Goal: Task Accomplishment & Management: Manage account settings

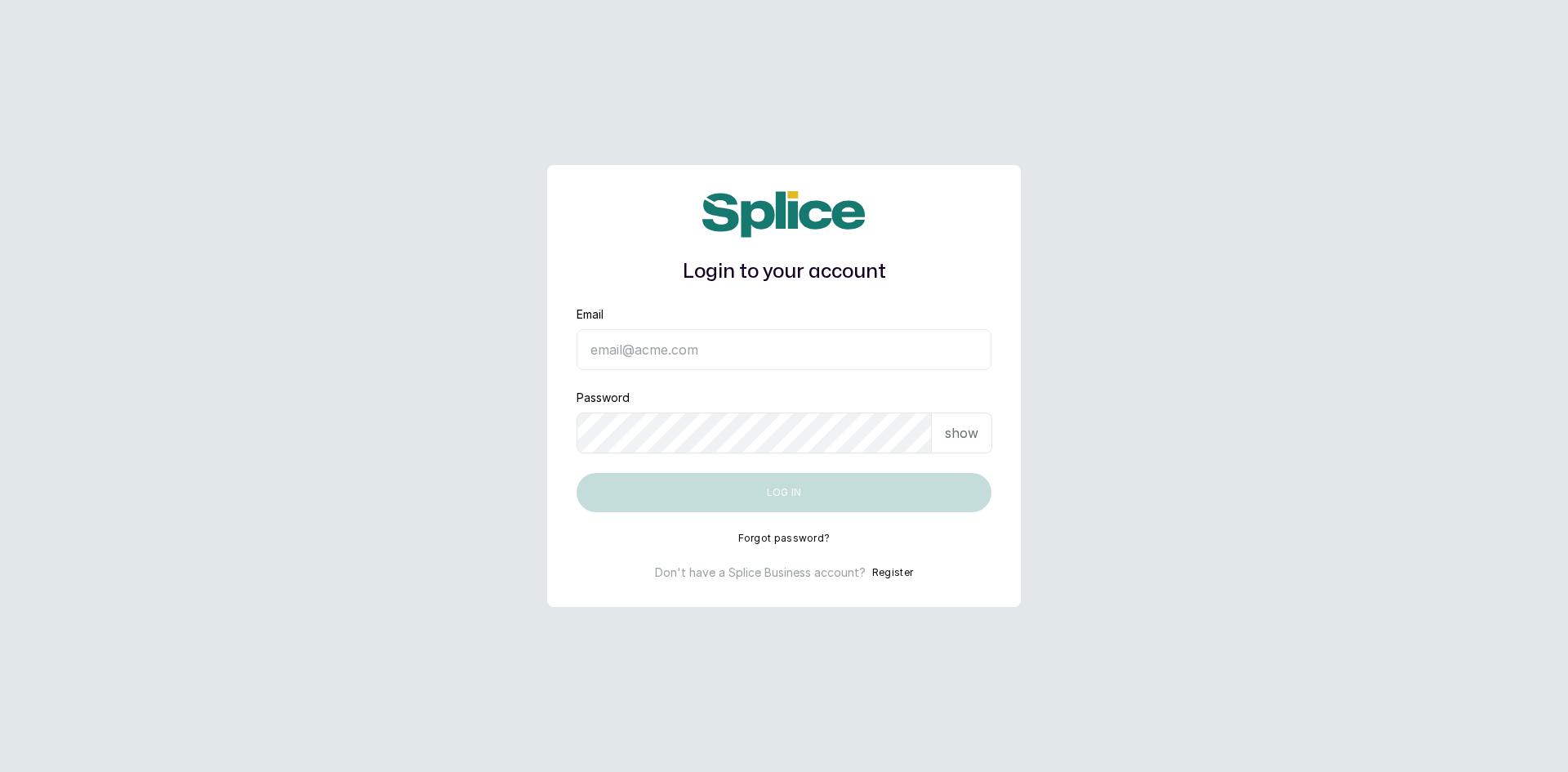
click at [717, 356] on input "Email" at bounding box center [784, 350] width 415 height 41
type input "sandraamanze012@gmail.com"
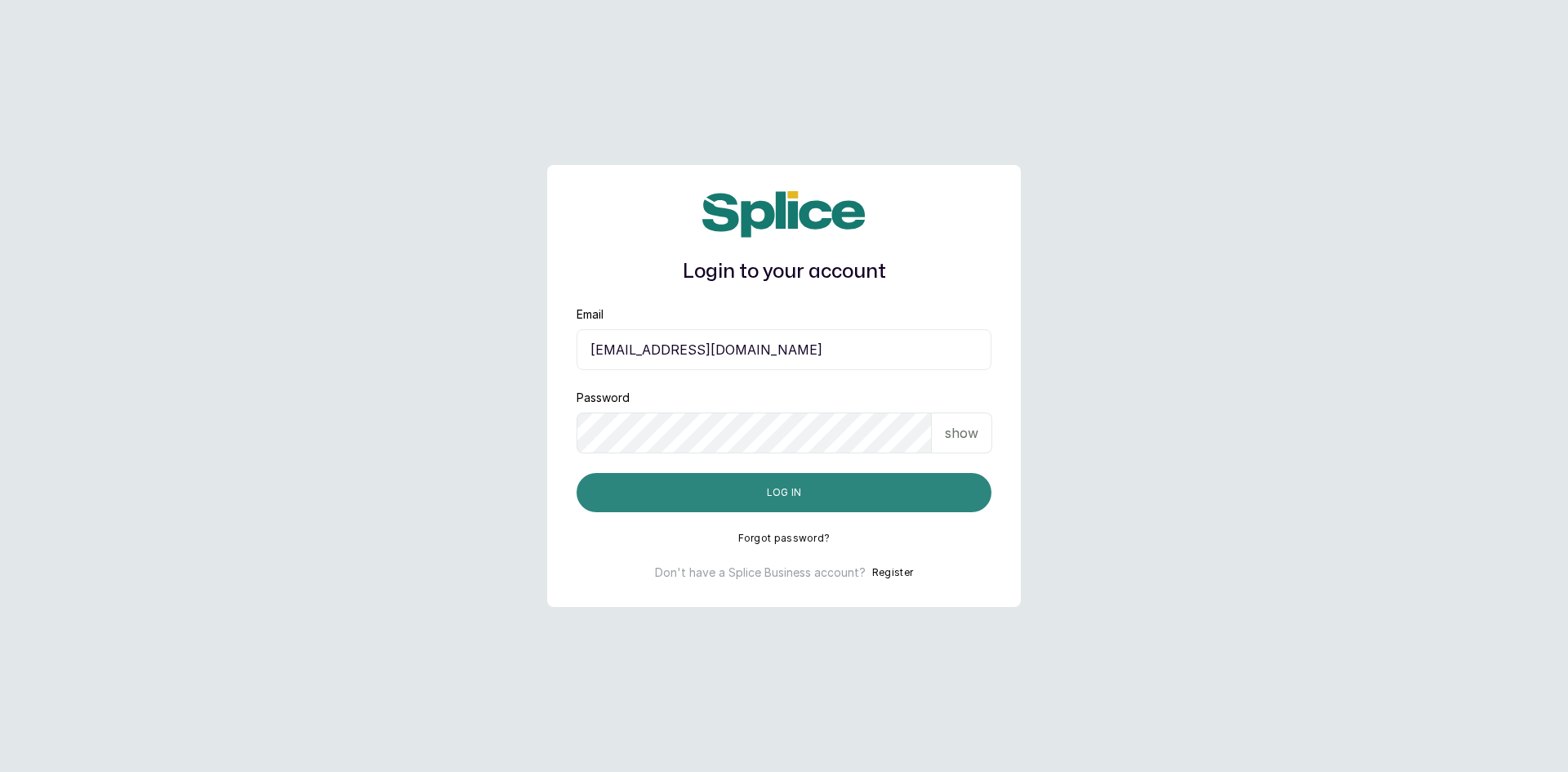
click at [731, 492] on button "Log in" at bounding box center [784, 493] width 415 height 40
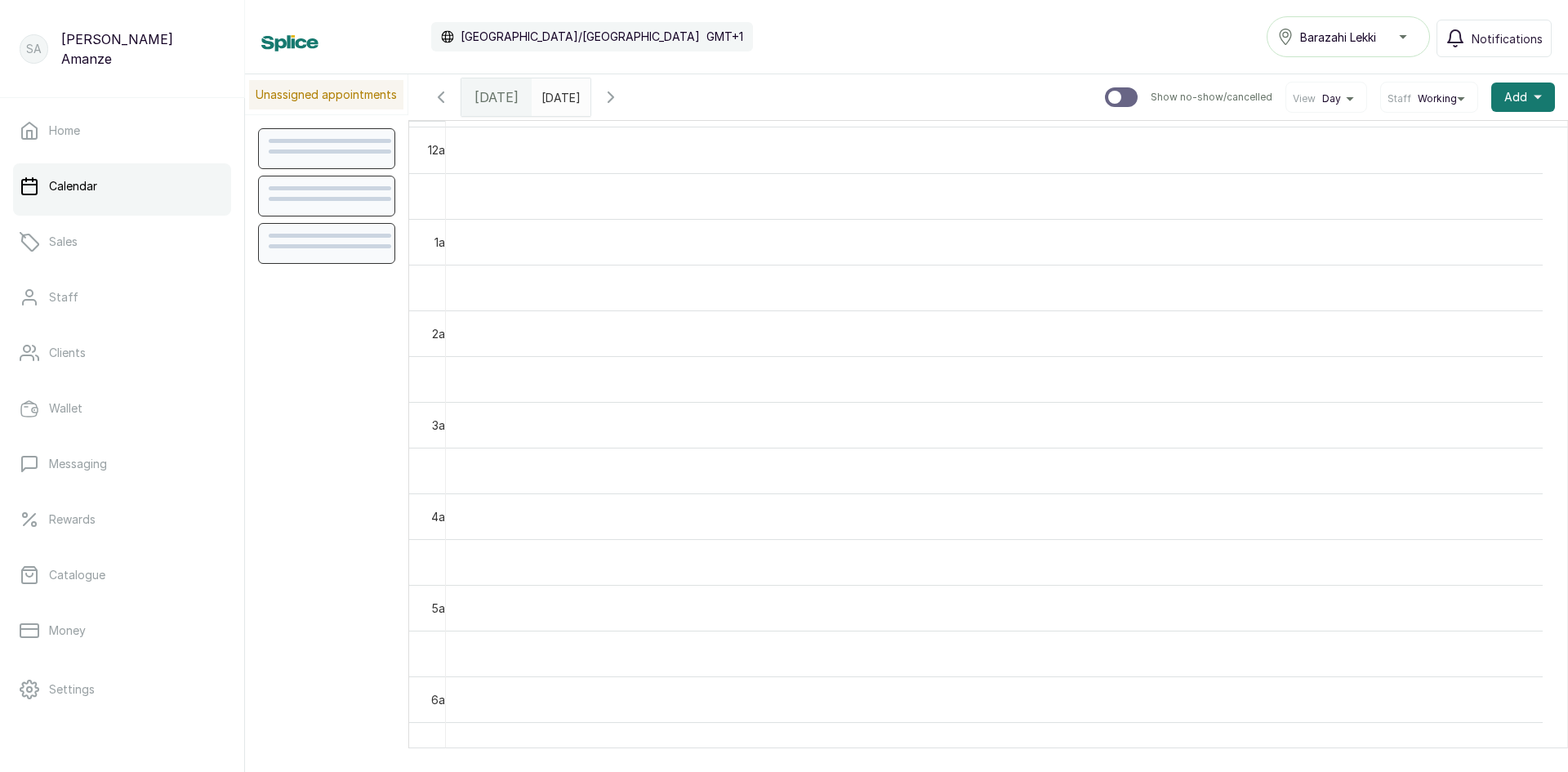
scroll to position [550, 0]
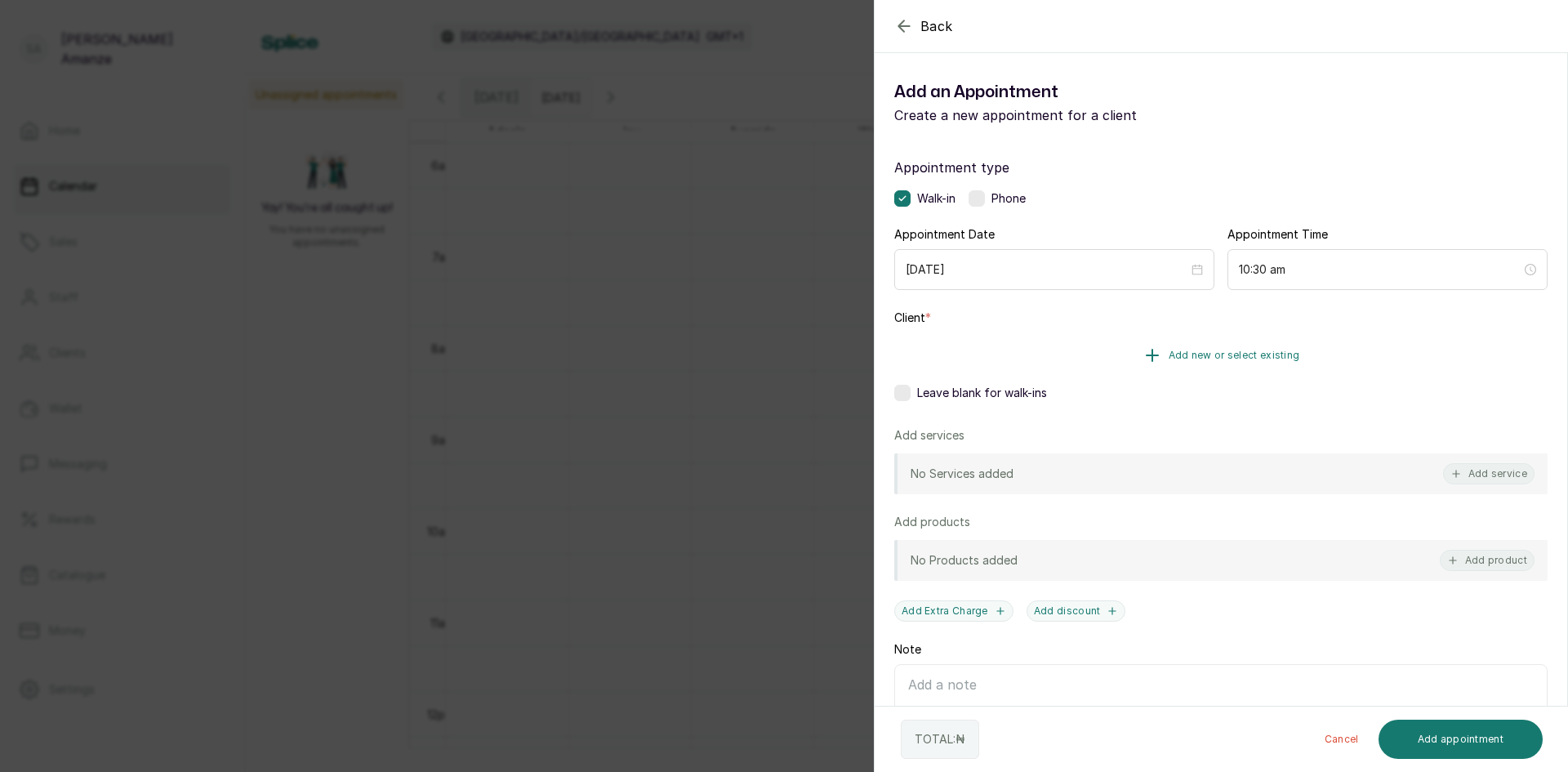
click at [1190, 362] on button "Add new or select existing" at bounding box center [1221, 355] width 653 height 46
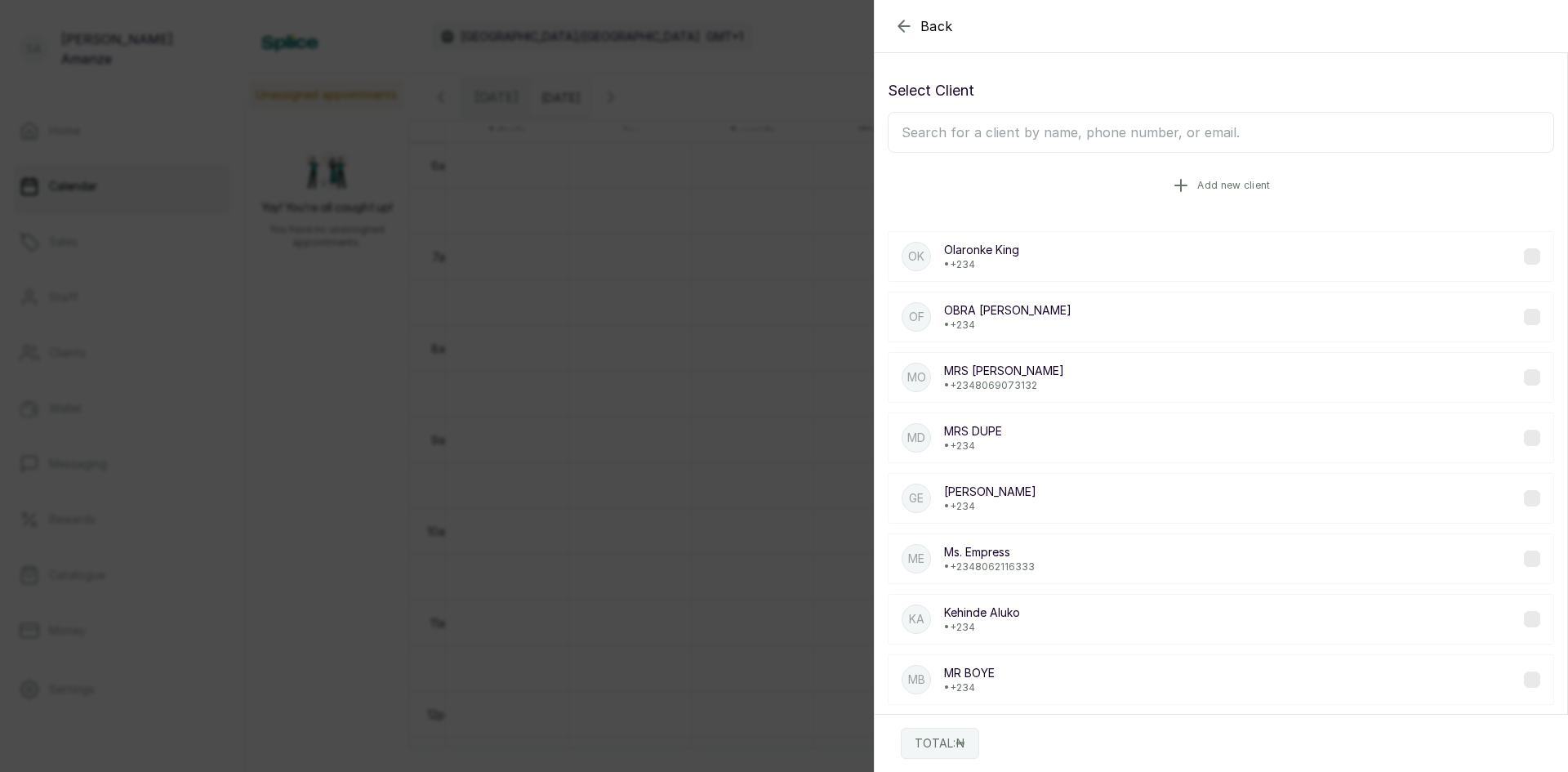
click at [1172, 167] on button "Add new client" at bounding box center [1221, 185] width 666 height 46
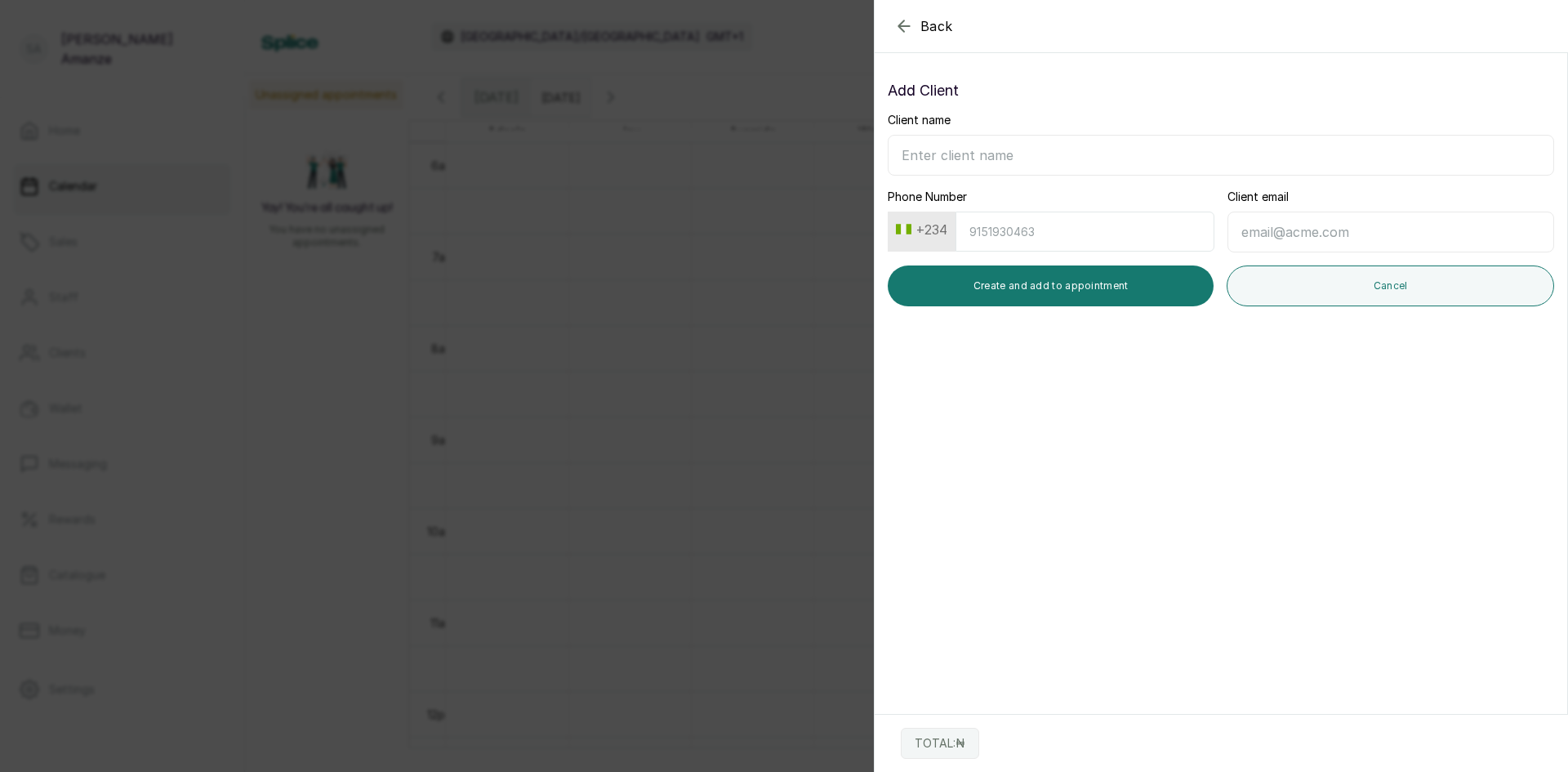
click at [1166, 166] on input "Client name" at bounding box center [1221, 155] width 666 height 41
type input "[PERSON_NAME]"
click at [994, 226] on input "Phone Number" at bounding box center [1085, 231] width 259 height 40
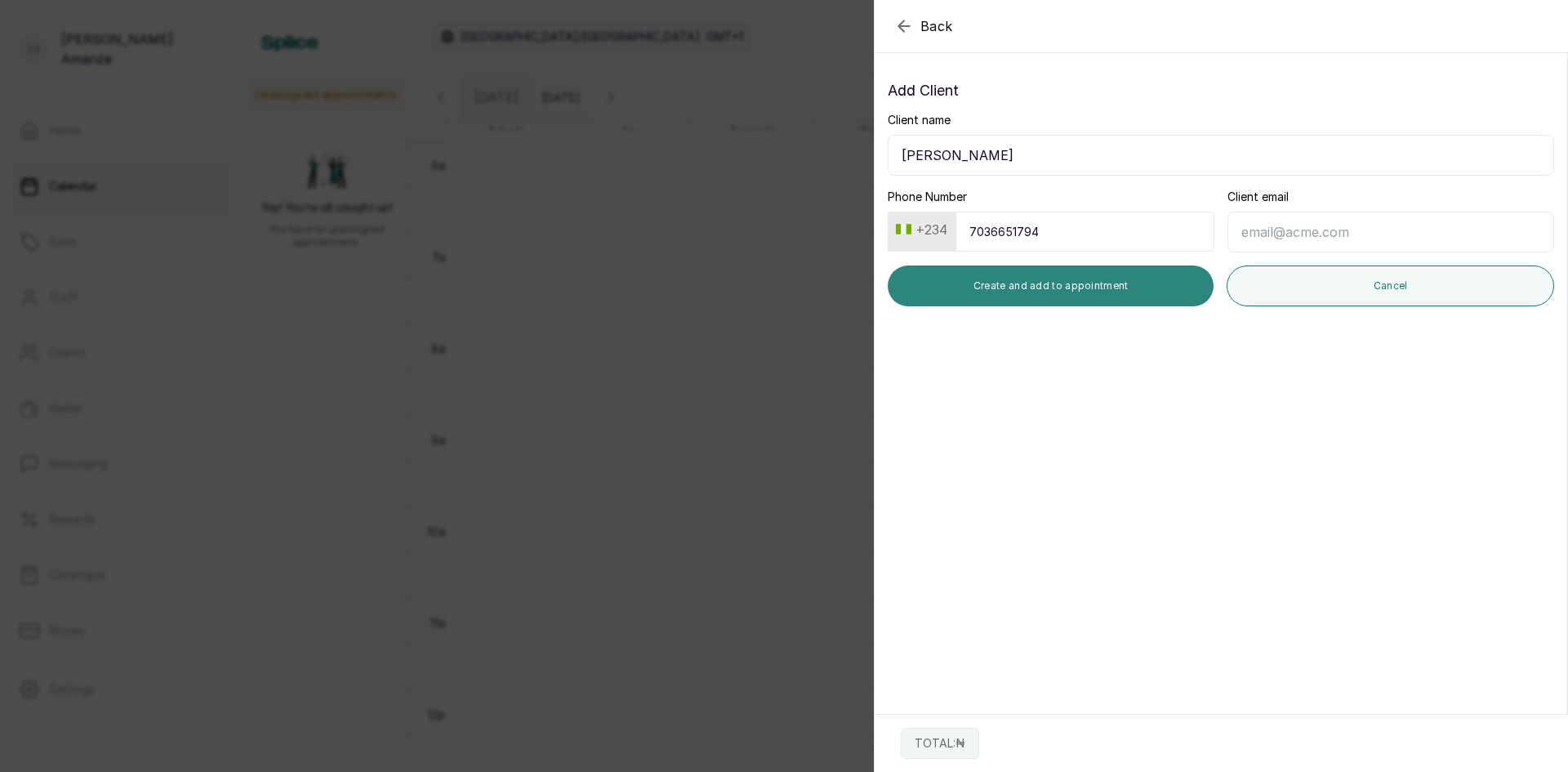
type input "7036651794"
click at [1000, 282] on button "Create and add to appointment" at bounding box center [1051, 286] width 326 height 41
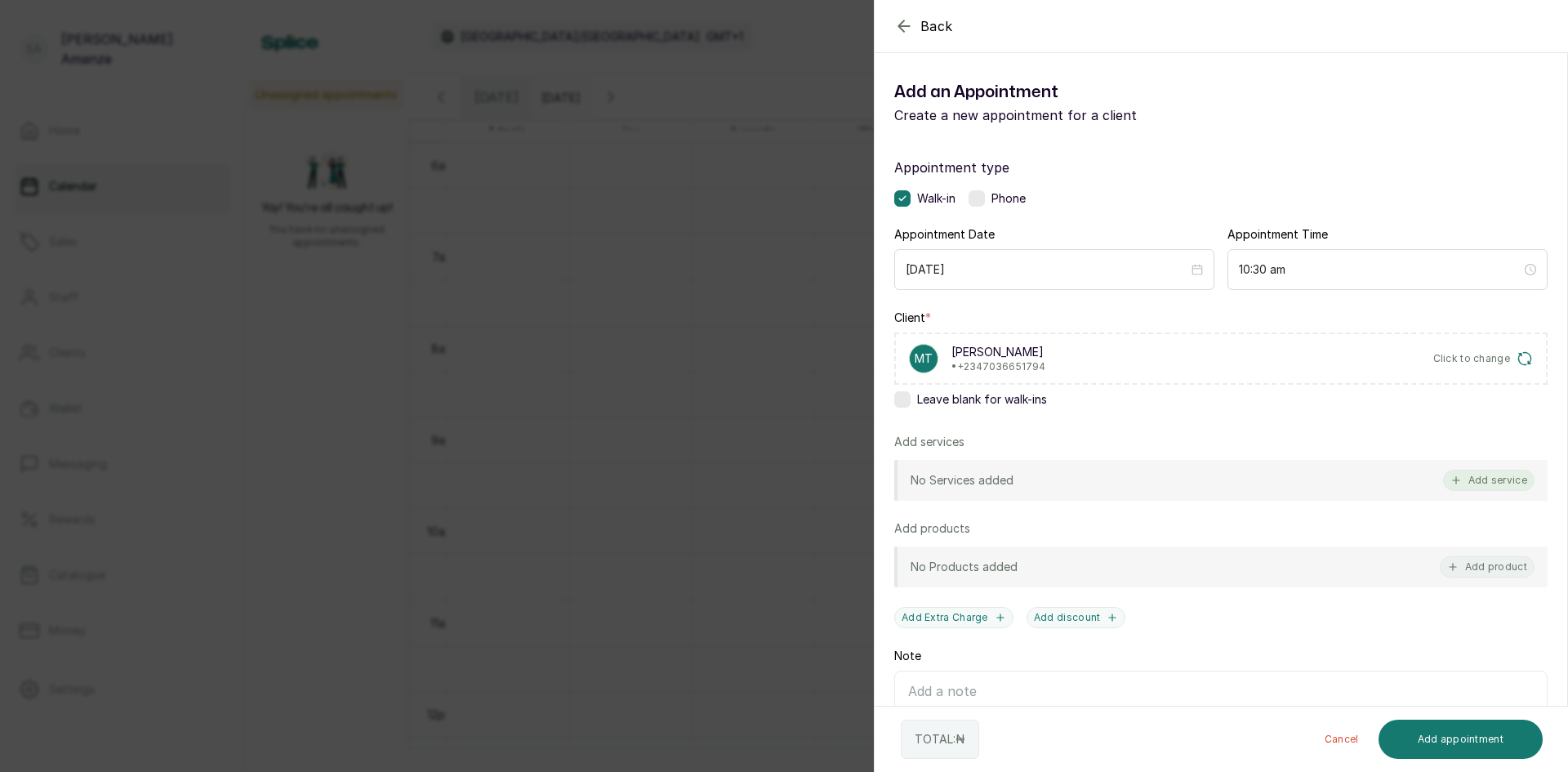
click at [1456, 477] on button "Add service" at bounding box center [1489, 480] width 92 height 21
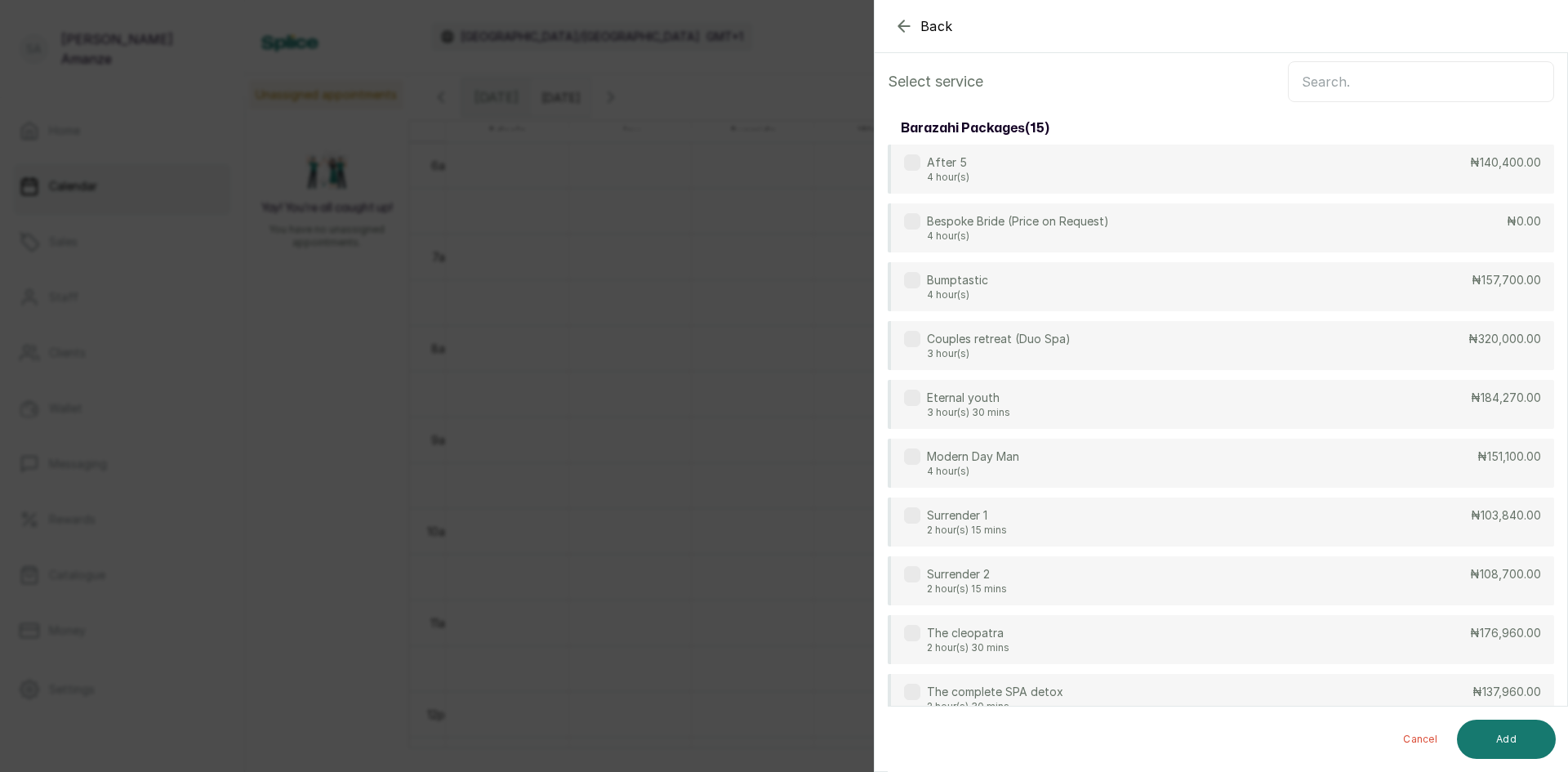
scroll to position [0, 0]
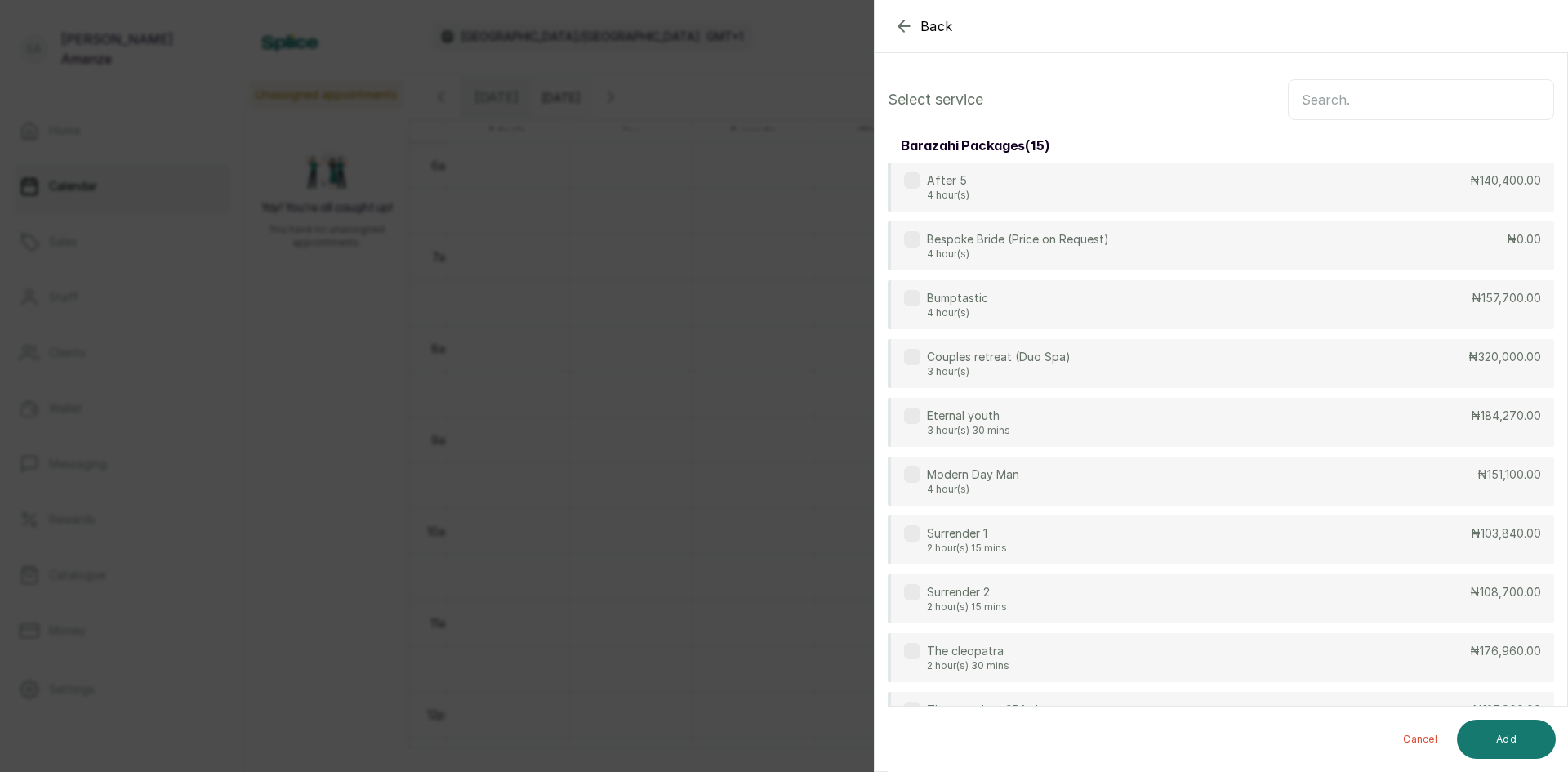
click at [1355, 89] on input "text" at bounding box center [1421, 100] width 266 height 41
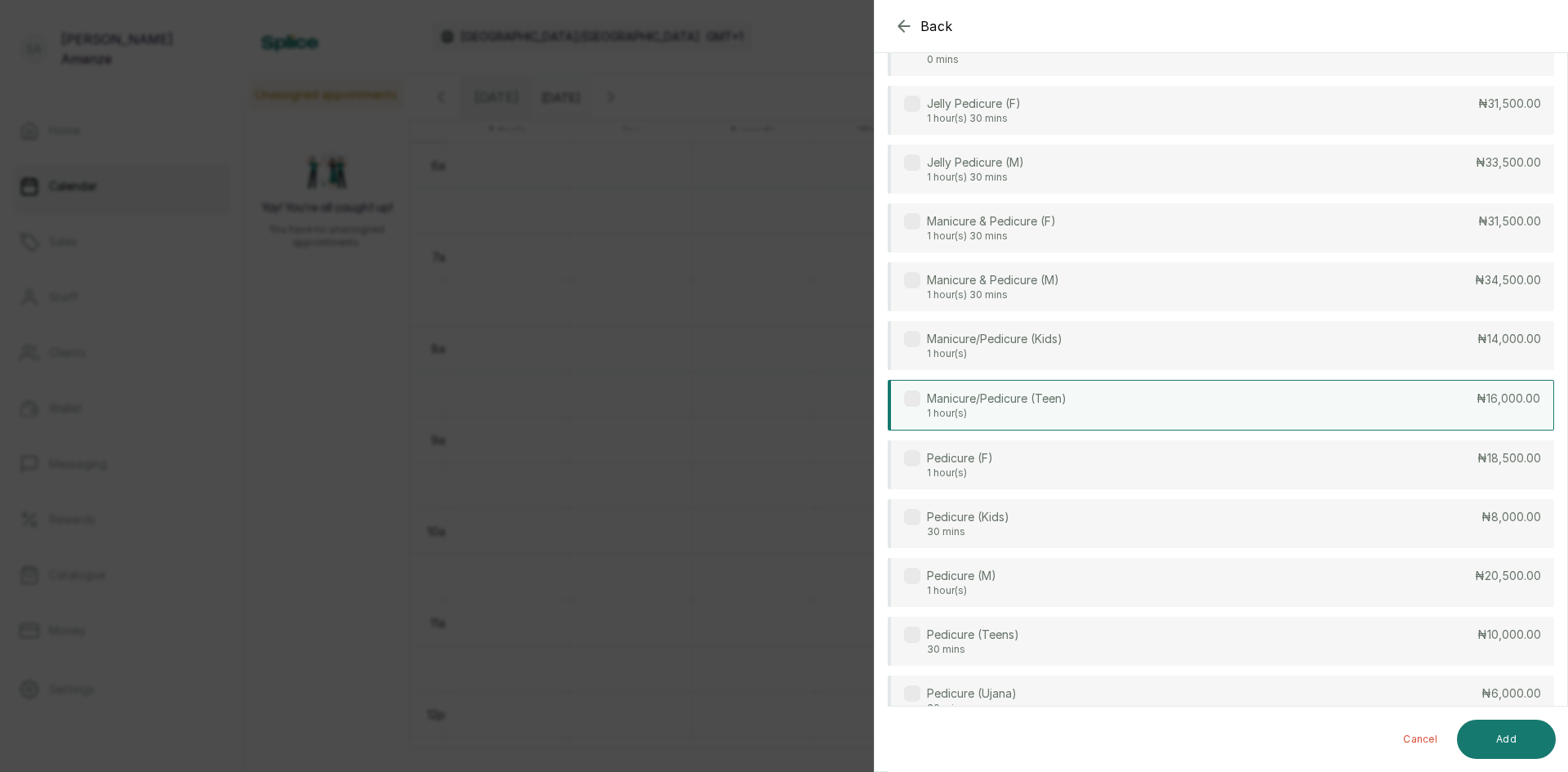
scroll to position [326, 0]
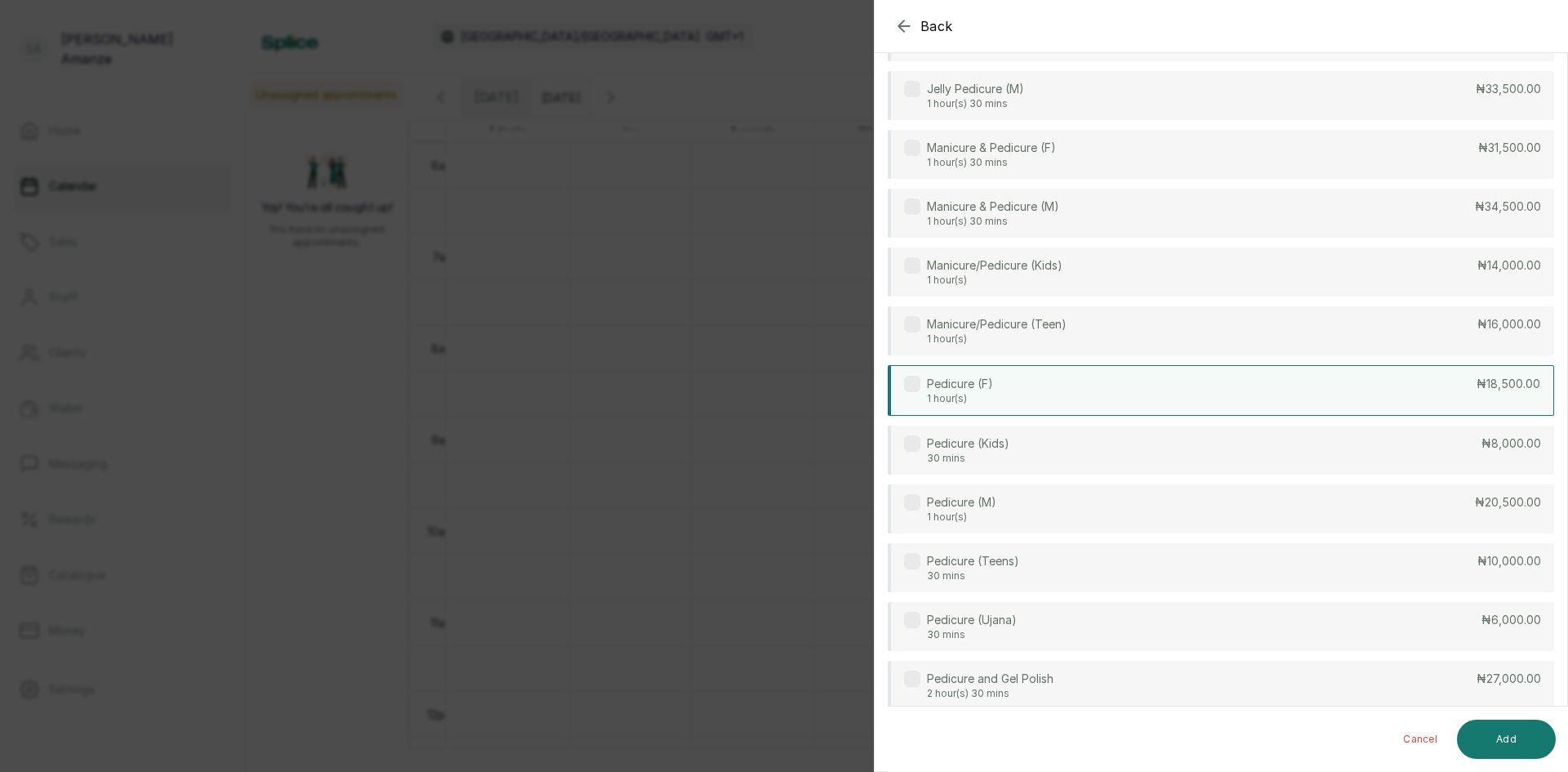
click at [1163, 396] on div "Pedicure (F) 1 hour(s) ₦18,500.00" at bounding box center [1221, 390] width 666 height 51
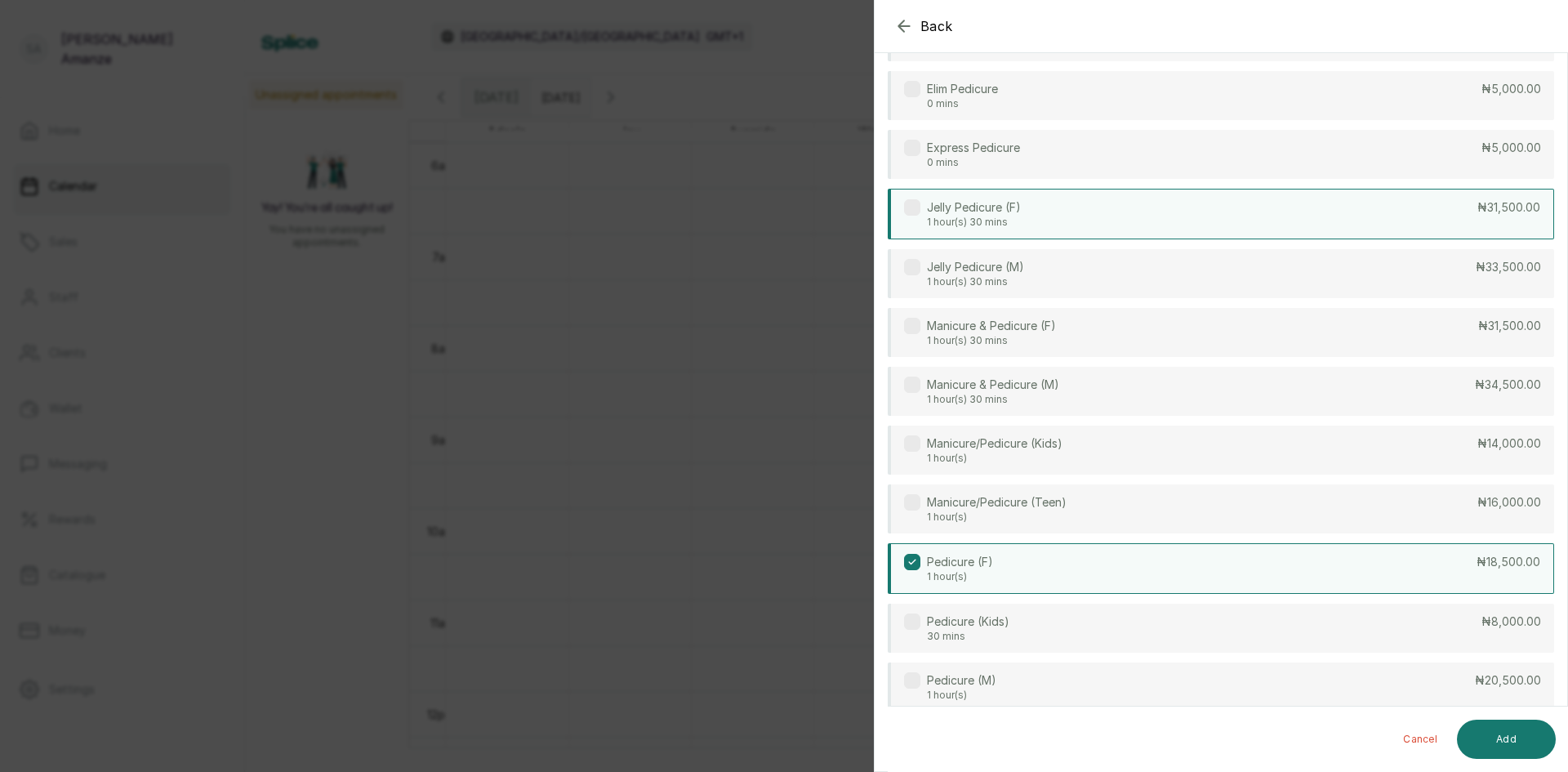
scroll to position [0, 0]
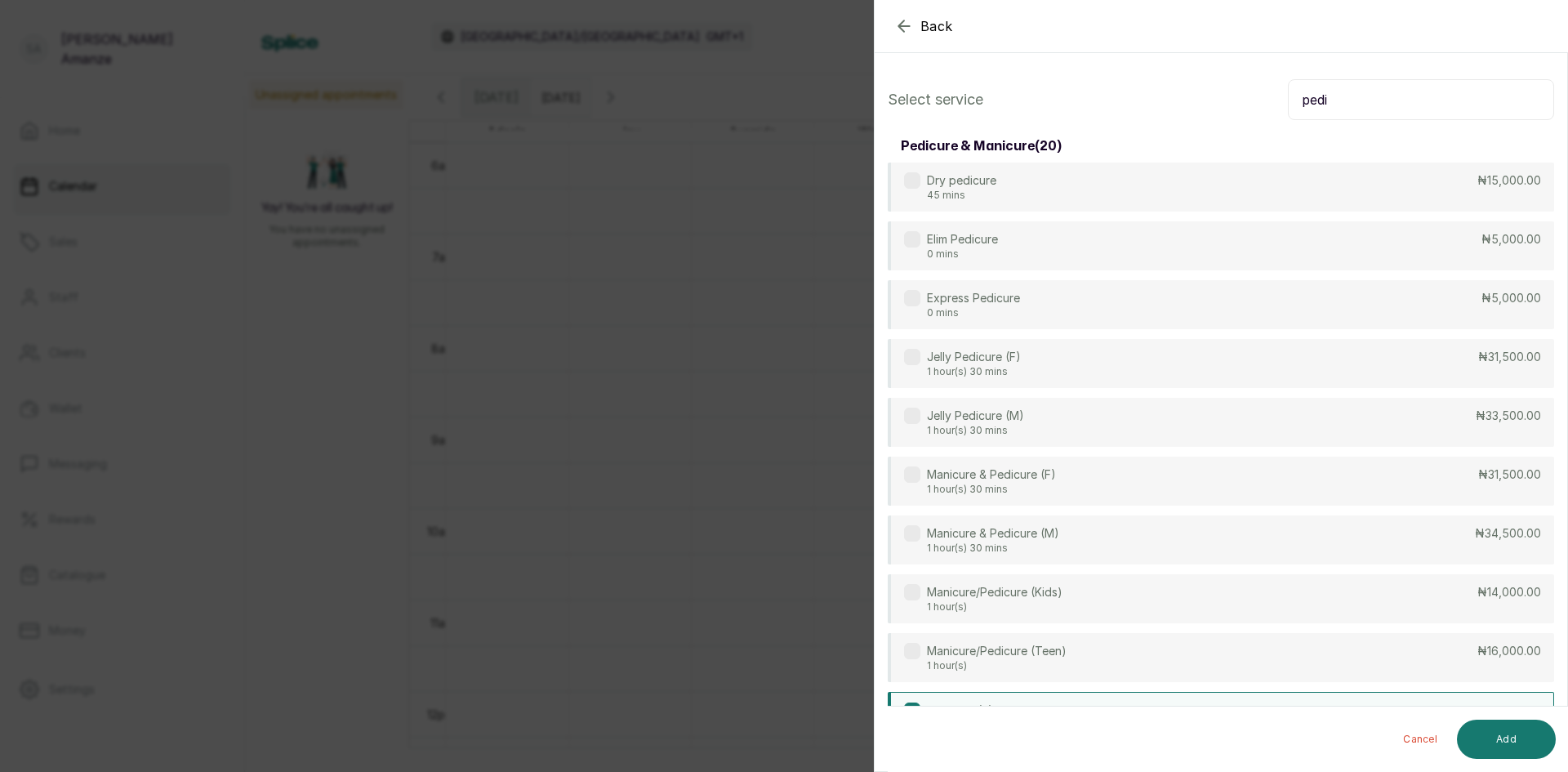
drag, startPoint x: 1349, startPoint y: 108, endPoint x: 1214, endPoint y: 76, distance: 138.7
click at [1214, 76] on div "Select service pedi pedicure & manicure ( 20 ) Dry pedicure 45 mins ₦15,000.00 …" at bounding box center [1221, 751] width 693 height 1369
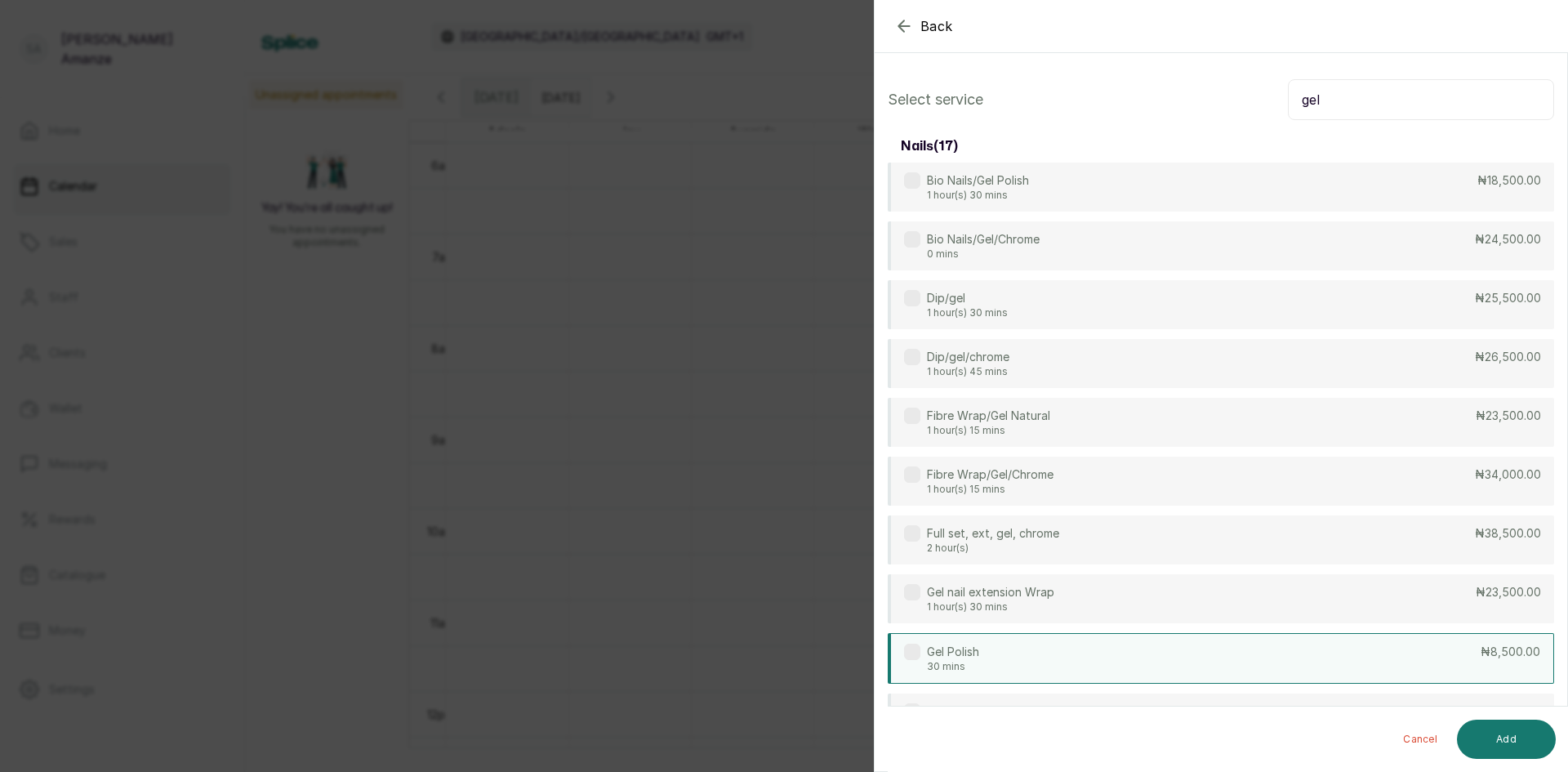
click at [1012, 644] on div "Gel Polish 30 mins ₦8,500.00" at bounding box center [1221, 658] width 666 height 51
drag, startPoint x: 1346, startPoint y: 110, endPoint x: 1253, endPoint y: 100, distance: 93.5
click at [1253, 100] on div "Select service gel" at bounding box center [1221, 100] width 666 height 41
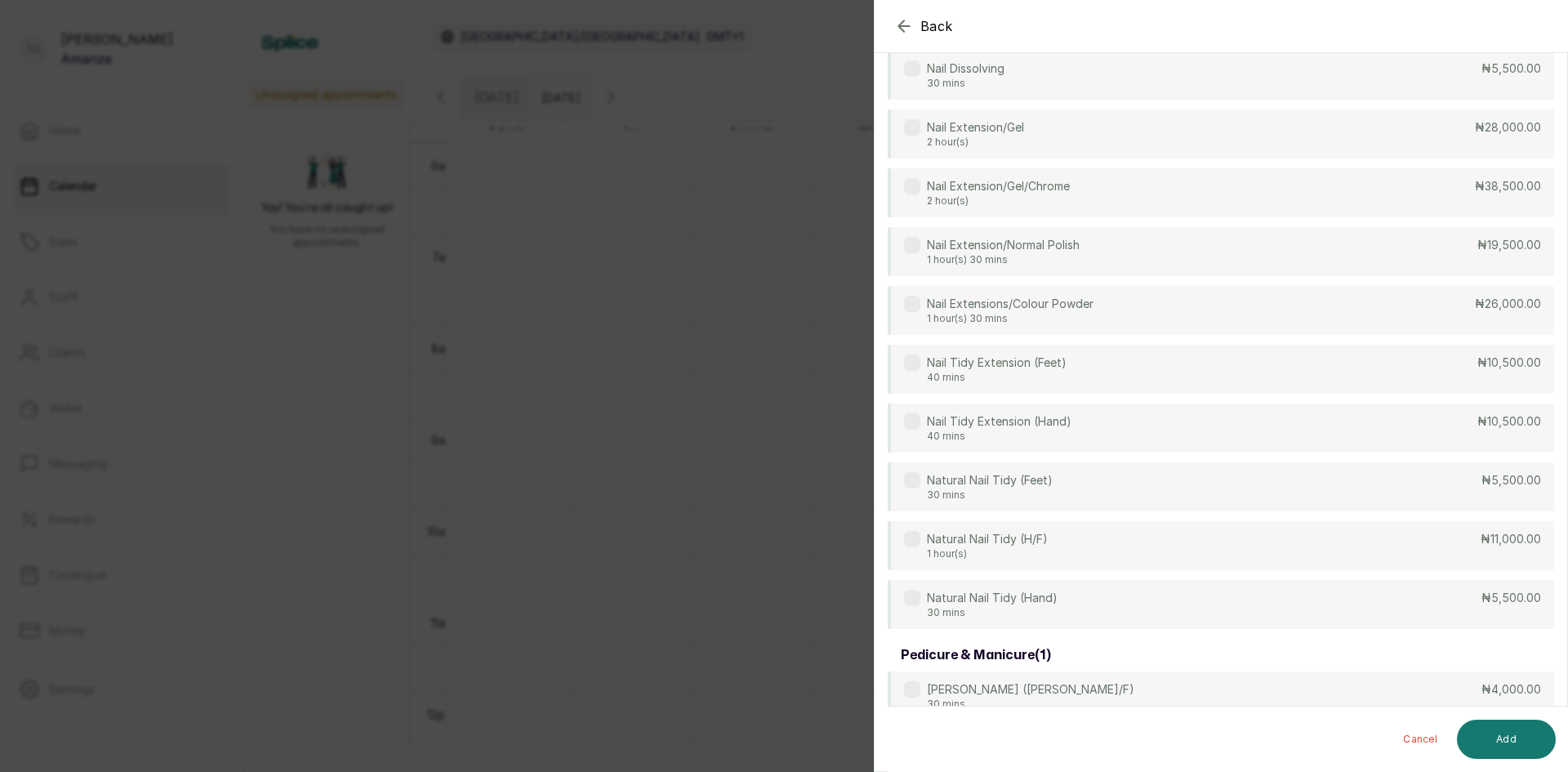
scroll to position [409, 0]
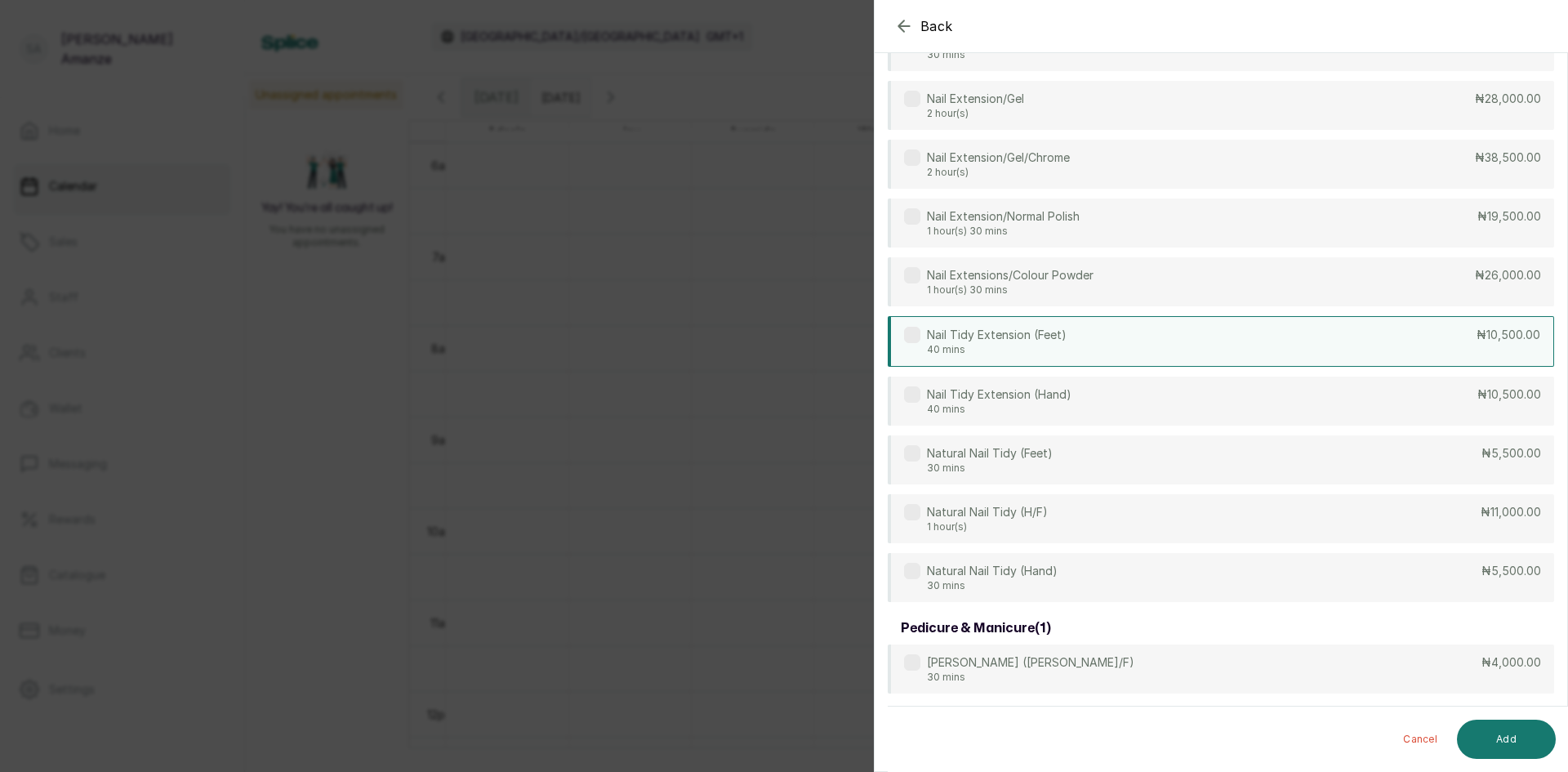
click at [1407, 343] on div "Nail Tidy Extension (Feet) 40 mins ₦10,500.00" at bounding box center [1221, 341] width 666 height 51
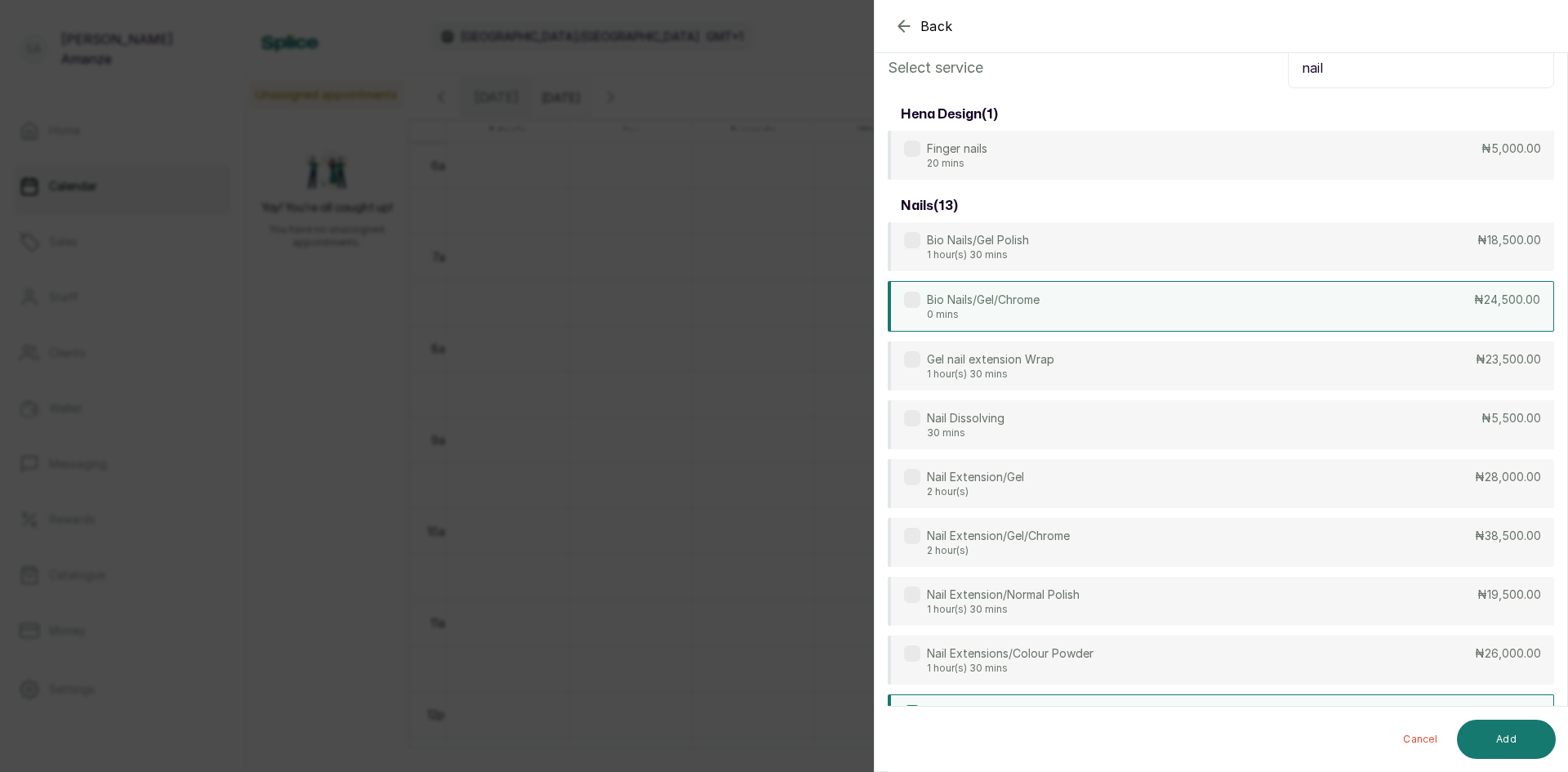
scroll to position [0, 0]
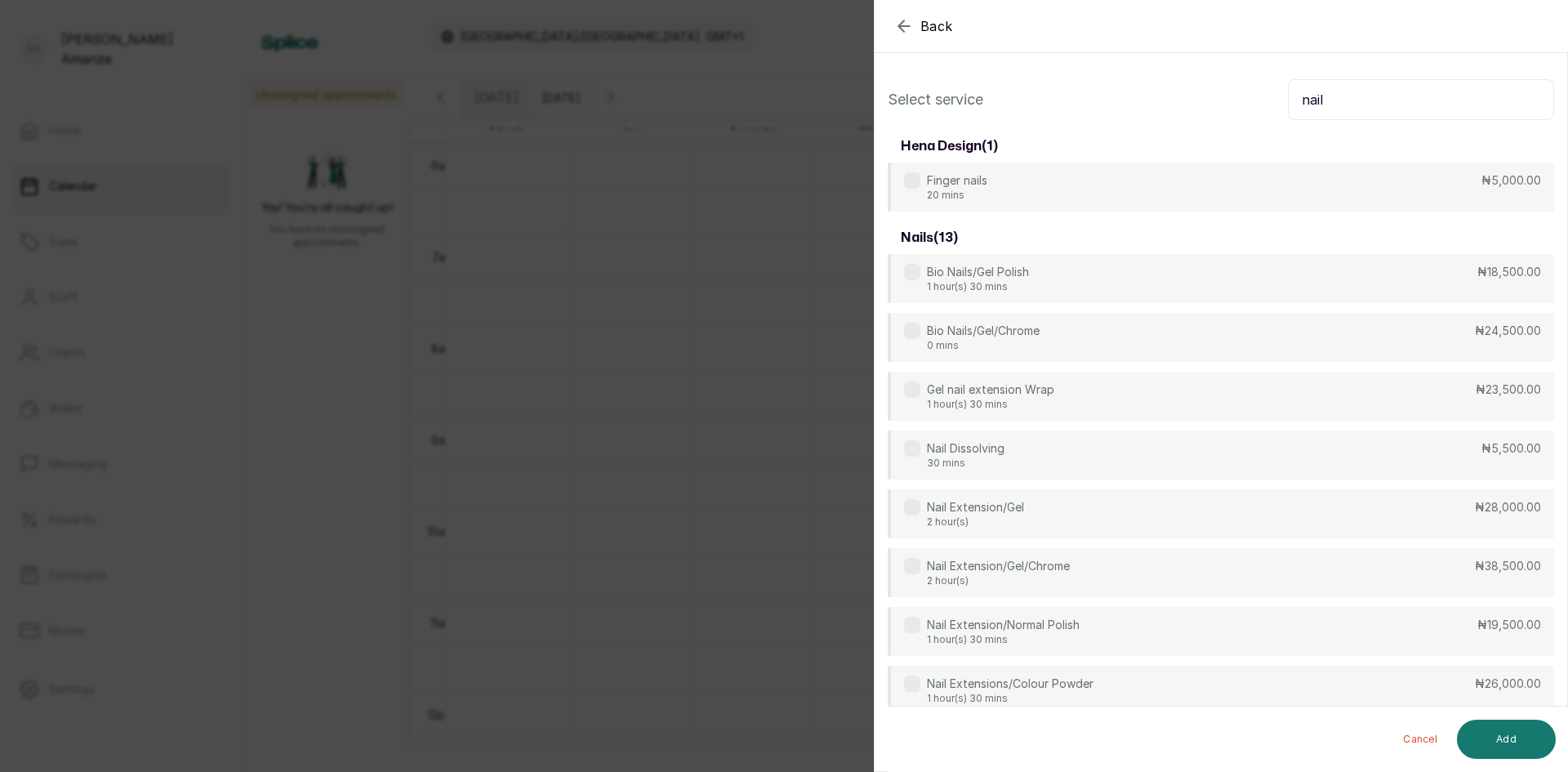
drag, startPoint x: 1328, startPoint y: 94, endPoint x: 1266, endPoint y: 90, distance: 62.1
click at [1266, 90] on div "Select service nail" at bounding box center [1221, 100] width 666 height 41
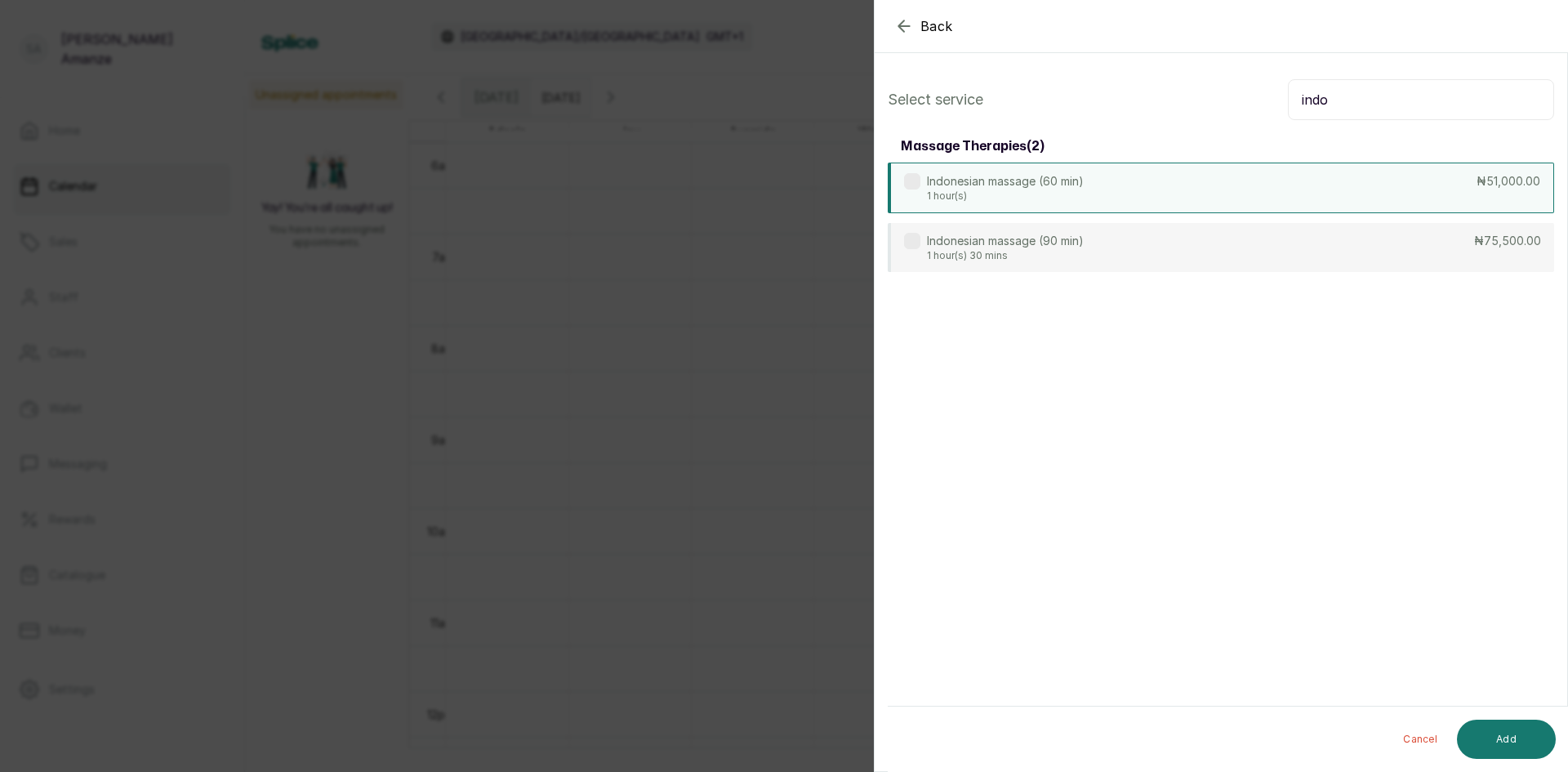
click at [1260, 169] on div "Indonesian massage (60 min) 1 hour(s) ₦51,000.00" at bounding box center [1221, 187] width 666 height 51
drag, startPoint x: 1331, startPoint y: 99, endPoint x: 1260, endPoint y: 95, distance: 71.1
click at [1260, 95] on div "Select service indo" at bounding box center [1221, 100] width 666 height 41
type input "aroma"
click at [1076, 176] on p "Aromatheraphy Massage (60 min)" at bounding box center [1019, 181] width 184 height 16
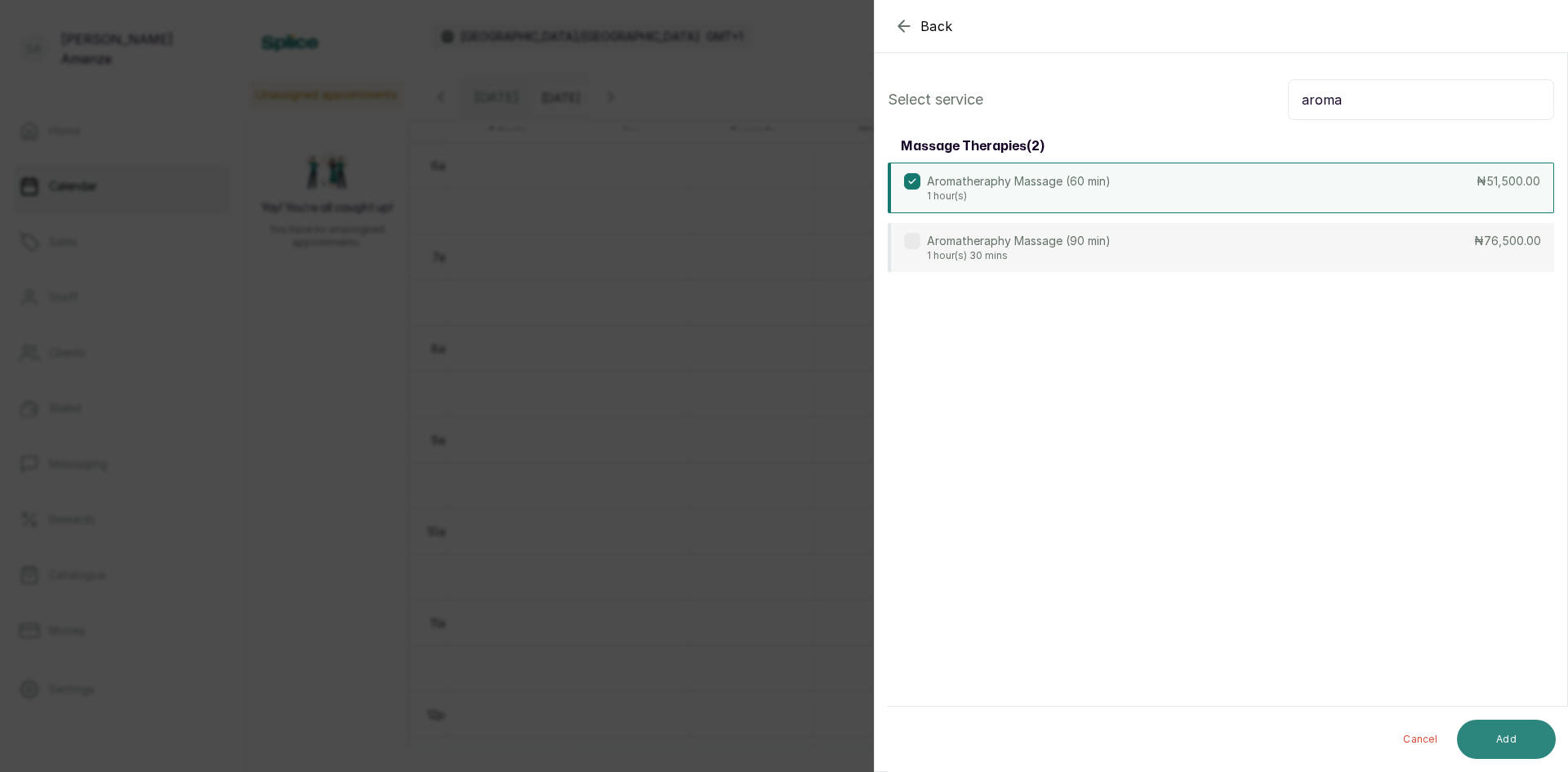
click at [1503, 735] on button "Add" at bounding box center [1506, 739] width 99 height 40
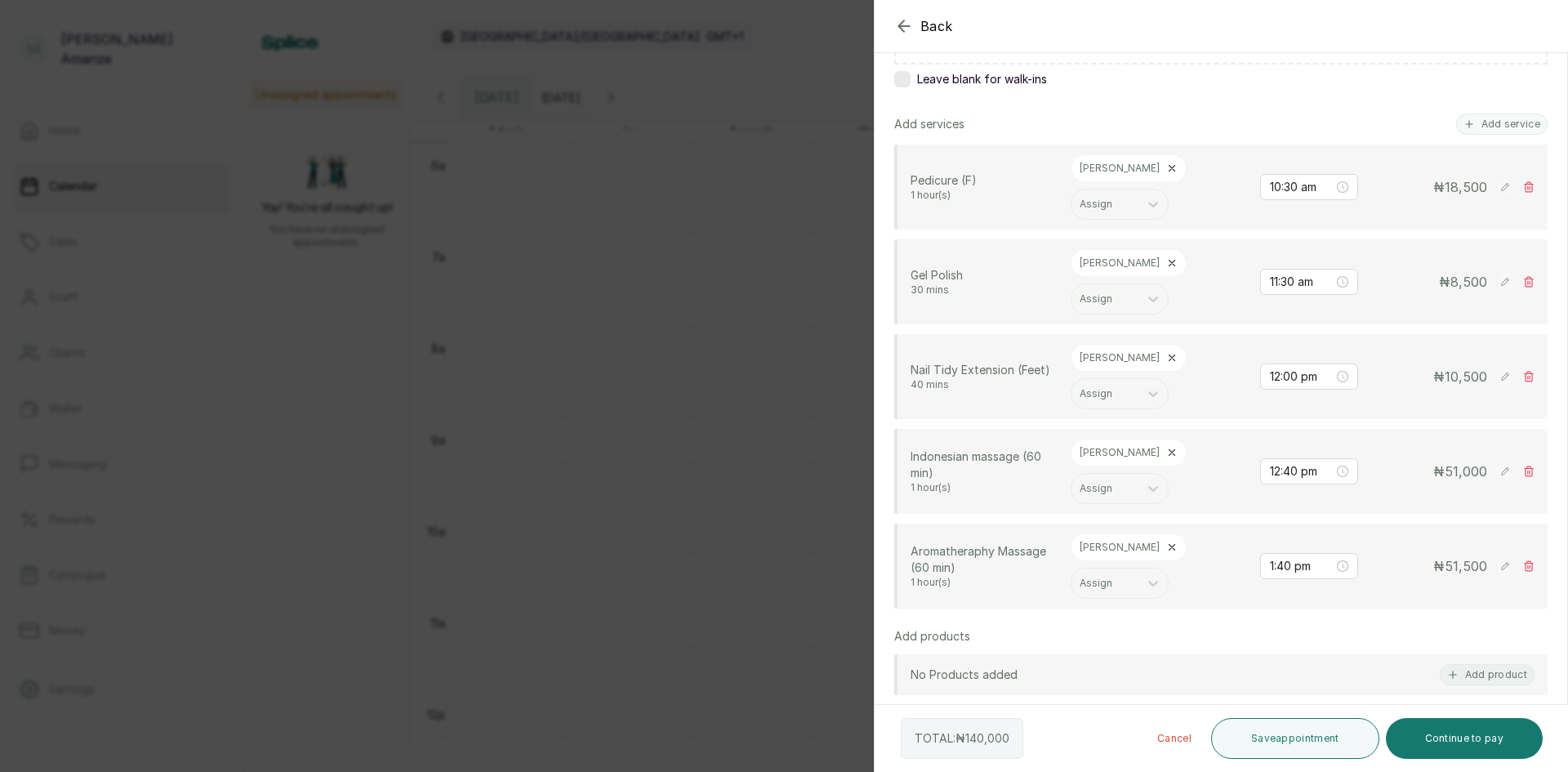
scroll to position [326, 0]
click at [1476, 119] on button "Add service" at bounding box center [1502, 118] width 92 height 21
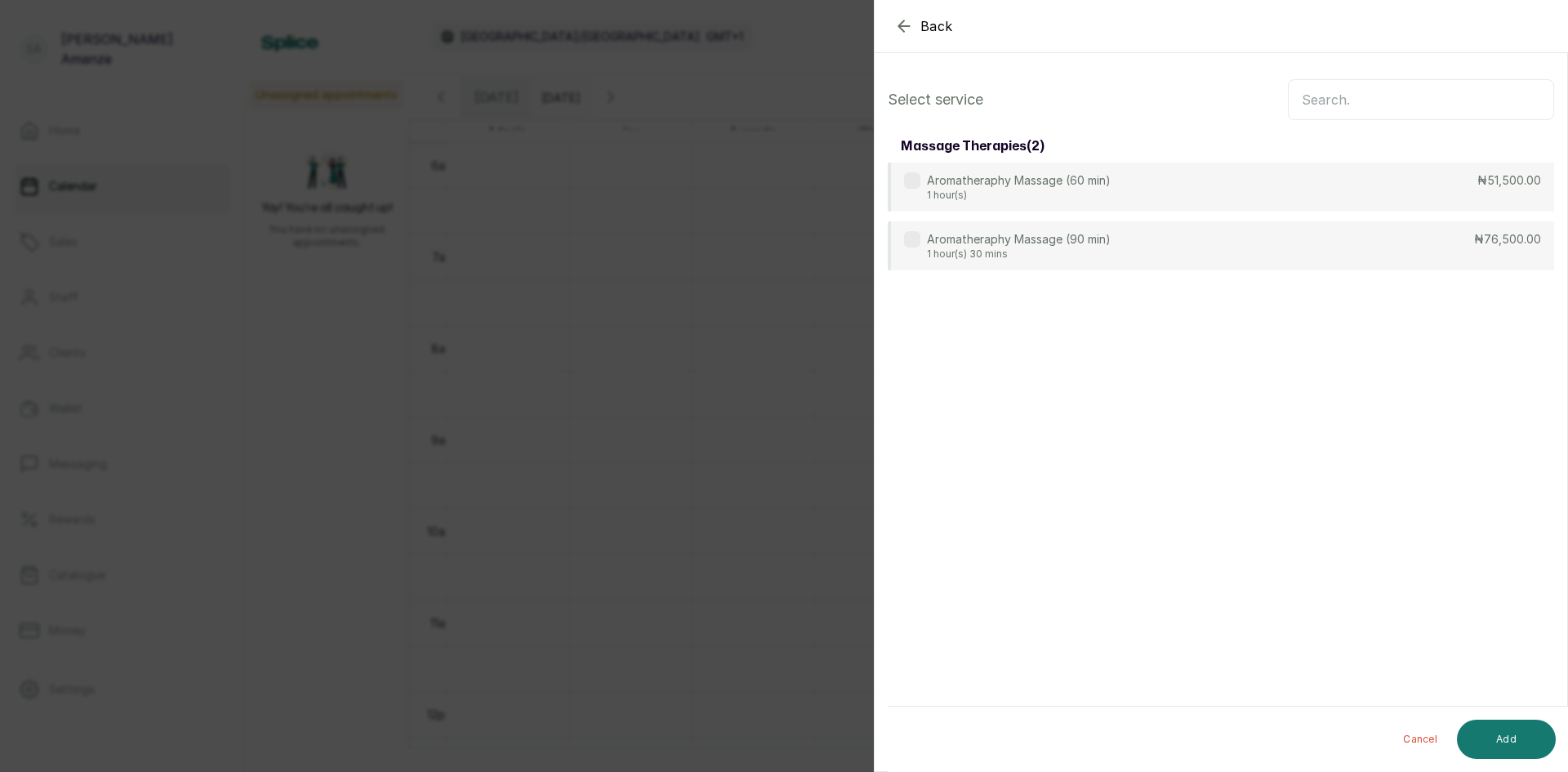
click at [1334, 89] on input "text" at bounding box center [1421, 100] width 266 height 41
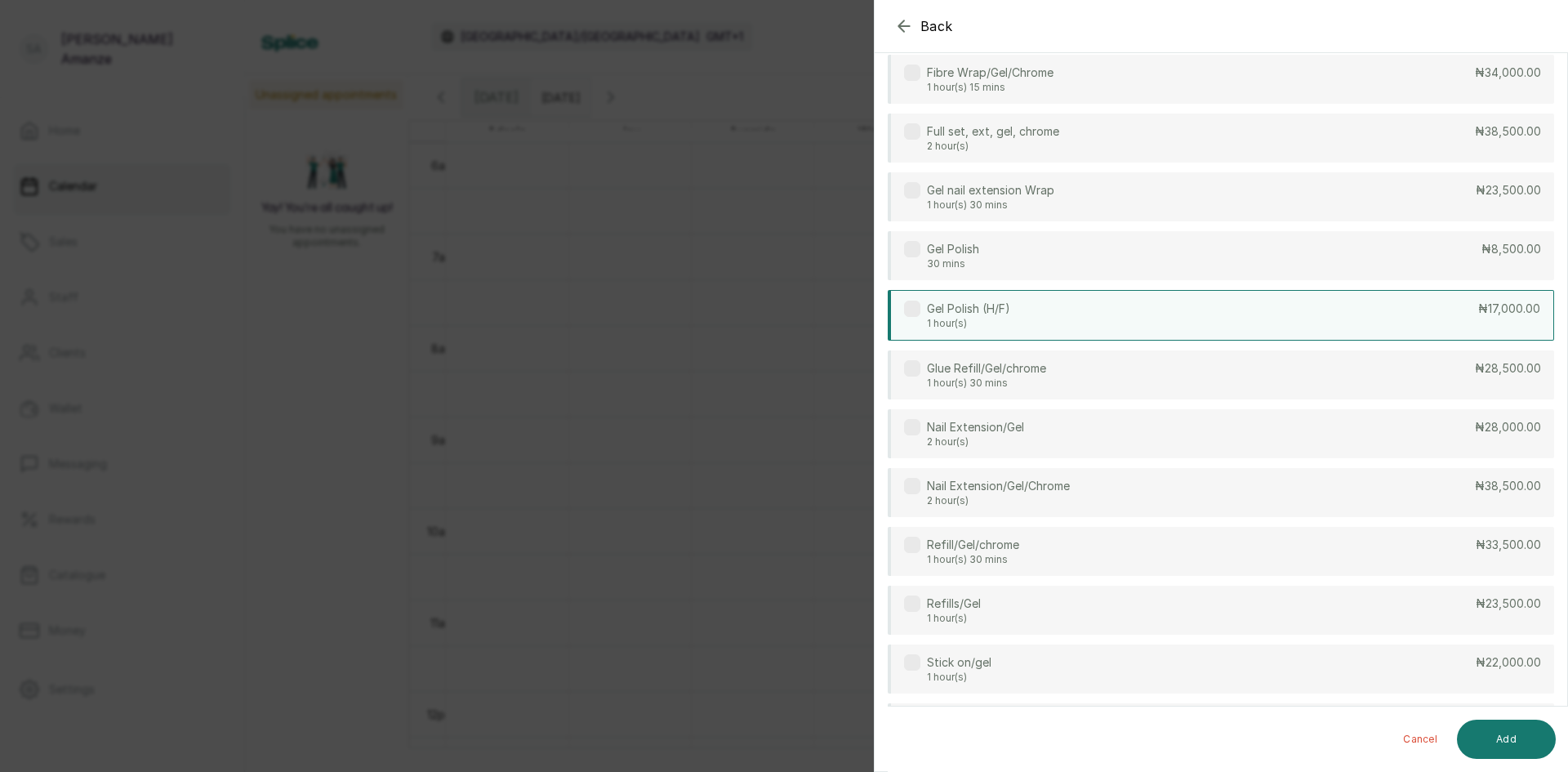
scroll to position [408, 0]
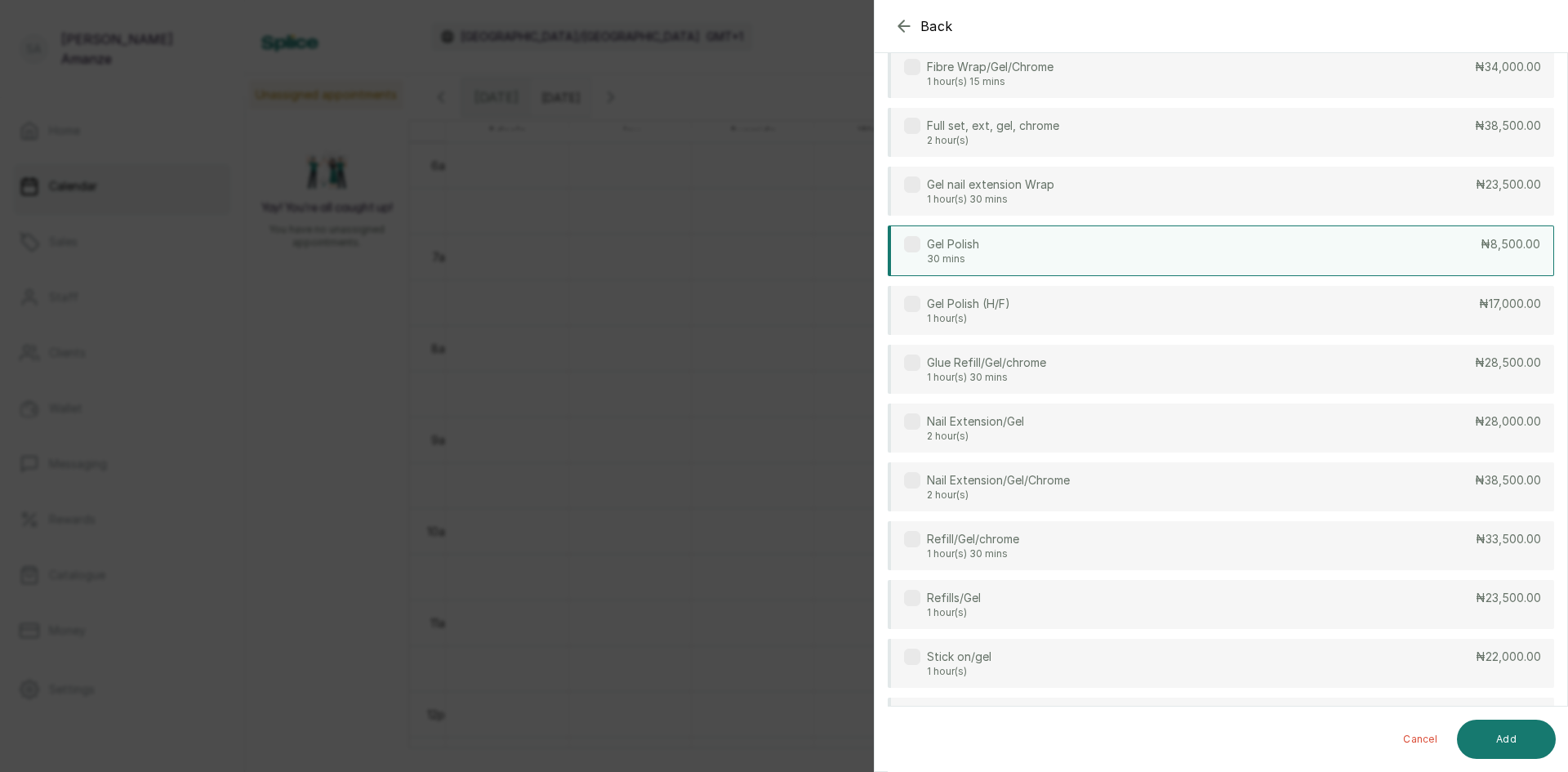
type input "gel"
click at [1259, 269] on div "Gel Polish 30 mins ₦8,500.00" at bounding box center [1221, 251] width 666 height 51
click at [1555, 757] on div "Cancel Add" at bounding box center [1473, 739] width 166 height 40
click at [1528, 744] on button "Add" at bounding box center [1506, 739] width 99 height 40
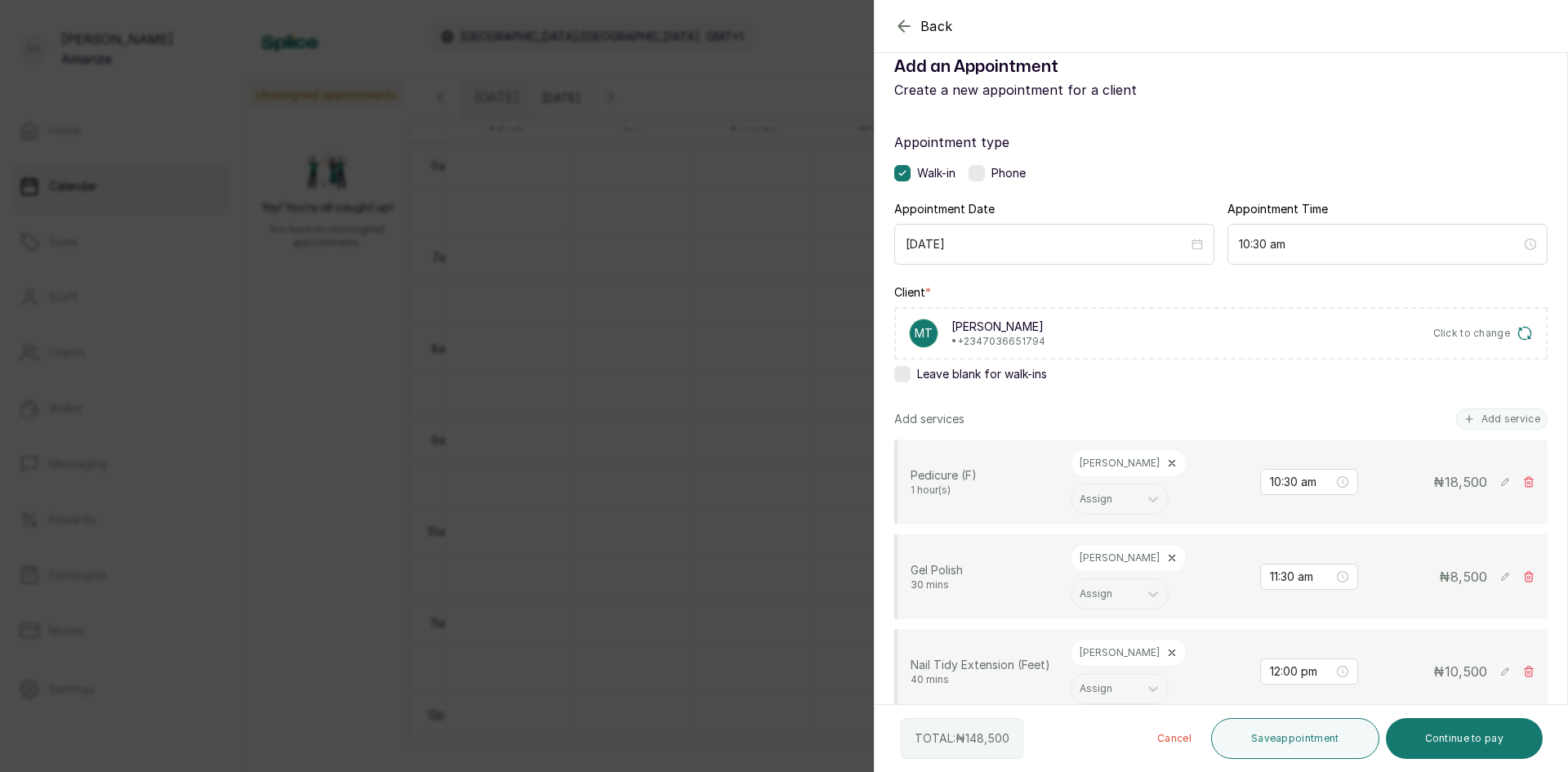
scroll to position [0, 0]
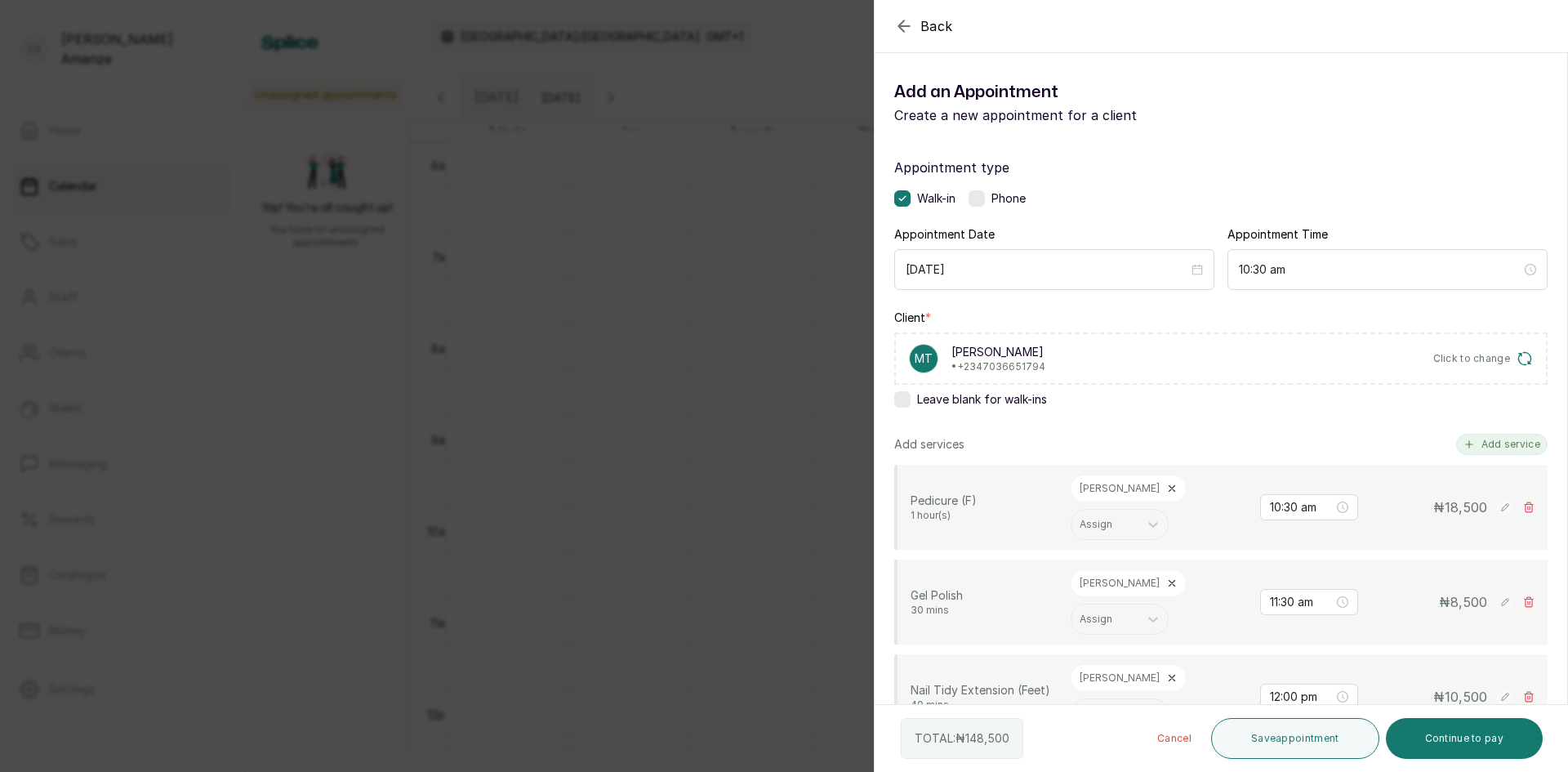
click at [1469, 446] on button "Add service" at bounding box center [1502, 444] width 92 height 21
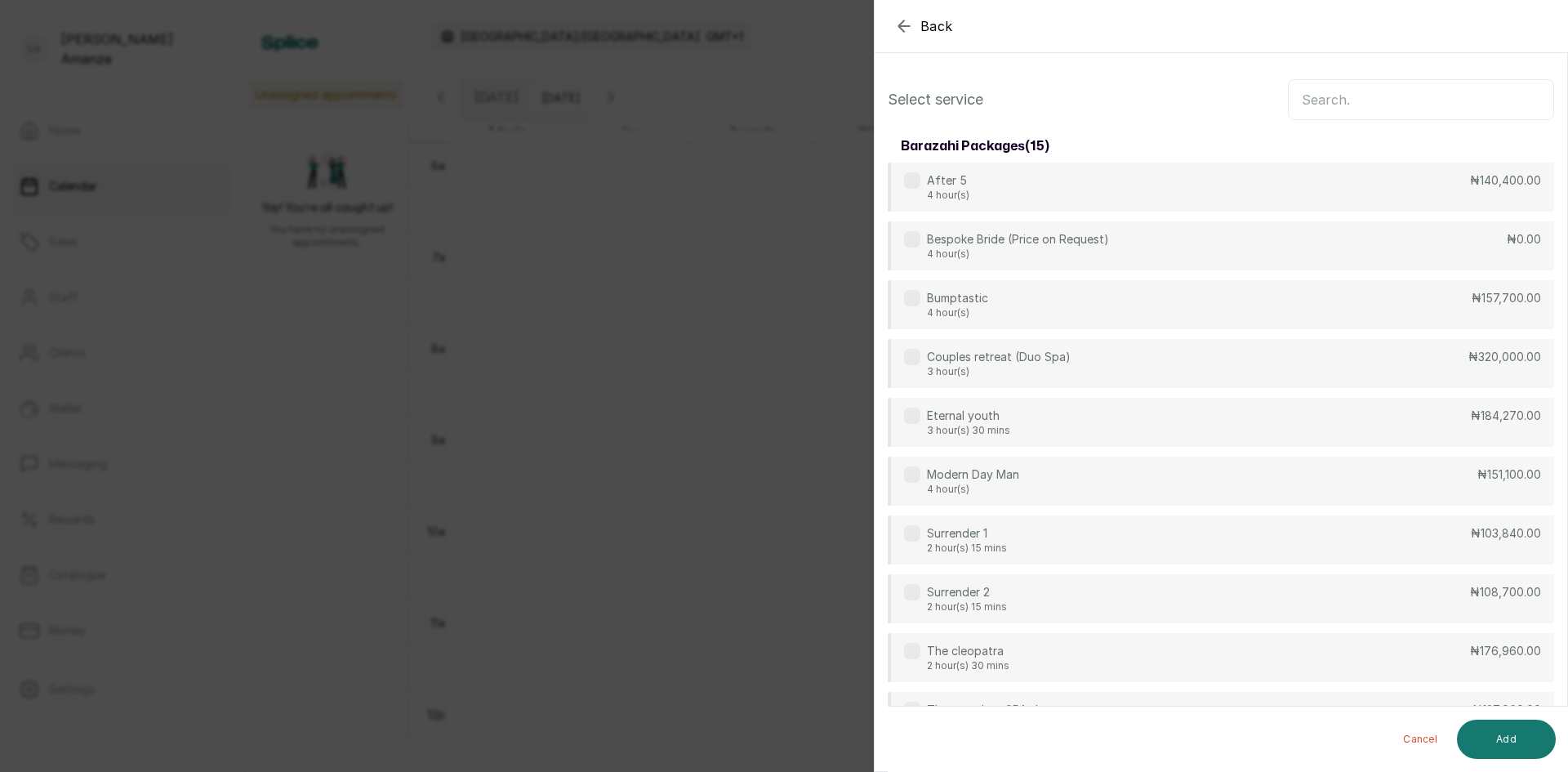
click at [1358, 102] on input "text" at bounding box center [1421, 100] width 266 height 41
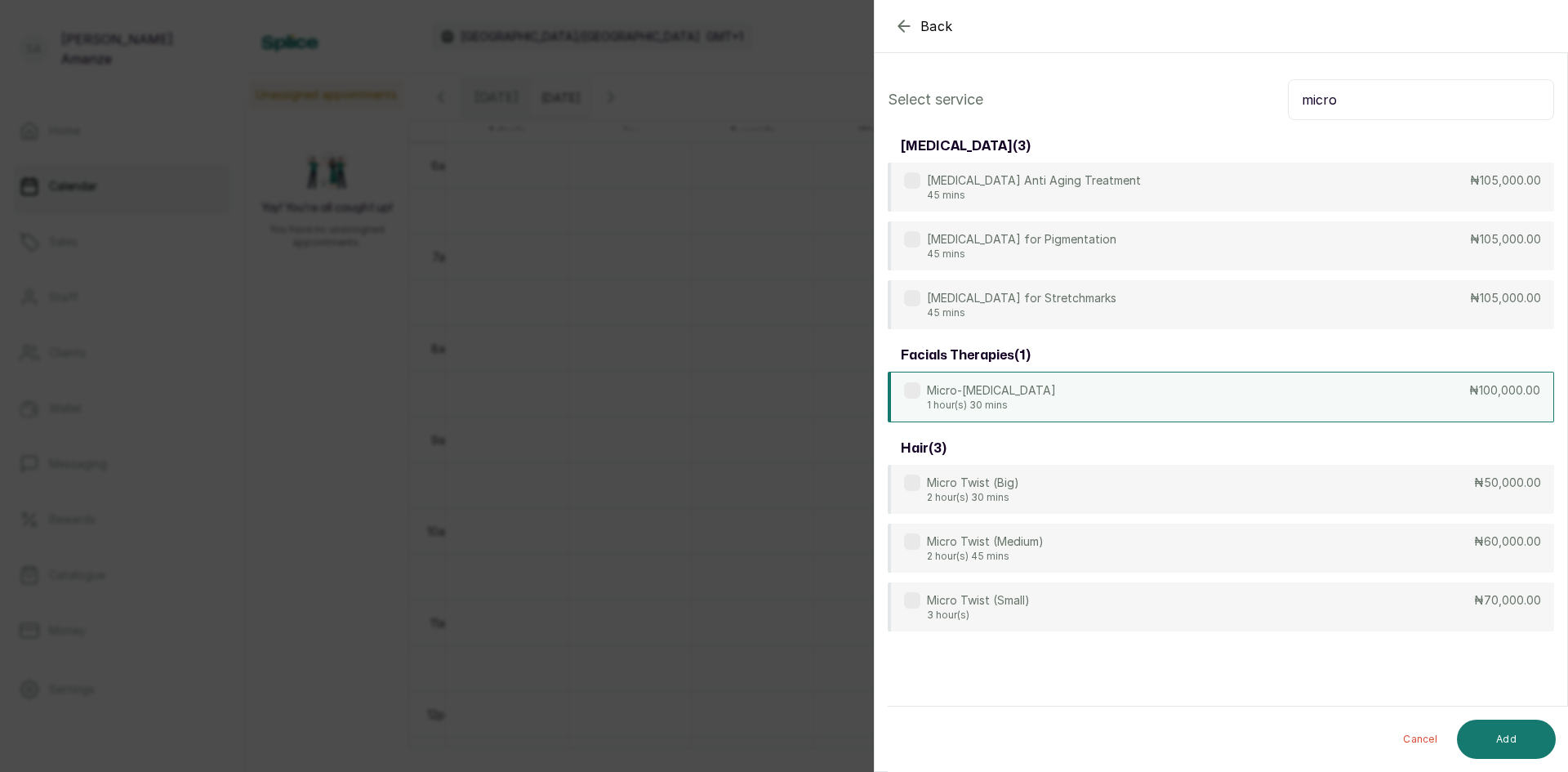
type input "micro"
click at [1115, 379] on div "Micro-[MEDICAL_DATA] 1 hour(s) 30 mins ₦100,000.00" at bounding box center [1221, 397] width 666 height 51
click at [1489, 744] on button "Add" at bounding box center [1506, 739] width 99 height 40
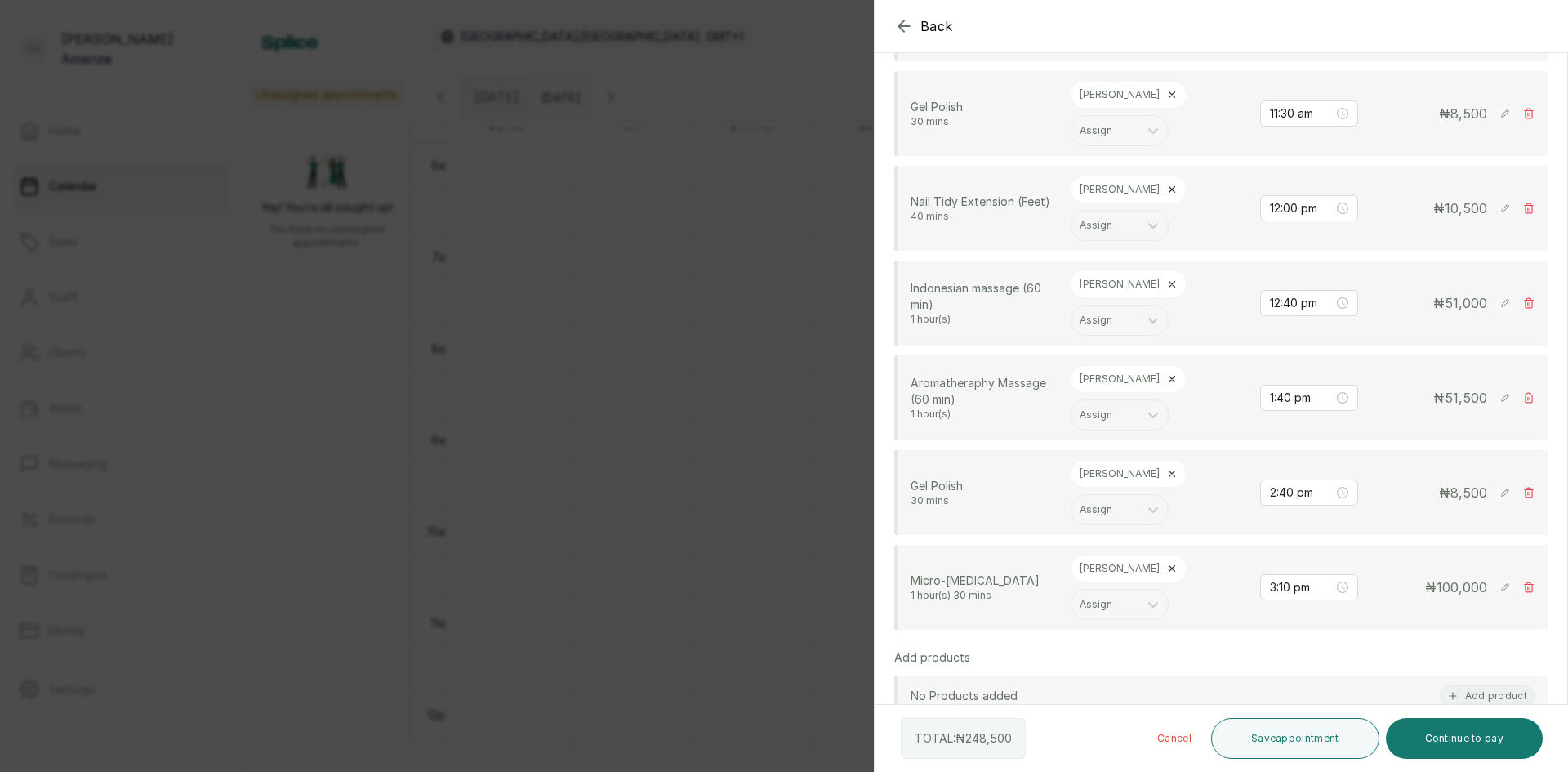
scroll to position [490, 0]
click at [1497, 303] on rect at bounding box center [1504, 301] width 16 height 16
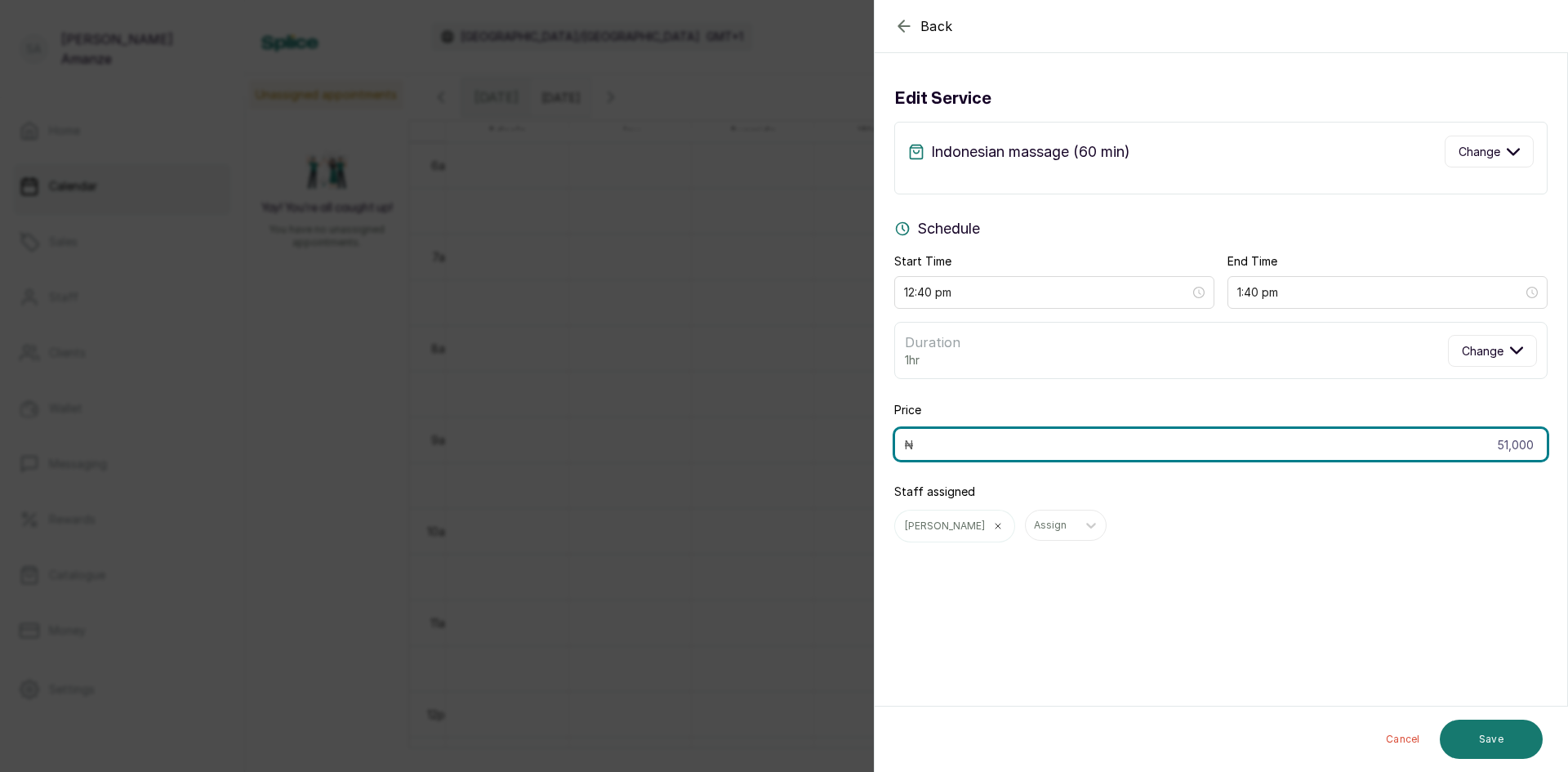
drag, startPoint x: 1483, startPoint y: 443, endPoint x: 1567, endPoint y: 477, distance: 90.6
click at [1567, 477] on section "Back Add Appointment Edit service Indonesian massage (60 min) Change Schedule S…" at bounding box center [1221, 386] width 694 height 772
type input "48,450"
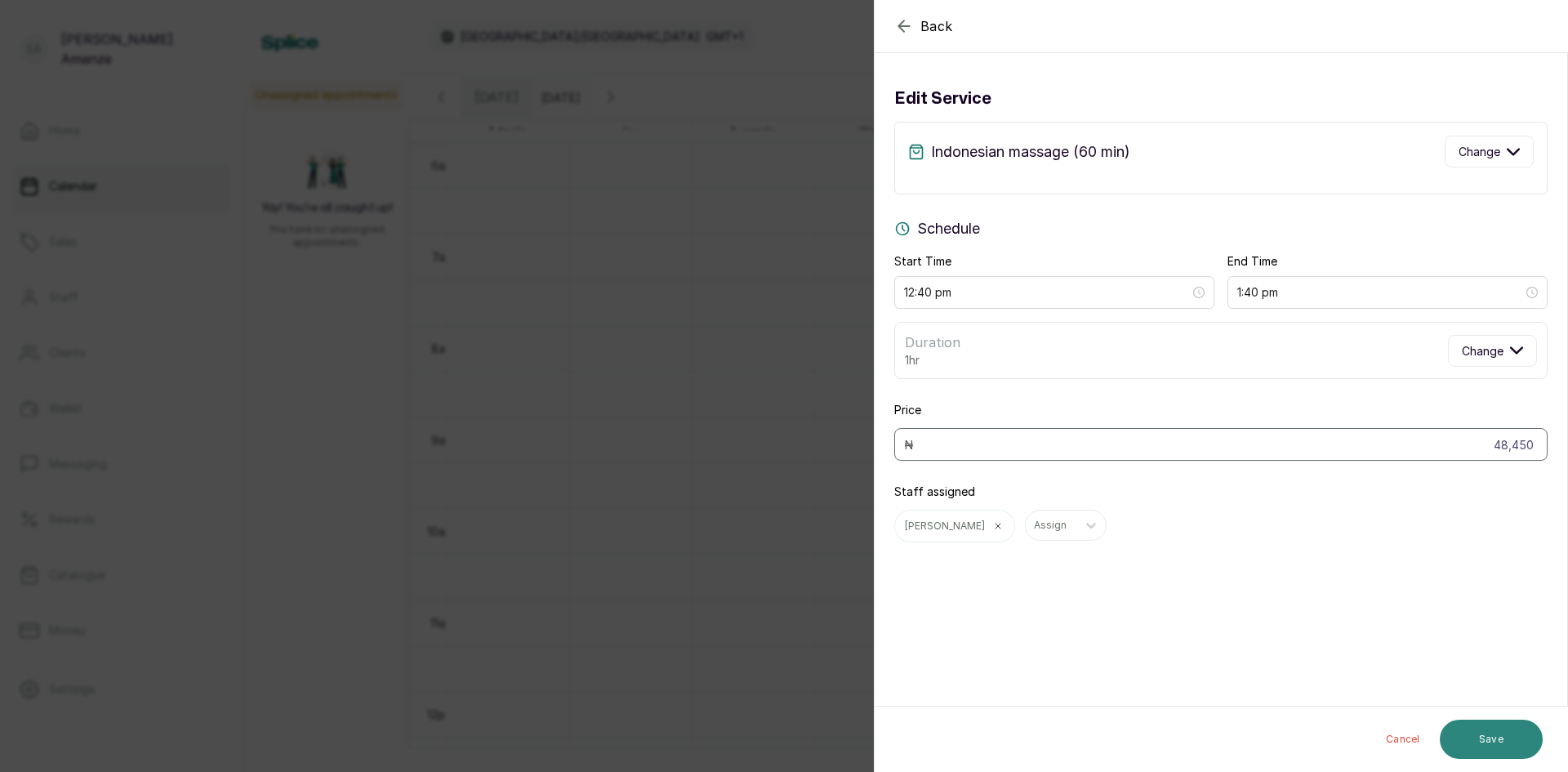
click at [1514, 746] on button "Save" at bounding box center [1492, 739] width 103 height 40
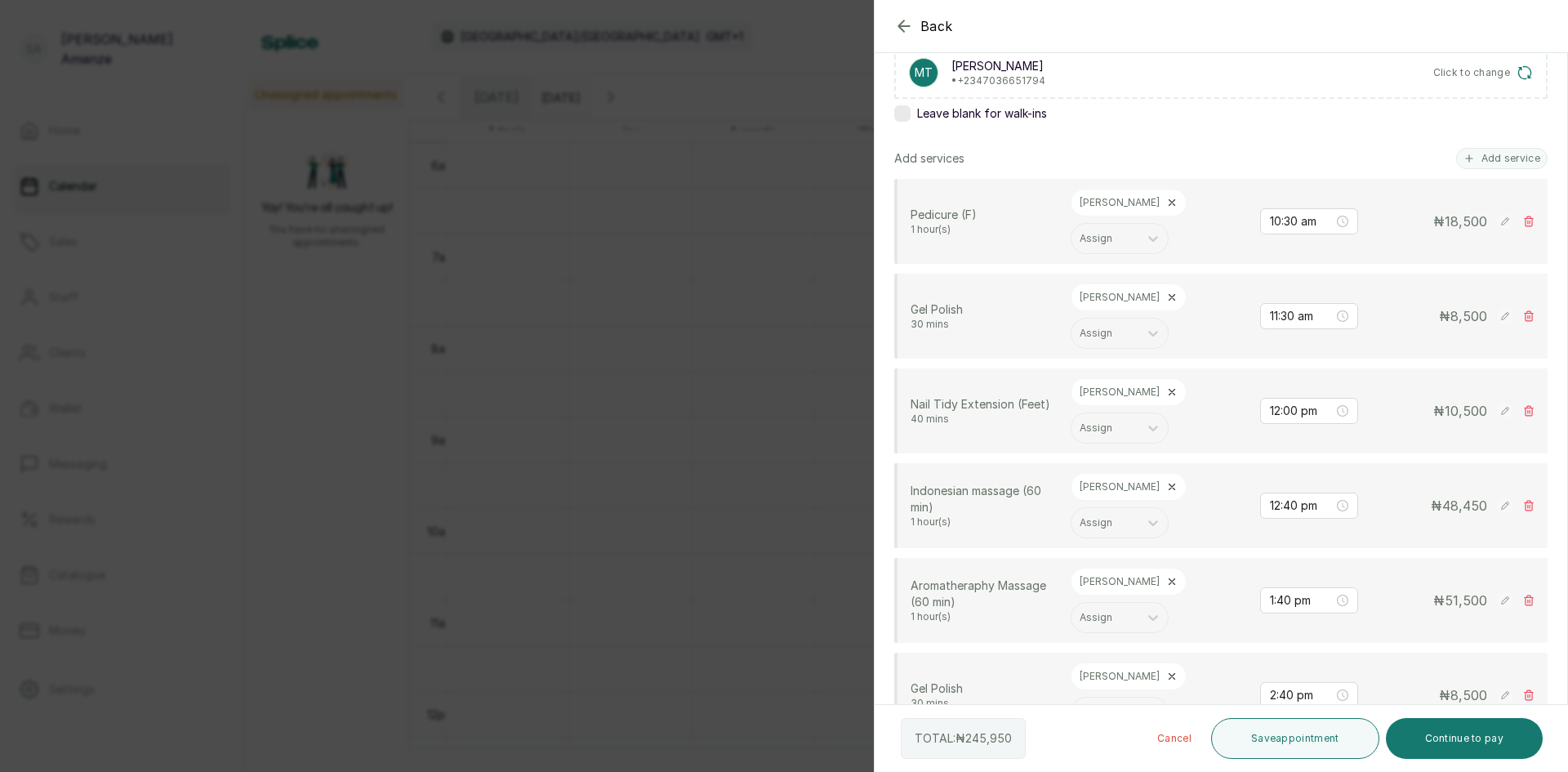
scroll to position [326, 0]
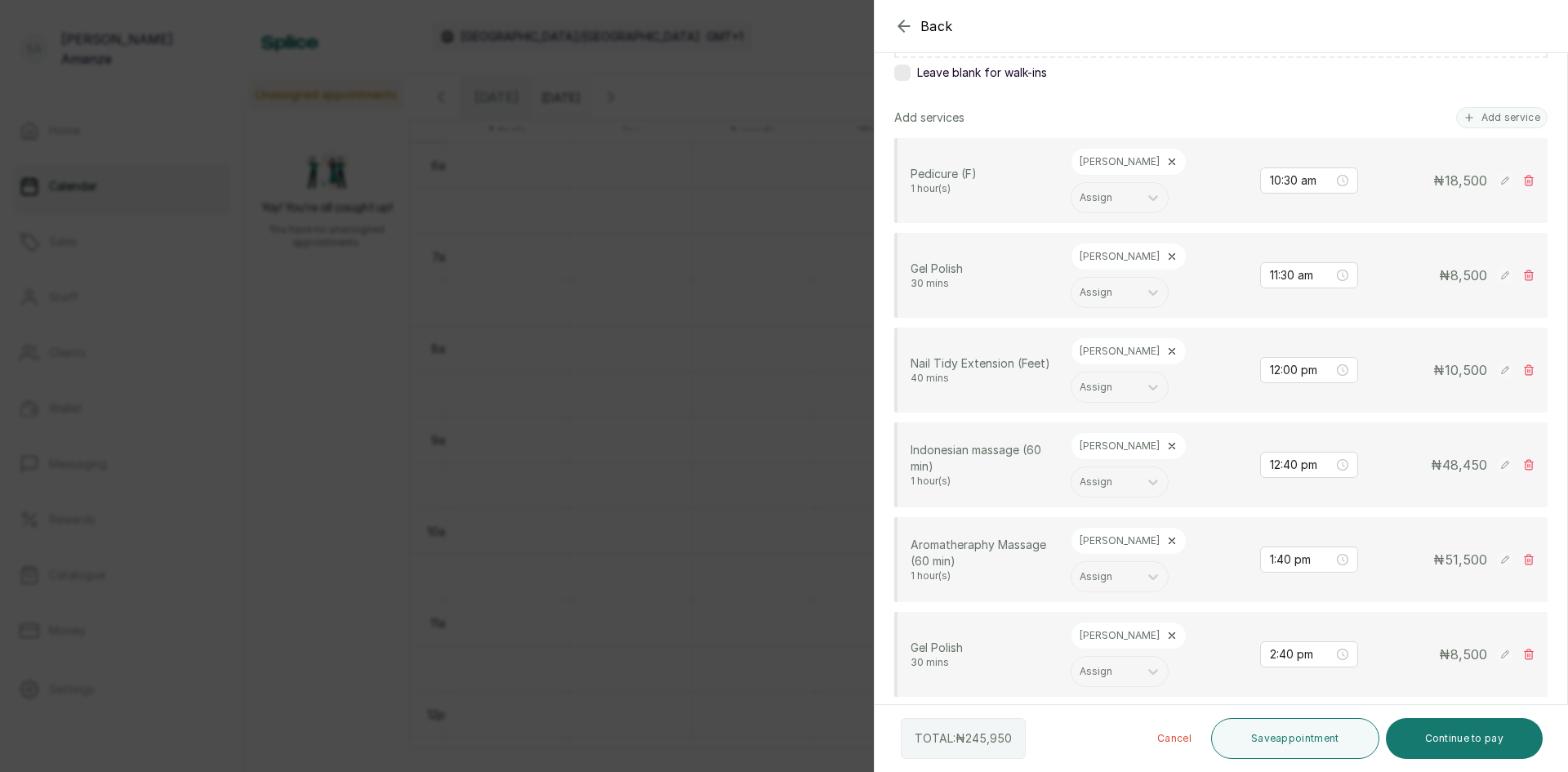
click at [1497, 560] on rect at bounding box center [1504, 559] width 16 height 16
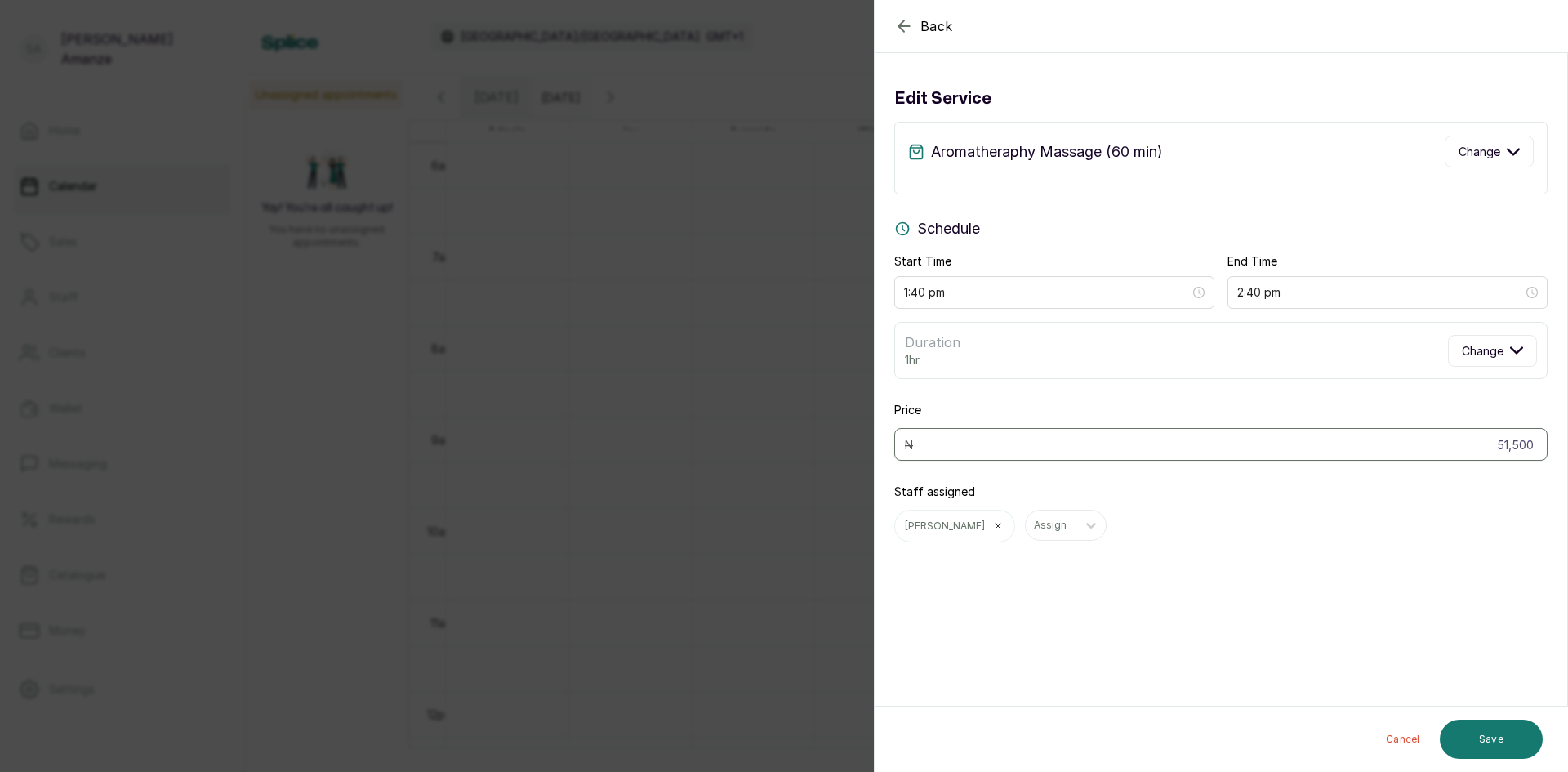
scroll to position [0, 0]
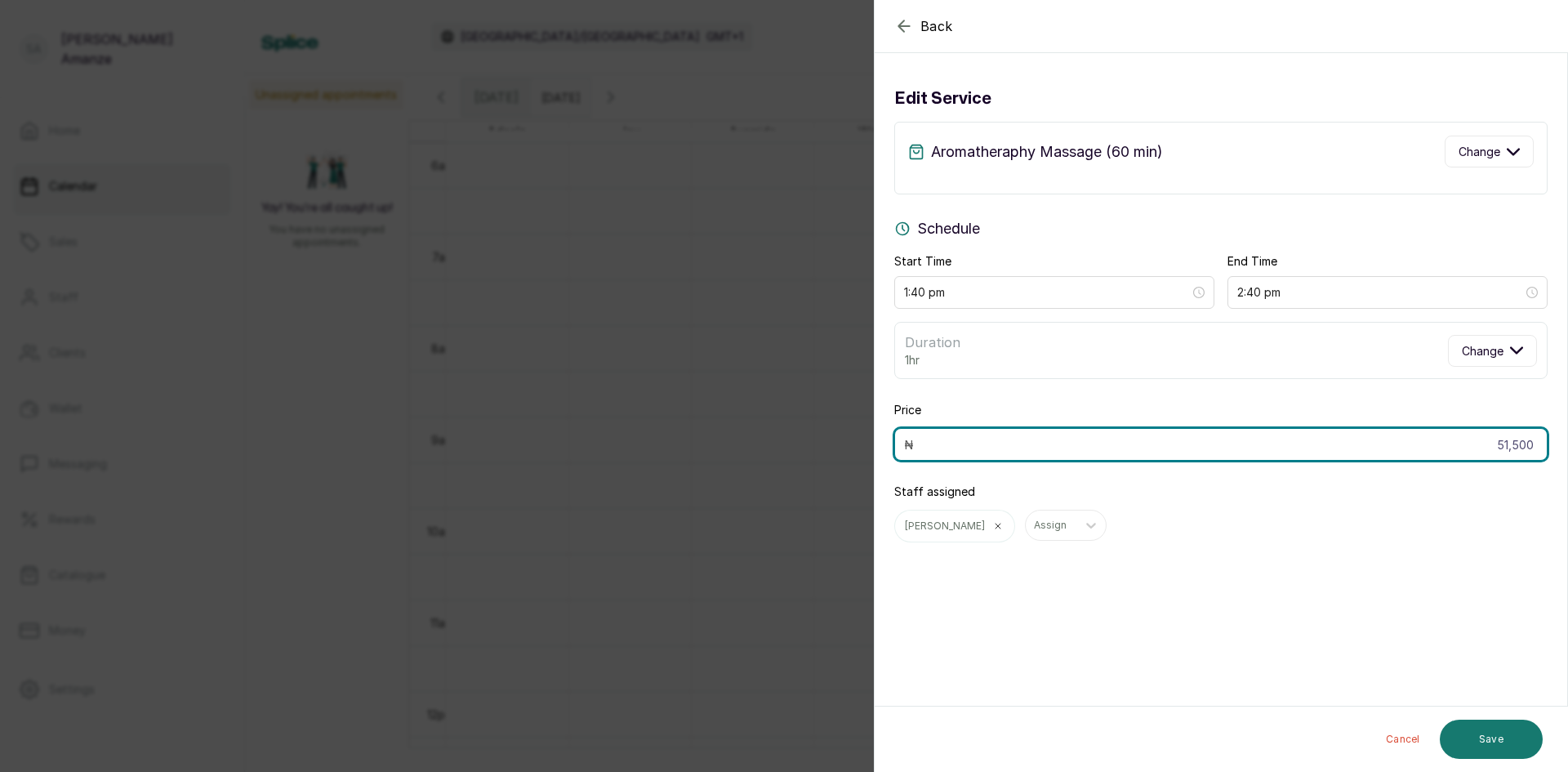
drag, startPoint x: 1465, startPoint y: 448, endPoint x: 1540, endPoint y: 447, distance: 75.0
click at [1540, 447] on div "Edit service Aromatheraphy Massage (60 min) Change Schedule Start Time 1:40 pm …" at bounding box center [1221, 320] width 693 height 509
type input "48,925"
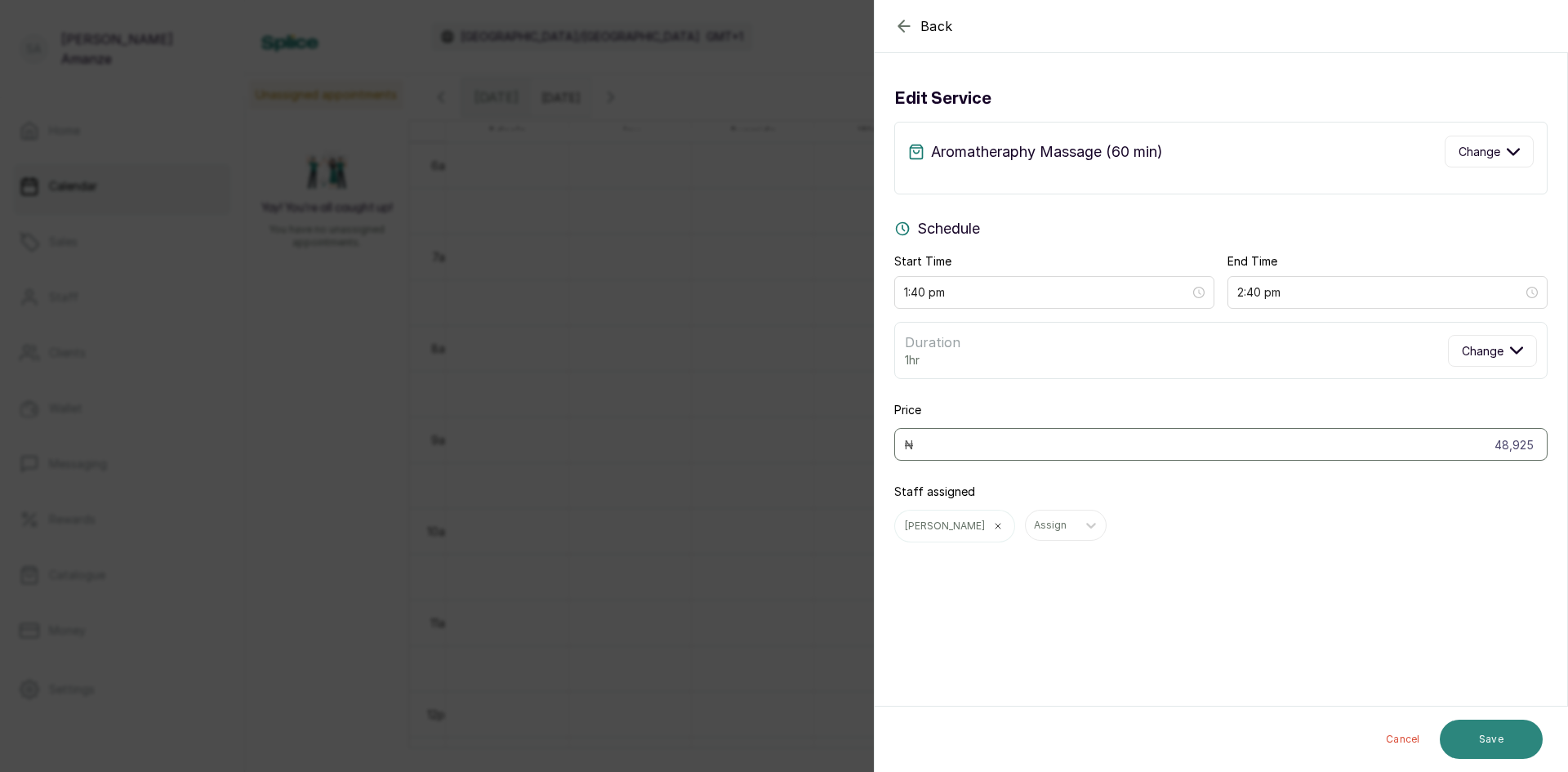
click at [1497, 738] on button "Save" at bounding box center [1492, 739] width 103 height 40
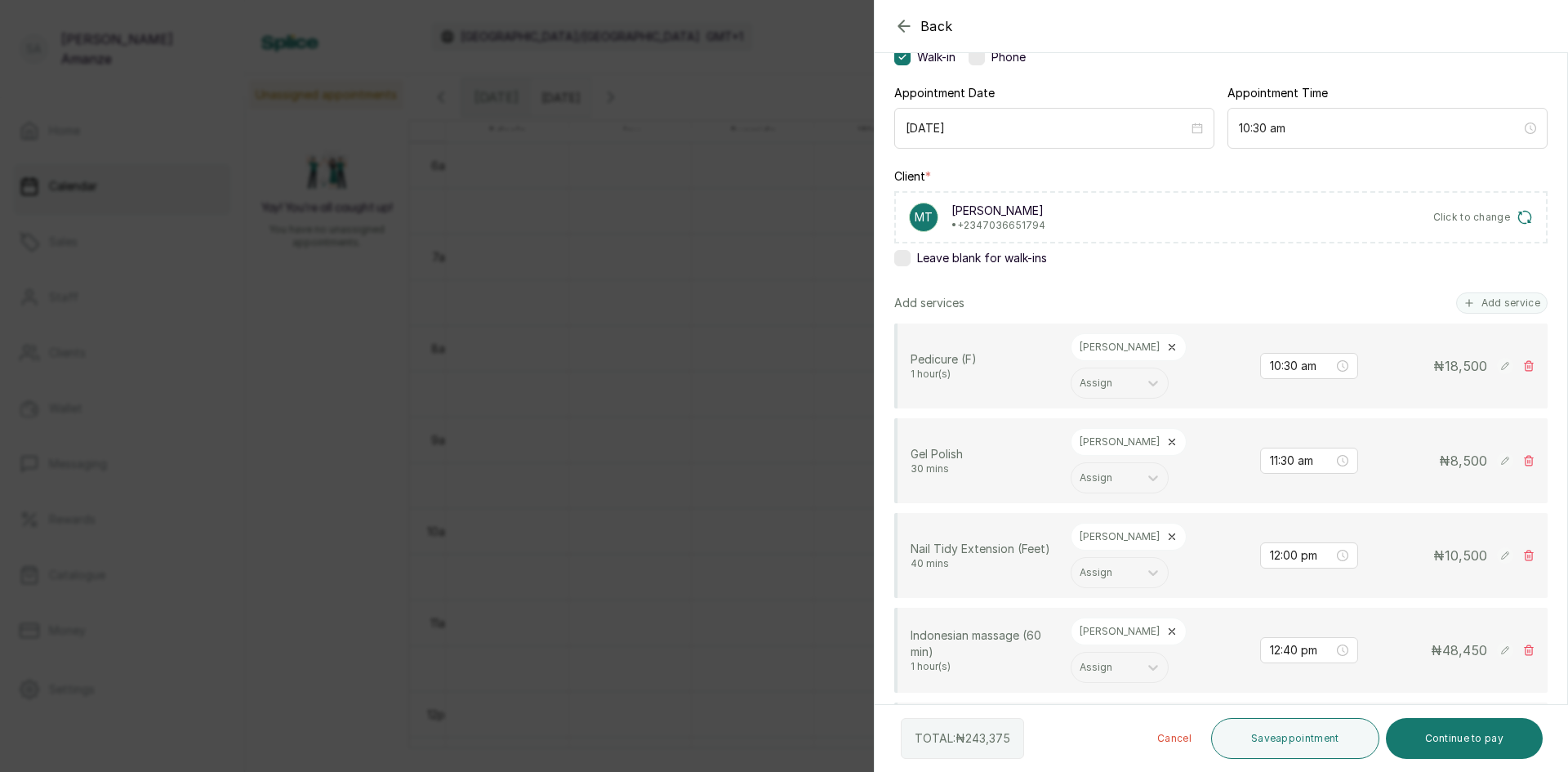
scroll to position [409, 0]
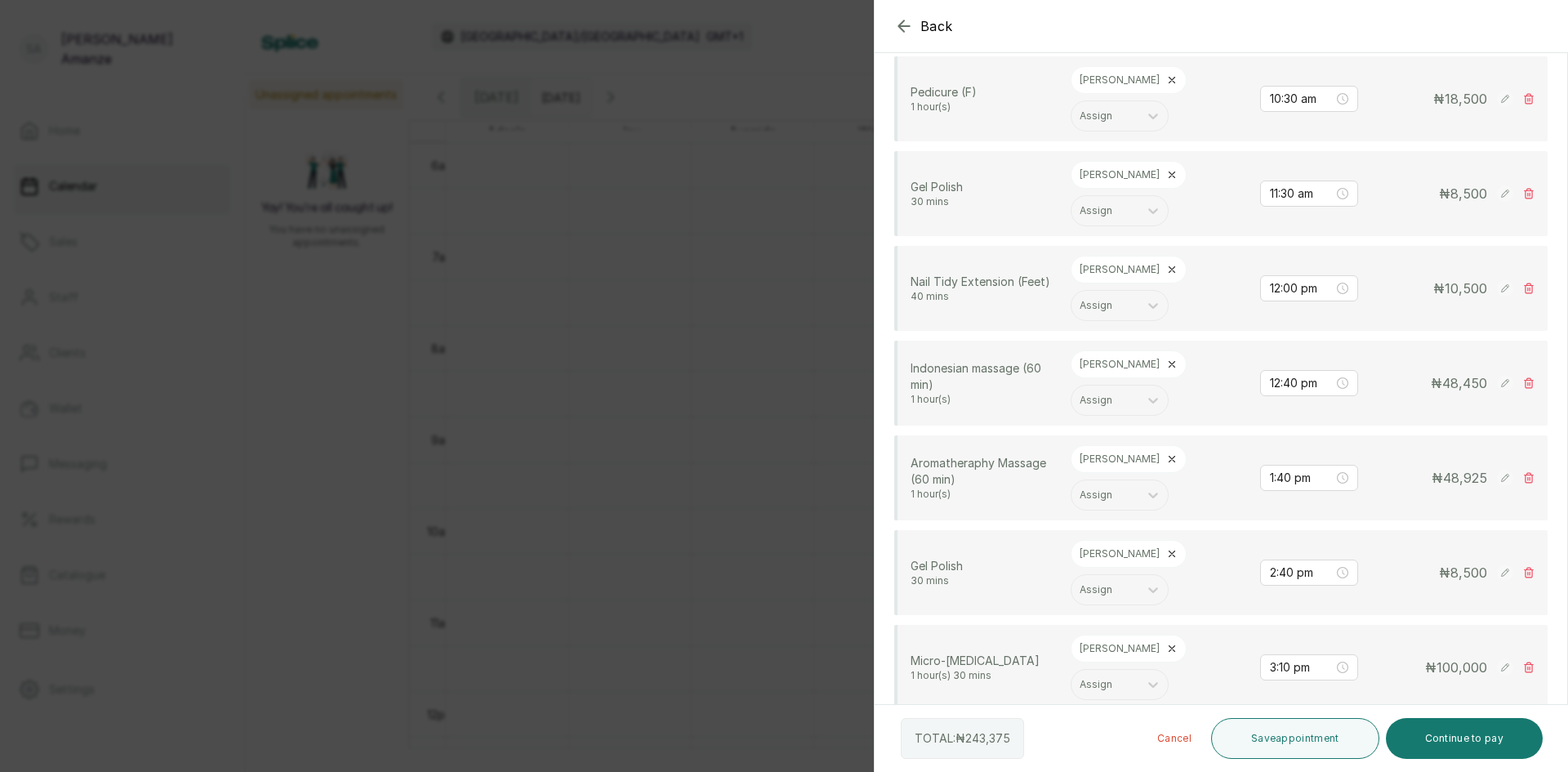
click at [1166, 368] on icon at bounding box center [1171, 364] width 11 height 11
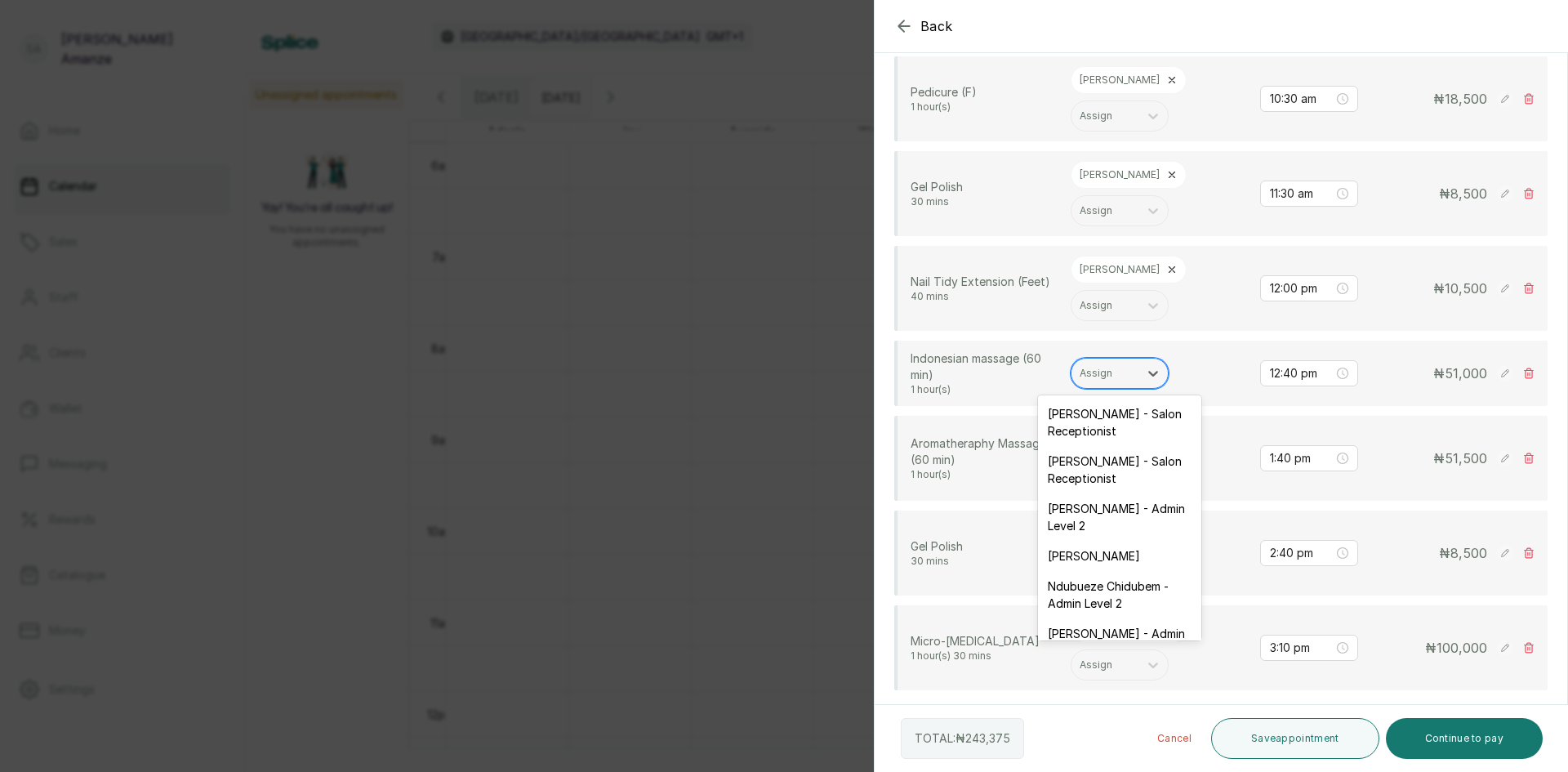
click at [1117, 368] on div at bounding box center [1104, 373] width 51 height 15
type input "se"
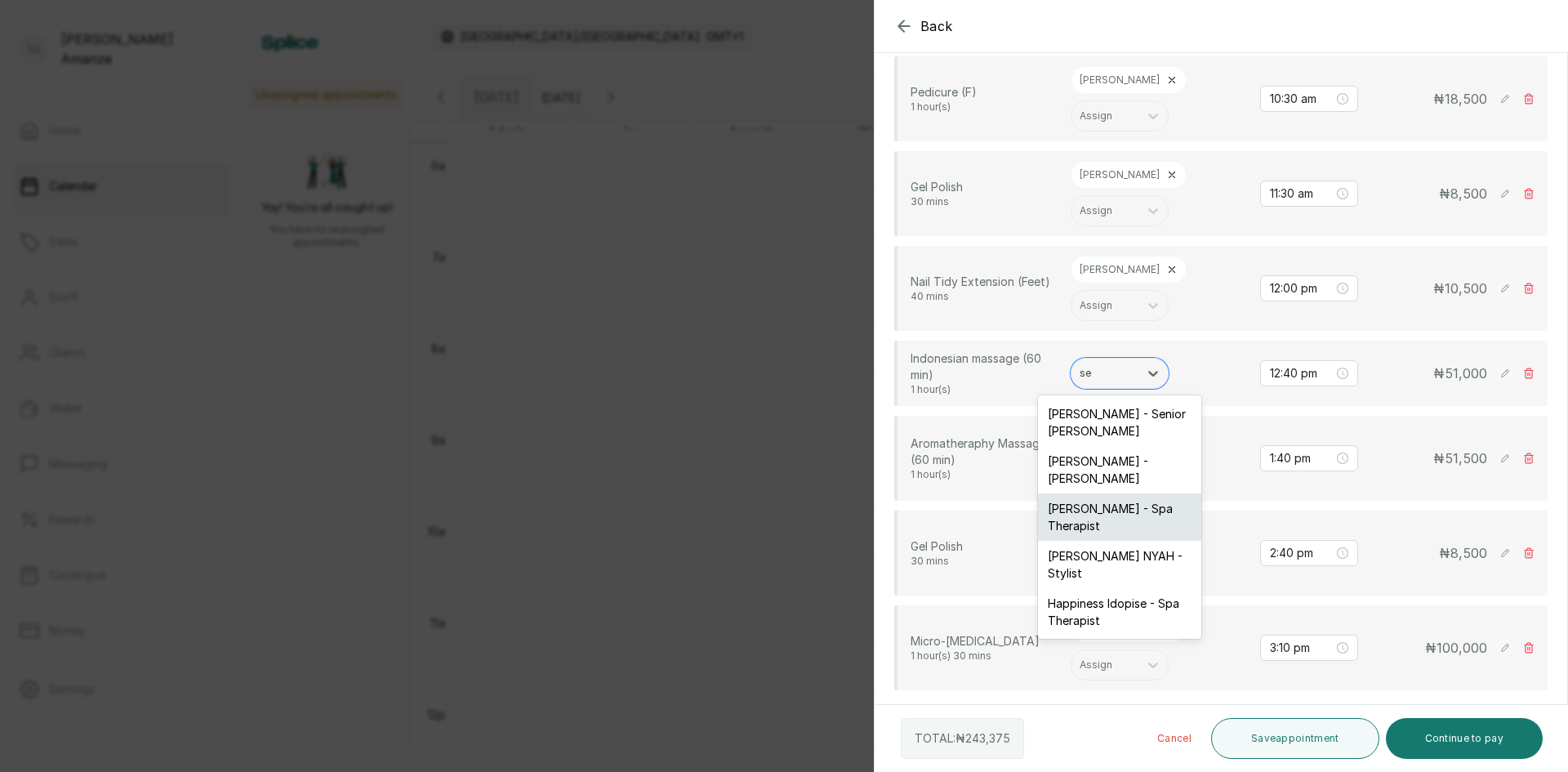
click at [1131, 532] on div "[PERSON_NAME] - Spa Therapist" at bounding box center [1120, 517] width 163 height 47
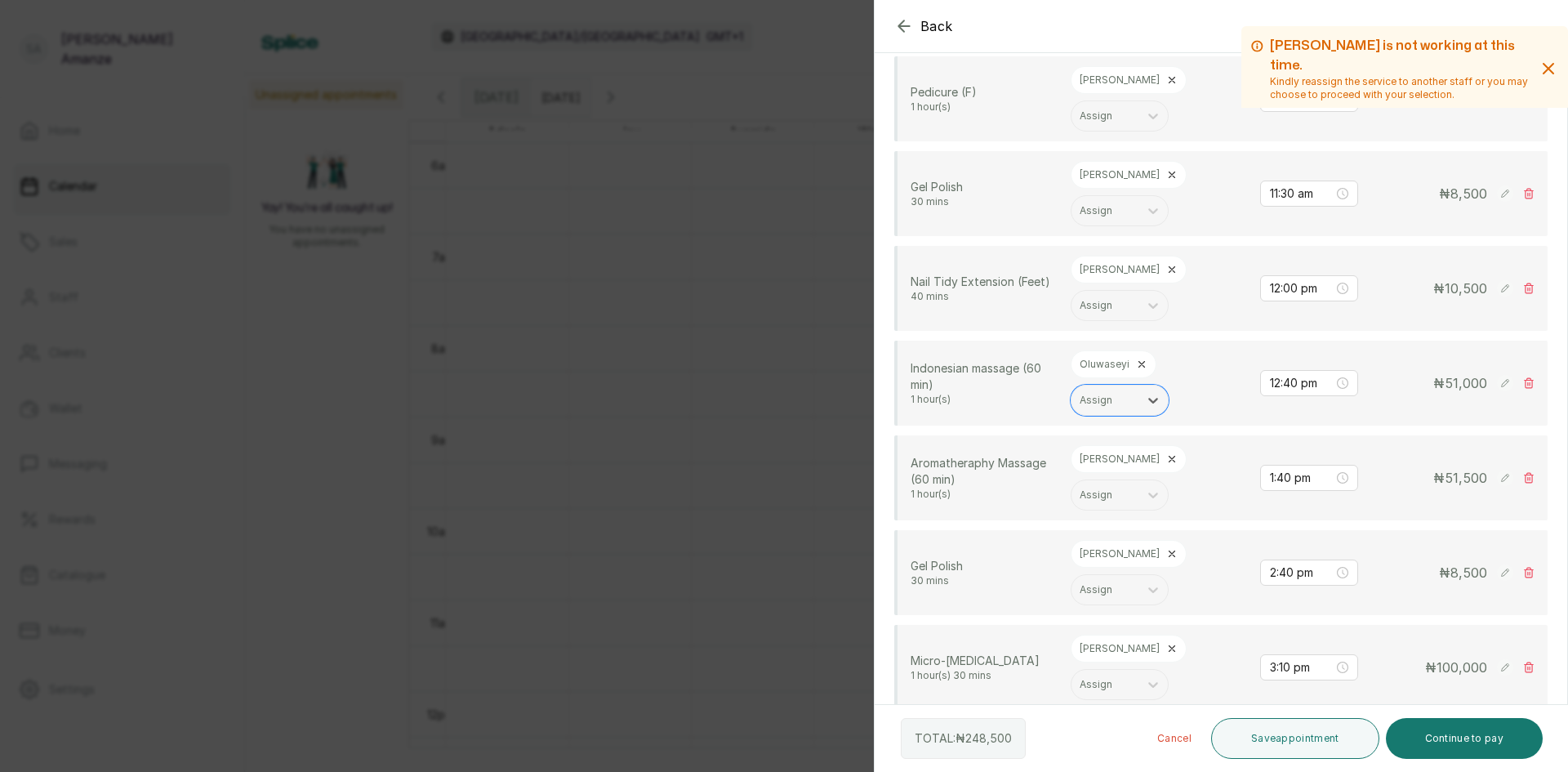
click at [1170, 461] on icon at bounding box center [1172, 459] width 6 height 6
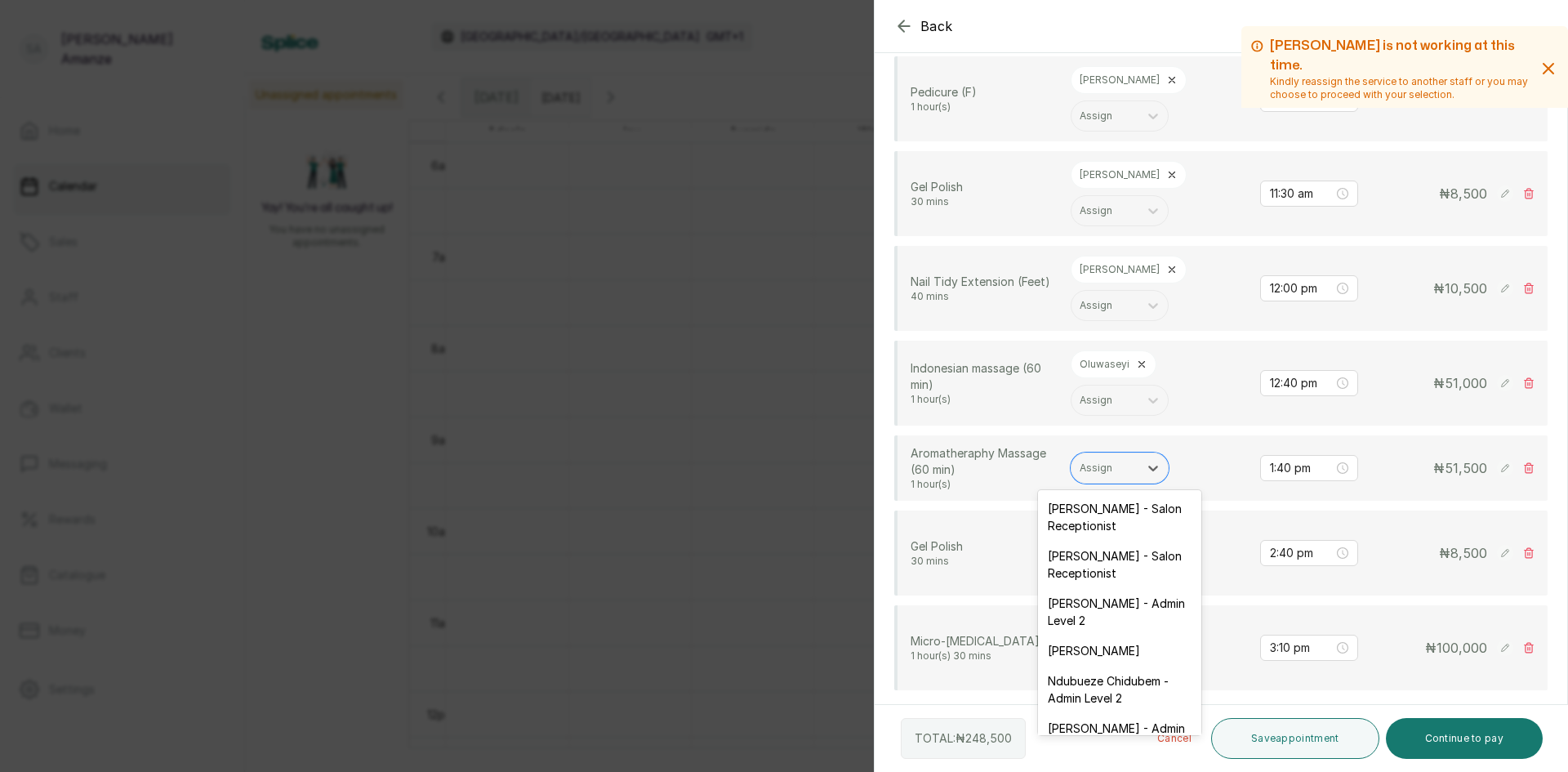
click at [1127, 461] on div at bounding box center [1104, 467] width 51 height 15
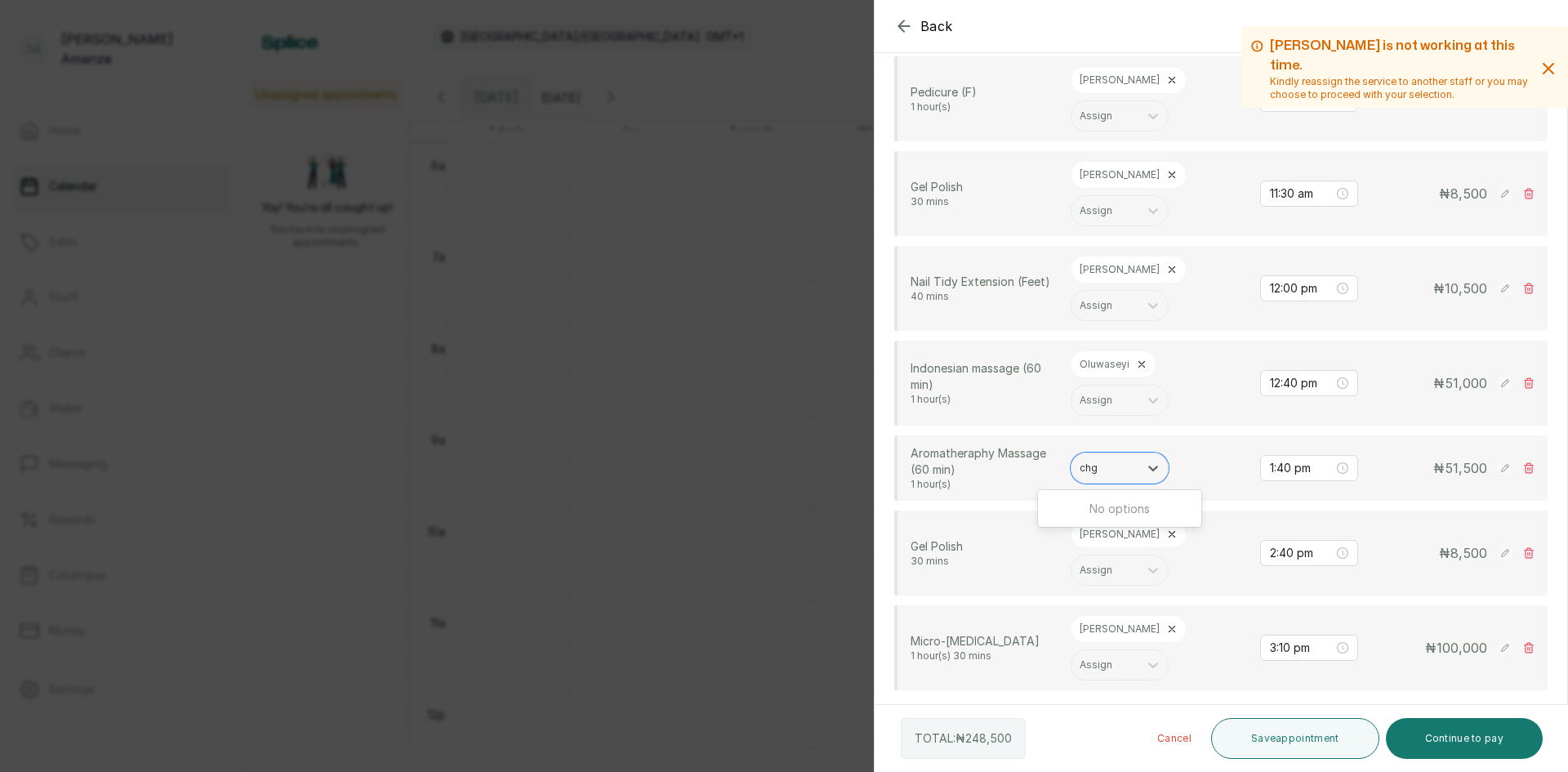
scroll to position [0, 0]
type input "ch"
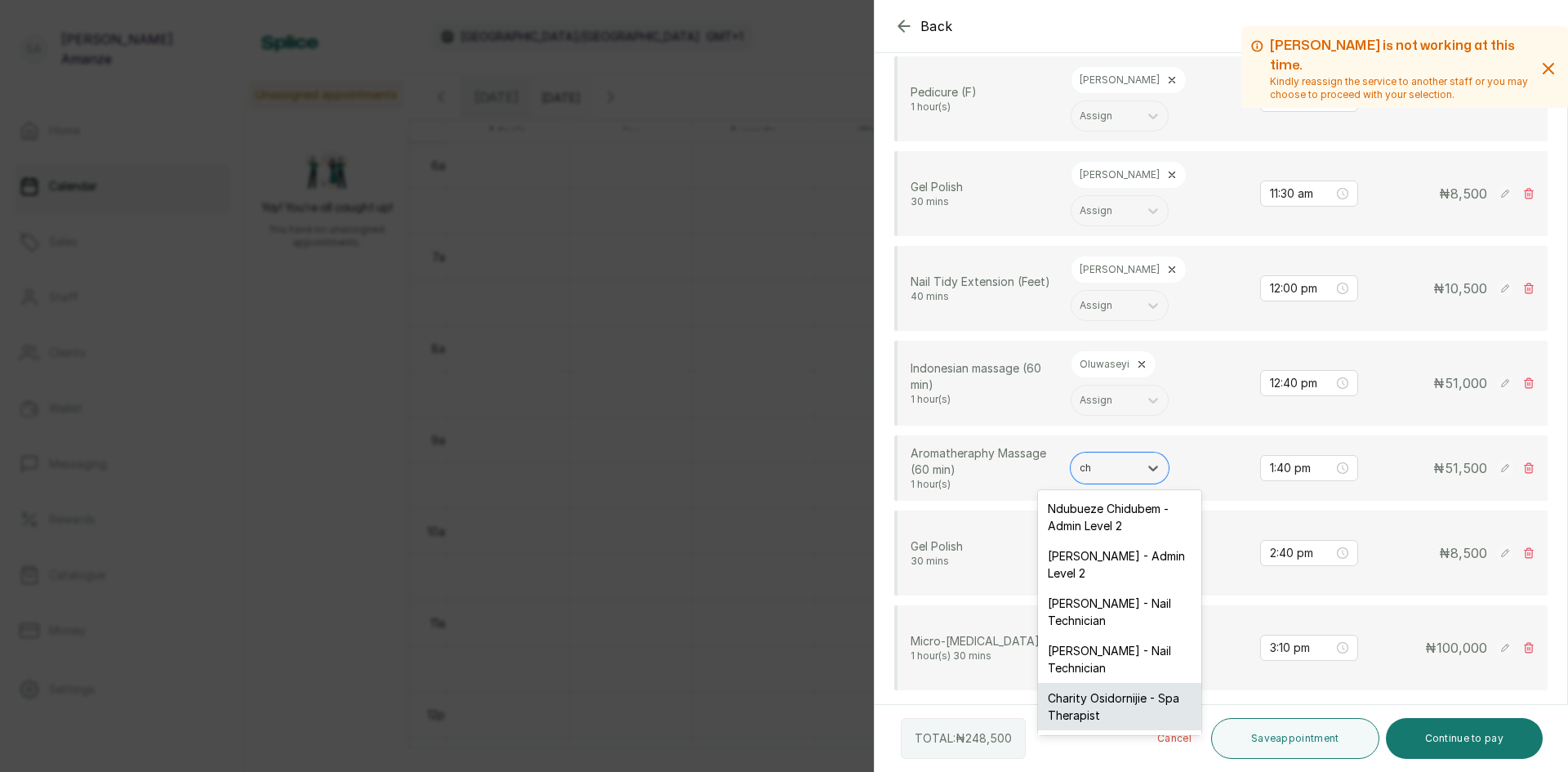
click at [1079, 700] on div "Charity Osidornijie - Spa Therapist" at bounding box center [1120, 706] width 163 height 47
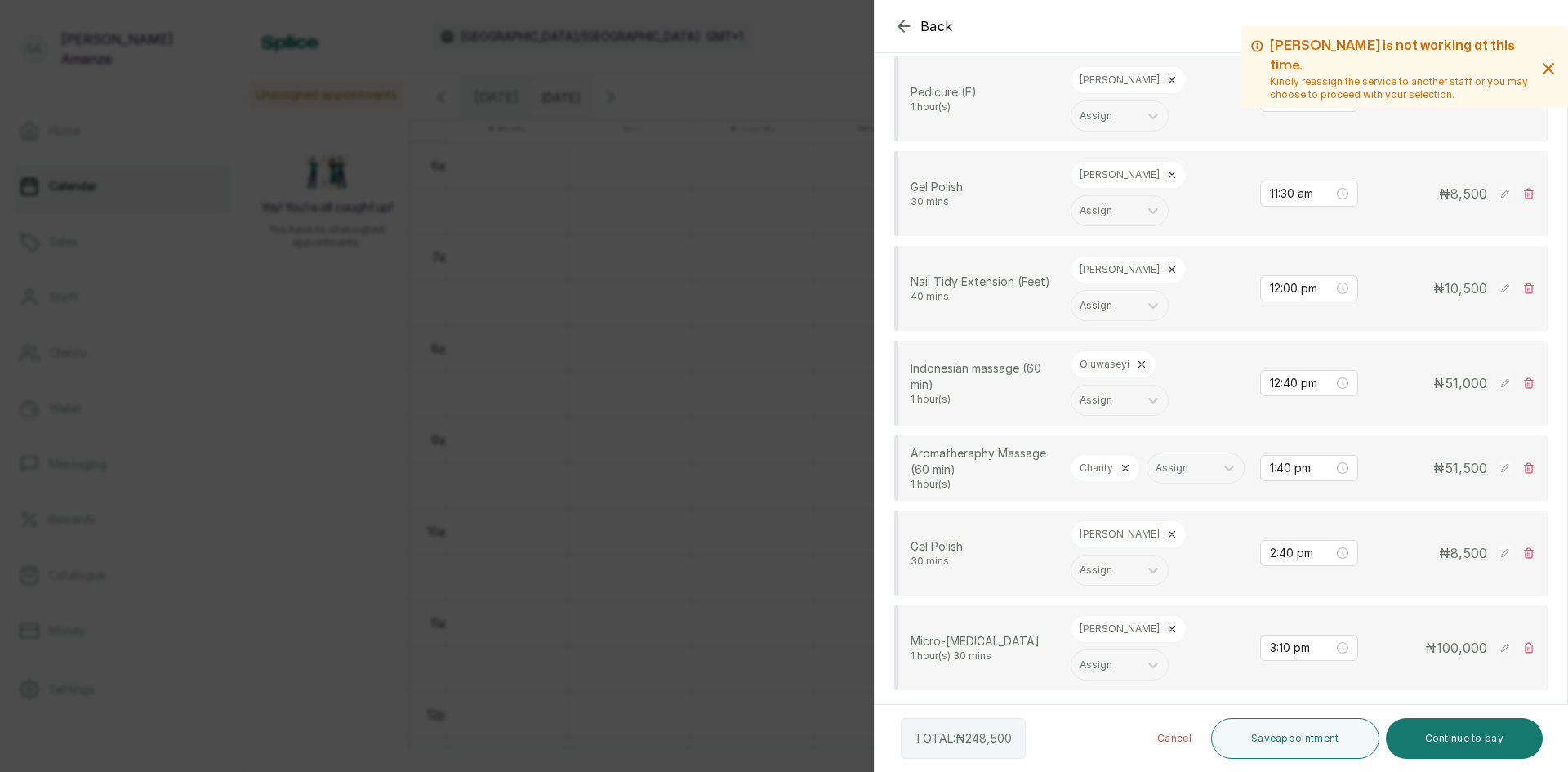
click at [1170, 632] on icon at bounding box center [1172, 629] width 6 height 6
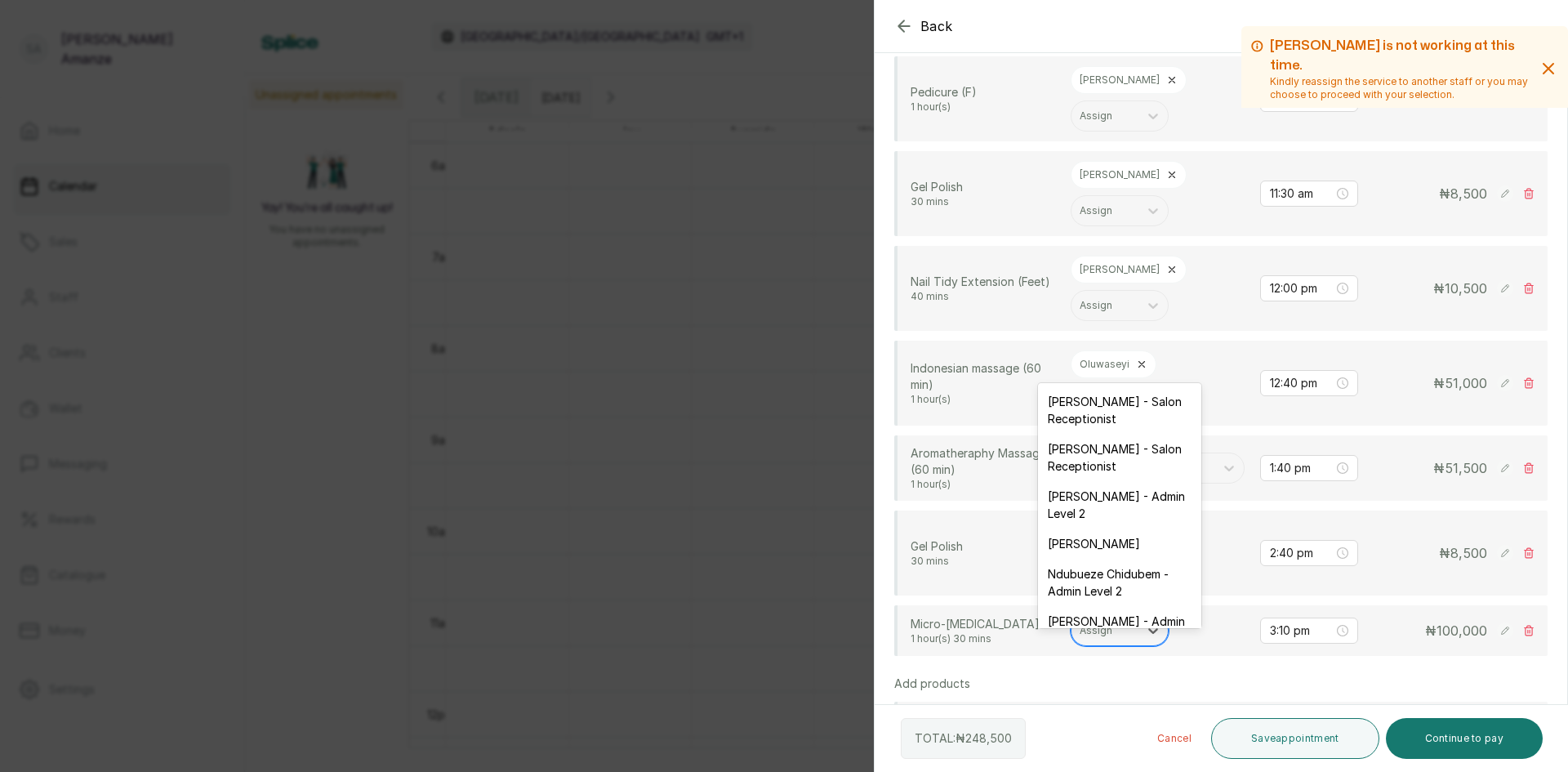
click at [1118, 638] on div at bounding box center [1104, 630] width 51 height 15
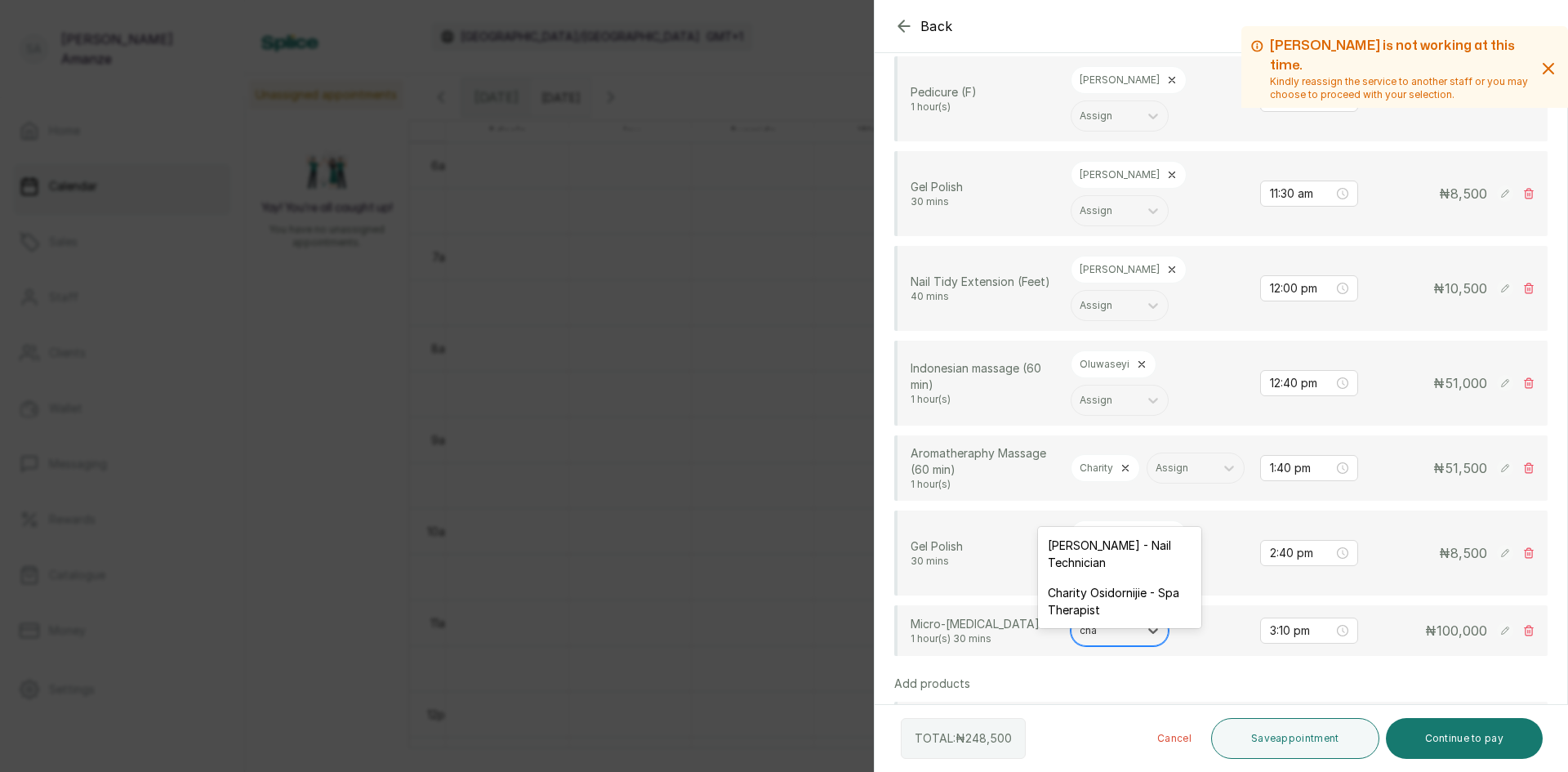
type input "char"
click at [1129, 613] on div "Charity Osidornijie - Spa Therapist" at bounding box center [1120, 600] width 163 height 47
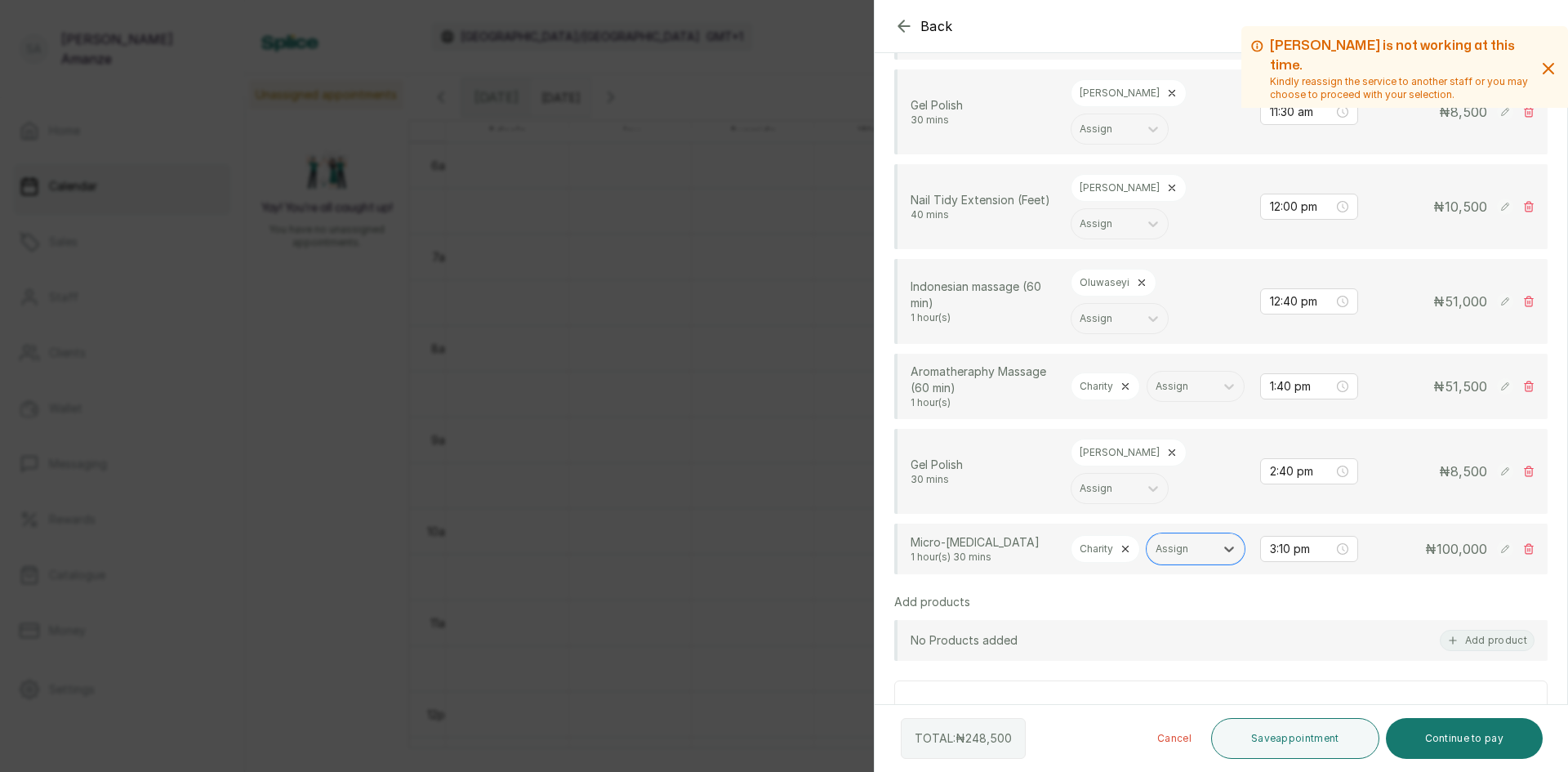
scroll to position [572, 0]
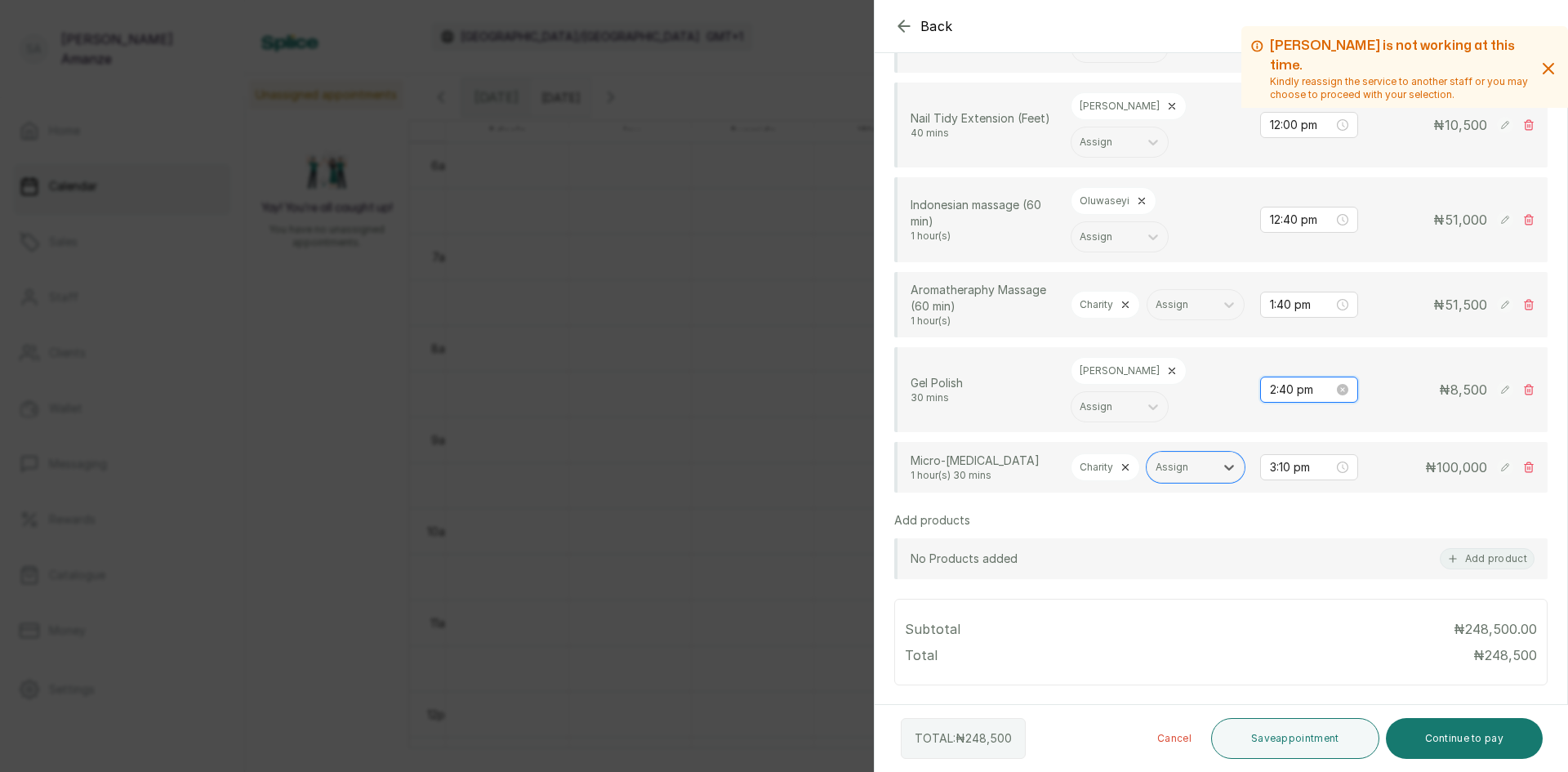
click at [1270, 398] on input "2:40 pm" at bounding box center [1302, 389] width 64 height 18
click at [1497, 398] on rect at bounding box center [1504, 389] width 16 height 16
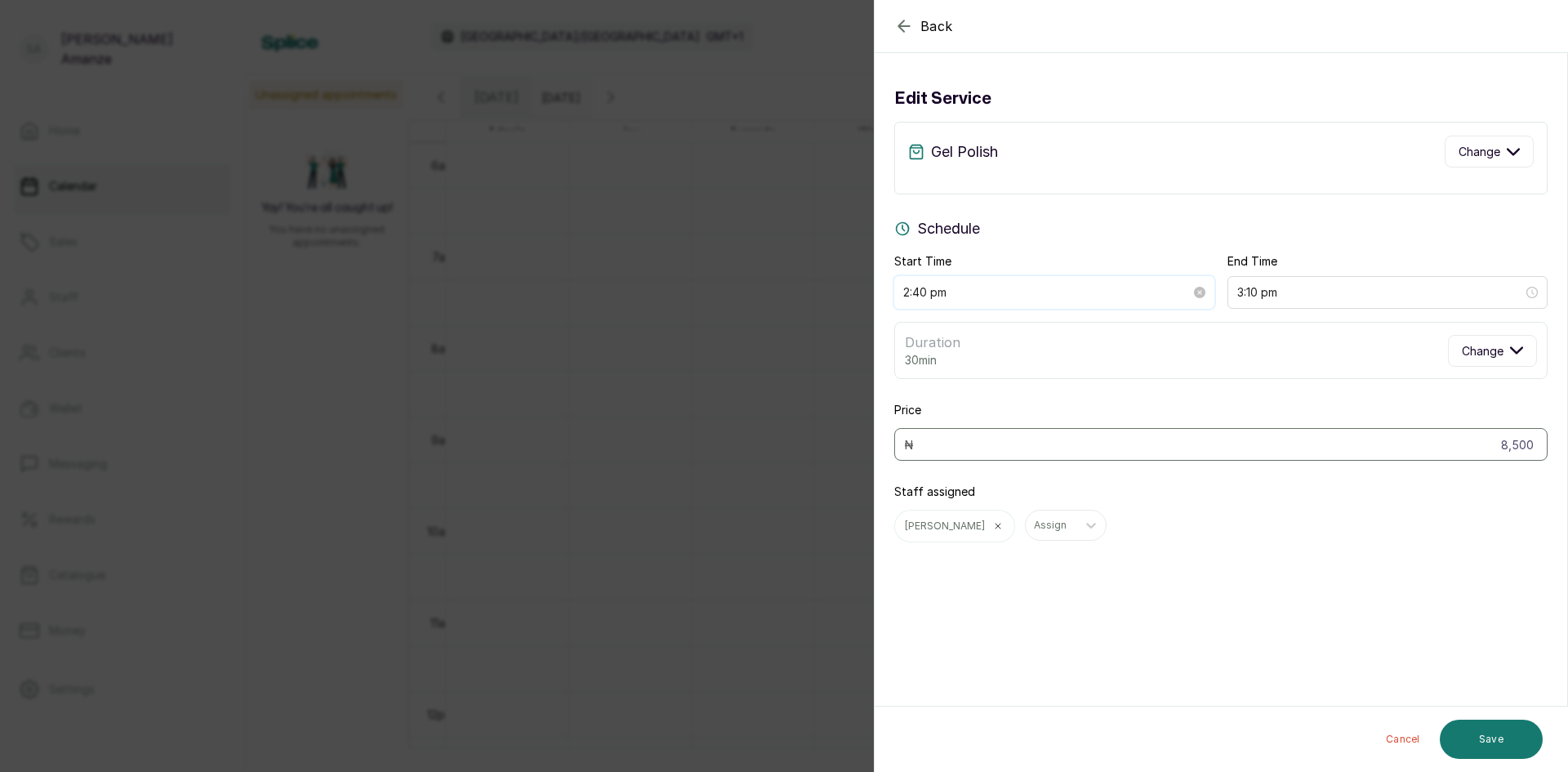
drag, startPoint x: 930, startPoint y: 290, endPoint x: 900, endPoint y: 290, distance: 30.0
click at [900, 290] on div "2:40 pm" at bounding box center [1054, 292] width 320 height 33
type input "12:40 pm"
click at [921, 331] on div "12" at bounding box center [917, 330] width 40 height 23
click at [1011, 514] on span "OK" at bounding box center [1006, 516] width 16 height 31
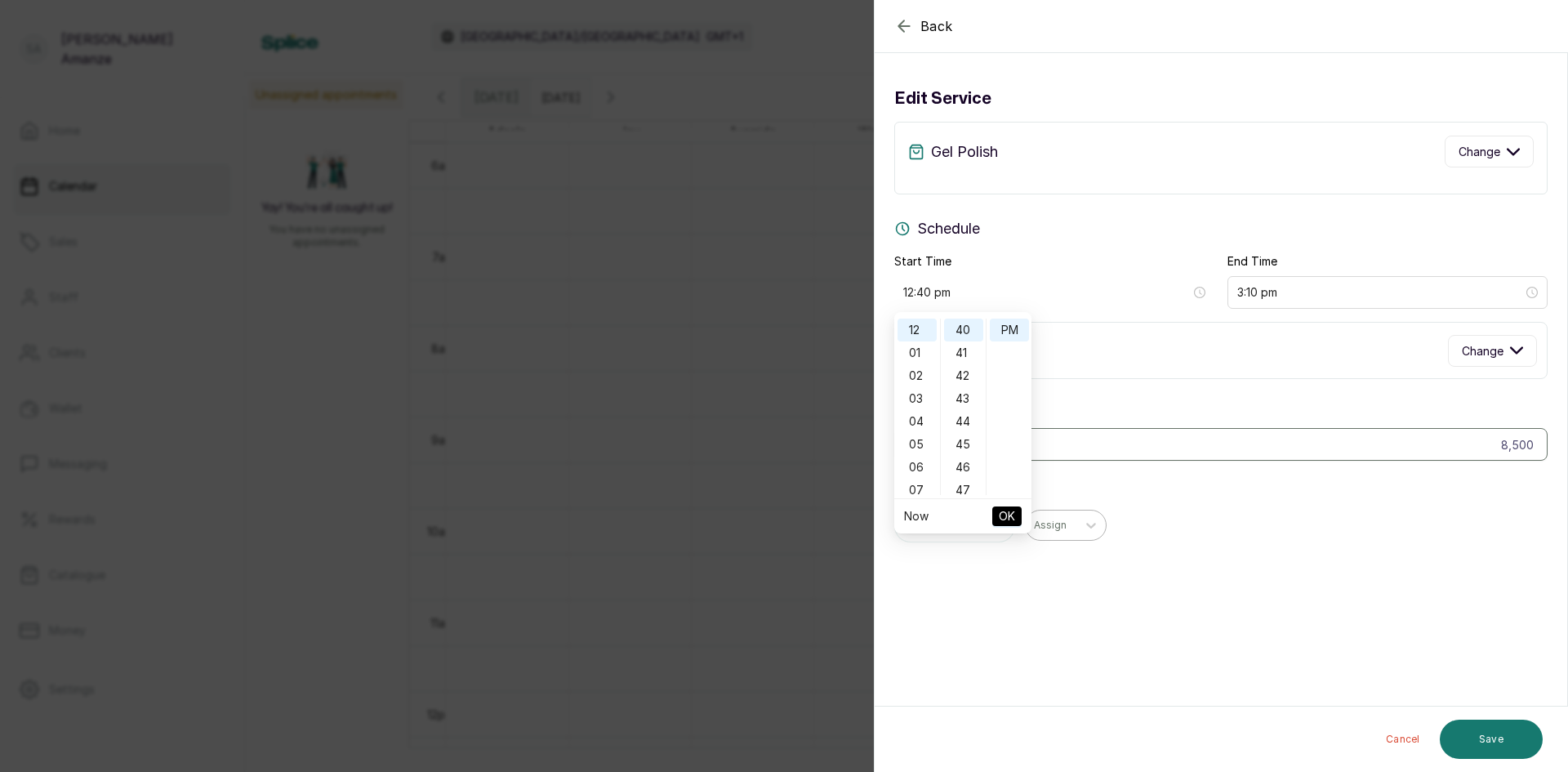
type input "1:10 pm"
click at [1498, 743] on button "Save" at bounding box center [1492, 739] width 103 height 40
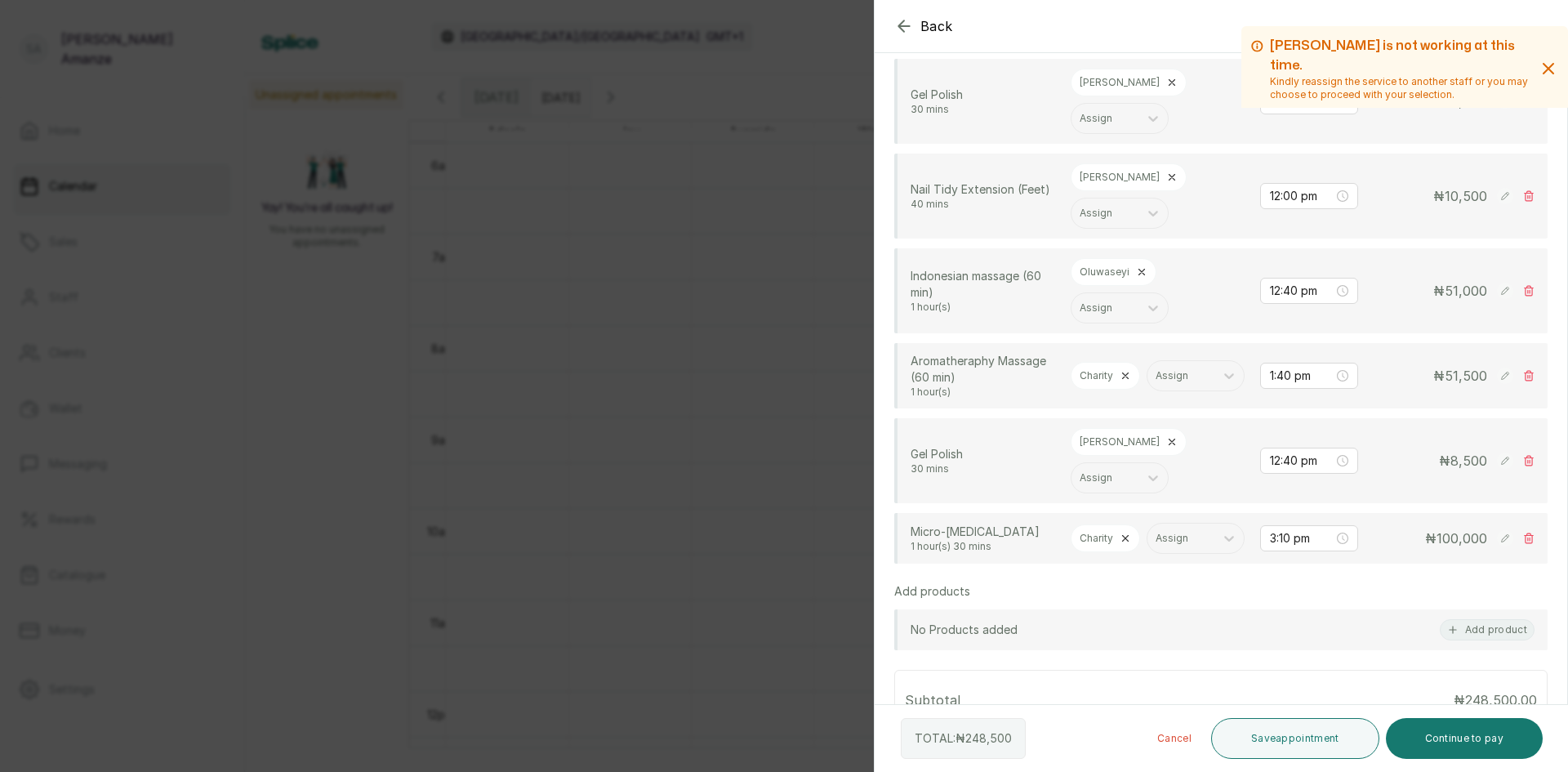
scroll to position [490, 0]
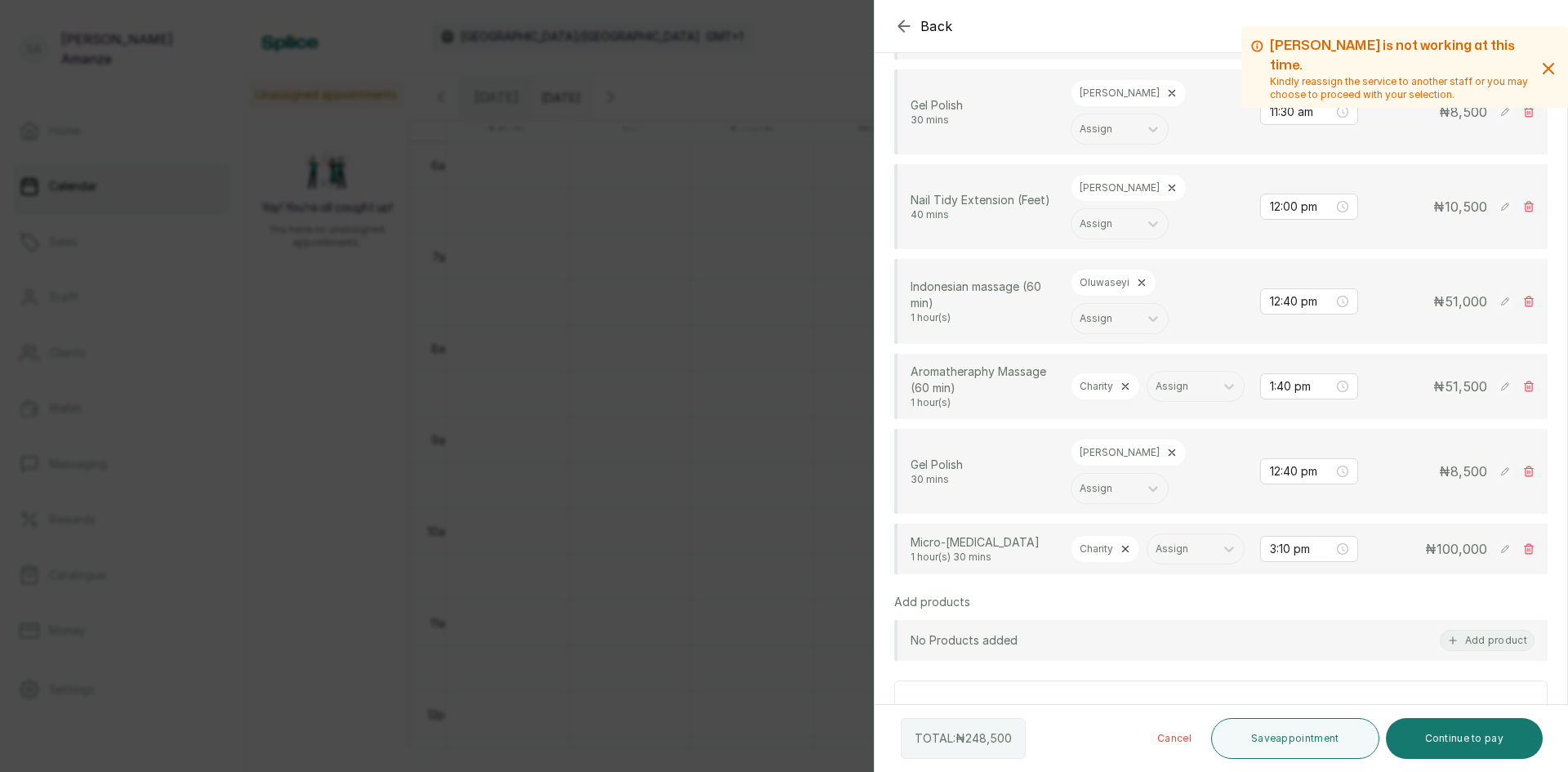
click at [1501, 303] on icon at bounding box center [1504, 301] width 8 height 8
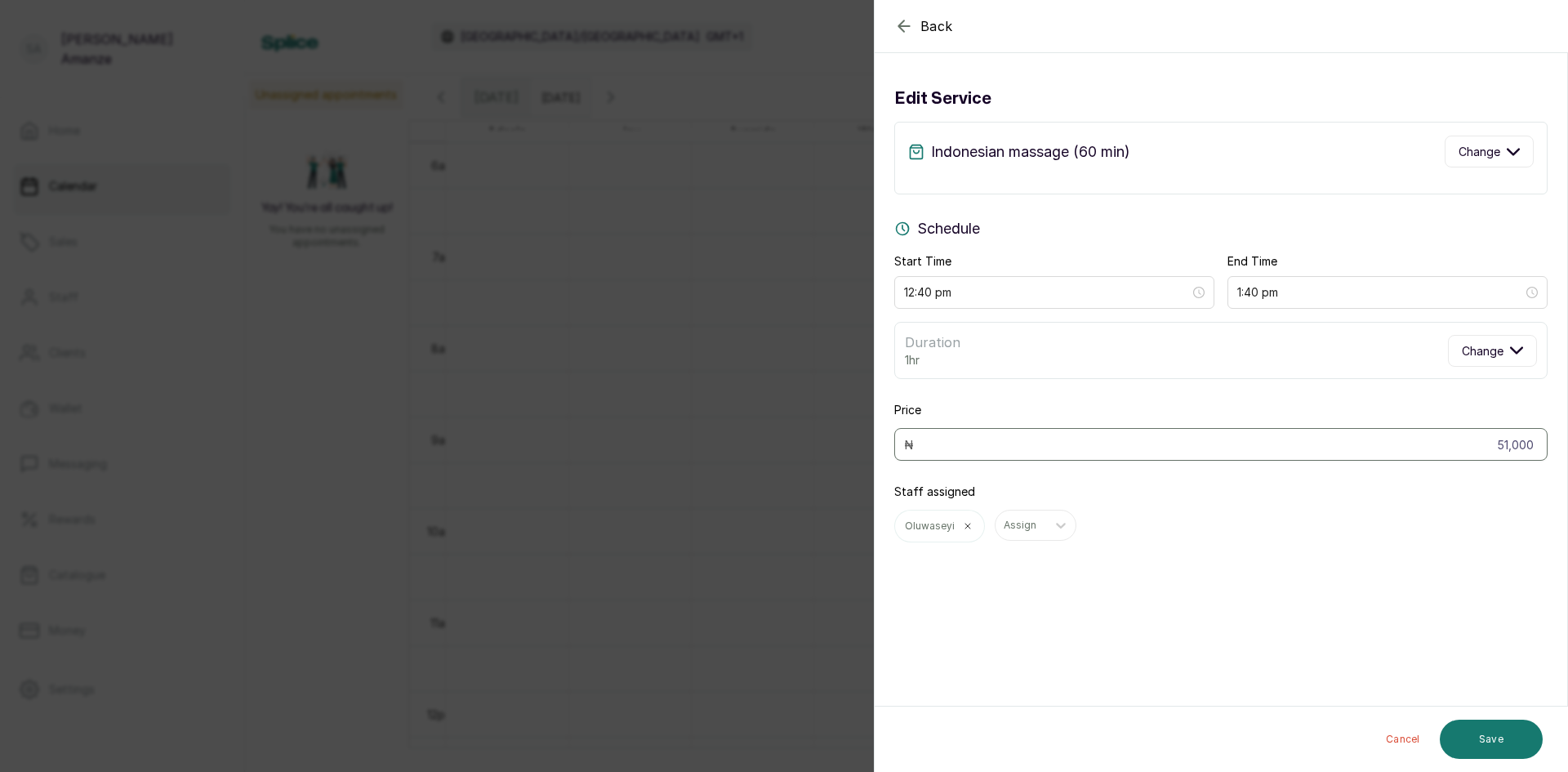
scroll to position [0, 0]
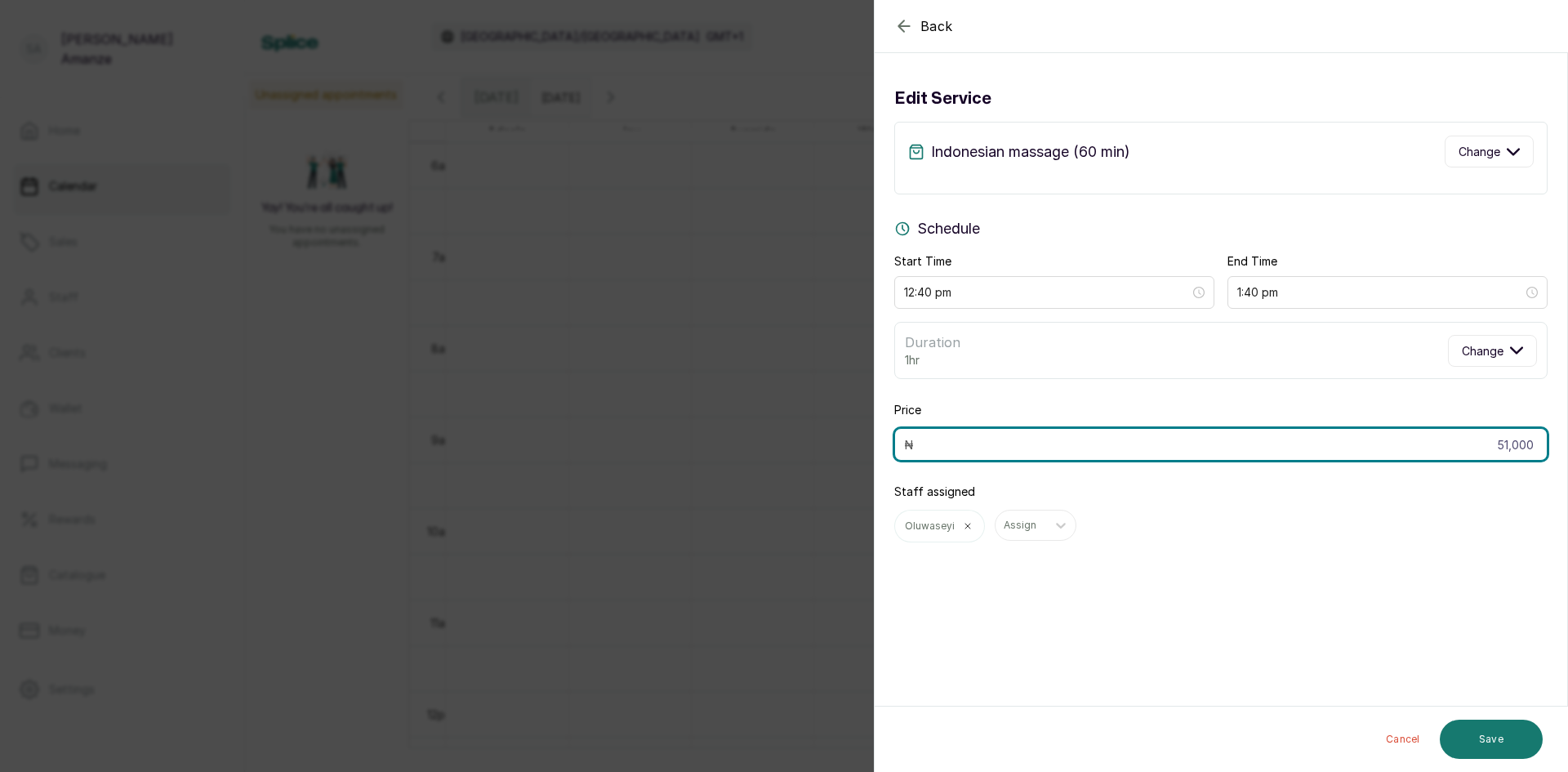
drag, startPoint x: 1471, startPoint y: 435, endPoint x: 1567, endPoint y: 436, distance: 96.0
click at [1567, 436] on section "Back Add Appointment Edit service Indonesian massage (60 min) Change Schedule S…" at bounding box center [1221, 386] width 694 height 772
type input "48,450"
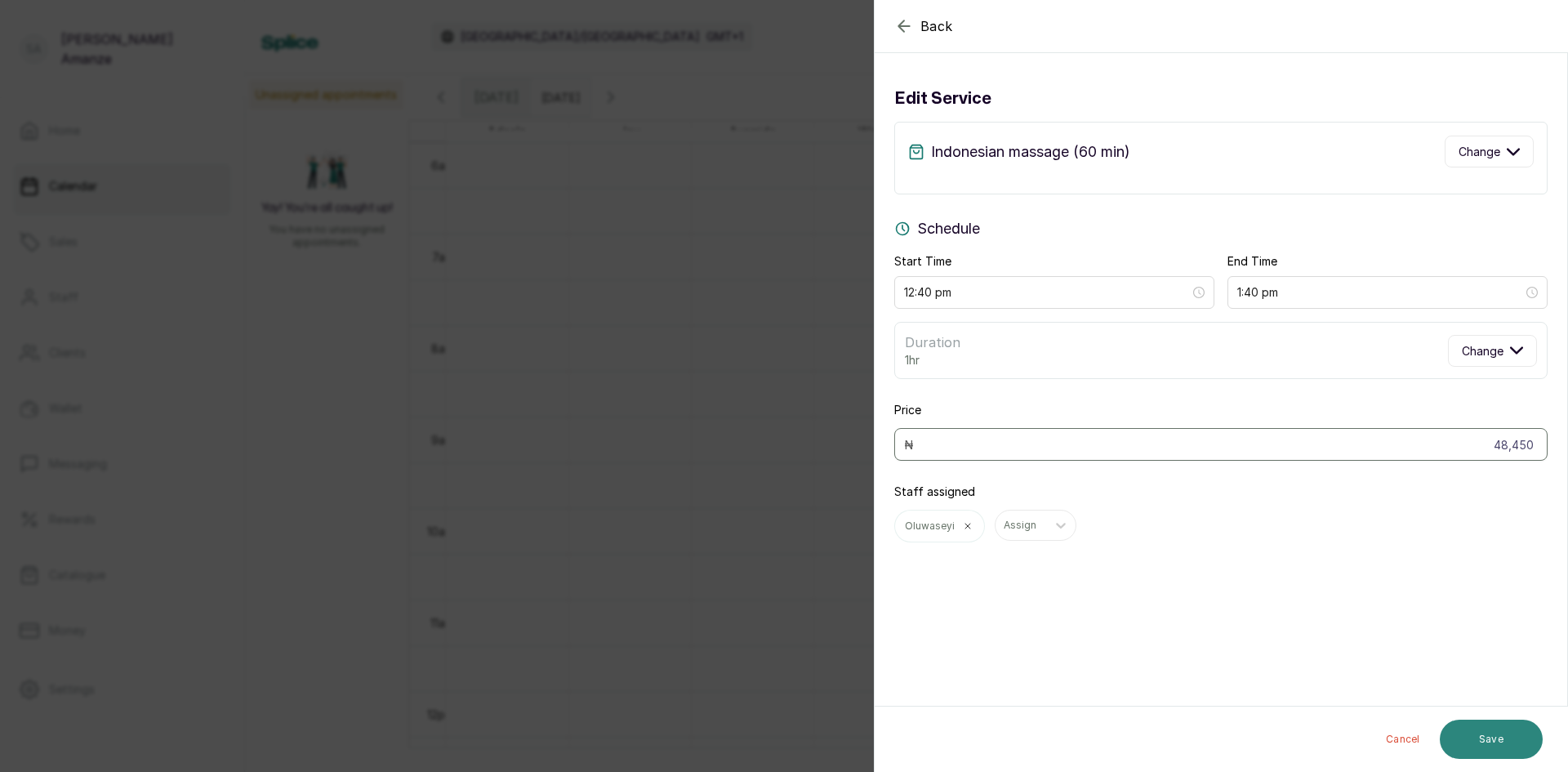
click at [1487, 727] on button "Save" at bounding box center [1492, 739] width 103 height 40
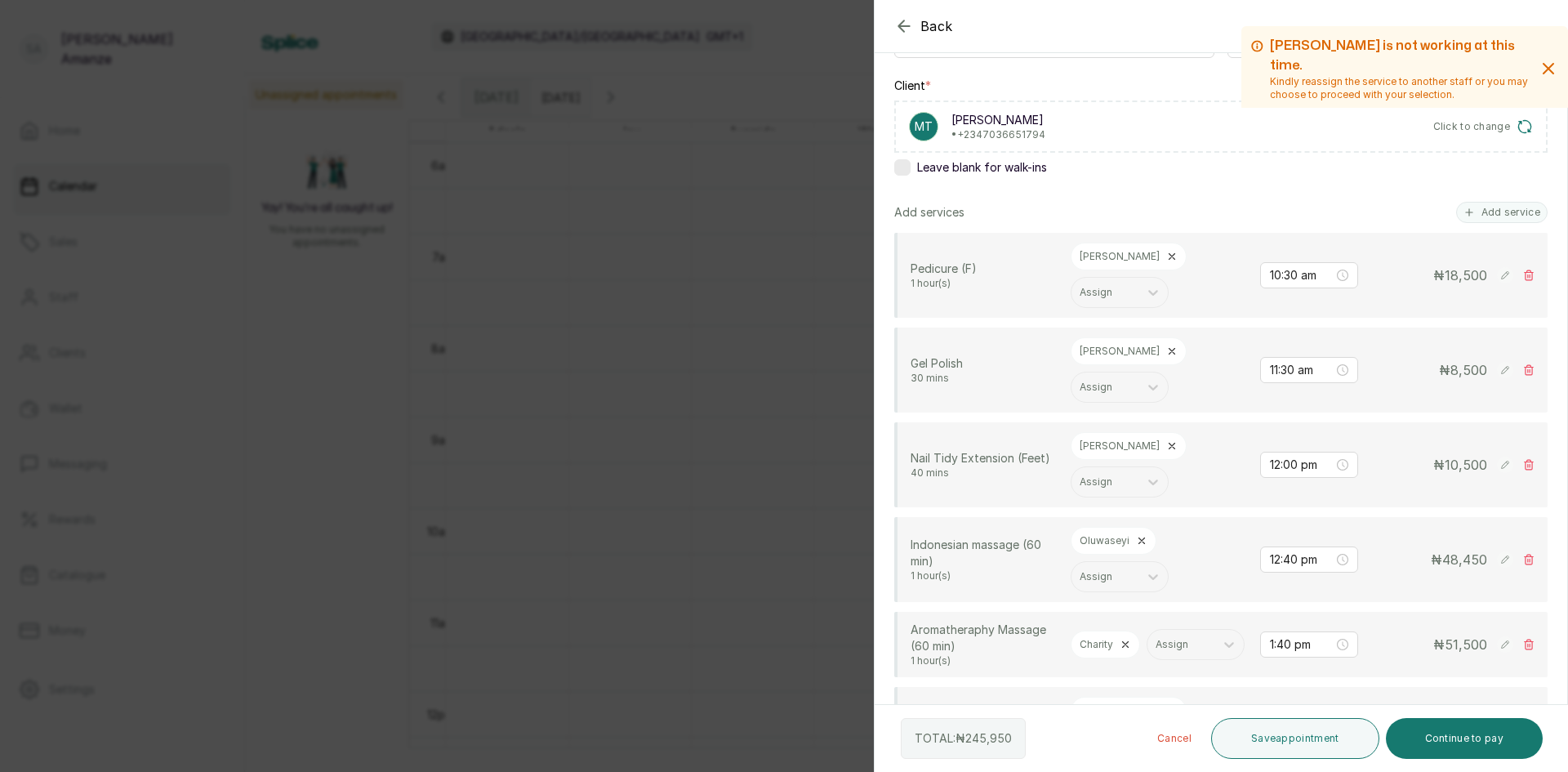
scroll to position [245, 0]
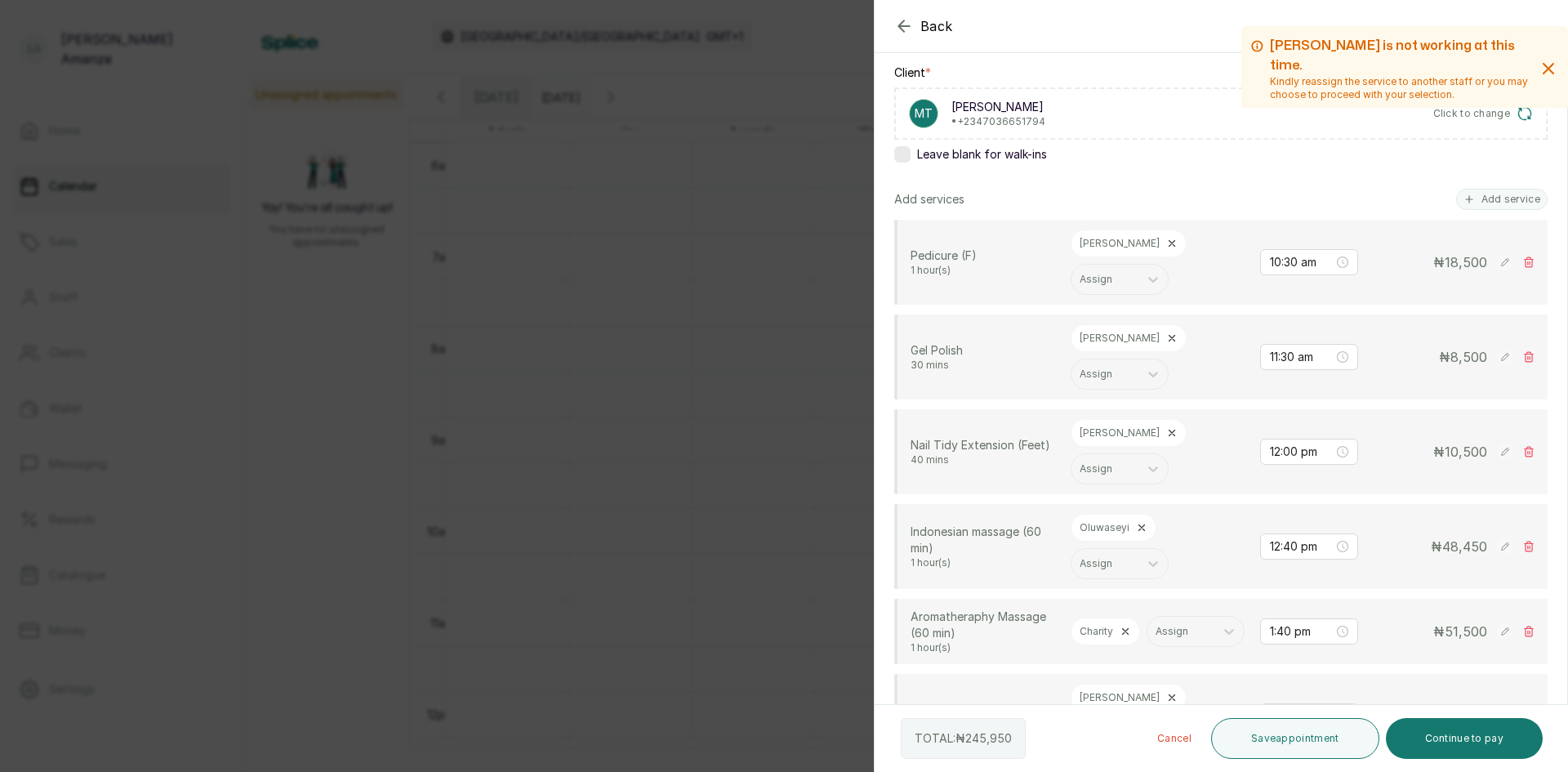
click at [1483, 640] on div "₦ 51,500" at bounding box center [1453, 631] width 163 height 20
click at [1497, 640] on rect at bounding box center [1504, 631] width 16 height 16
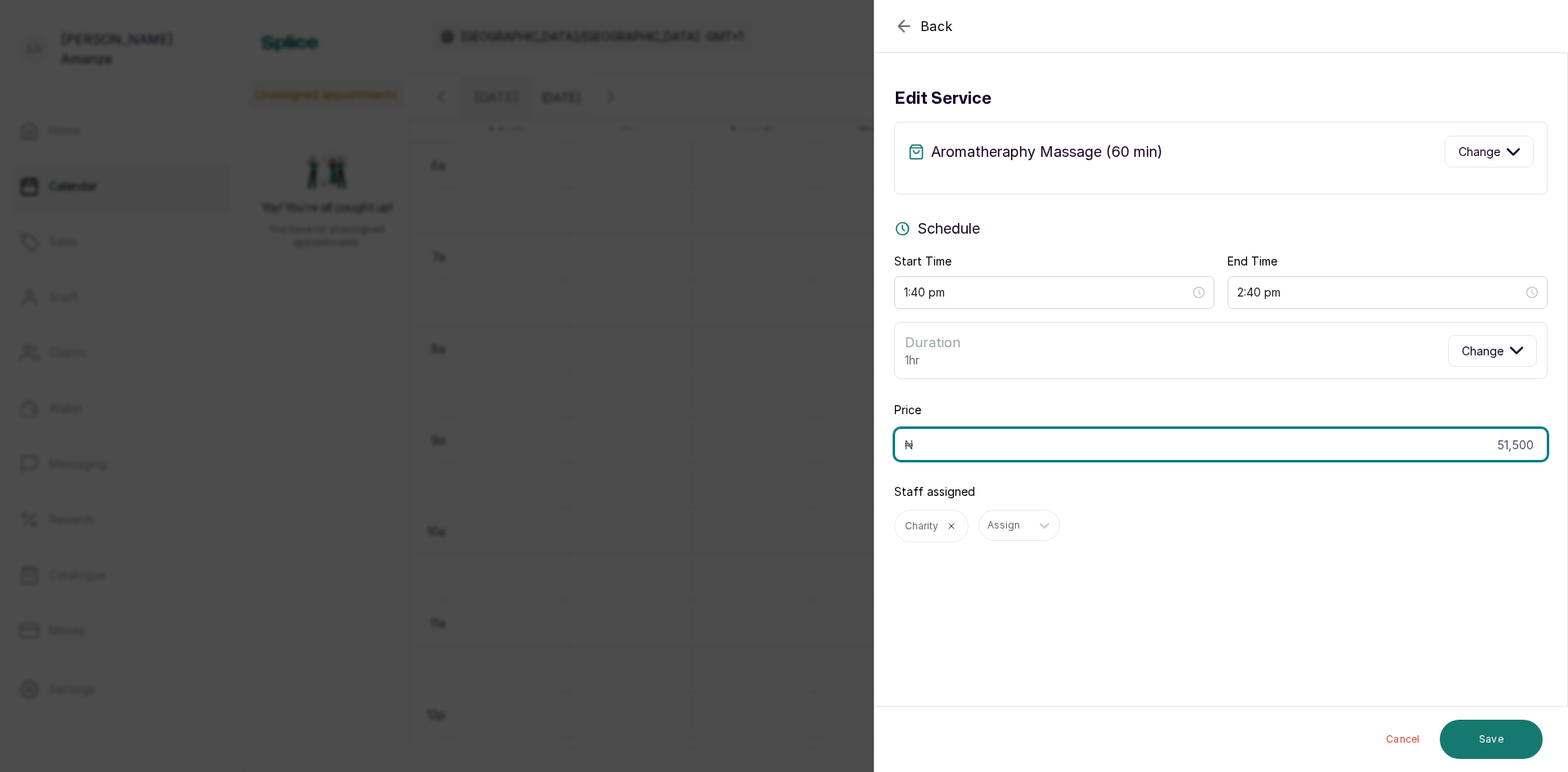
drag, startPoint x: 1476, startPoint y: 445, endPoint x: 1567, endPoint y: 462, distance: 92.6
click at [1567, 462] on section "Back Add Appointment Edit service Aromatheraphy Massage (60 min) Change Schedul…" at bounding box center [1221, 386] width 694 height 772
type input "48,925"
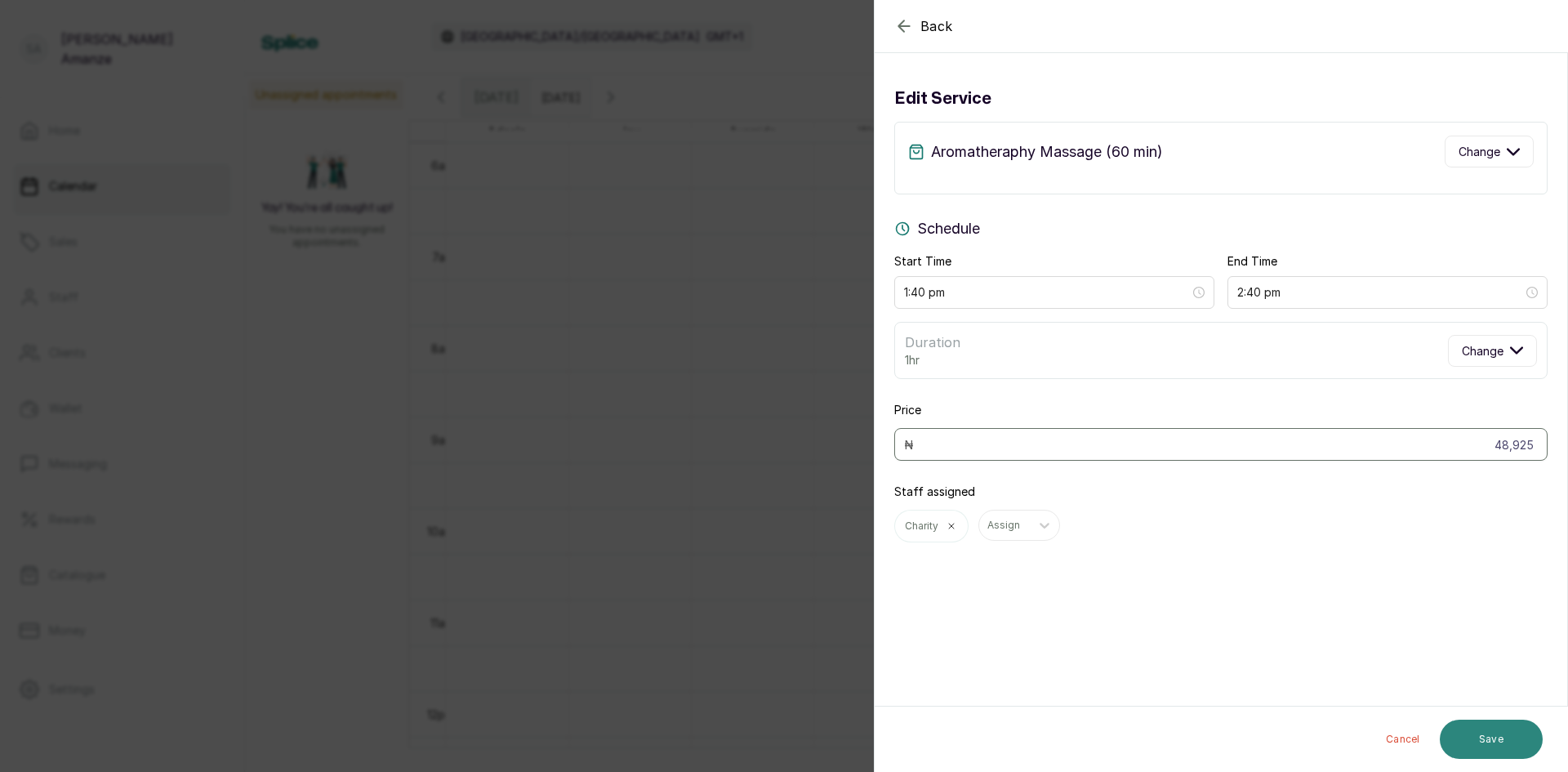
click at [1490, 733] on button "Save" at bounding box center [1492, 739] width 103 height 40
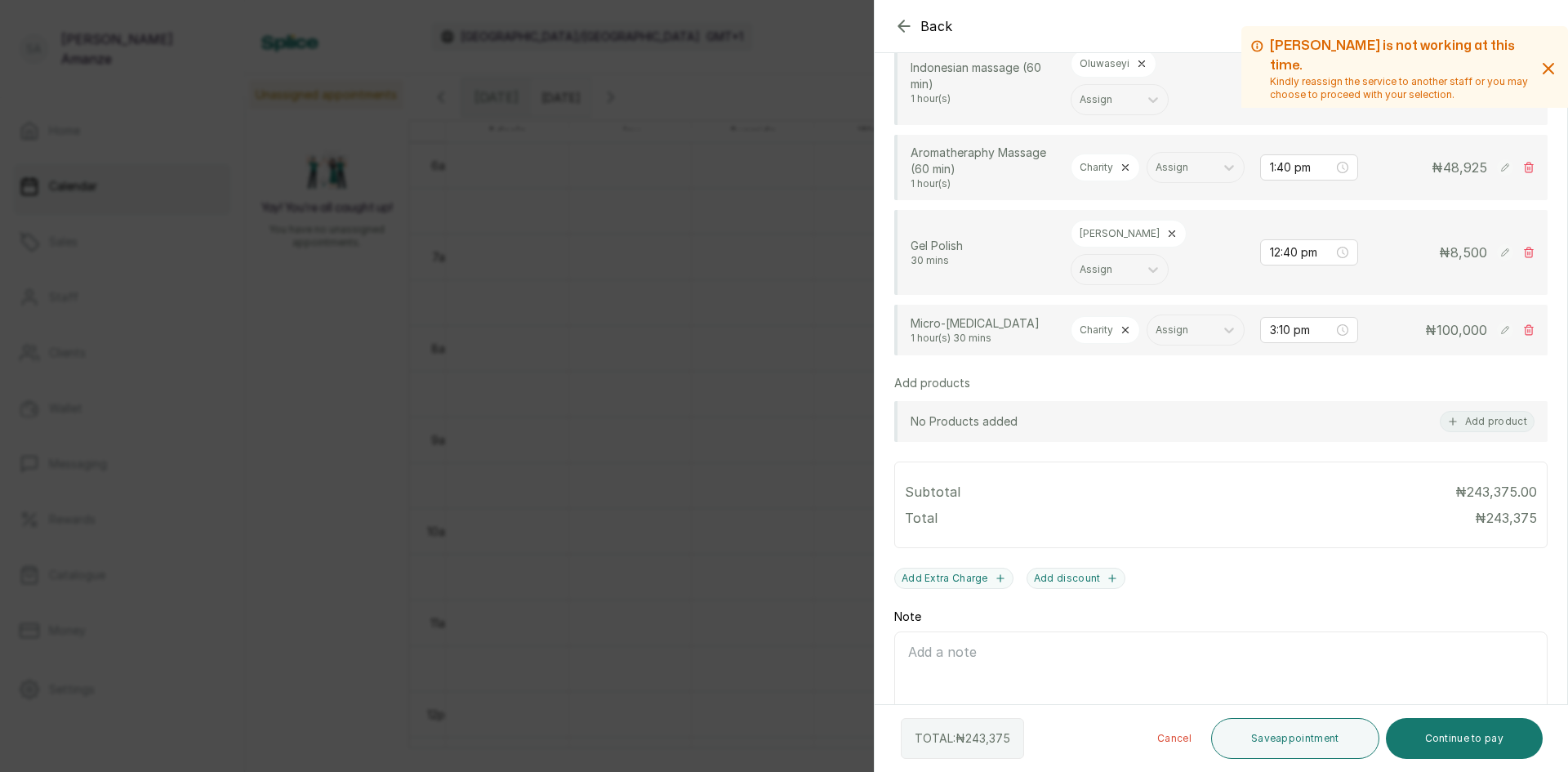
scroll to position [735, 0]
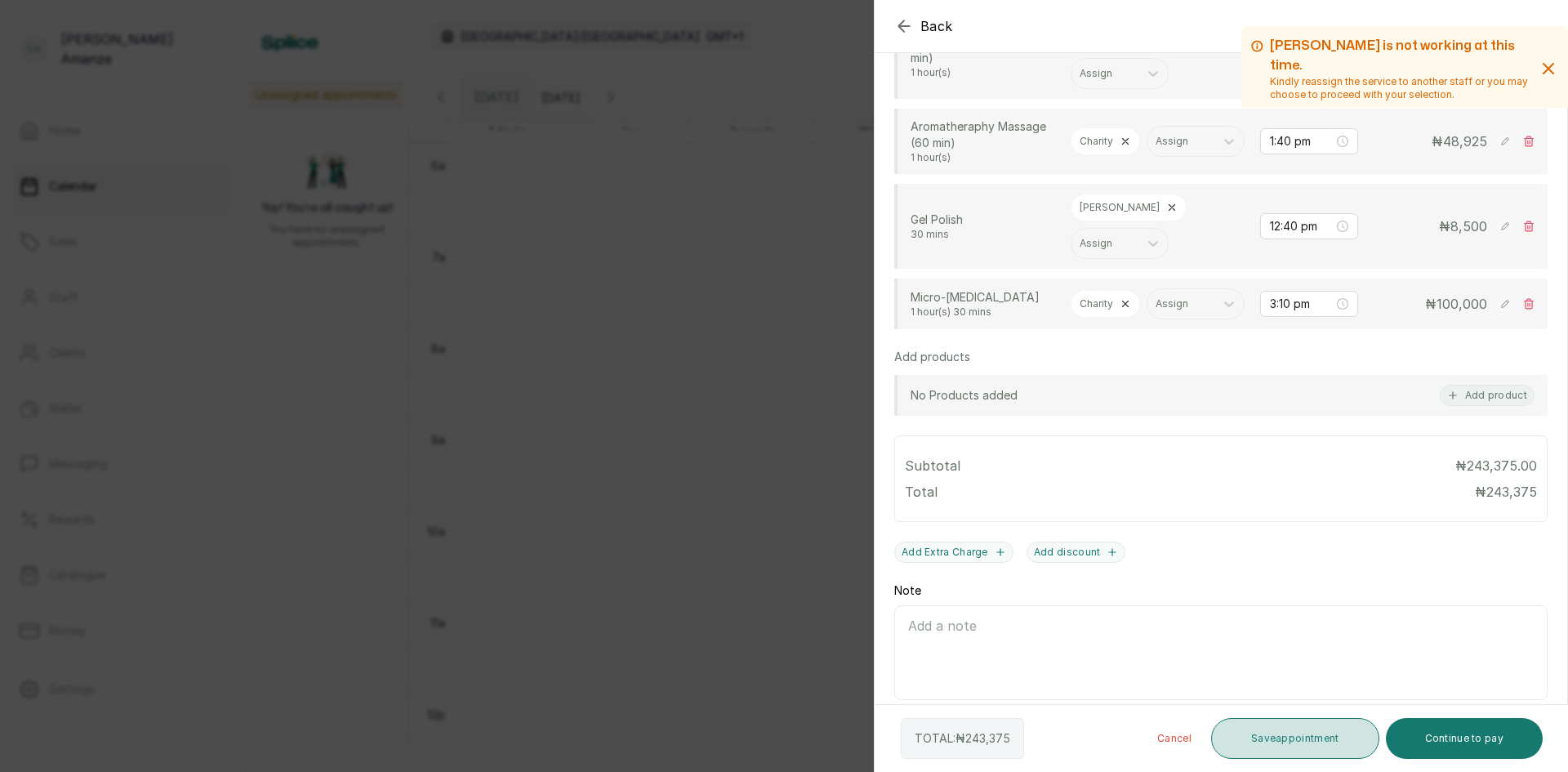
click at [1343, 738] on button "Save appointment" at bounding box center [1296, 739] width 168 height 41
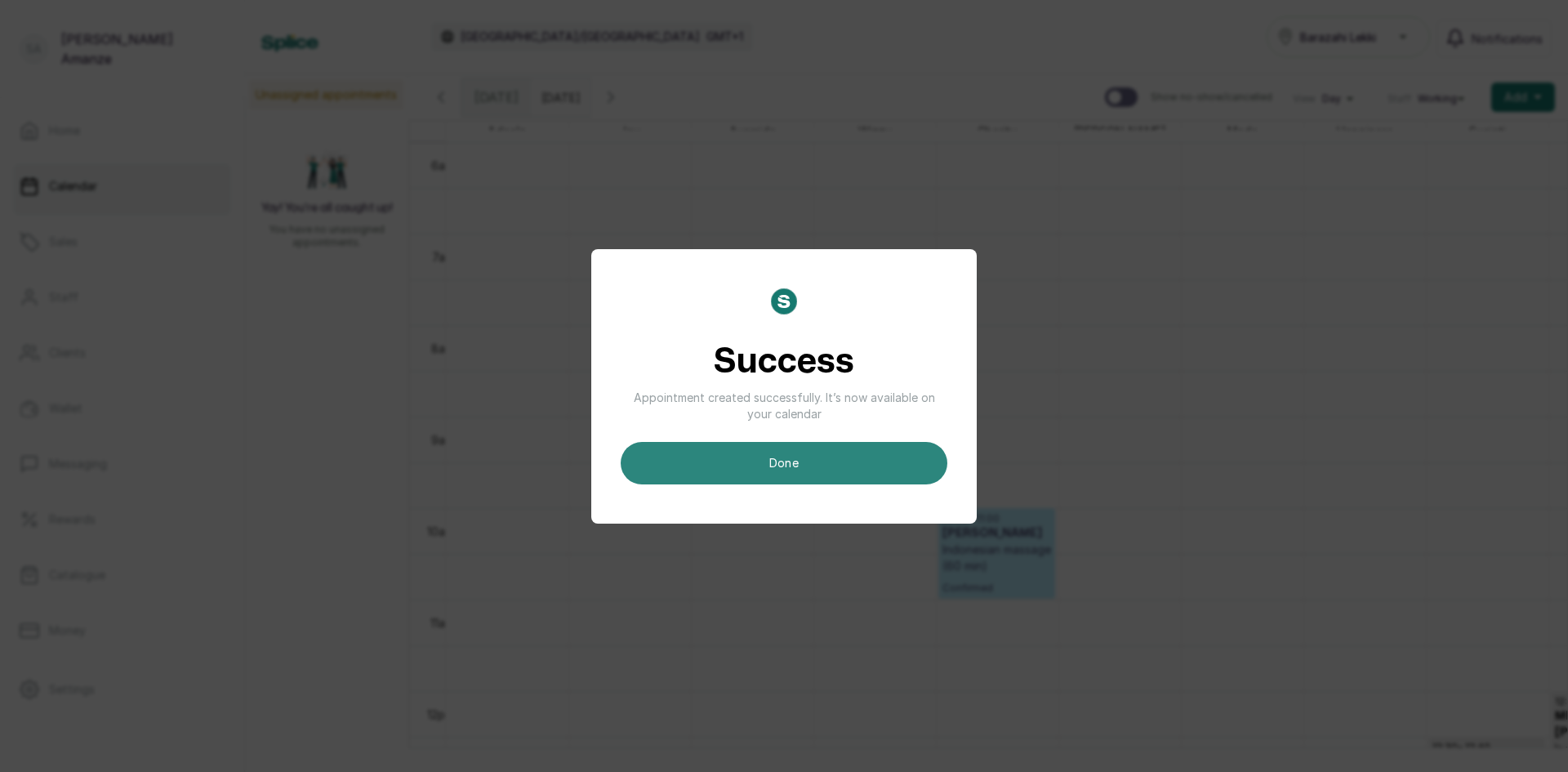
click at [862, 459] on button "done" at bounding box center [784, 463] width 326 height 42
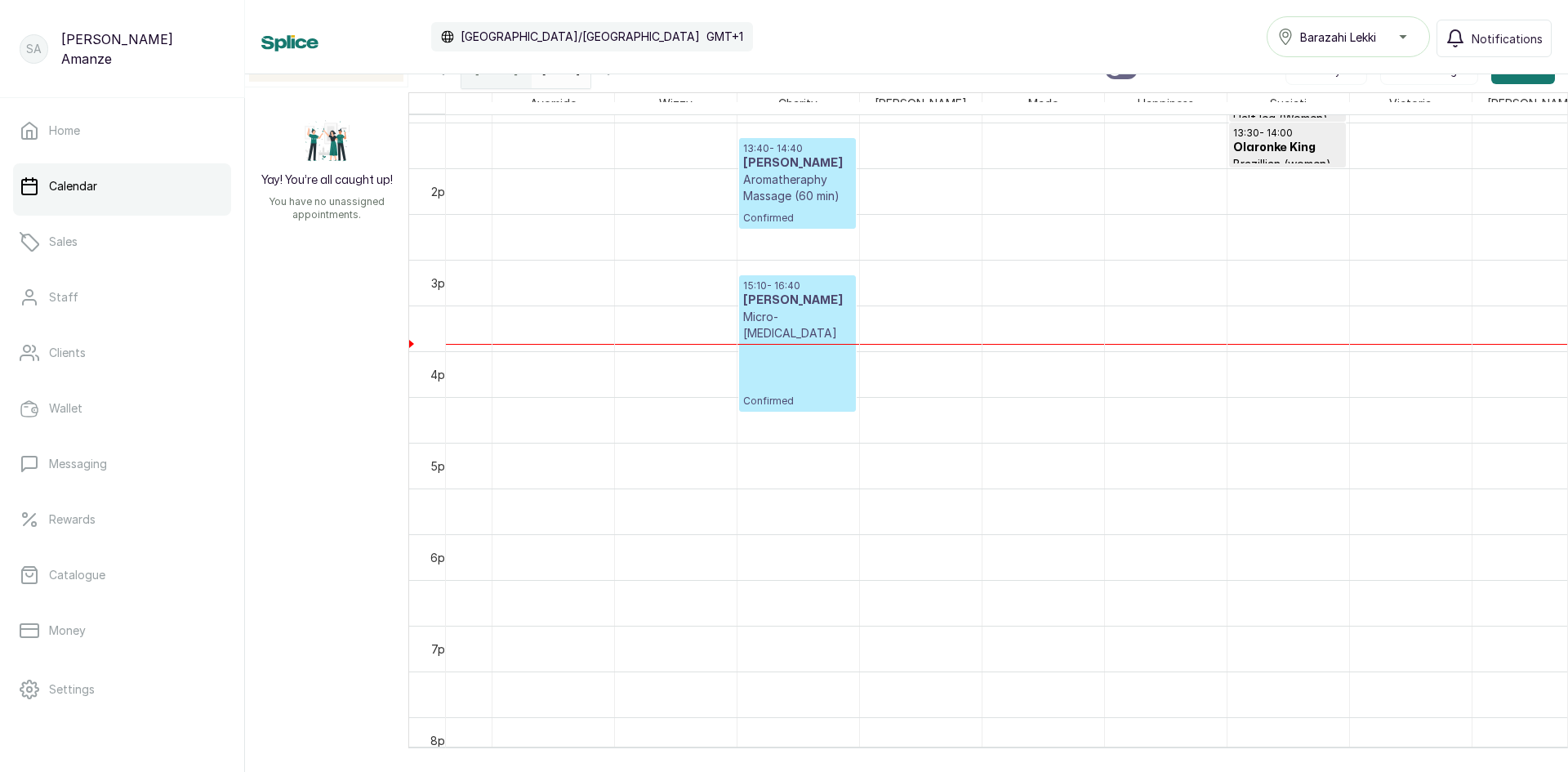
scroll to position [1203, 0]
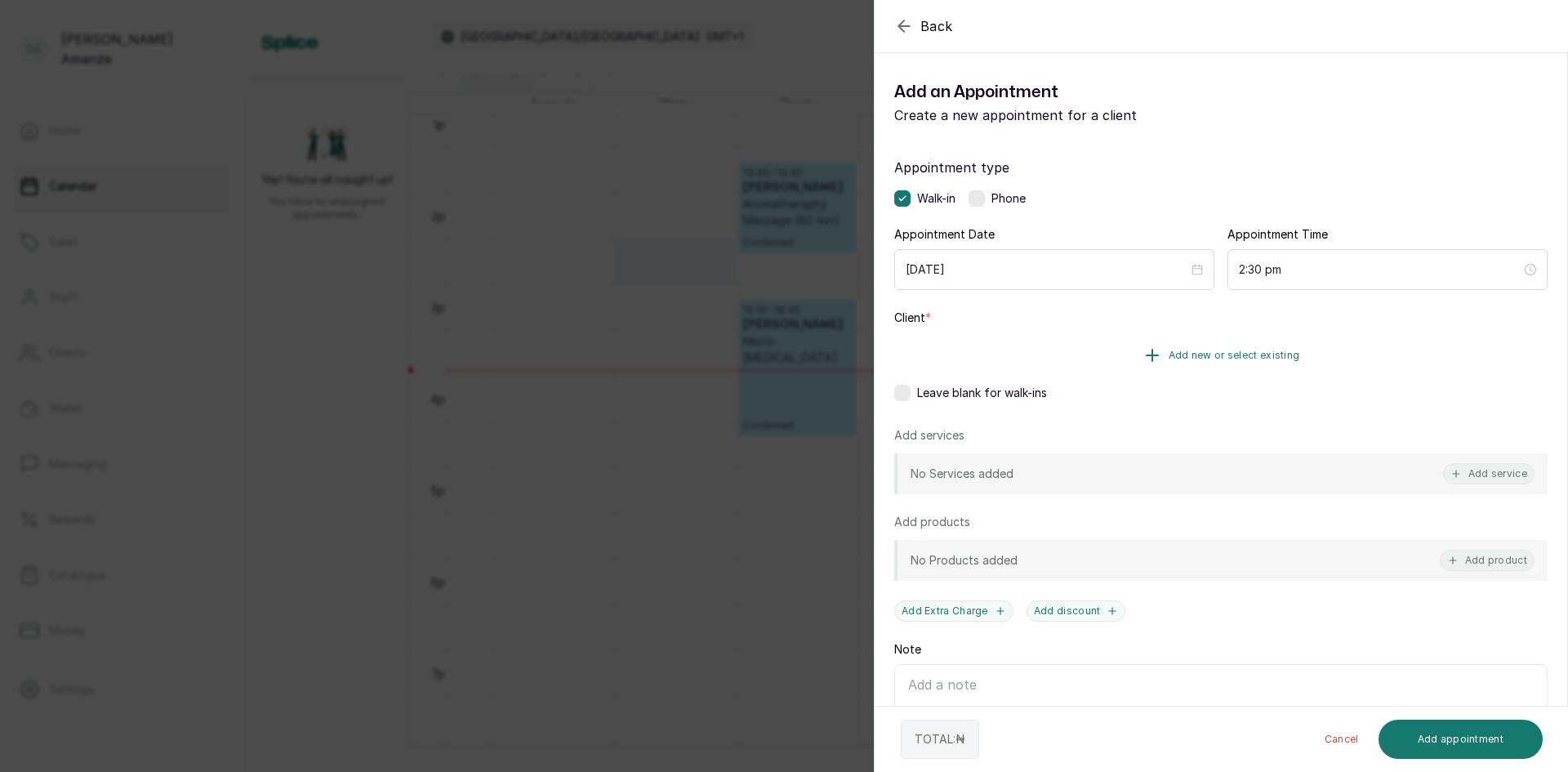
click at [1153, 358] on icon "button" at bounding box center [1152, 355] width 20 height 20
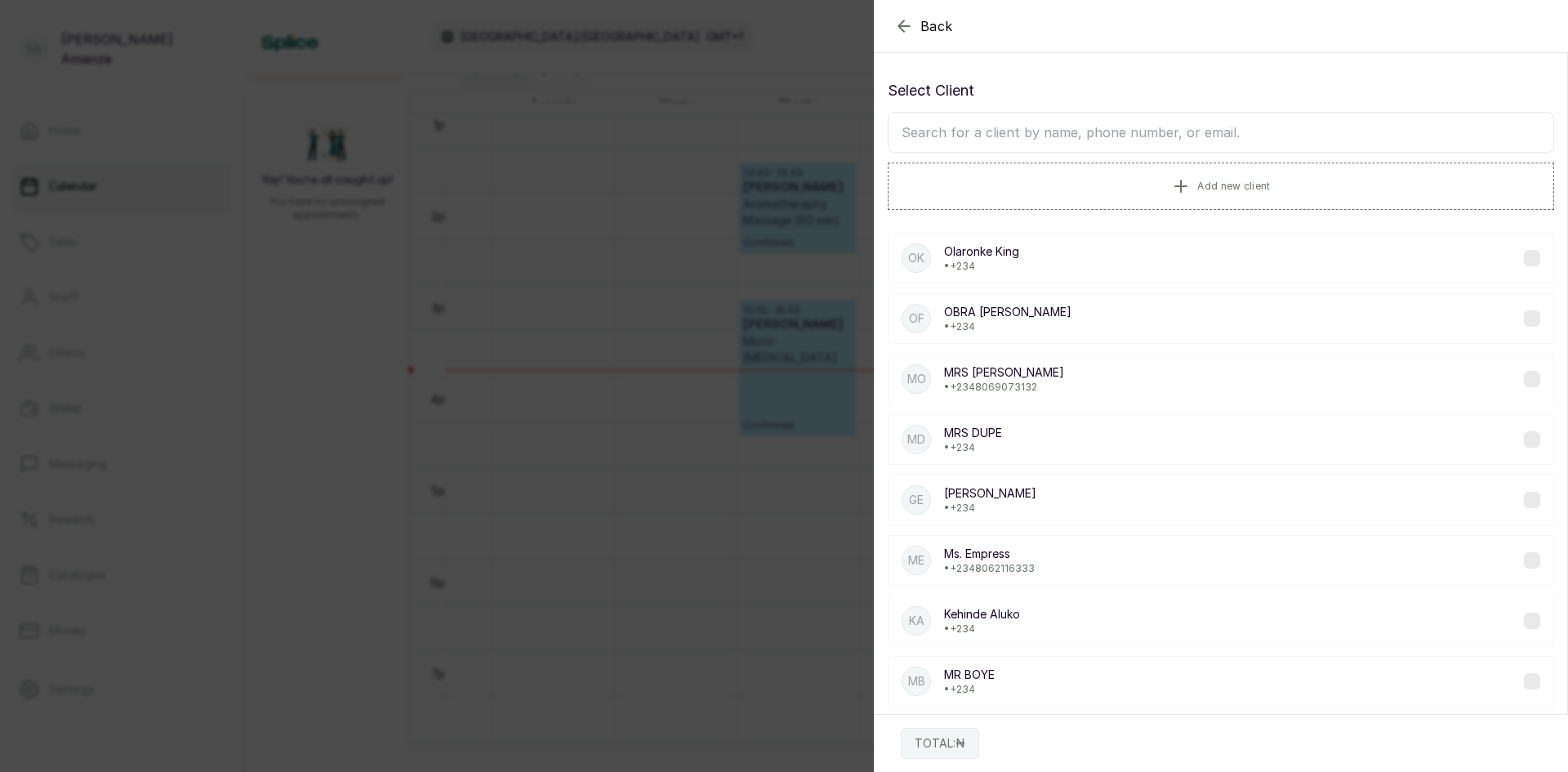
click at [1090, 133] on input "text" at bounding box center [1221, 132] width 666 height 41
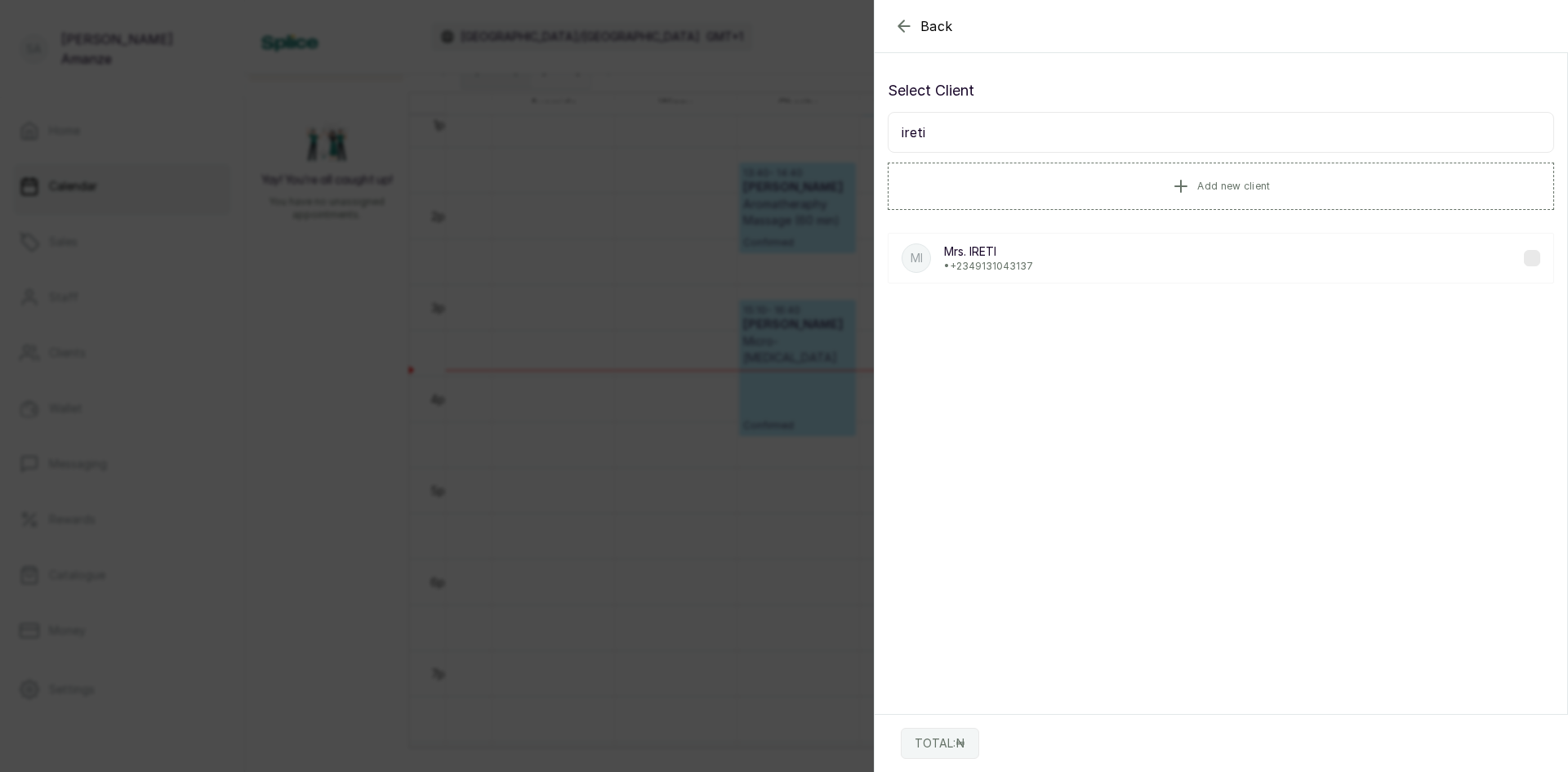
type input "ireti"
click at [978, 256] on p "Mrs. IRETI" at bounding box center [989, 251] width 89 height 16
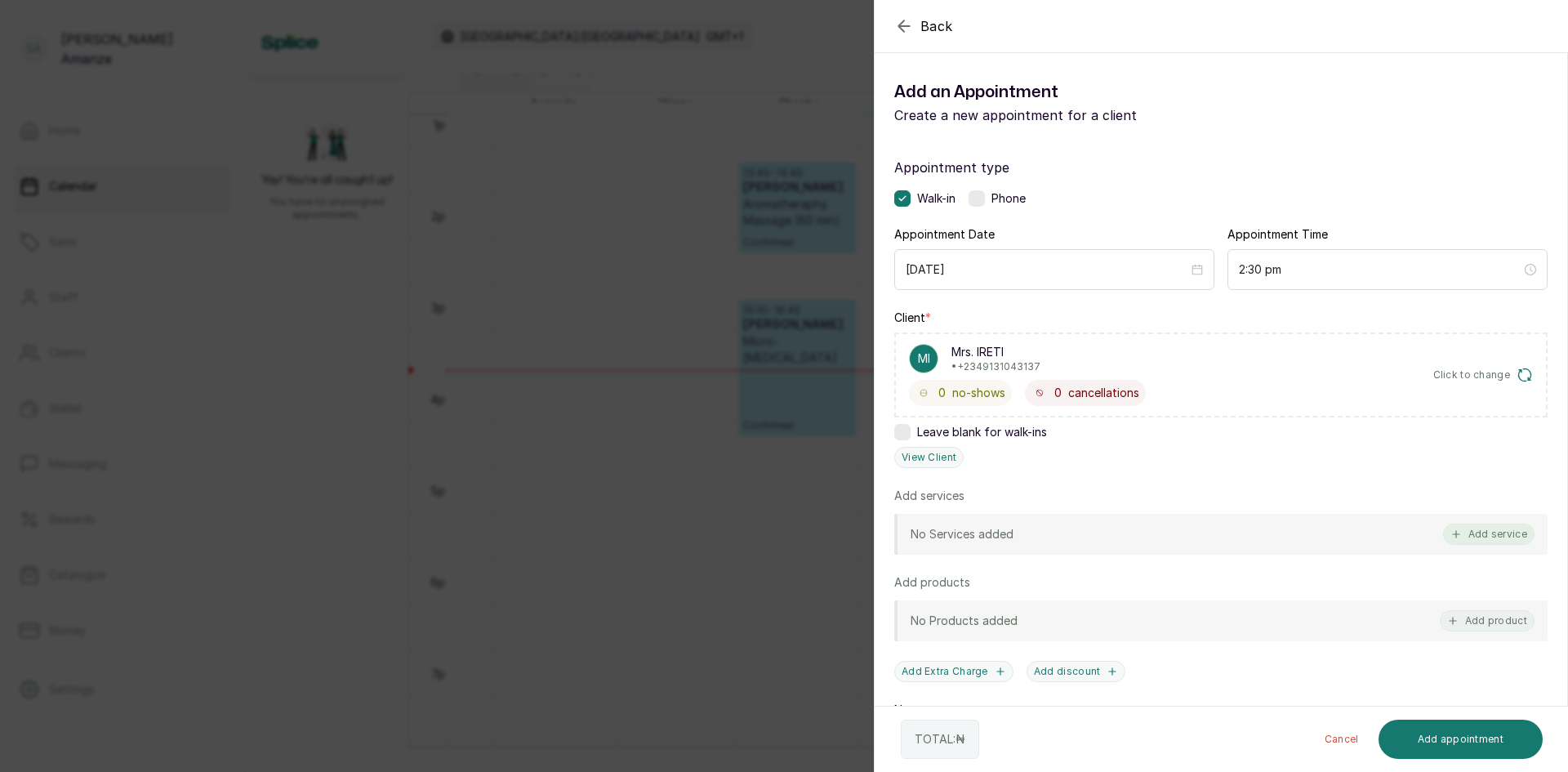
click at [1472, 539] on button "Add service" at bounding box center [1489, 534] width 92 height 21
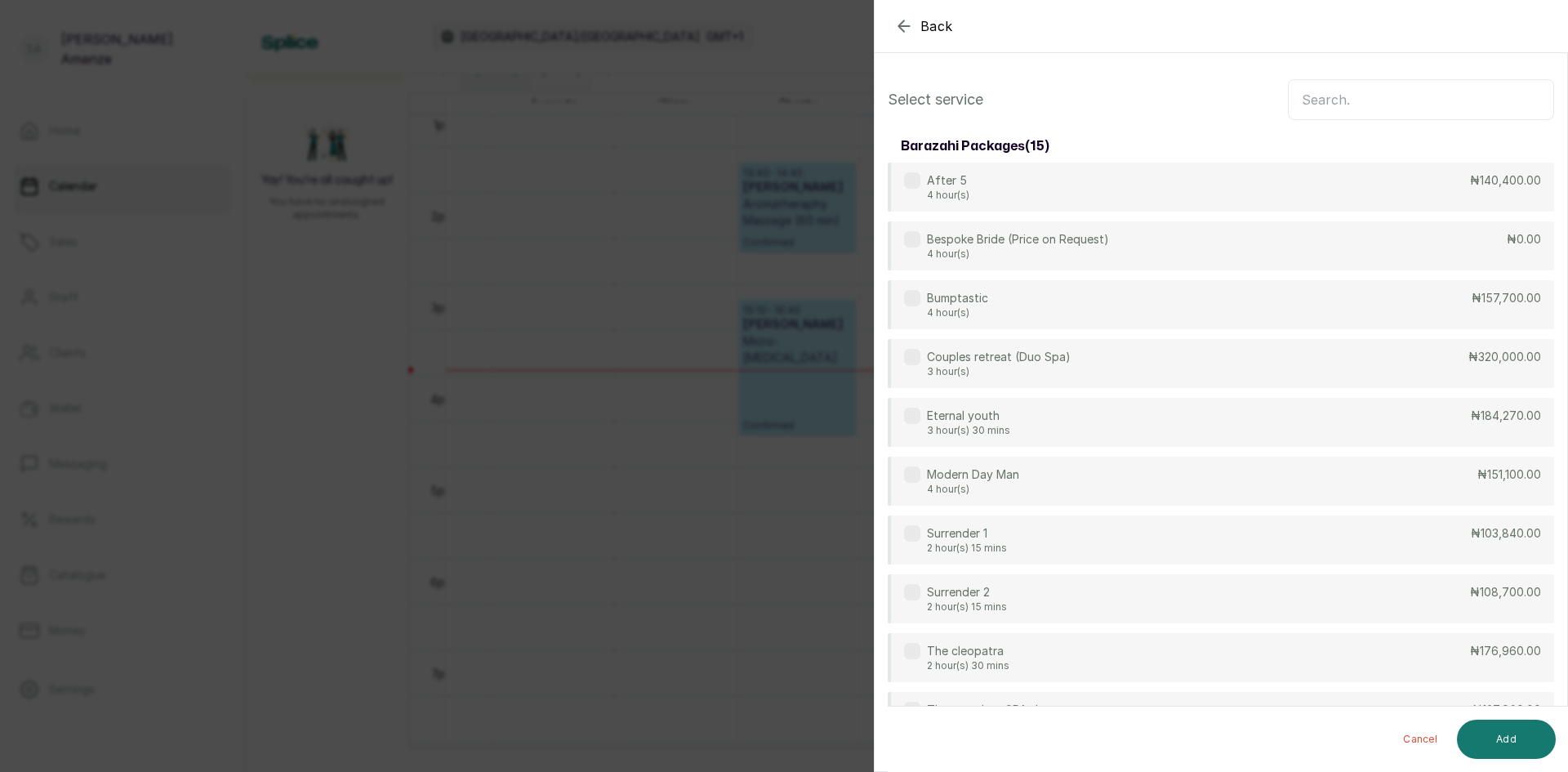
click at [1338, 98] on input "text" at bounding box center [1421, 100] width 266 height 41
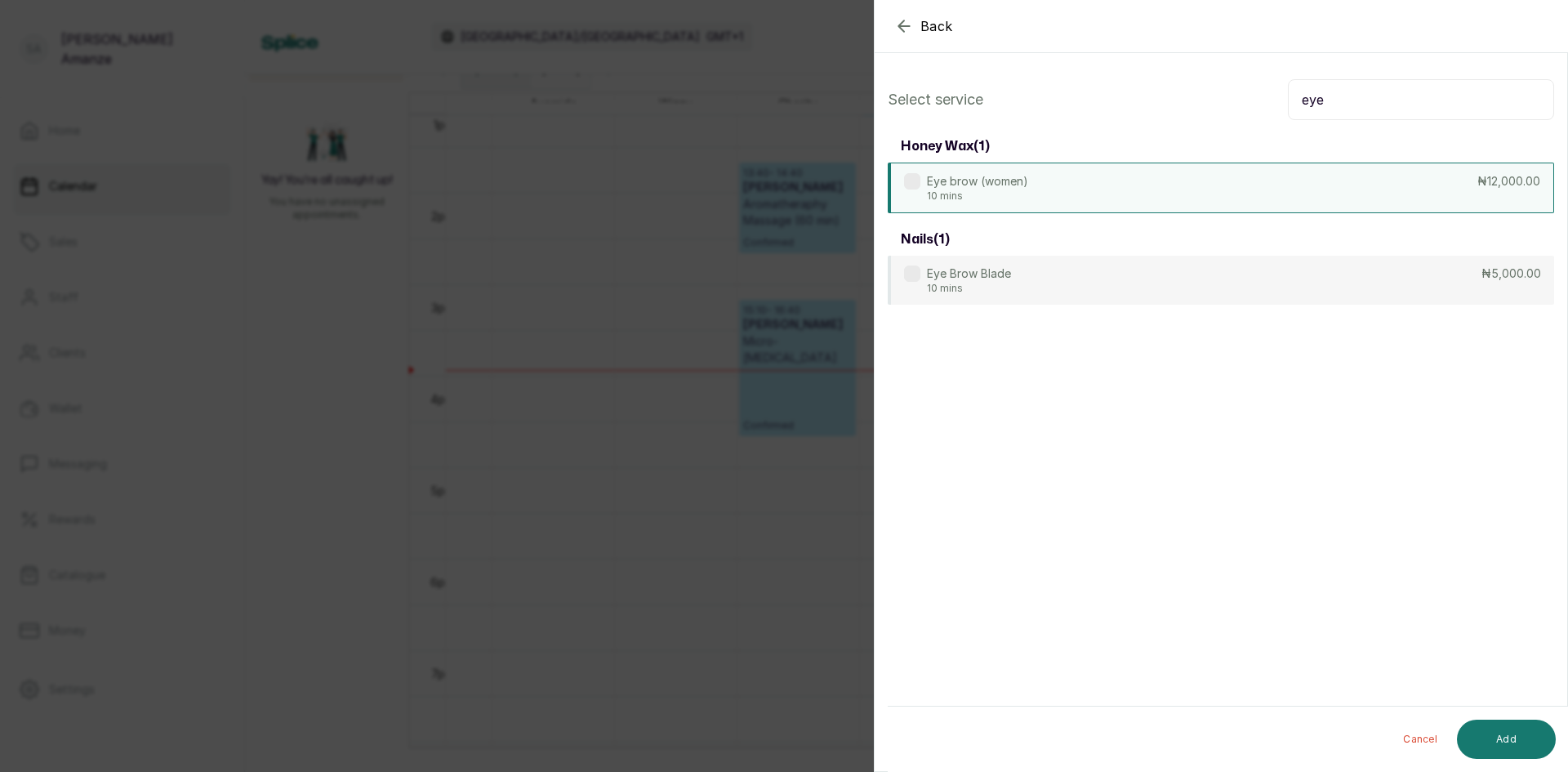
type input "eye"
click at [1200, 203] on div "Eye brow (women) 10 mins ₦12,000.00" at bounding box center [1221, 187] width 666 height 51
click at [1504, 727] on button "Add" at bounding box center [1506, 739] width 99 height 40
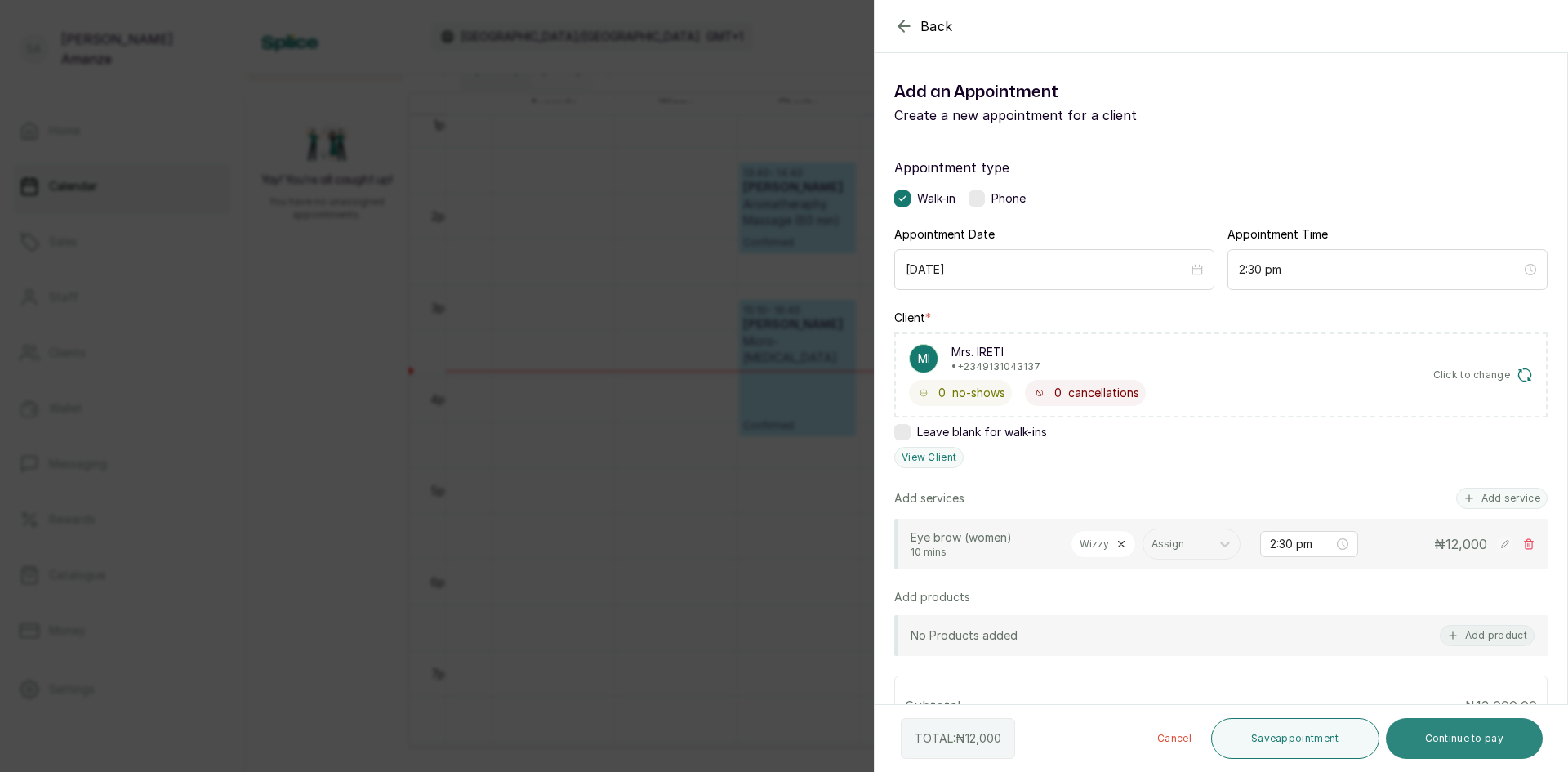
click at [1447, 732] on button "Continue to pay" at bounding box center [1465, 739] width 158 height 41
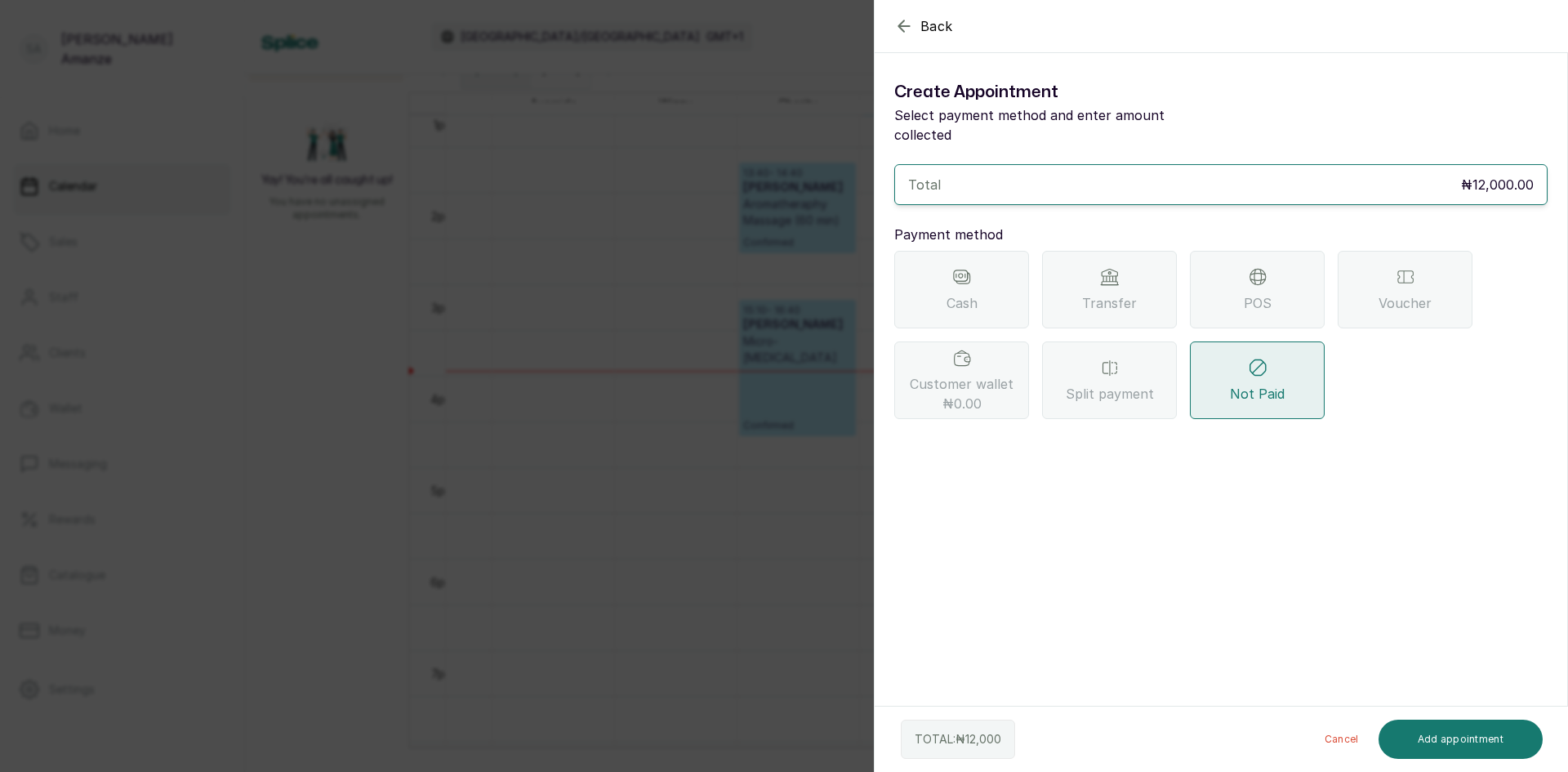
click at [1214, 271] on div "POS" at bounding box center [1257, 289] width 135 height 77
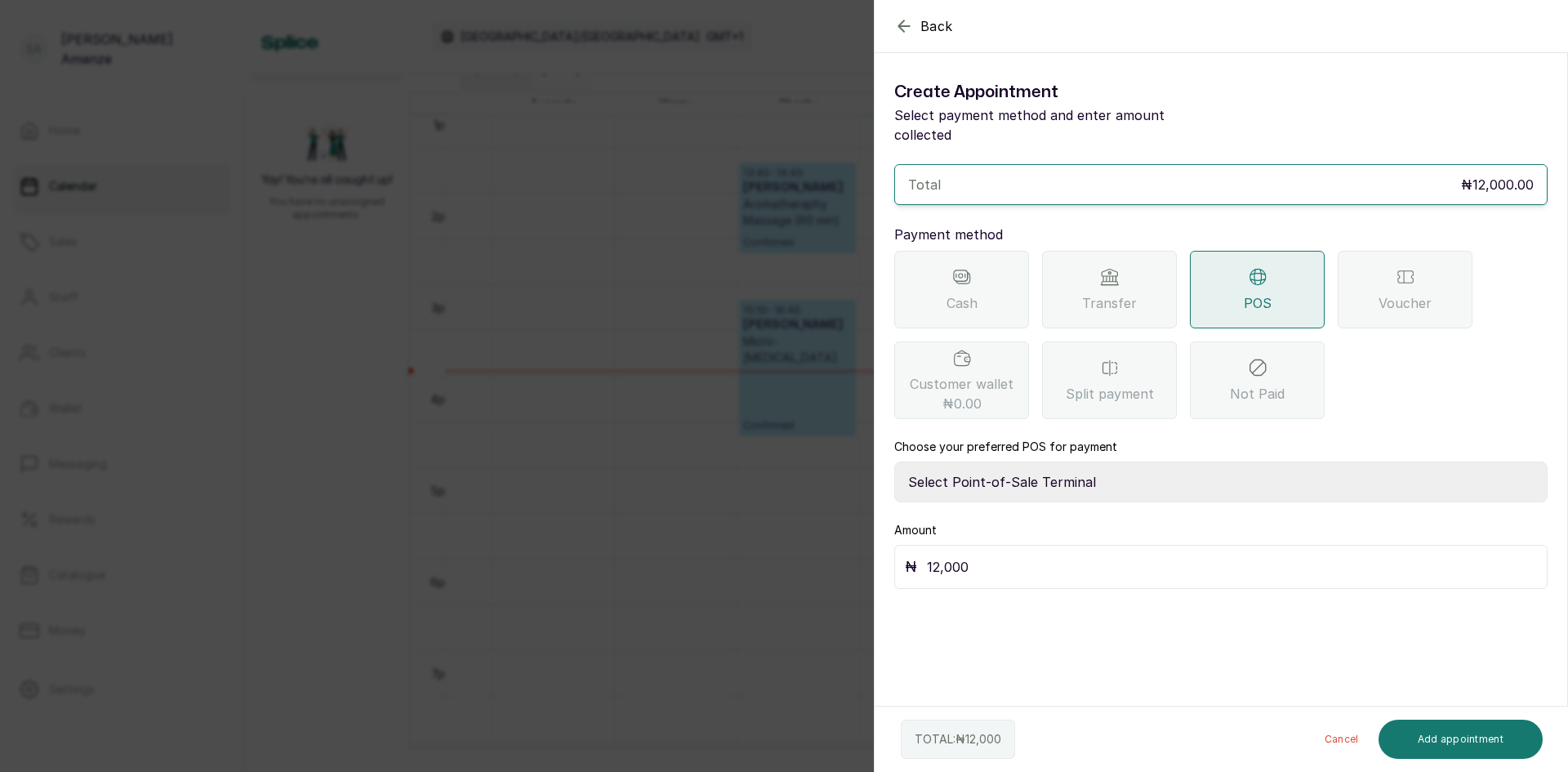
click at [1025, 466] on select "Select Point-of-Sale Terminal [GEOGRAPHIC_DATA] POS Paystack-Titan Access POS A…" at bounding box center [1221, 482] width 653 height 41
select select "4d1b21be-96f6-4525-8484-90dd038af117"
click at [895, 461] on select "Select Point-of-Sale Terminal [GEOGRAPHIC_DATA] POS Paystack-Titan Access POS A…" at bounding box center [1221, 482] width 653 height 41
click at [1419, 727] on button "Add appointment" at bounding box center [1462, 739] width 165 height 40
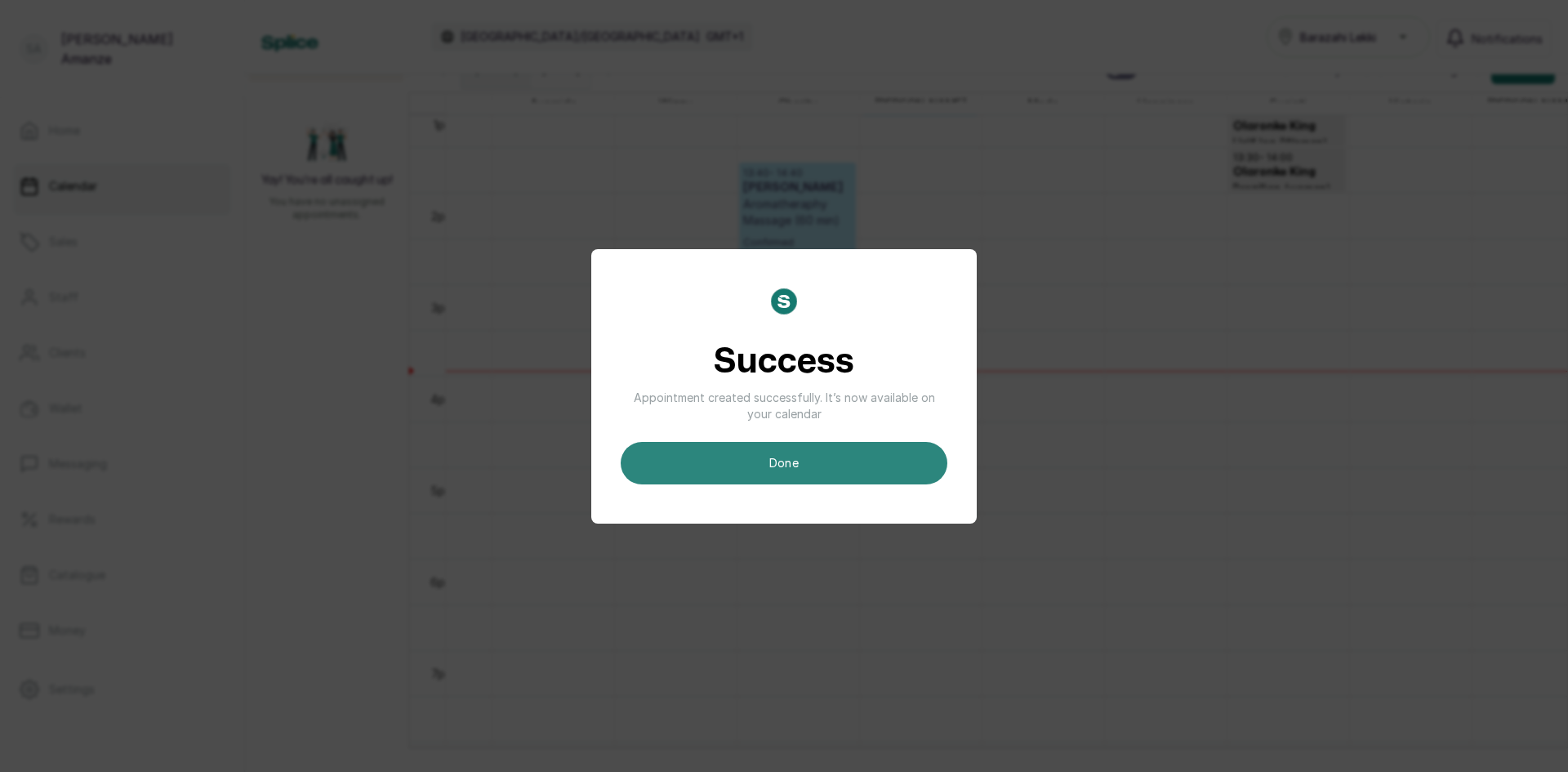
click at [861, 460] on button "done" at bounding box center [784, 463] width 326 height 42
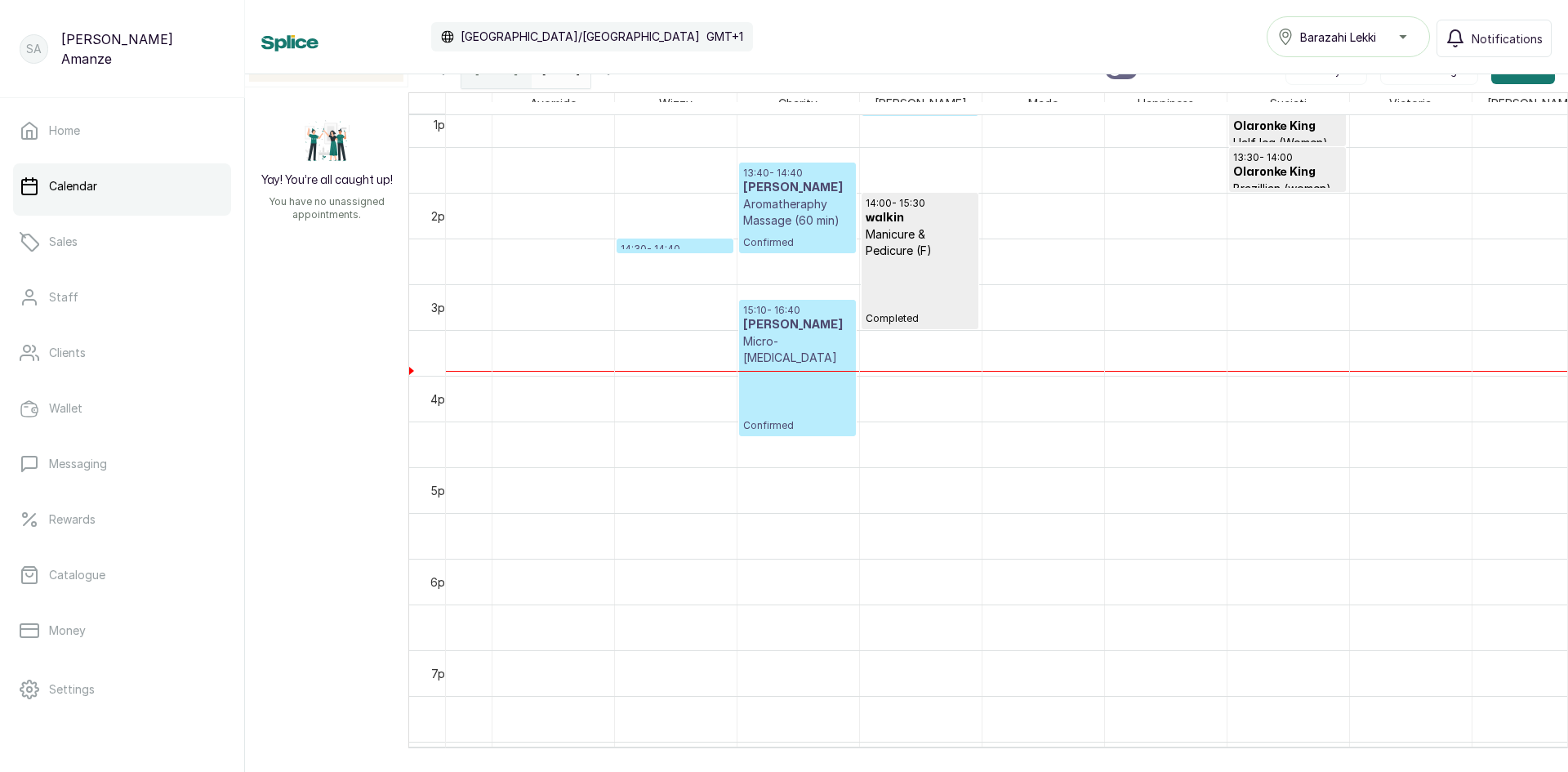
click at [691, 247] on p "14:30 - 14:40" at bounding box center [675, 248] width 109 height 13
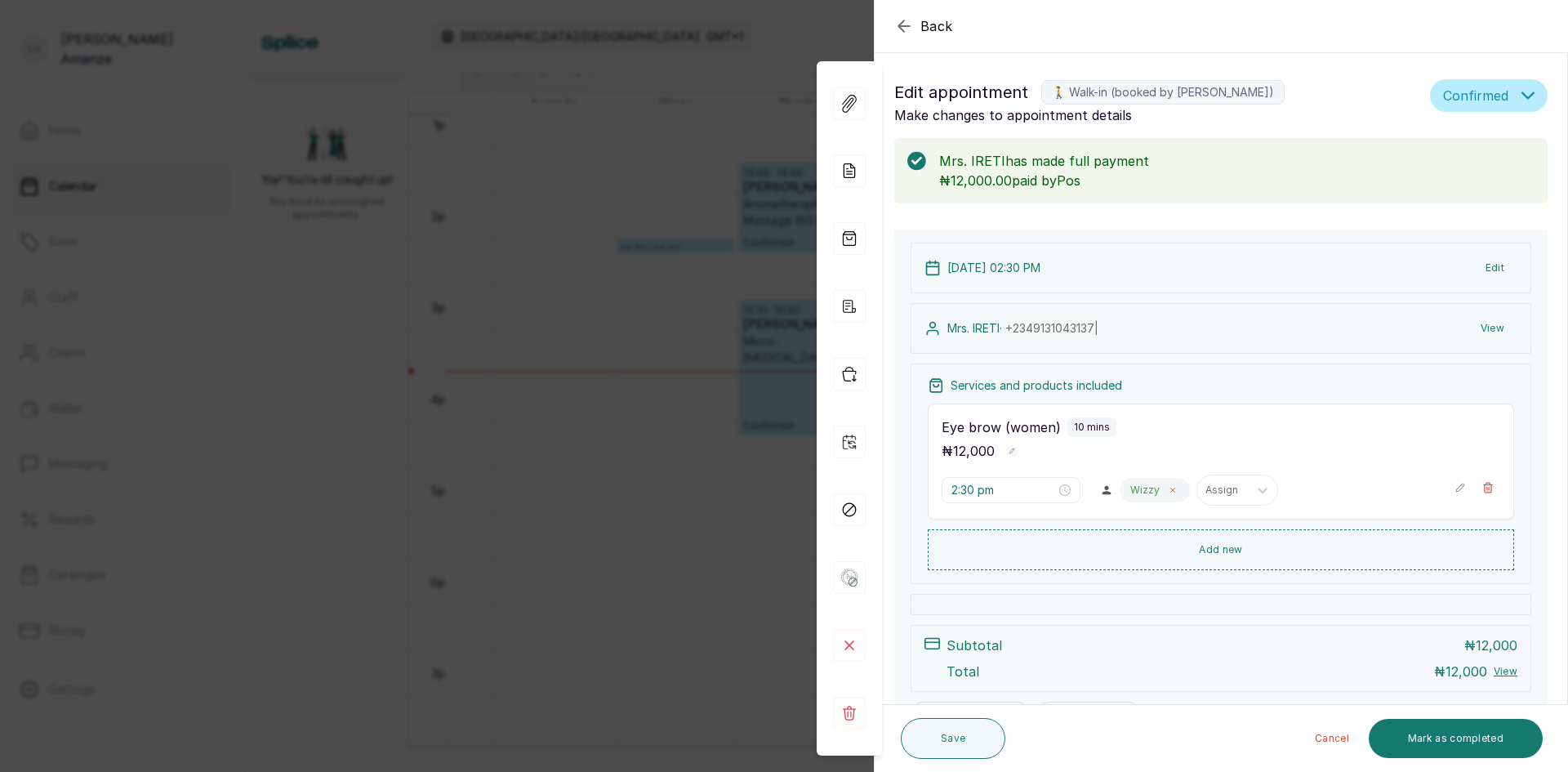
click at [1169, 494] on icon at bounding box center [1173, 490] width 9 height 9
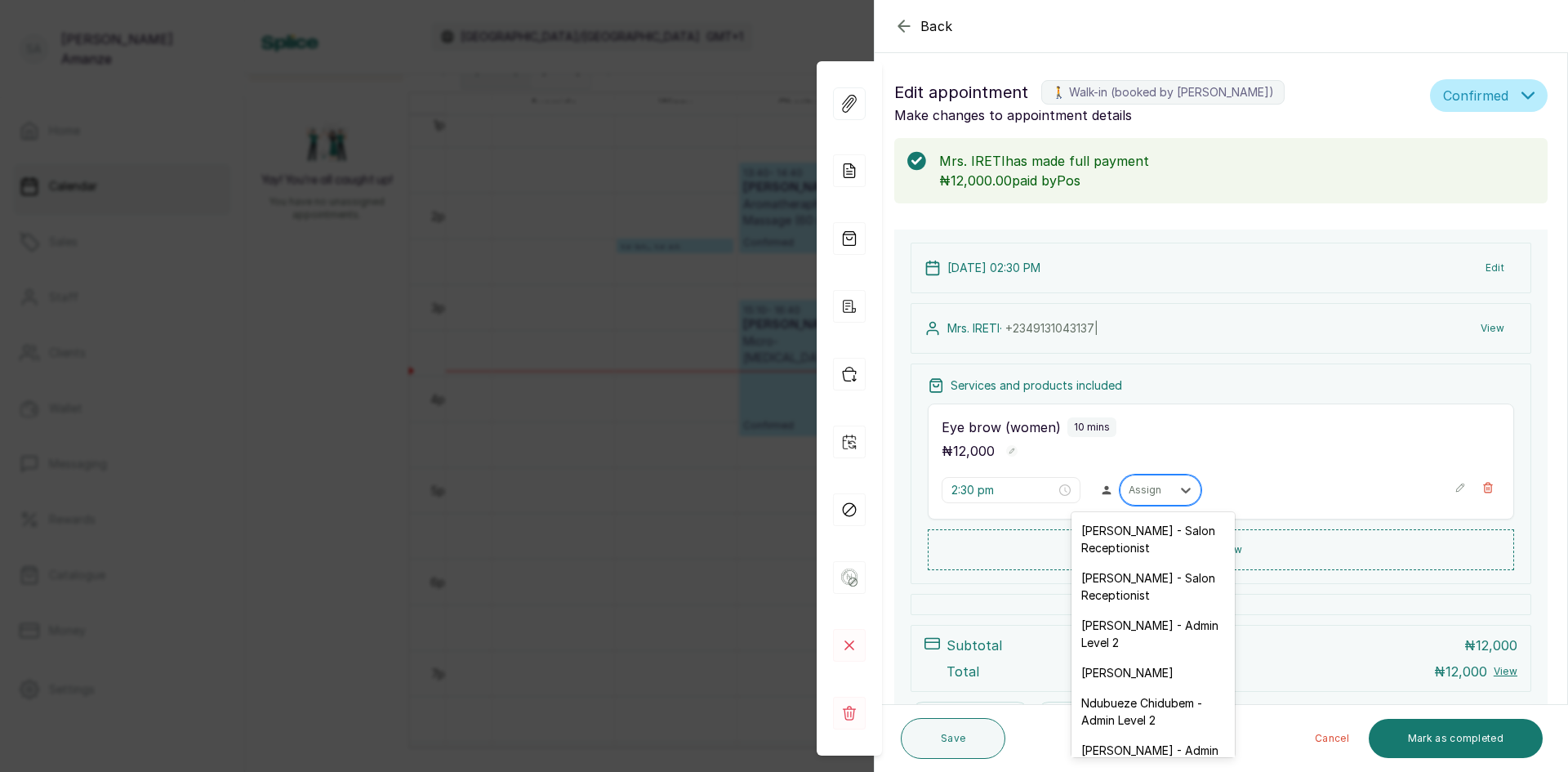
click at [1149, 488] on div at bounding box center [1146, 489] width 34 height 15
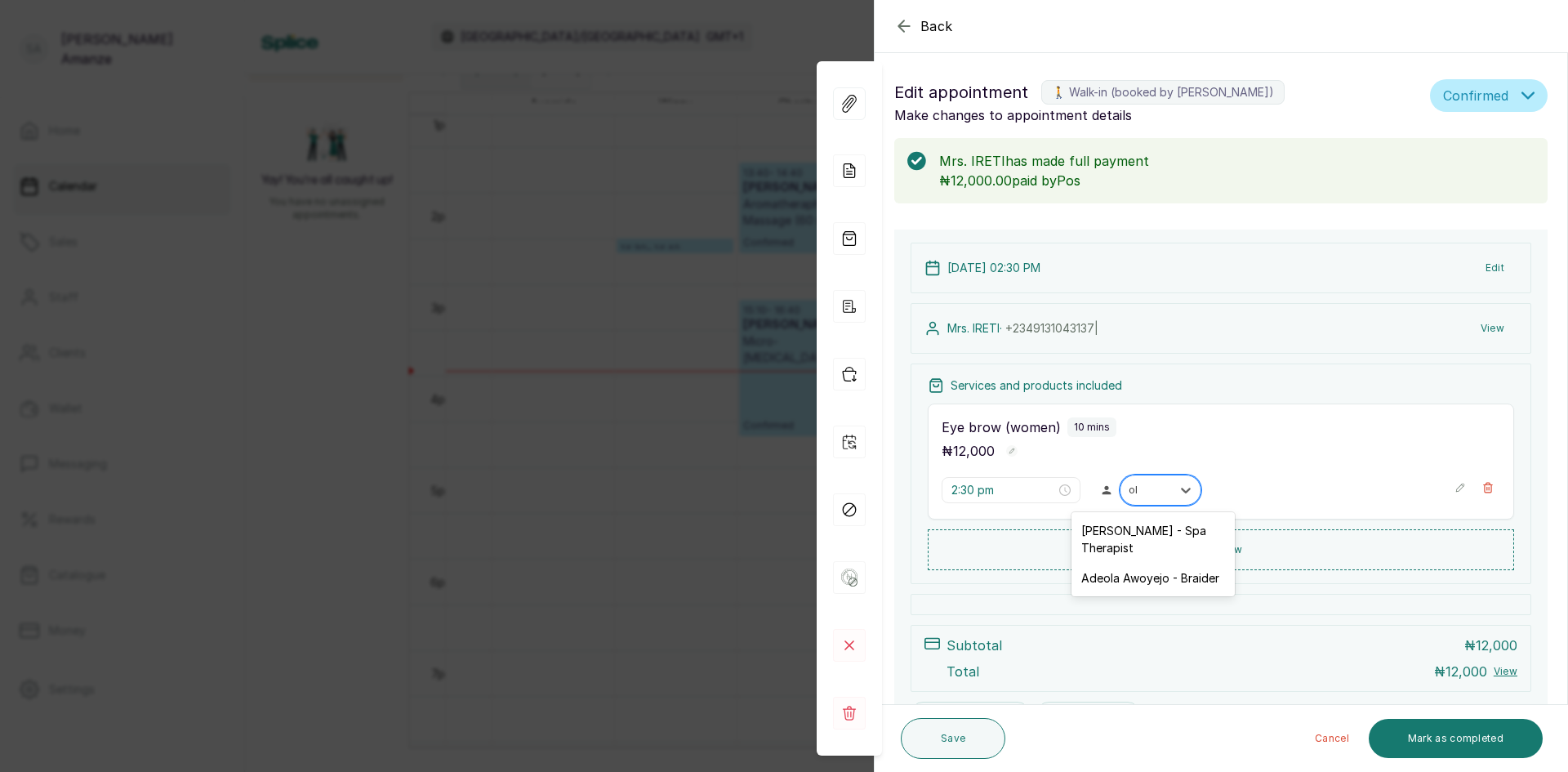
type input "olu"
click at [1142, 532] on div "[PERSON_NAME] - Spa Therapist" at bounding box center [1153, 538] width 163 height 47
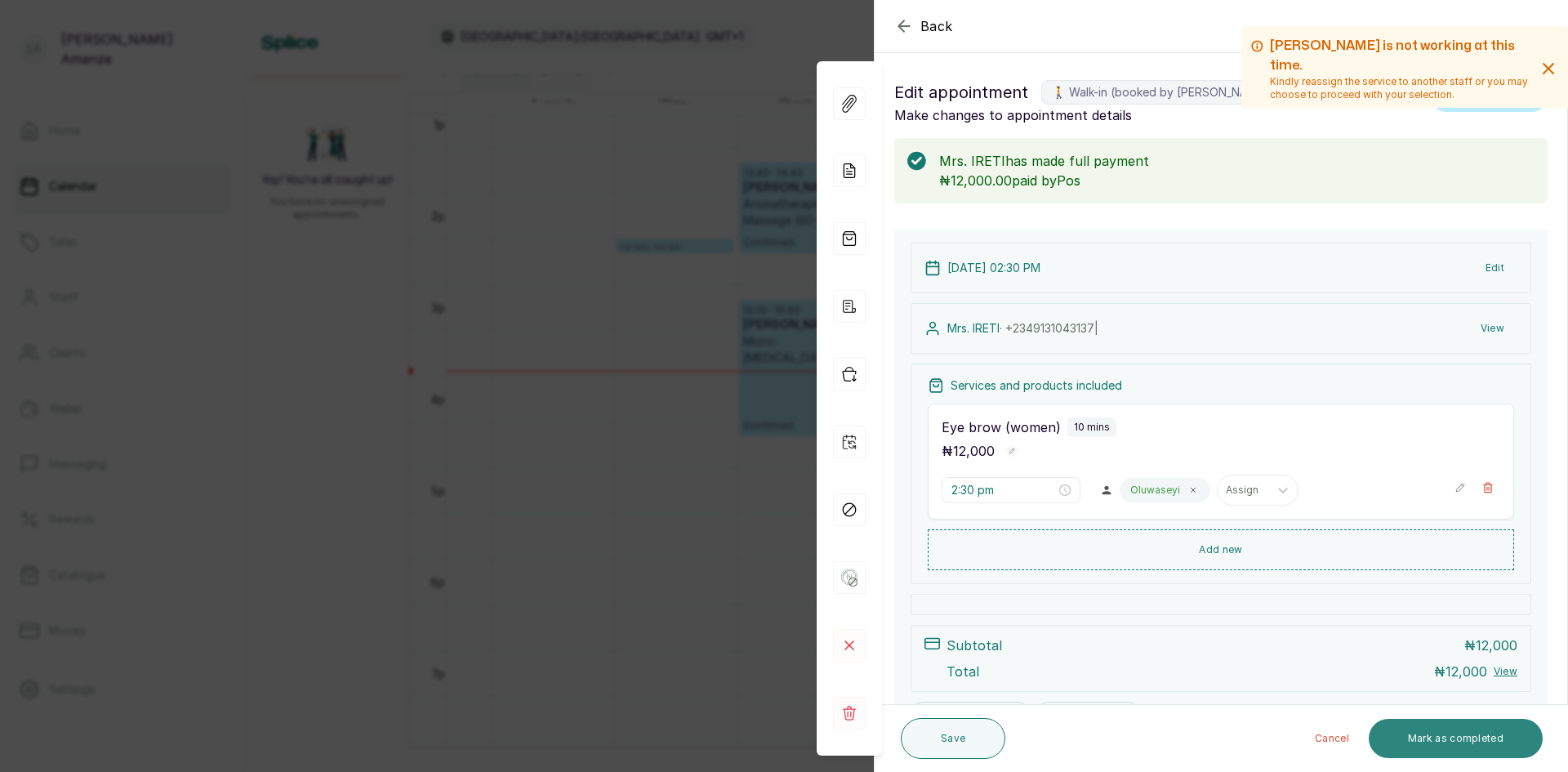
click at [1419, 729] on button "Mark as completed" at bounding box center [1456, 739] width 174 height 40
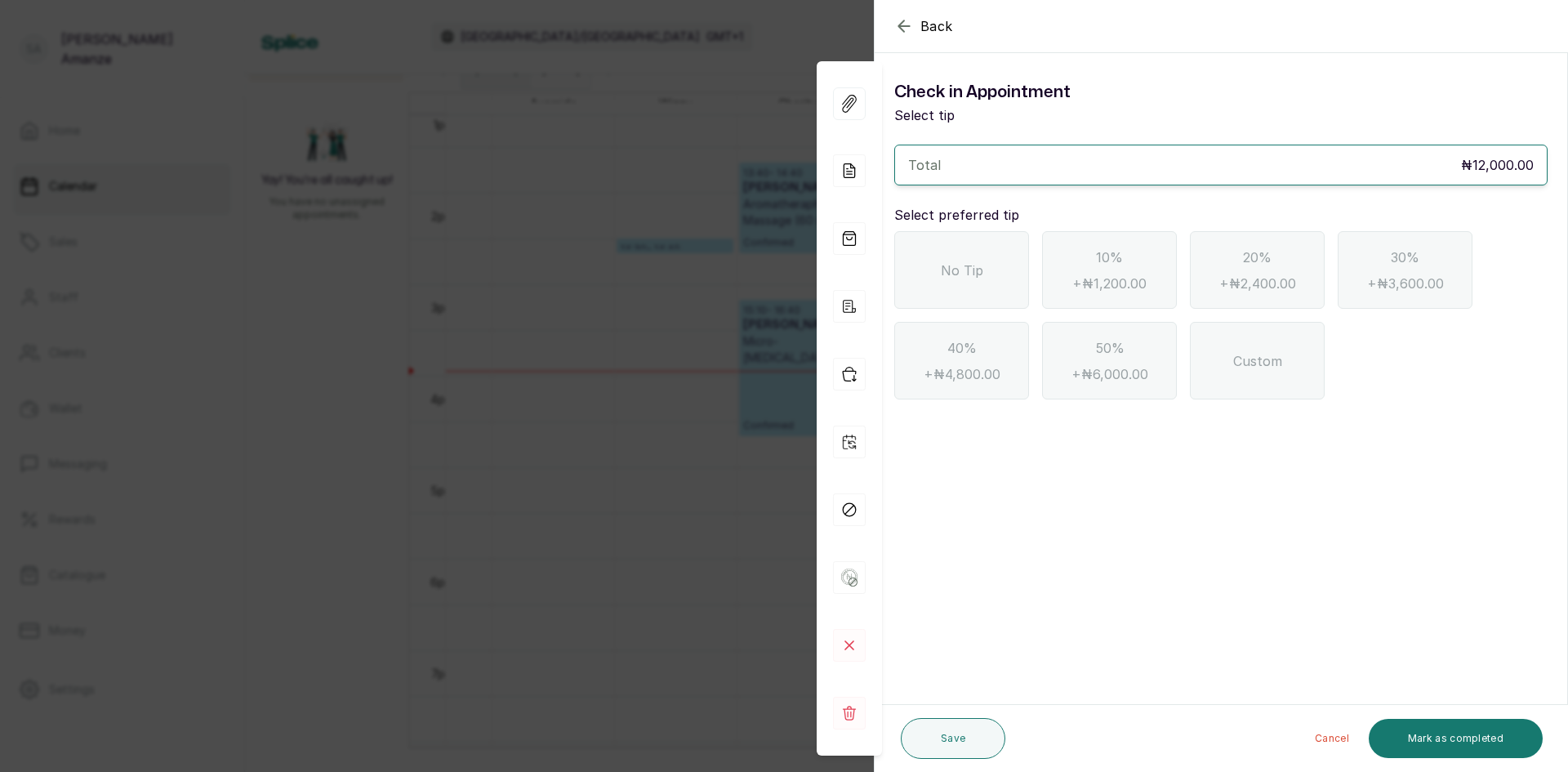
click at [981, 269] on span "No Tip" at bounding box center [962, 270] width 42 height 20
click at [1427, 730] on button "Mark as completed" at bounding box center [1456, 739] width 174 height 40
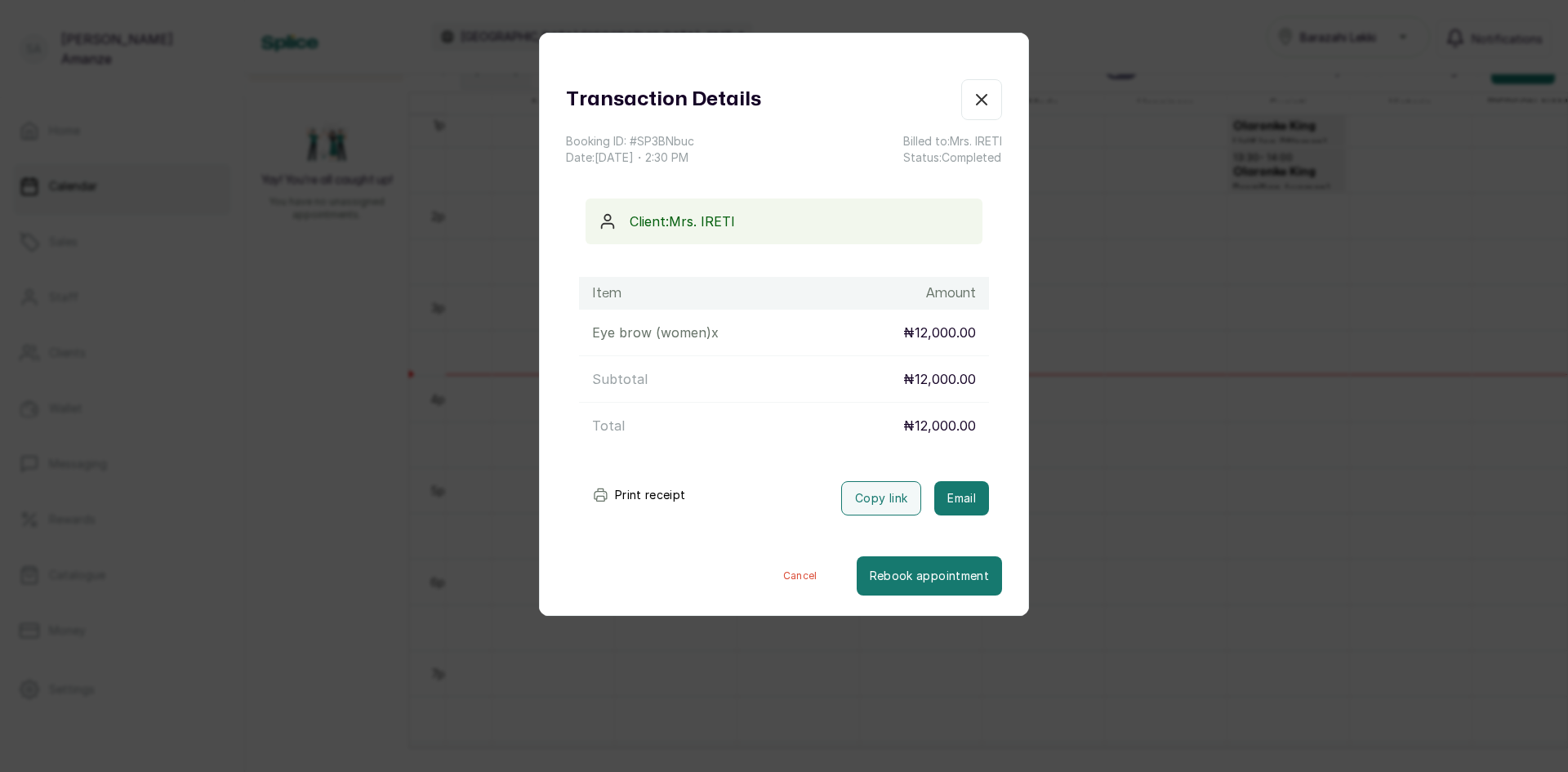
click at [972, 100] on icon "button" at bounding box center [982, 100] width 20 height 20
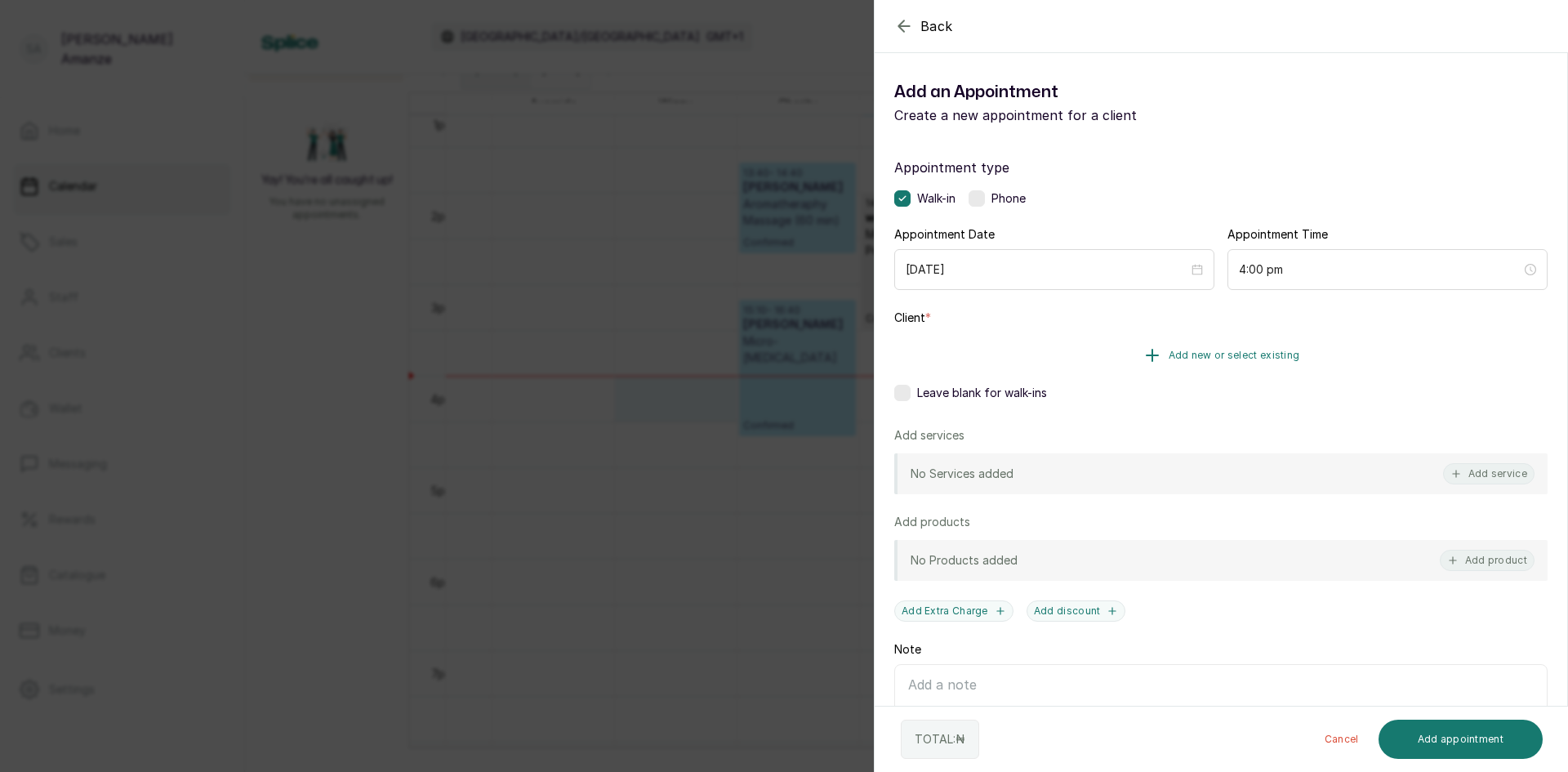
click at [1066, 360] on button "Add new or select existing" at bounding box center [1221, 355] width 653 height 46
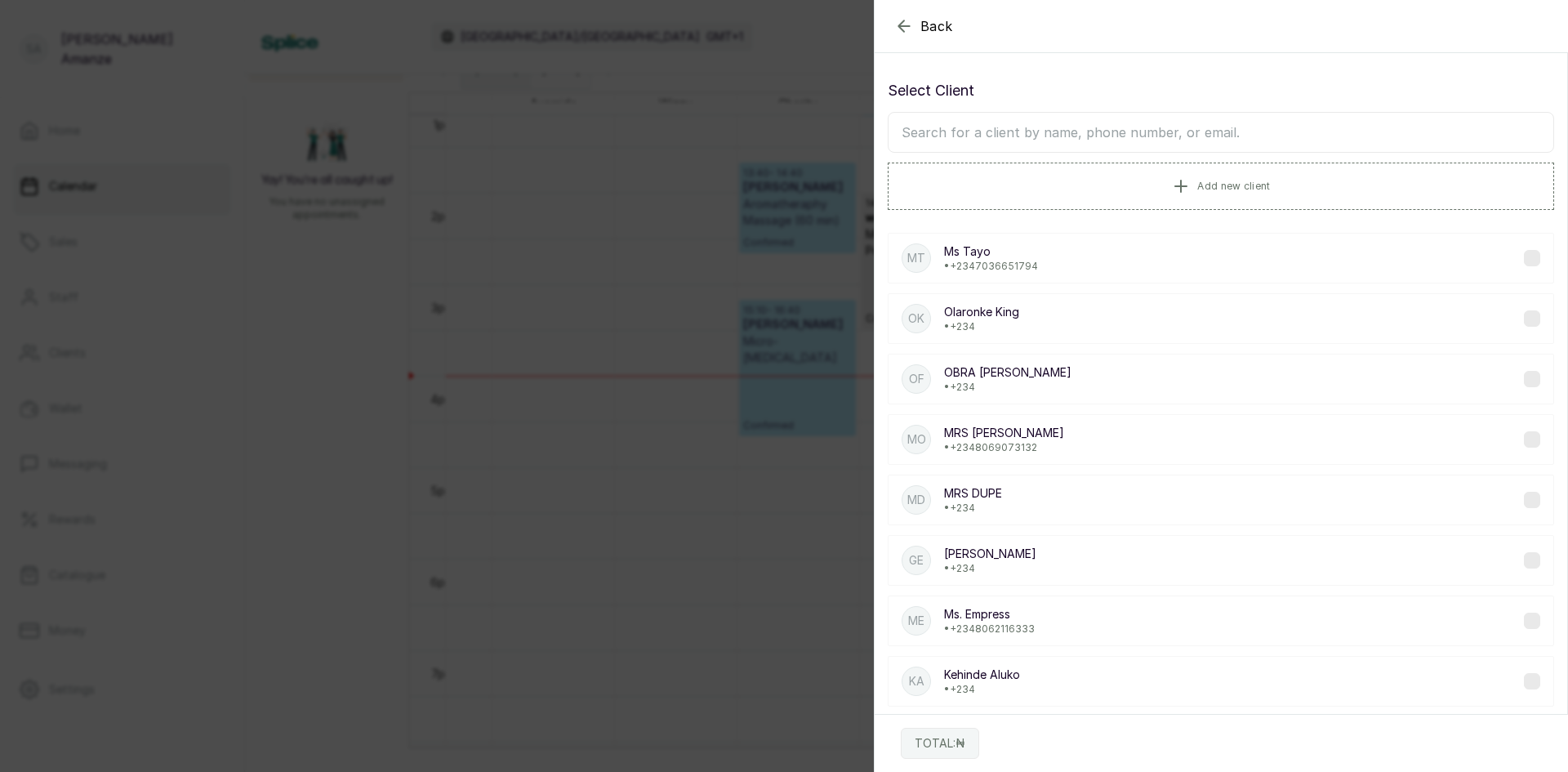
click at [1088, 141] on input "text" at bounding box center [1221, 132] width 666 height 41
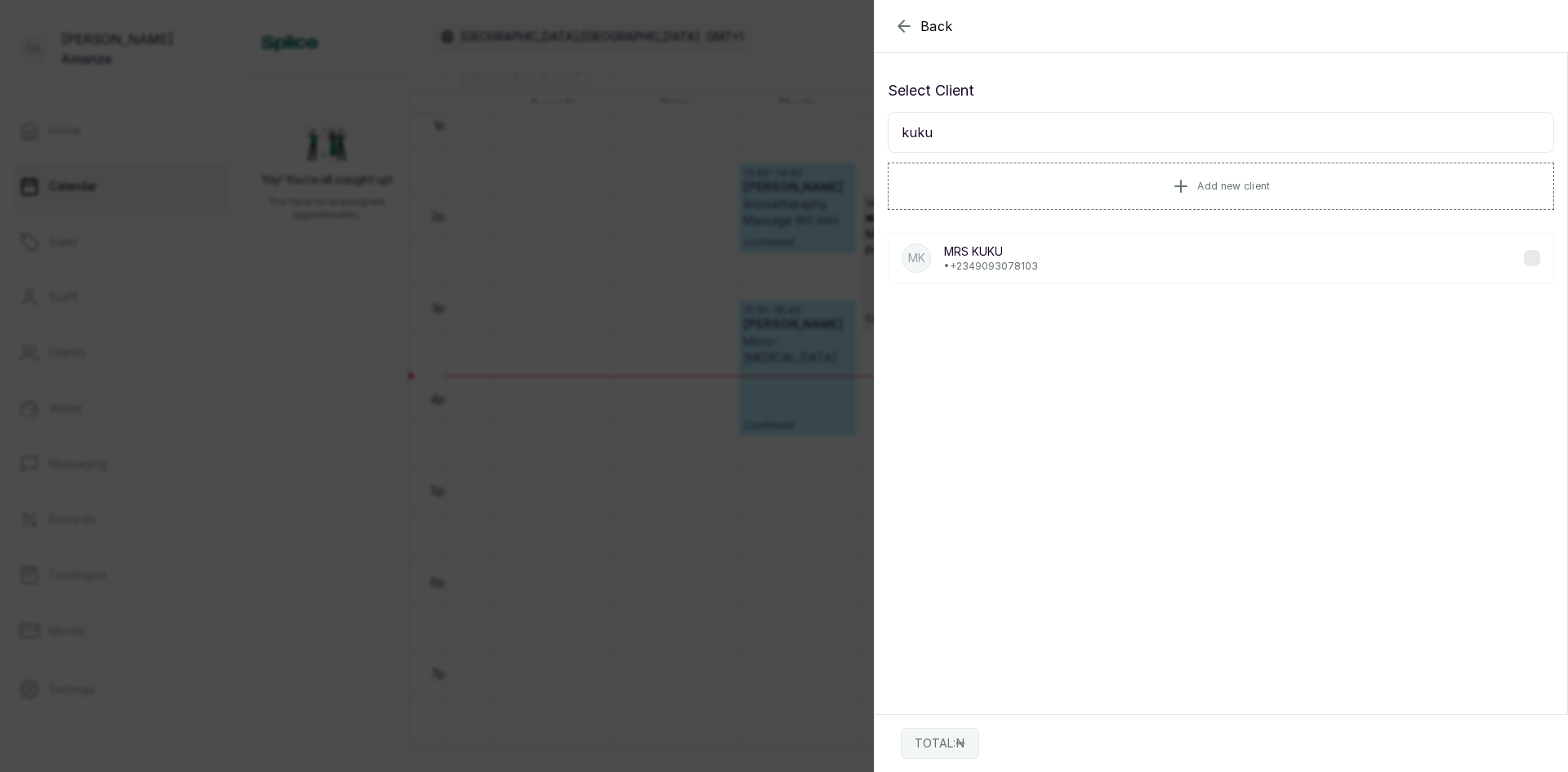
type input "kuku"
click at [985, 253] on p "[PERSON_NAME]" at bounding box center [991, 251] width 94 height 16
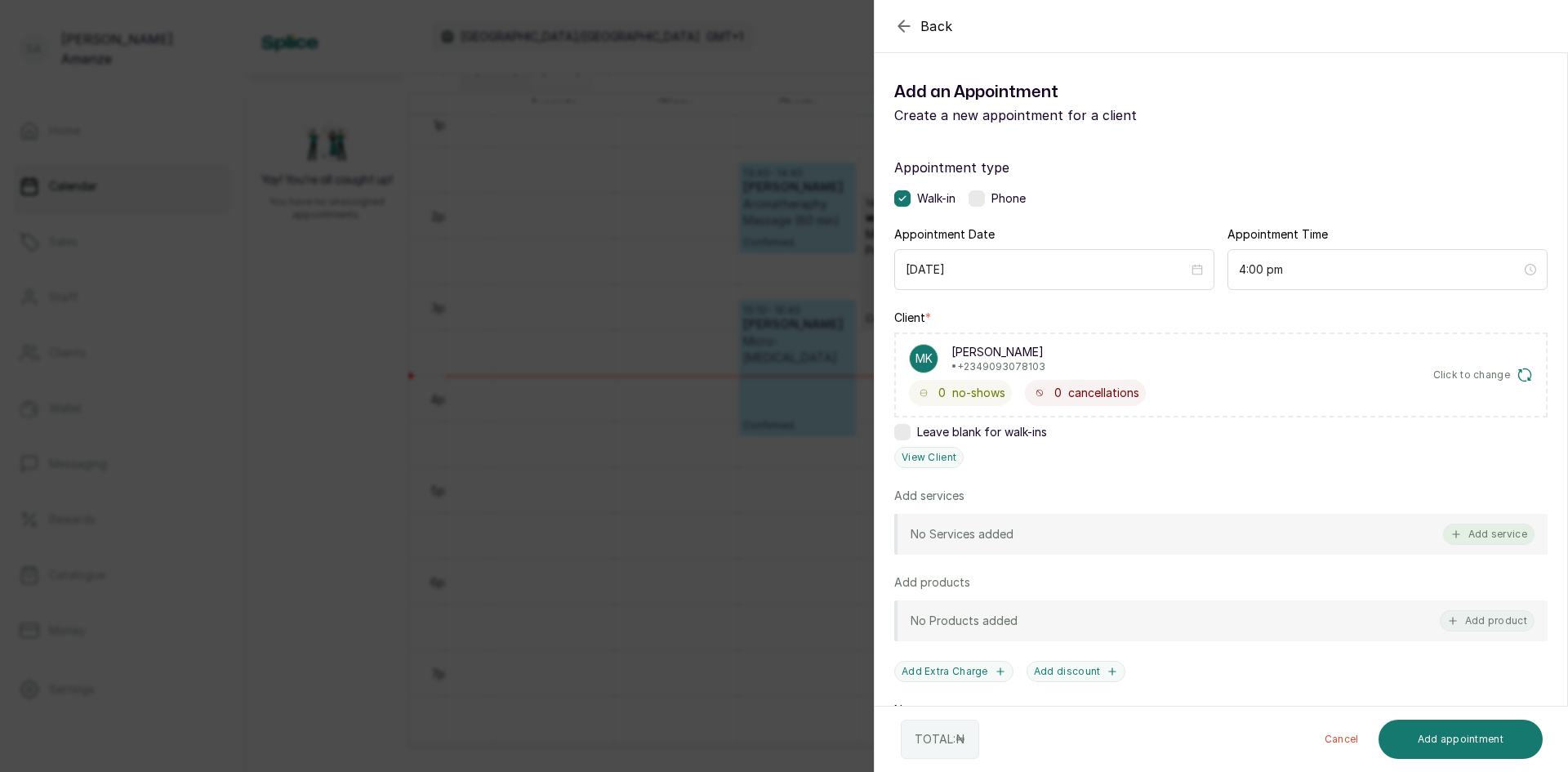
click at [1476, 538] on button "Add service" at bounding box center [1489, 534] width 92 height 21
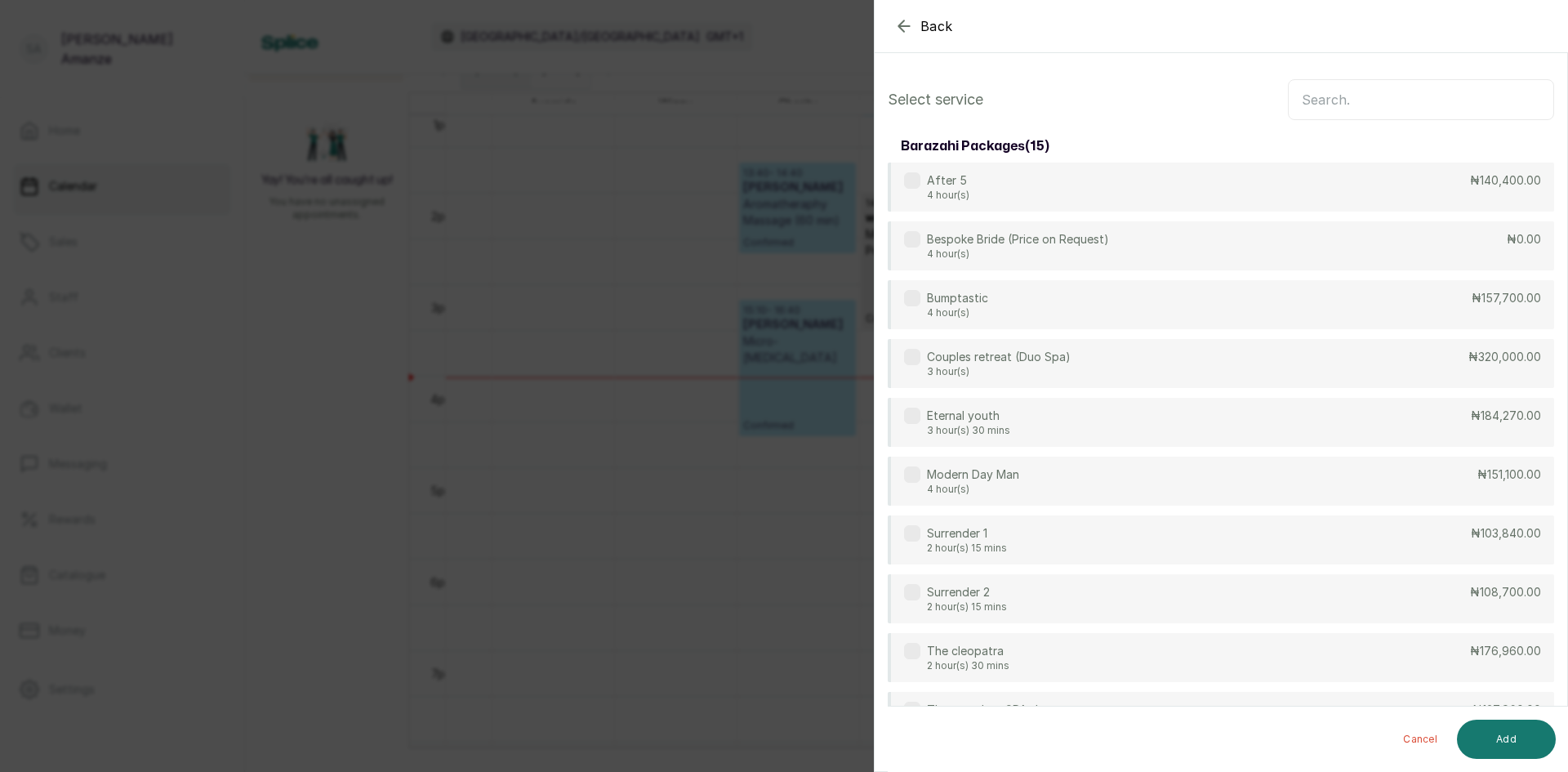
click at [1296, 106] on input "text" at bounding box center [1421, 100] width 266 height 41
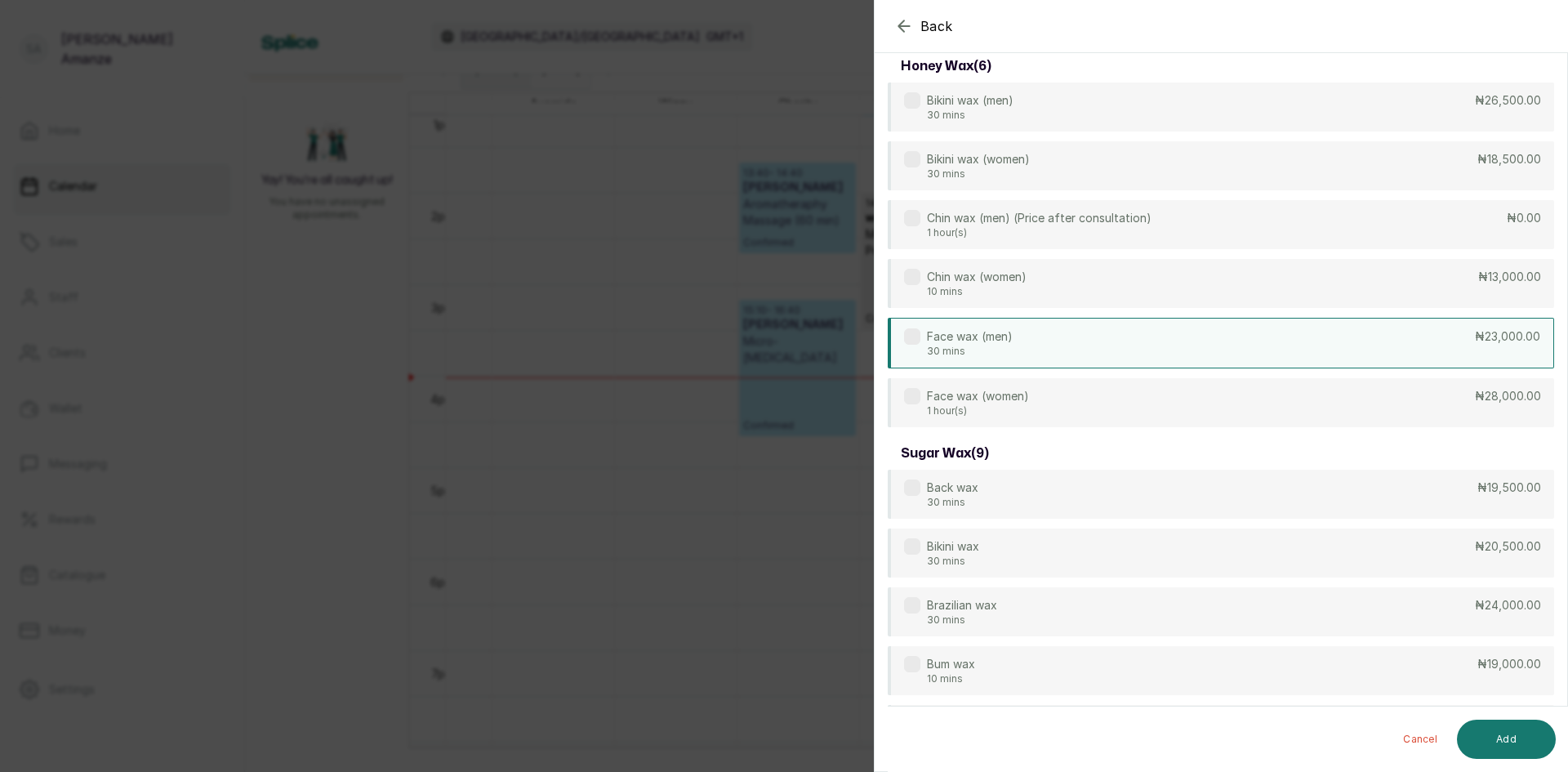
scroll to position [0, 0]
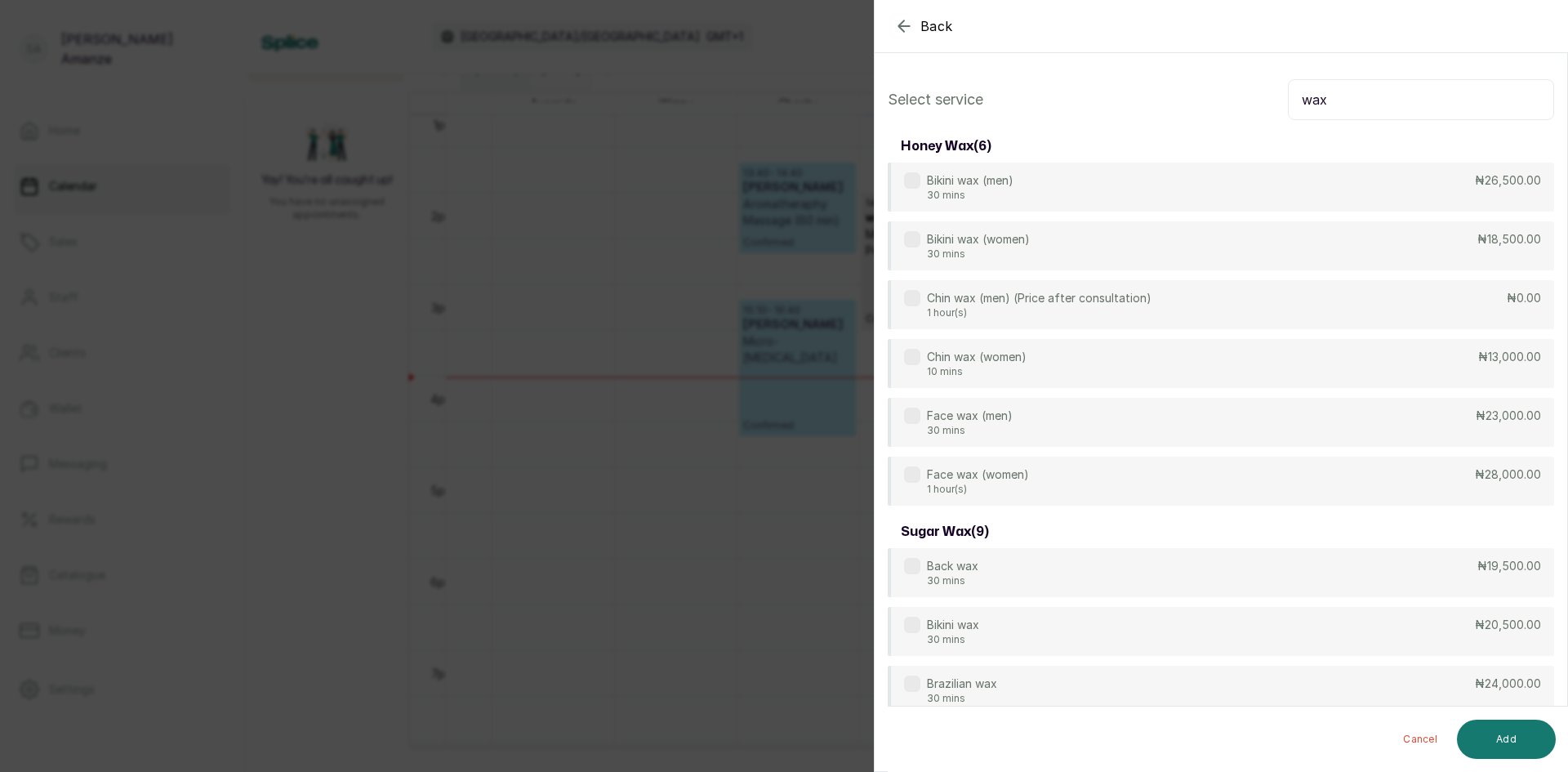
drag, startPoint x: 1320, startPoint y: 97, endPoint x: 1266, endPoint y: 114, distance: 56.6
click at [1268, 112] on div "Select service wax" at bounding box center [1221, 100] width 666 height 41
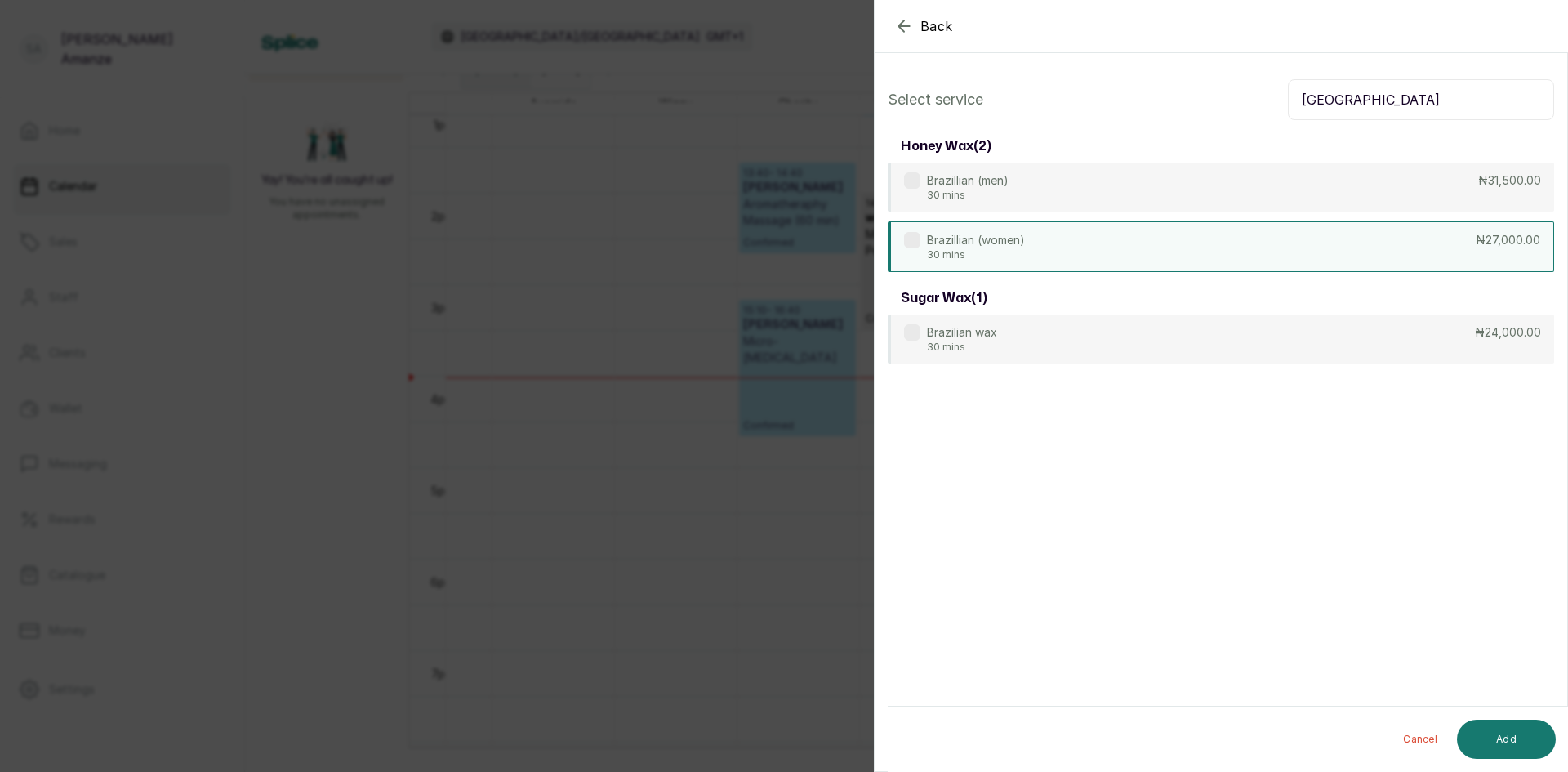
type input "[GEOGRAPHIC_DATA]"
click at [1110, 237] on div "Brazillian (women) 30 mins ₦27,000.00" at bounding box center [1221, 246] width 666 height 51
drag, startPoint x: 1348, startPoint y: 114, endPoint x: 1263, endPoint y: 108, distance: 85.2
click at [1263, 108] on div "Select service [GEOGRAPHIC_DATA]" at bounding box center [1221, 100] width 666 height 41
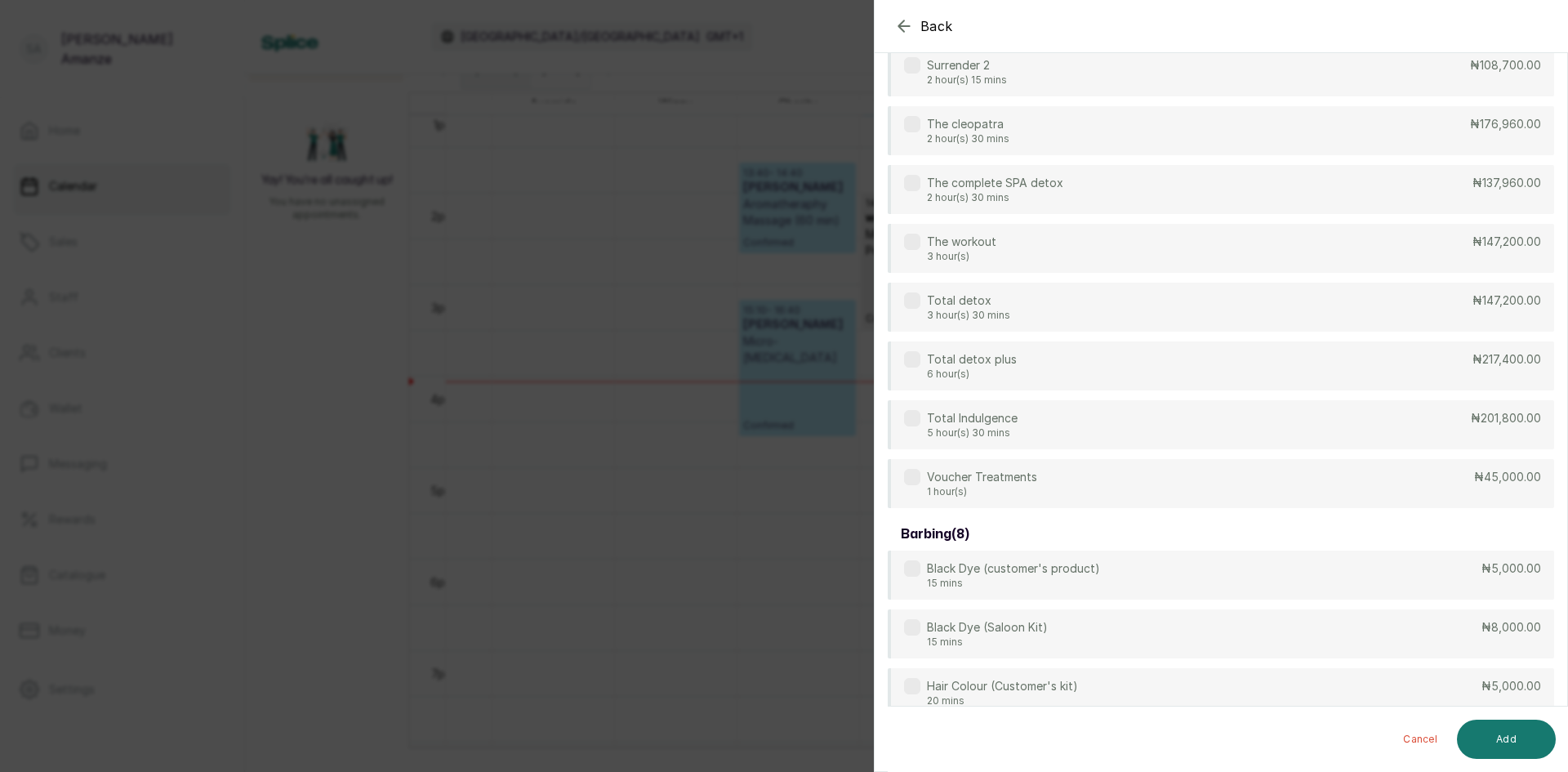
scroll to position [735, 0]
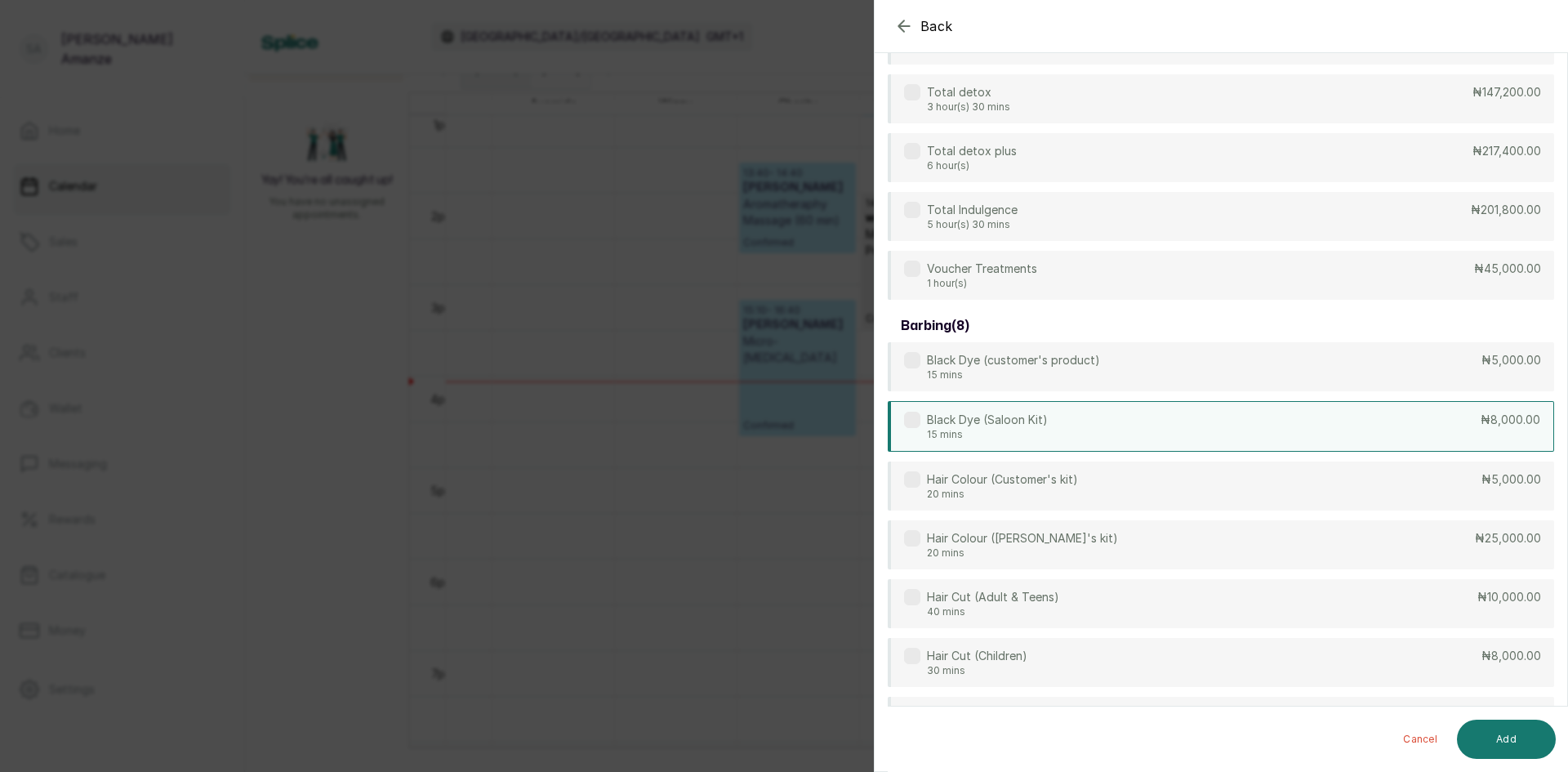
click at [915, 441] on div "Black Dye (Saloon Kit) 15 mins ₦8,000.00" at bounding box center [1221, 426] width 666 height 51
click at [1527, 740] on button "Add" at bounding box center [1506, 739] width 99 height 40
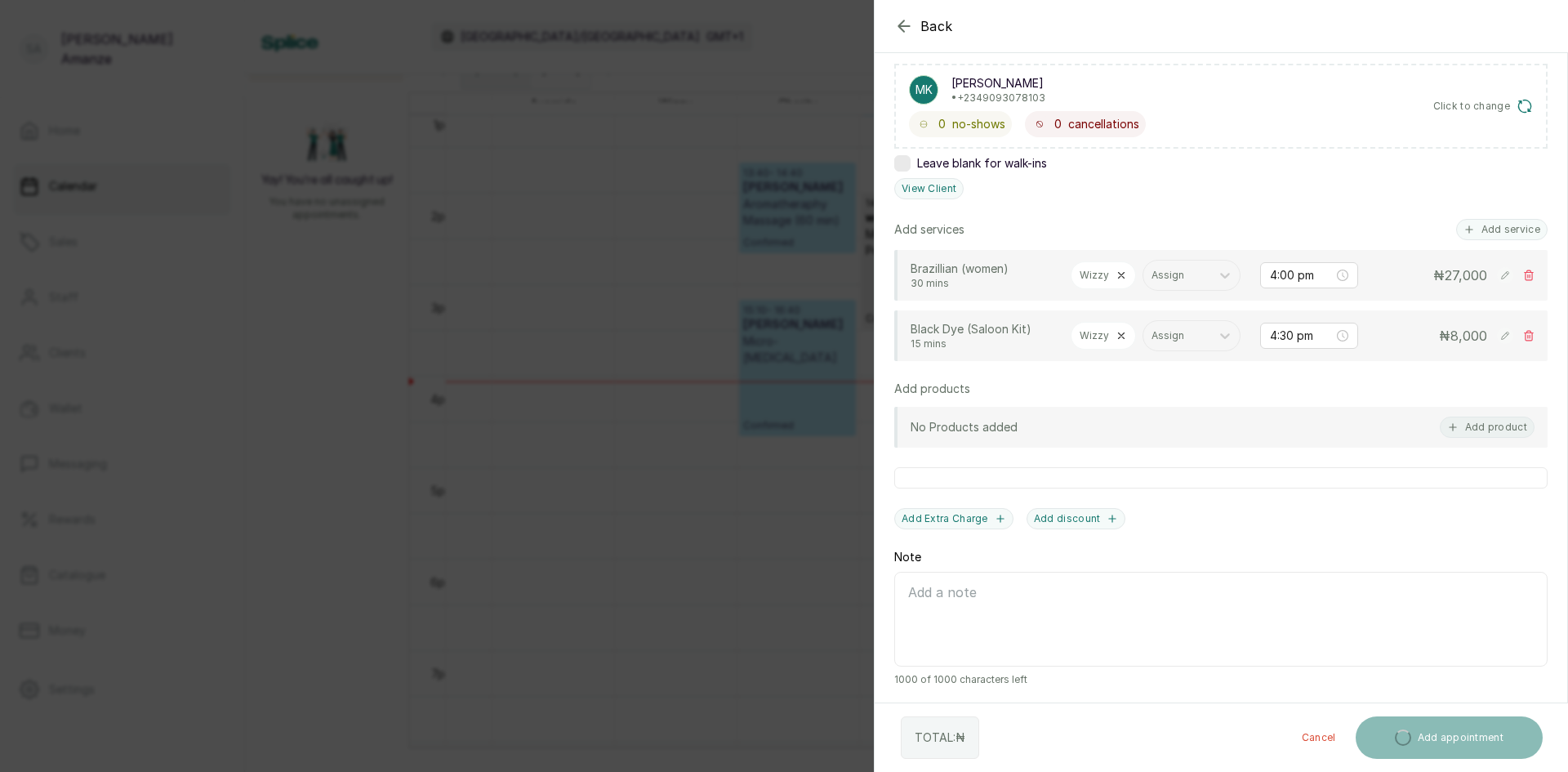
scroll to position [403, 0]
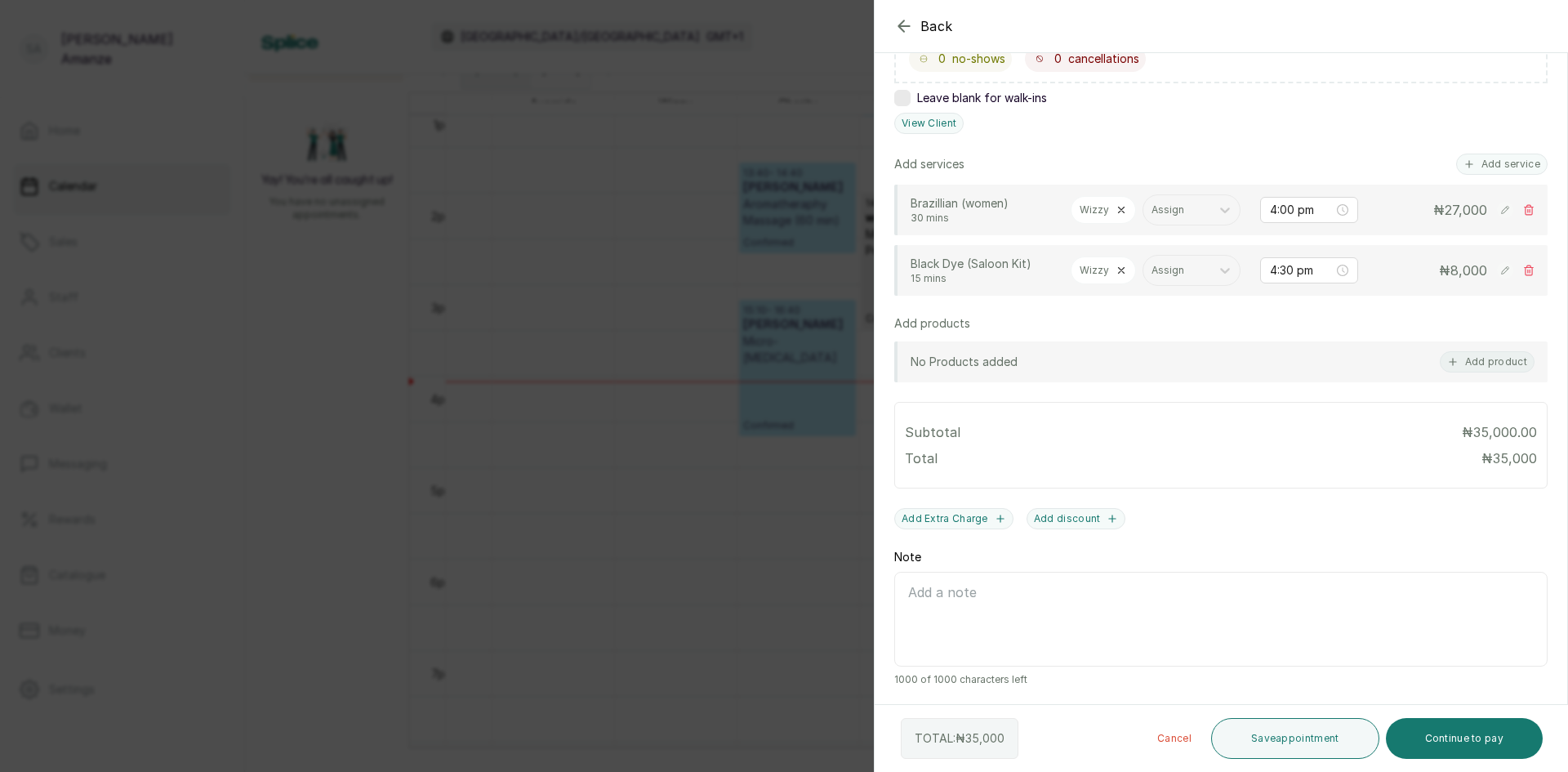
click at [1120, 257] on div "Wizzy" at bounding box center [1103, 271] width 65 height 27
drag, startPoint x: 1121, startPoint y: 228, endPoint x: 1127, endPoint y: 240, distance: 13.4
click at [1121, 257] on div "Wizzy" at bounding box center [1103, 271] width 65 height 27
click at [1116, 264] on icon at bounding box center [1121, 270] width 11 height 11
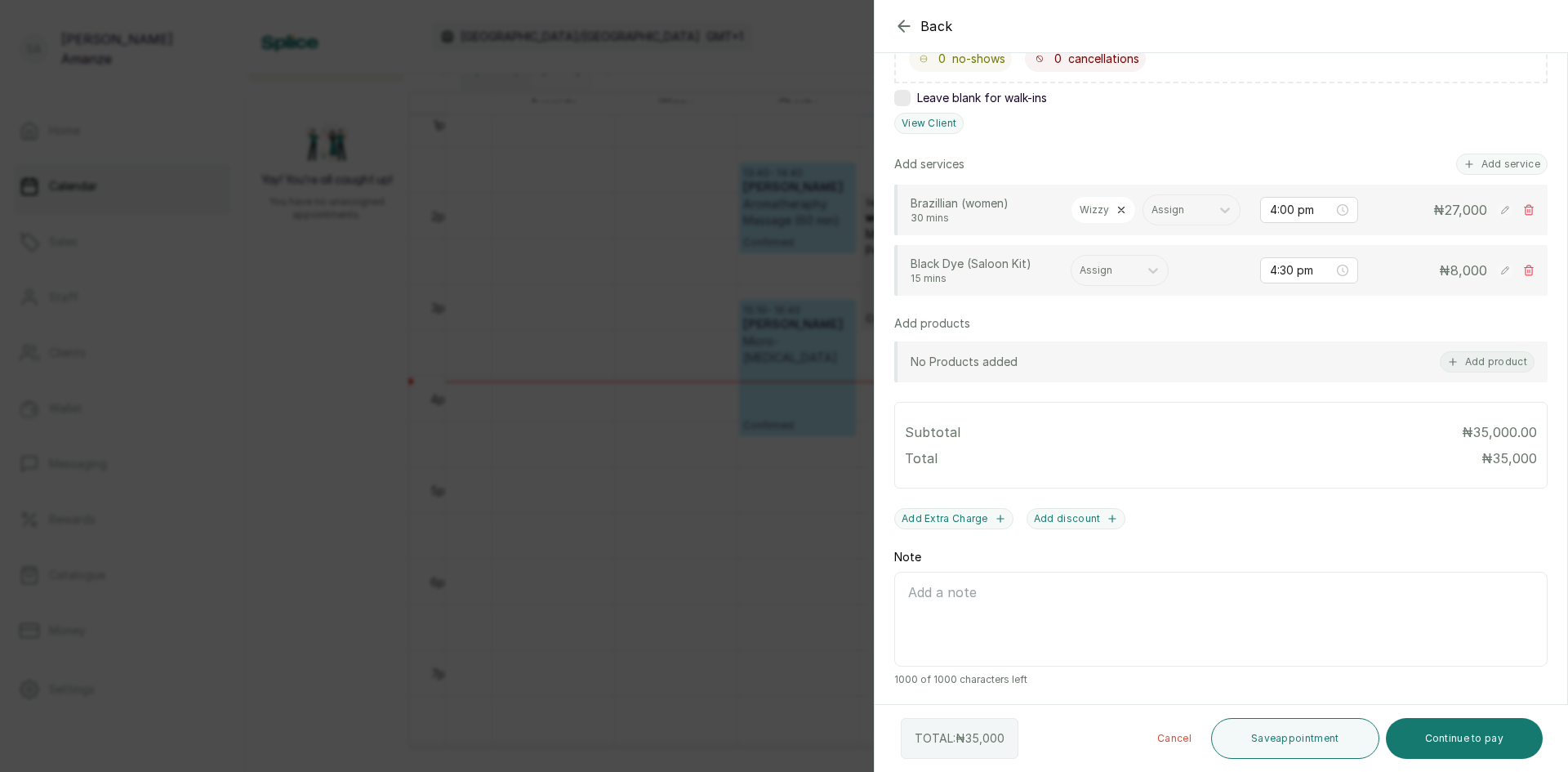
click at [1123, 204] on icon at bounding box center [1121, 210] width 11 height 11
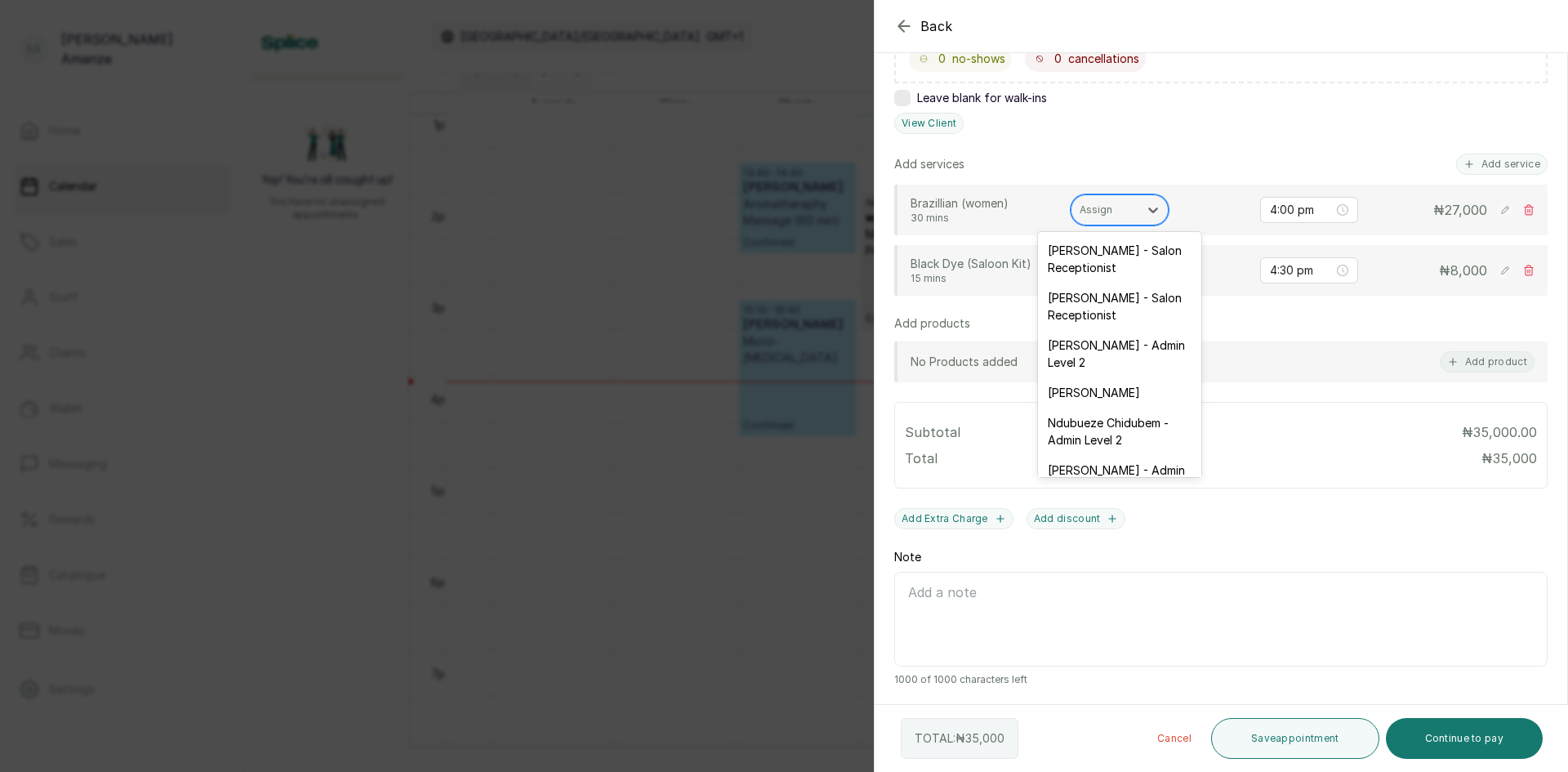
click at [1114, 204] on div at bounding box center [1104, 210] width 51 height 15
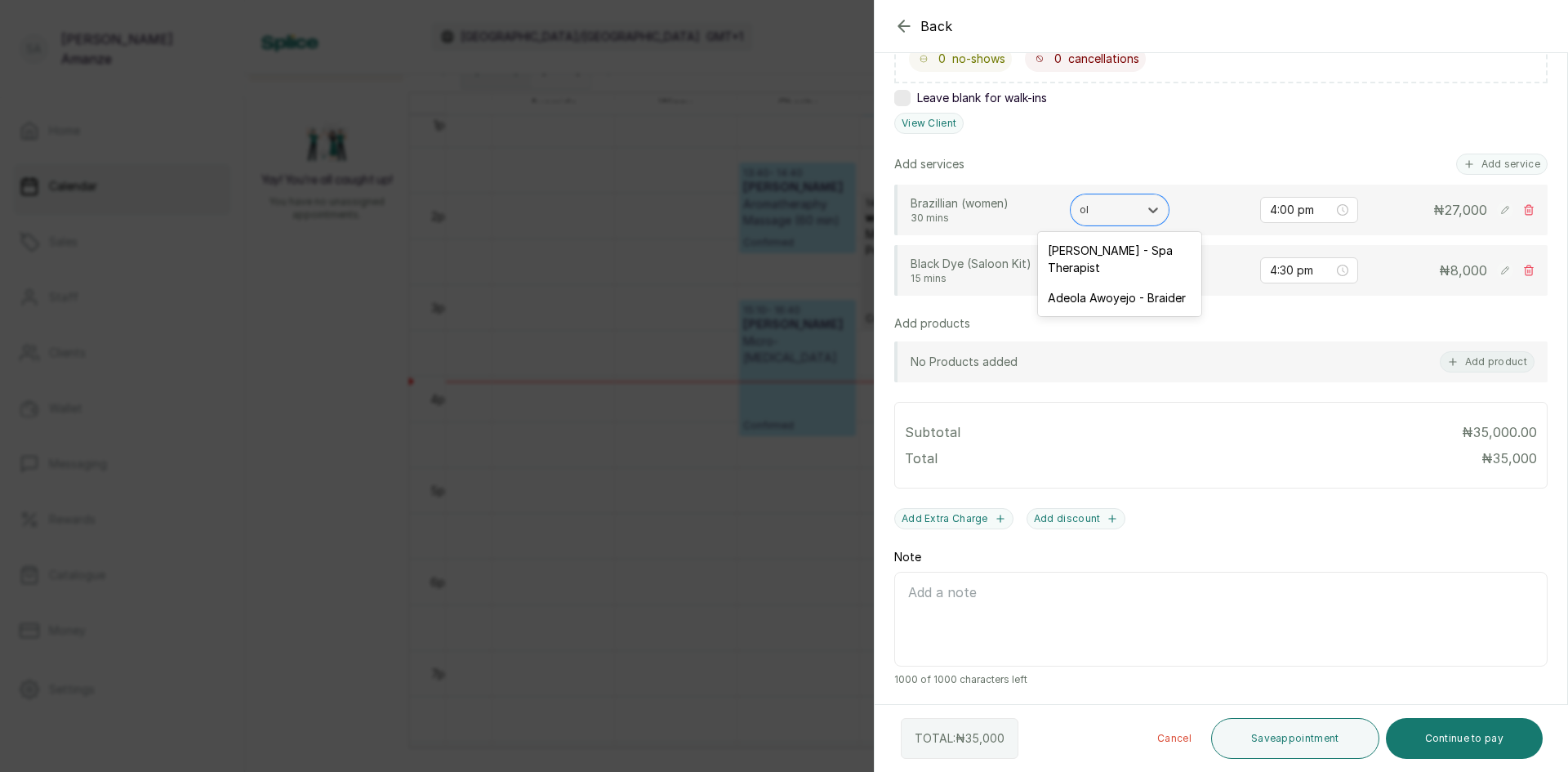
type input "olu"
click at [1093, 264] on div "[PERSON_NAME] - Spa Therapist" at bounding box center [1120, 258] width 163 height 47
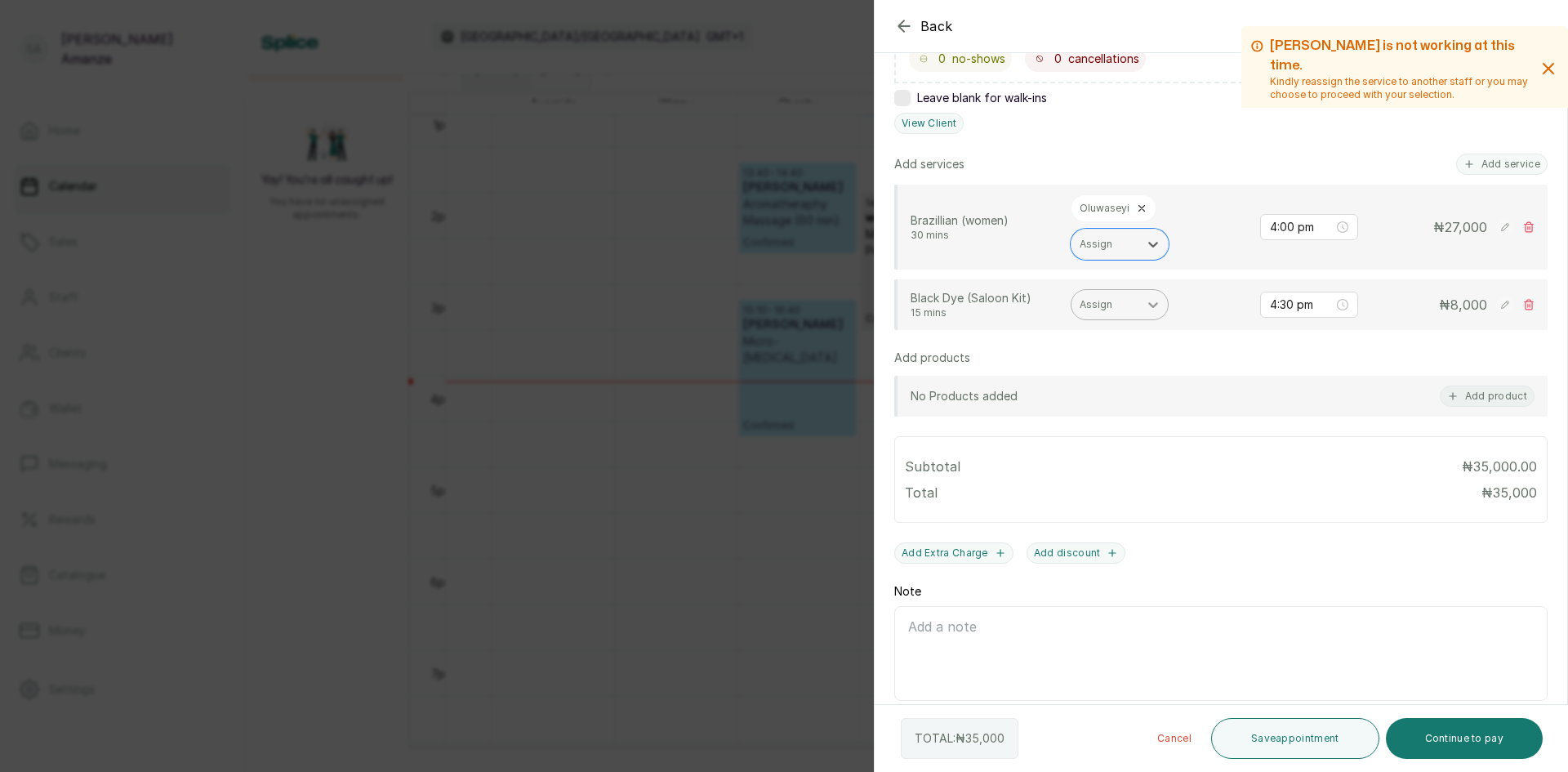
click at [1151, 308] on icon at bounding box center [1153, 304] width 16 height 16
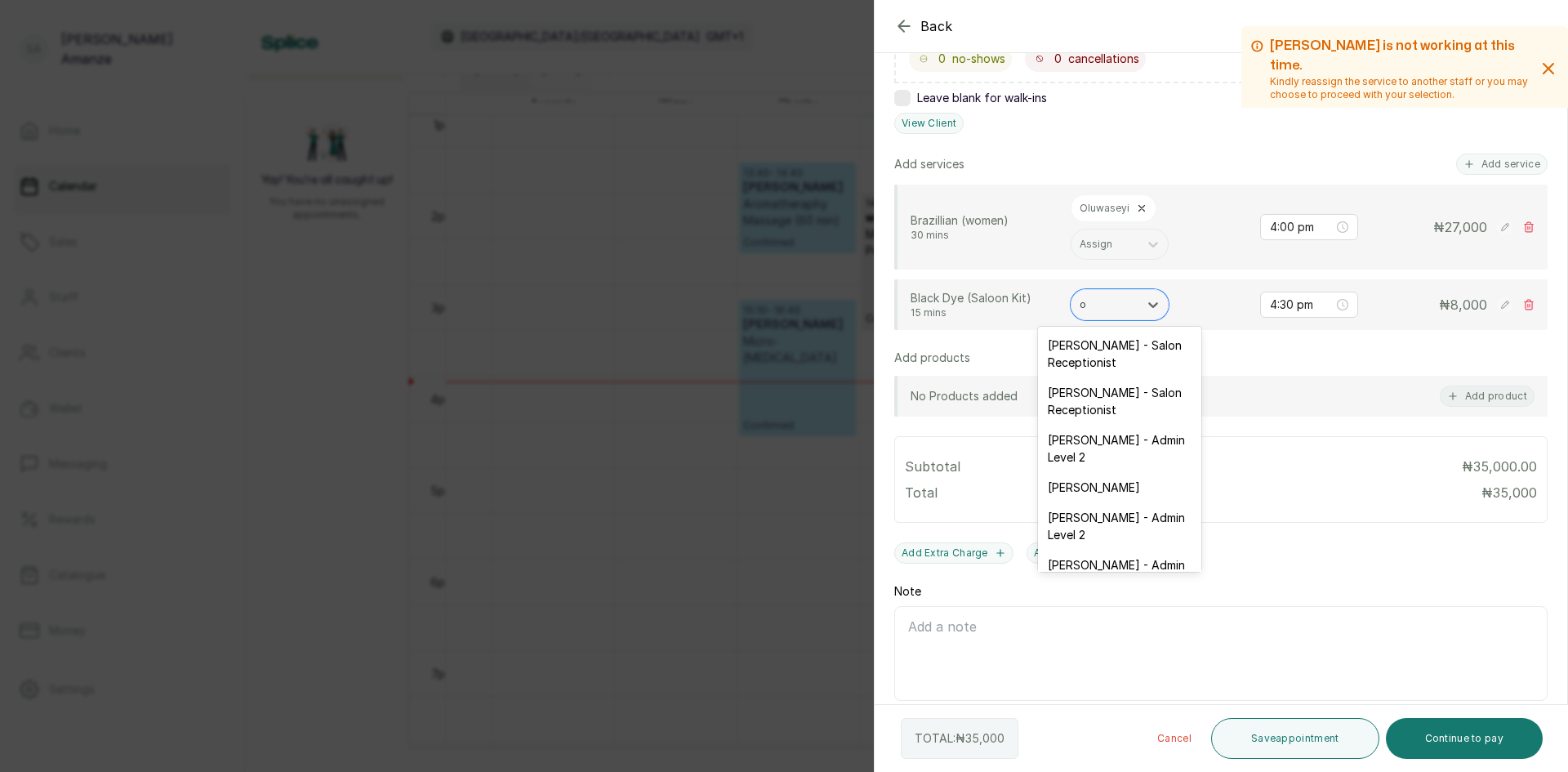
type input "ol"
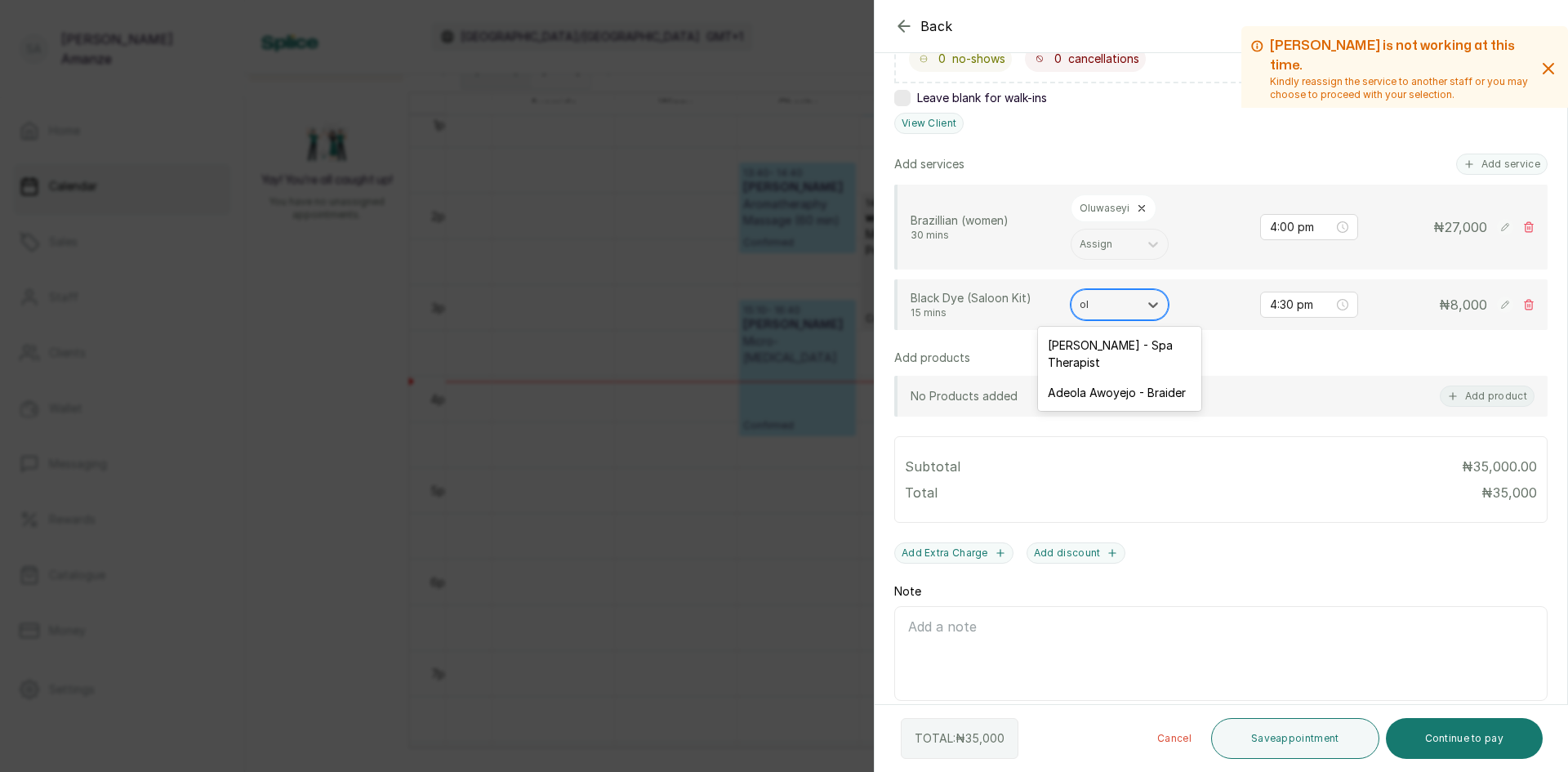
click at [1096, 340] on div "[PERSON_NAME] - Spa Therapist" at bounding box center [1120, 353] width 163 height 47
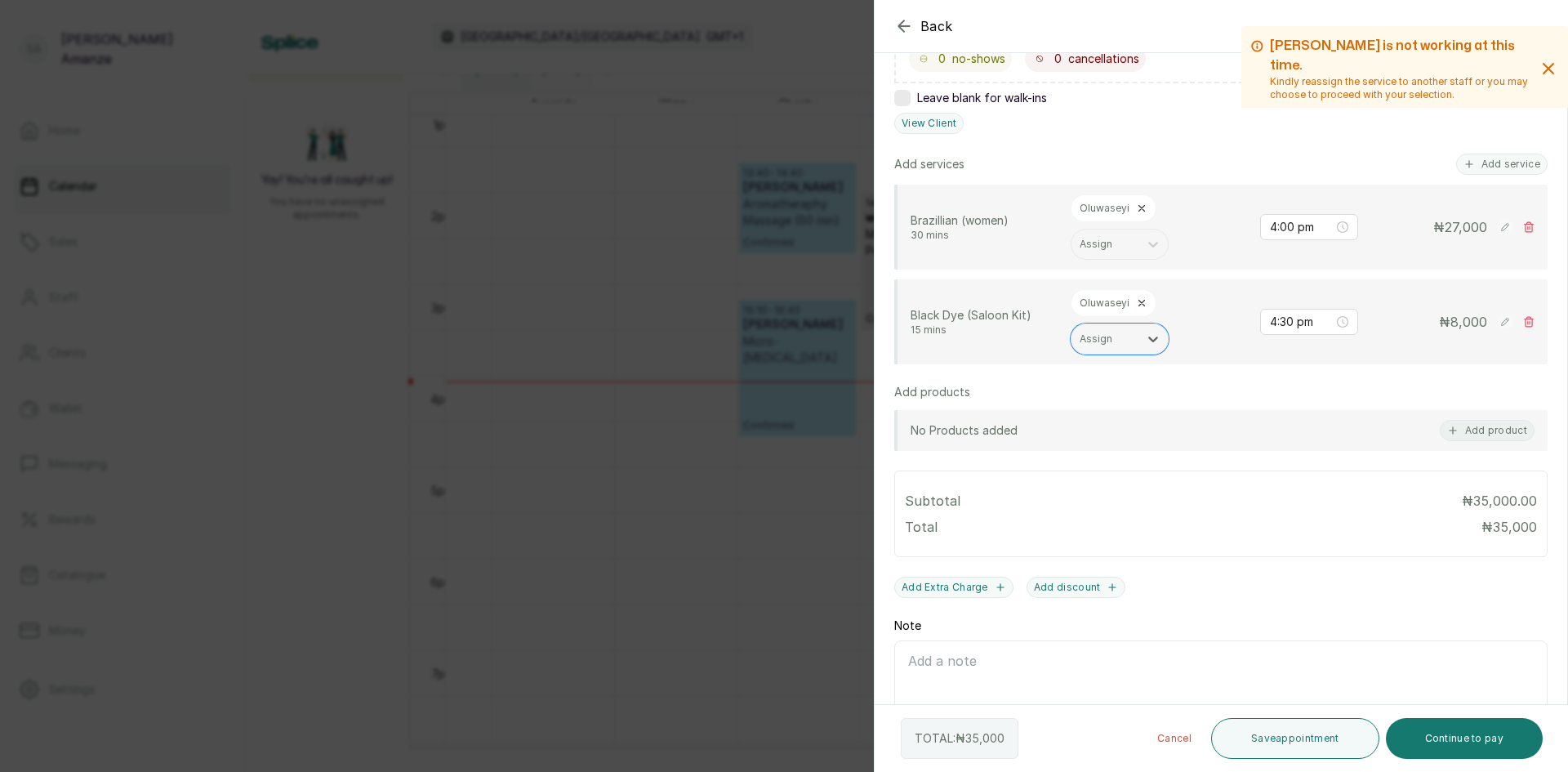
click at [1525, 319] on icon at bounding box center [1529, 321] width 9 height 9
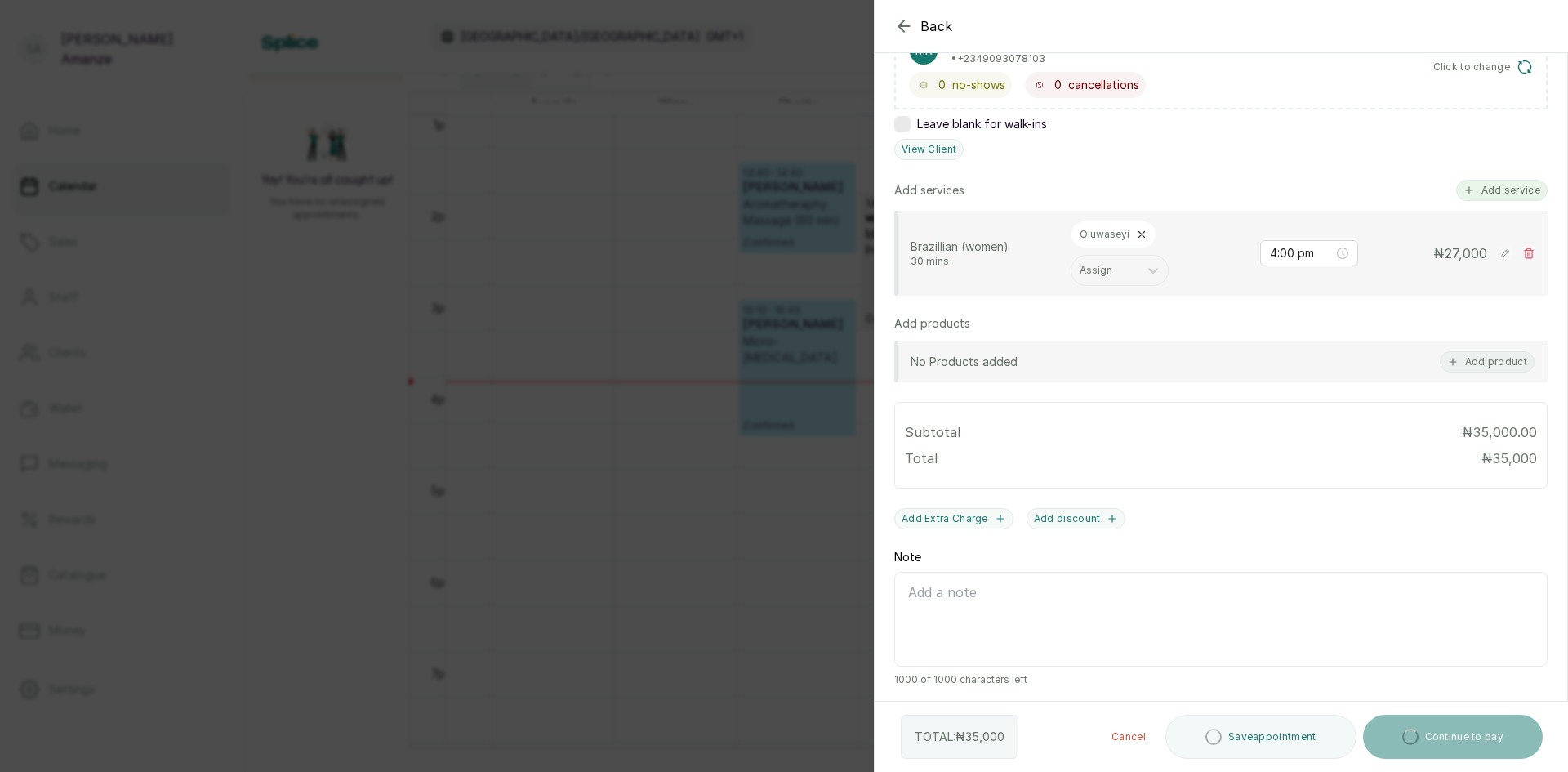
click at [1512, 194] on button "Add service" at bounding box center [1502, 190] width 92 height 21
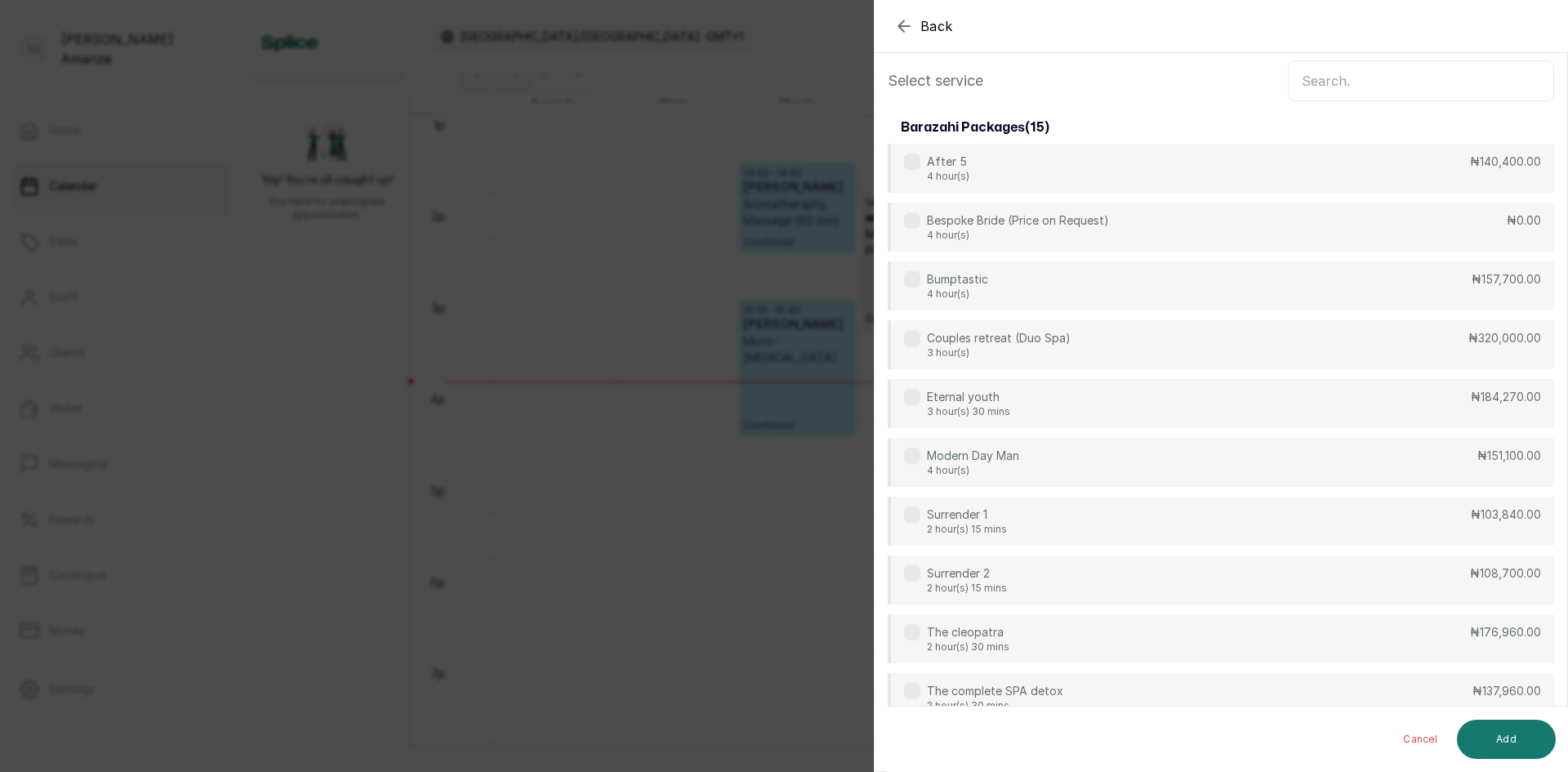
scroll to position [0, 0]
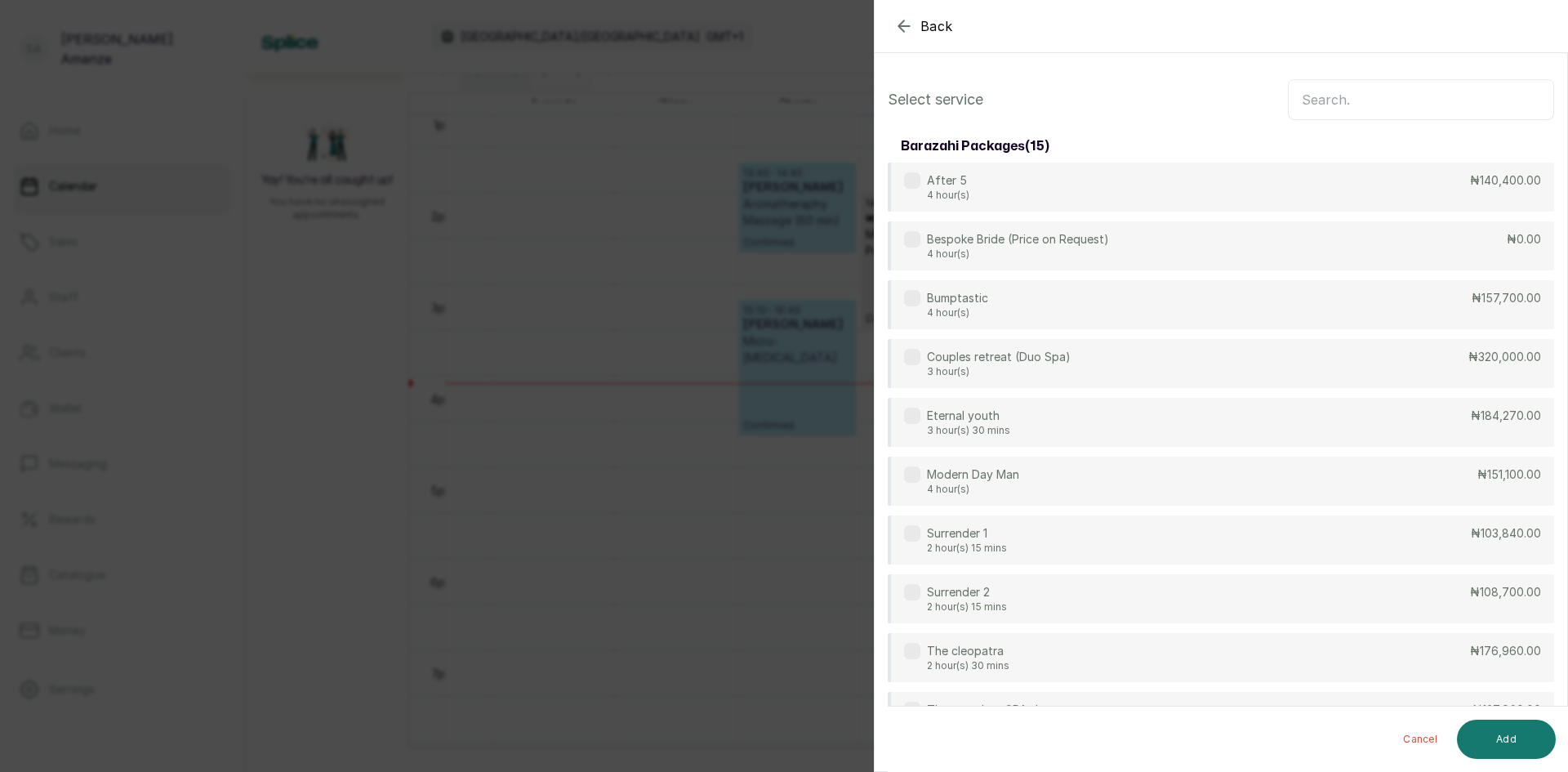
click at [1340, 101] on input "text" at bounding box center [1421, 100] width 266 height 41
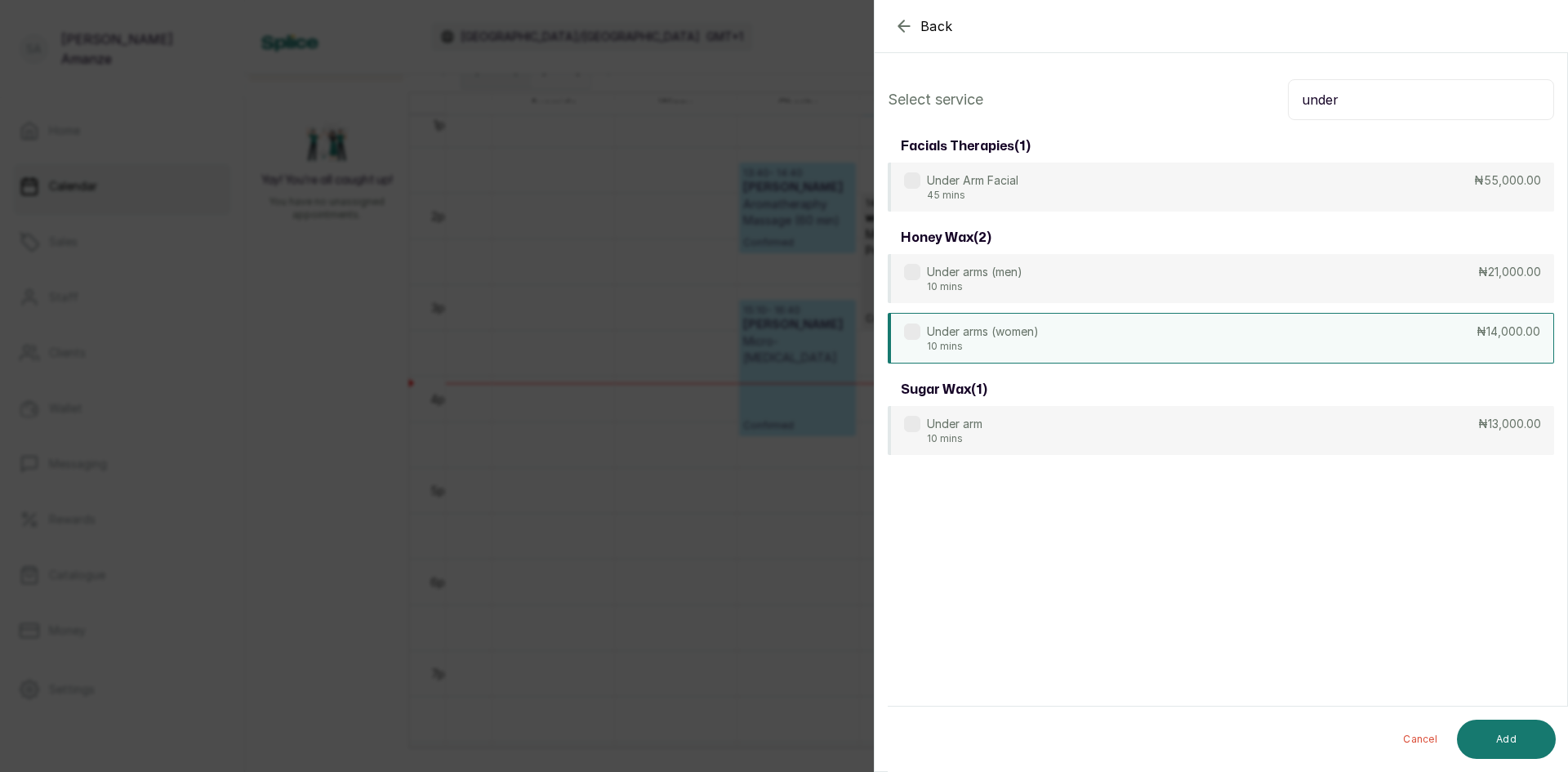
type input "under"
click at [1031, 337] on p "Under arms (women)" at bounding box center [983, 331] width 112 height 16
click at [1501, 726] on button "Add" at bounding box center [1506, 739] width 99 height 40
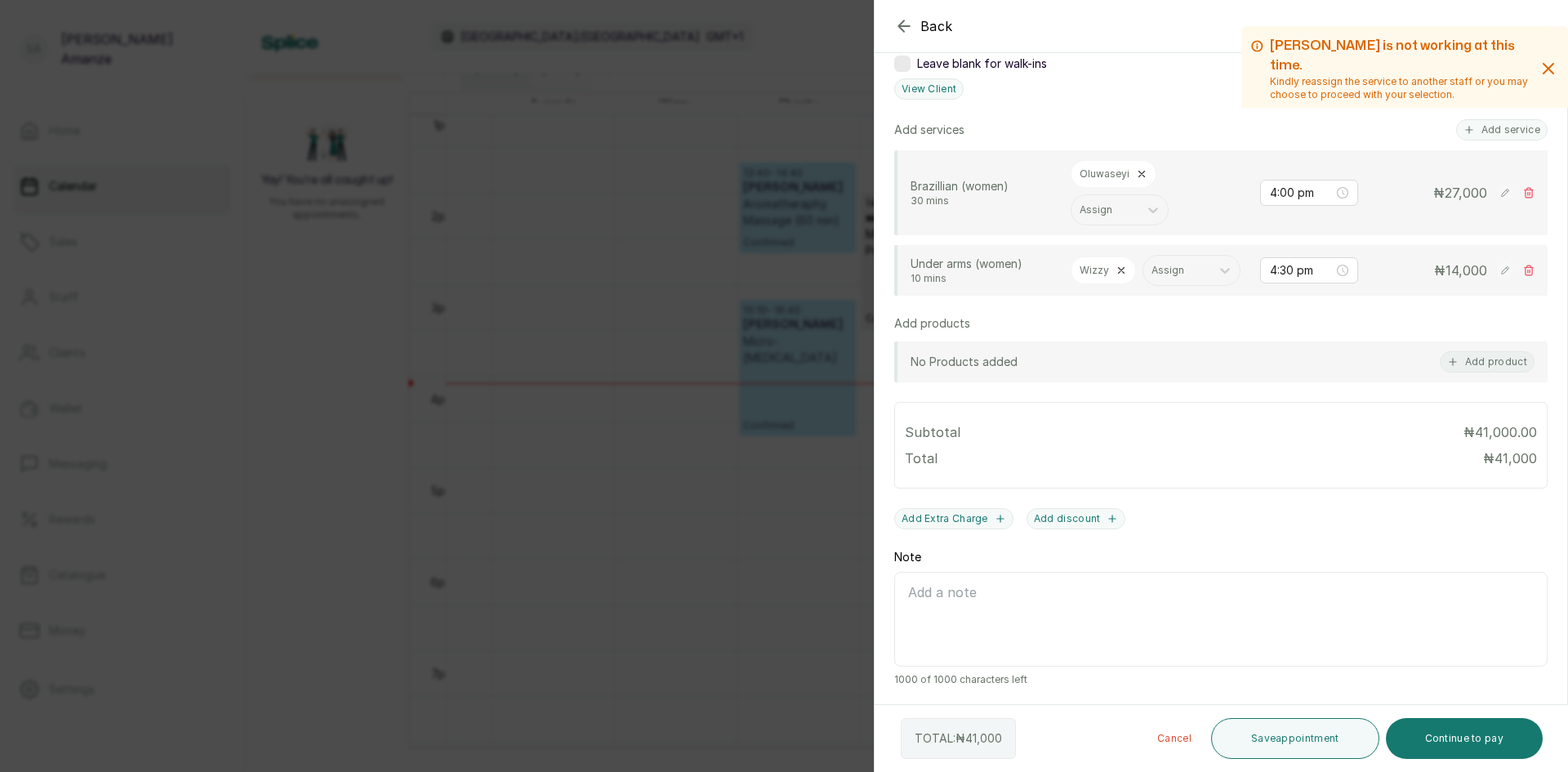
scroll to position [403, 0]
click at [1469, 736] on button "Continue to pay" at bounding box center [1465, 739] width 158 height 41
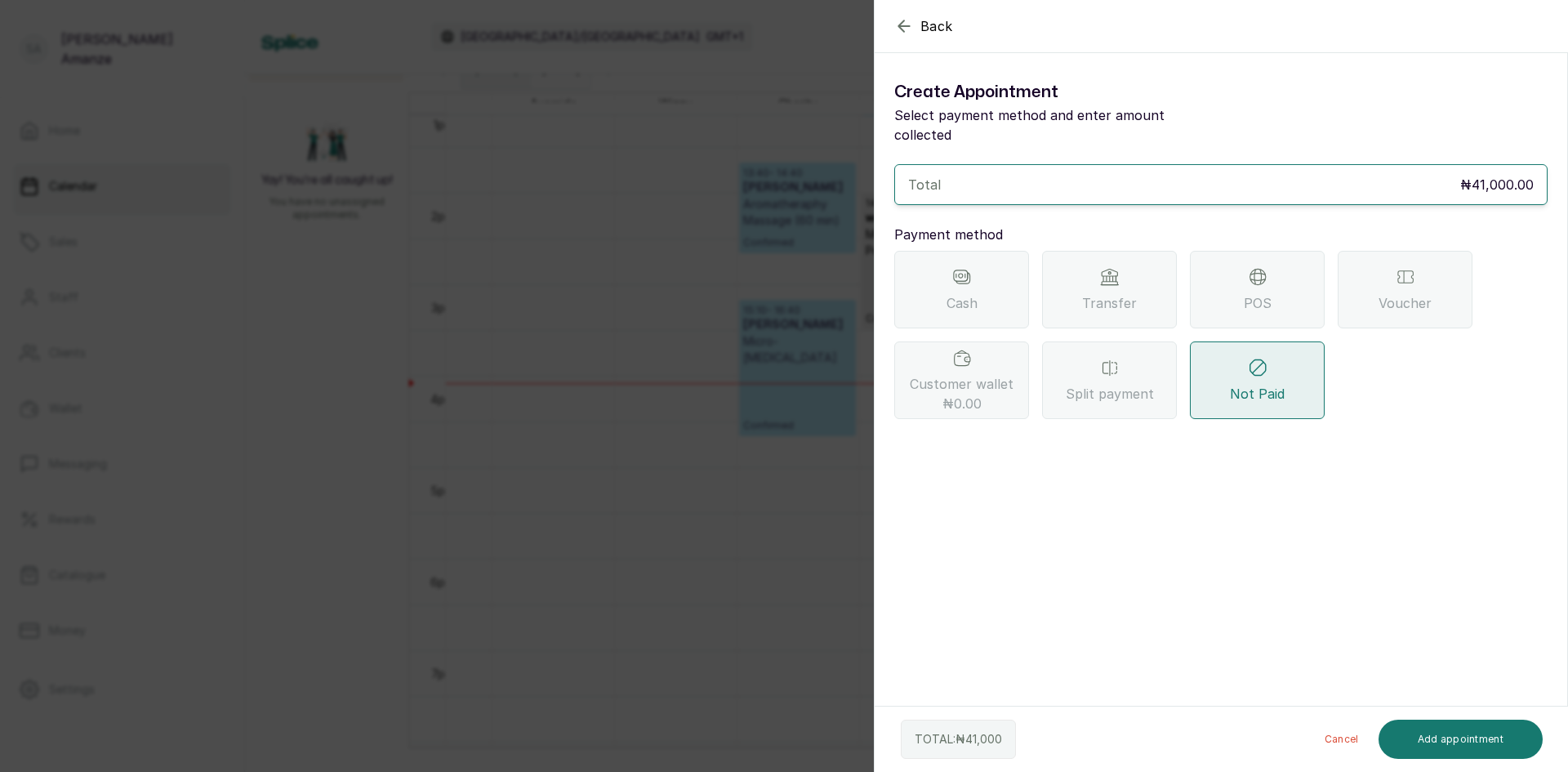
click at [1252, 314] on div "Cash Transfer POS Voucher Customer wallet ₦0.00 Split payment Not Paid" at bounding box center [1221, 335] width 653 height 168
click at [1246, 293] on span "POS" at bounding box center [1258, 302] width 27 height 20
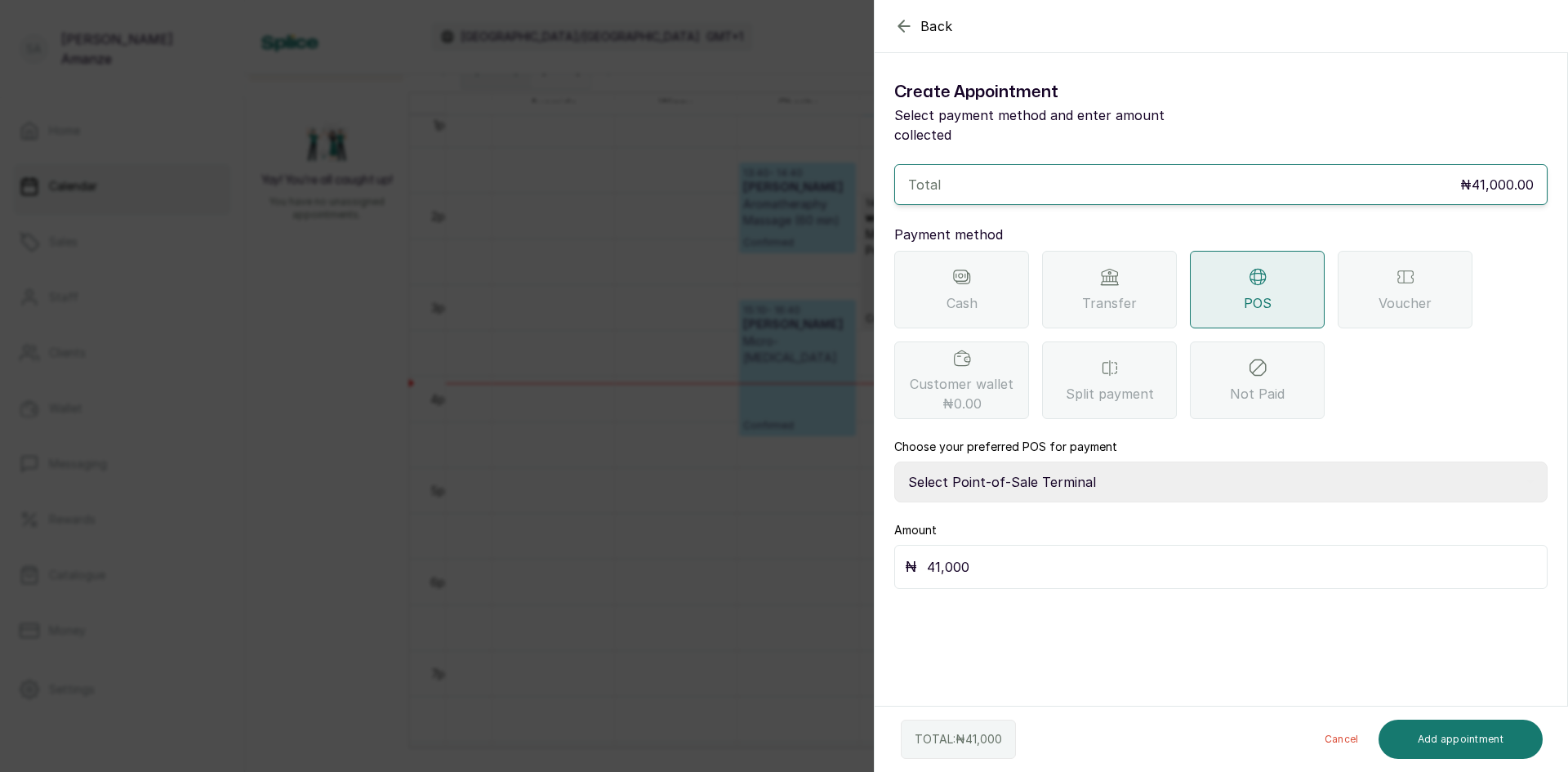
click at [1036, 461] on select "Select Point-of-Sale Terminal [GEOGRAPHIC_DATA] POS Paystack-Titan Access POS A…" at bounding box center [1221, 482] width 653 height 41
select select "4d1b21be-96f6-4525-8484-90dd038af117"
click at [895, 461] on select "Select Point-of-Sale Terminal [GEOGRAPHIC_DATA] POS Paystack-Titan Access POS A…" at bounding box center [1221, 482] width 653 height 41
click at [1460, 739] on button "Add appointment" at bounding box center [1462, 739] width 165 height 40
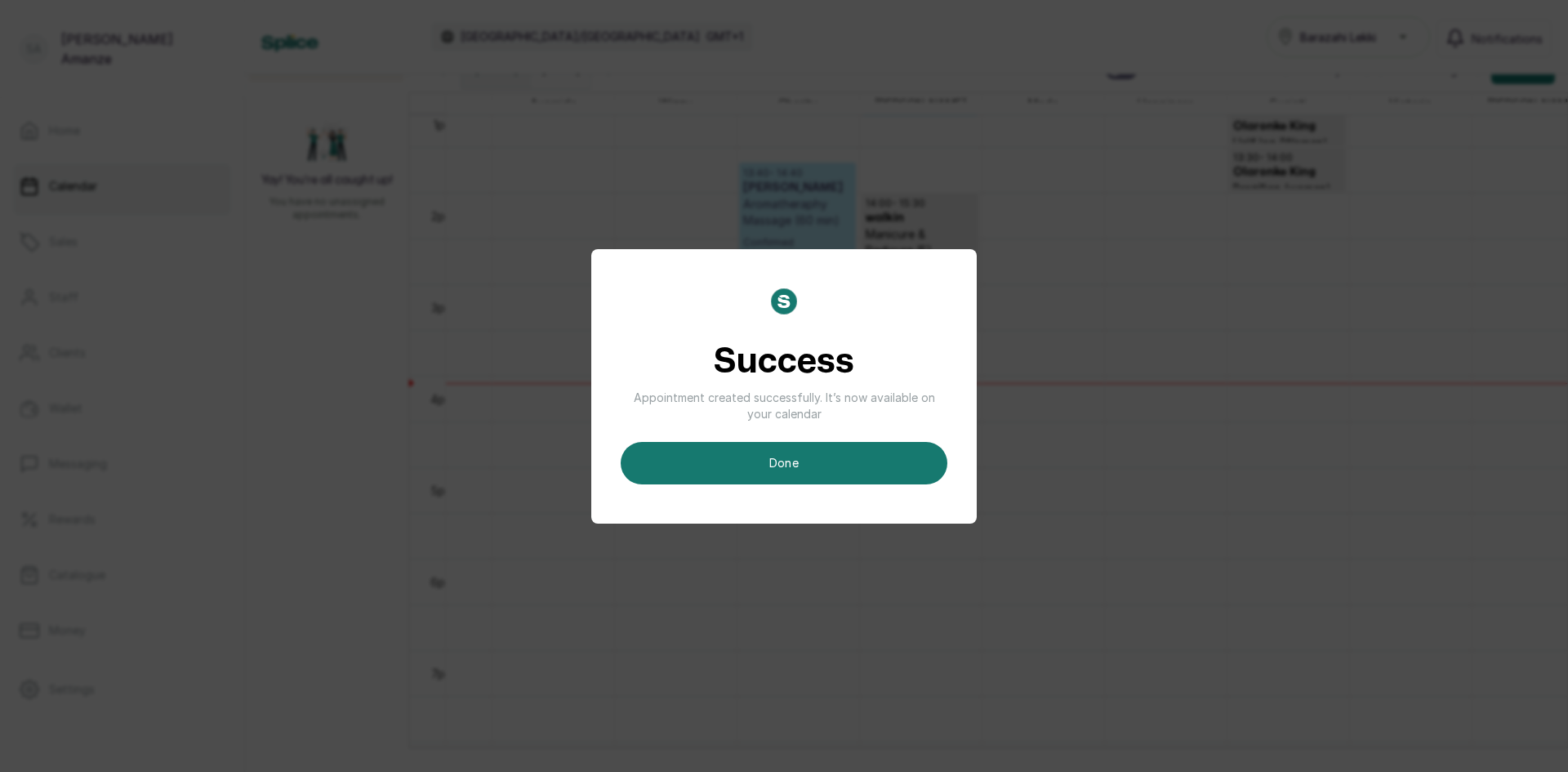
click at [793, 449] on button "done" at bounding box center [784, 463] width 326 height 42
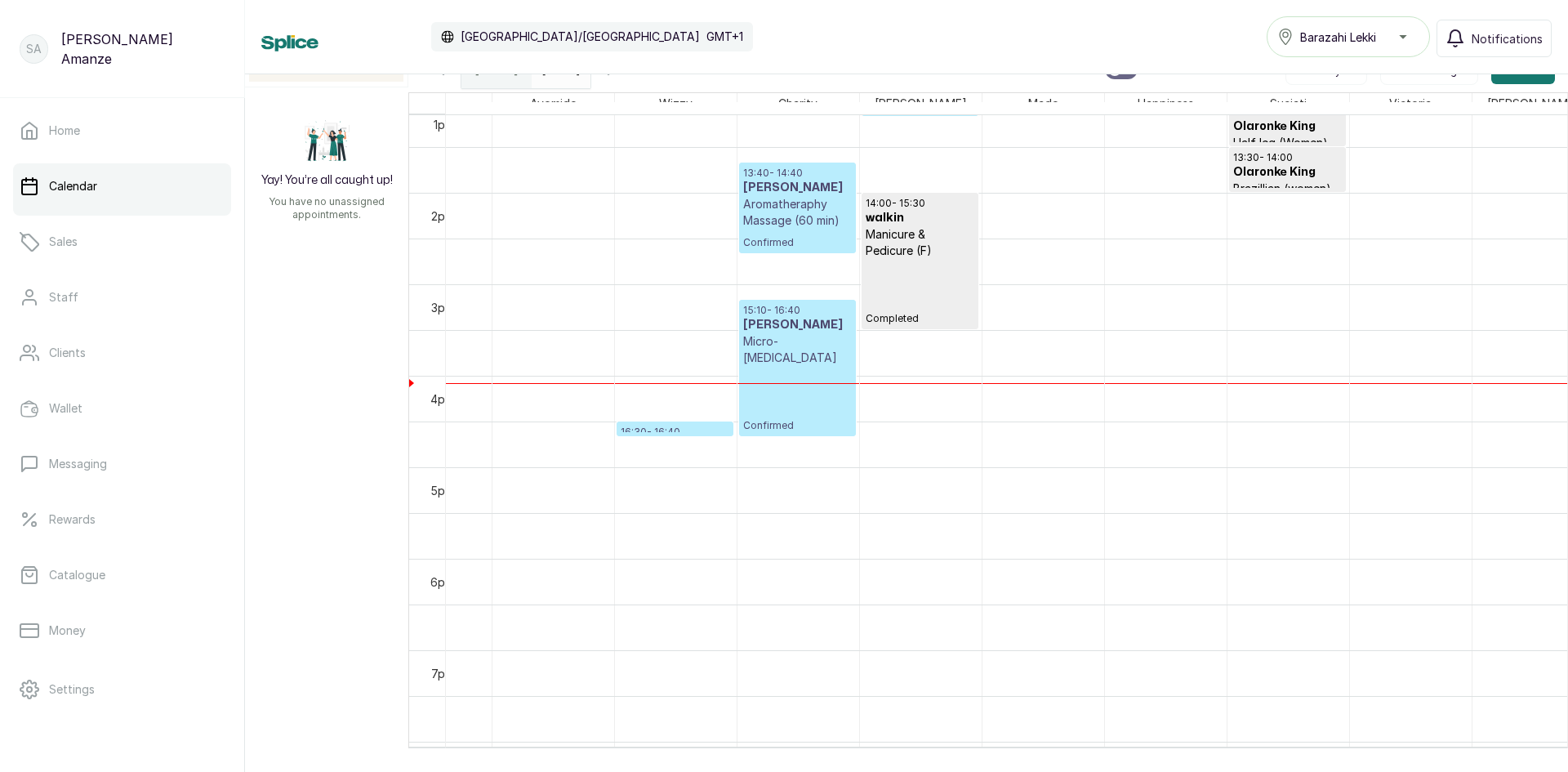
click at [708, 433] on div at bounding box center [675, 435] width 115 height 7
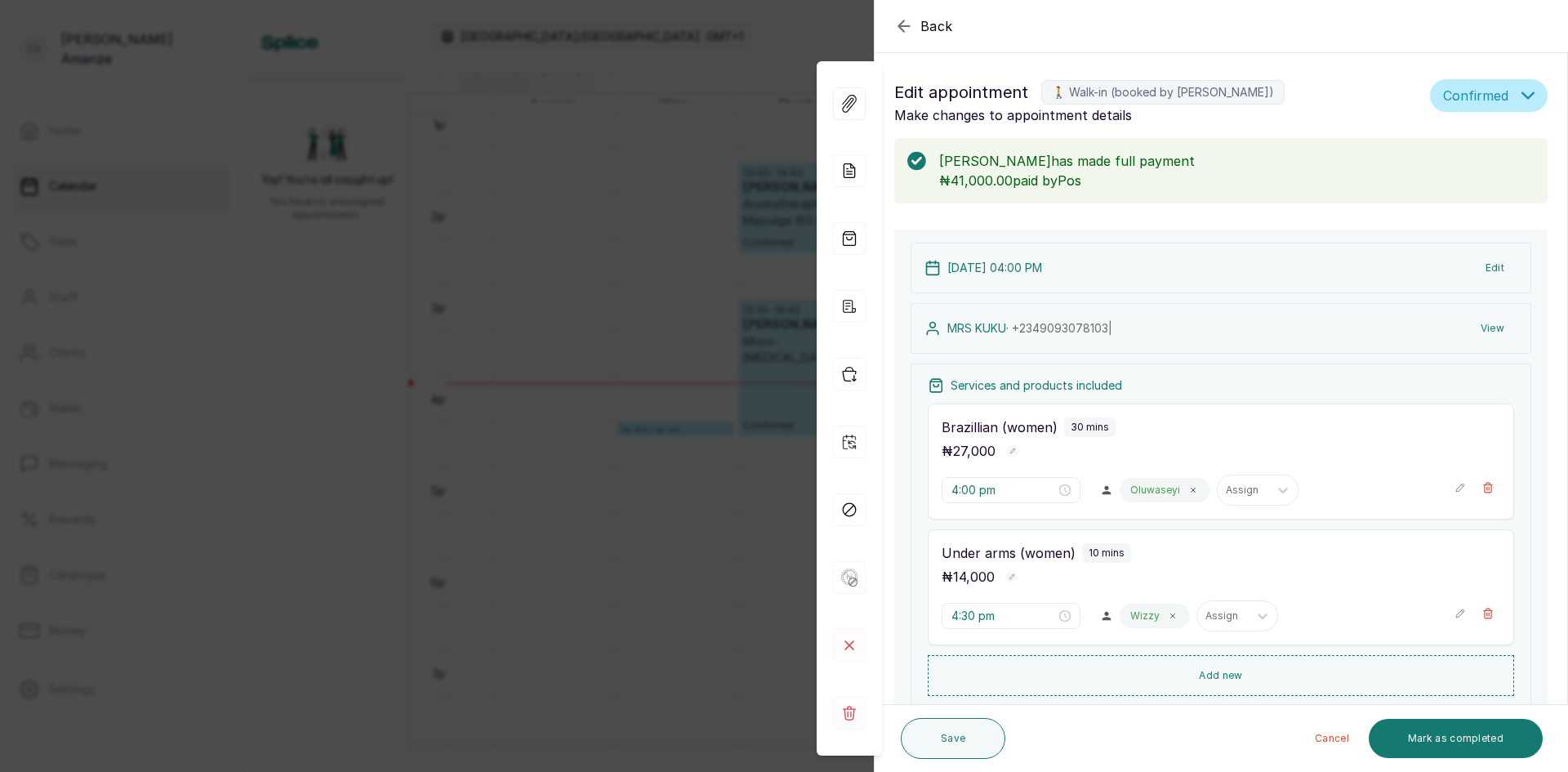
click at [490, 377] on div "Back Appointment Details Edit appointment 🚶 Walk-in (booked by [PERSON_NAME]) M…" at bounding box center [784, 386] width 1568 height 772
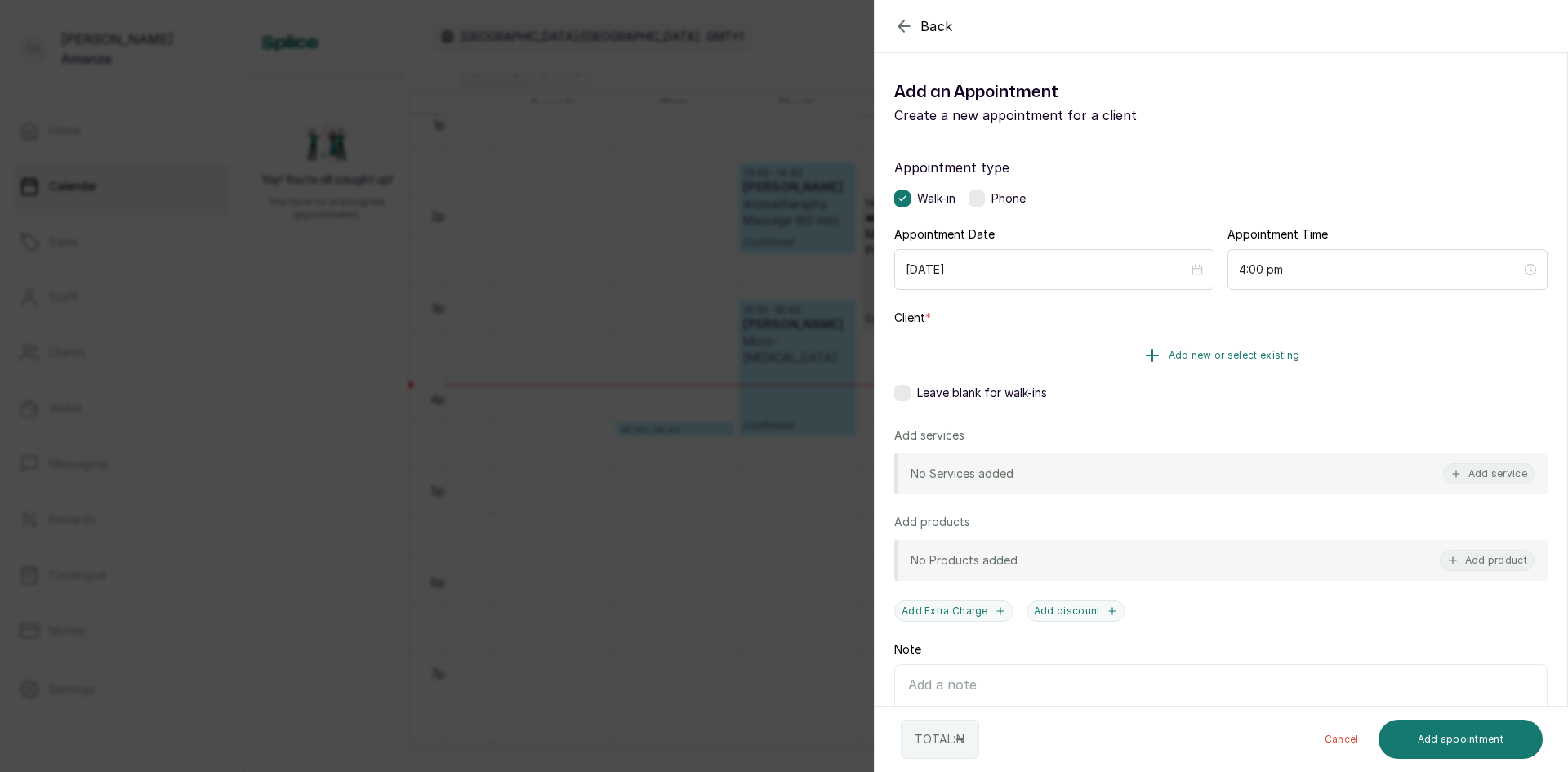
click at [1133, 344] on button "Add new or select existing" at bounding box center [1221, 355] width 653 height 46
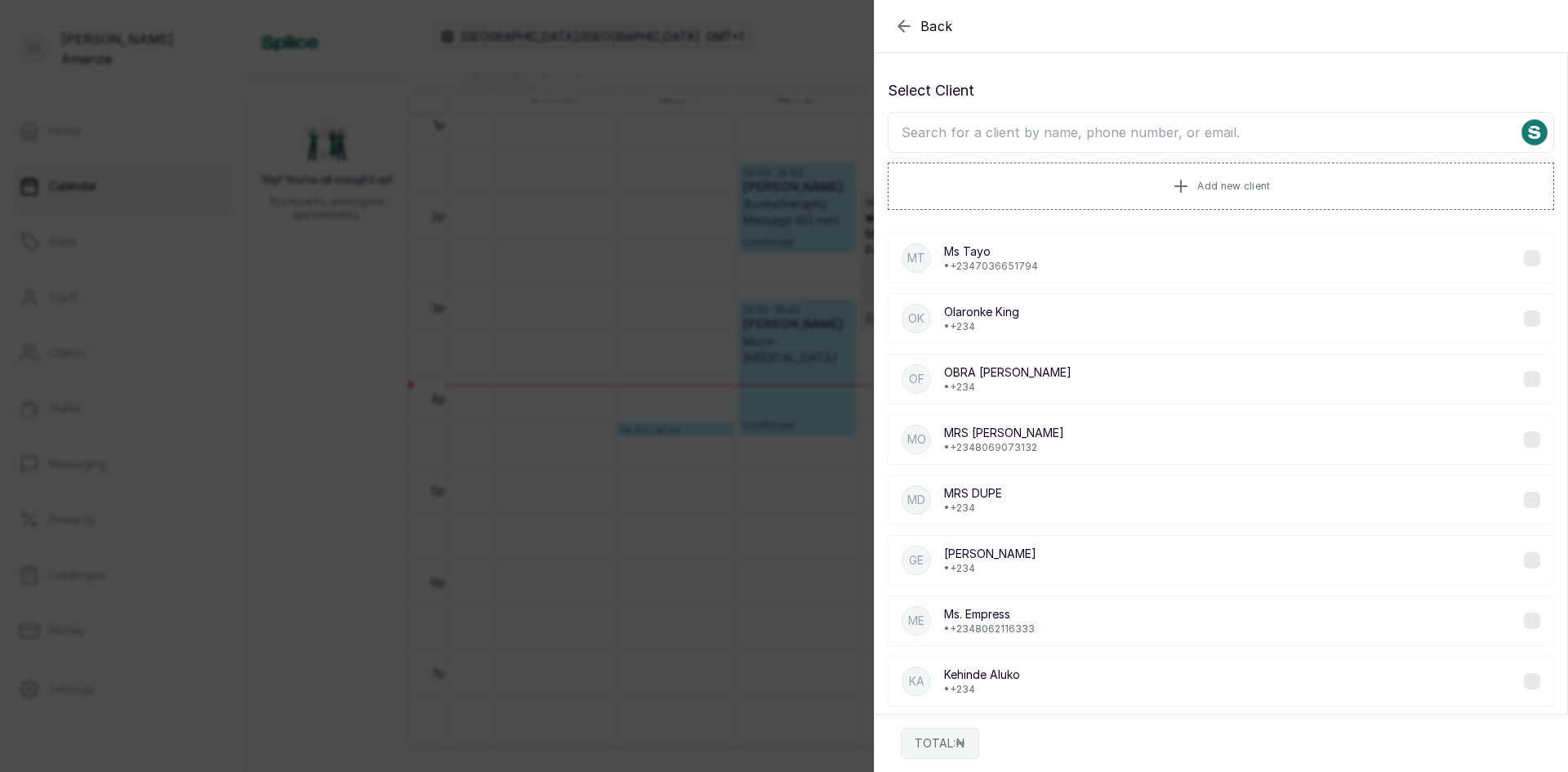
click at [1226, 139] on input "text" at bounding box center [1221, 132] width 666 height 41
click at [1090, 135] on input "text" at bounding box center [1221, 132] width 666 height 41
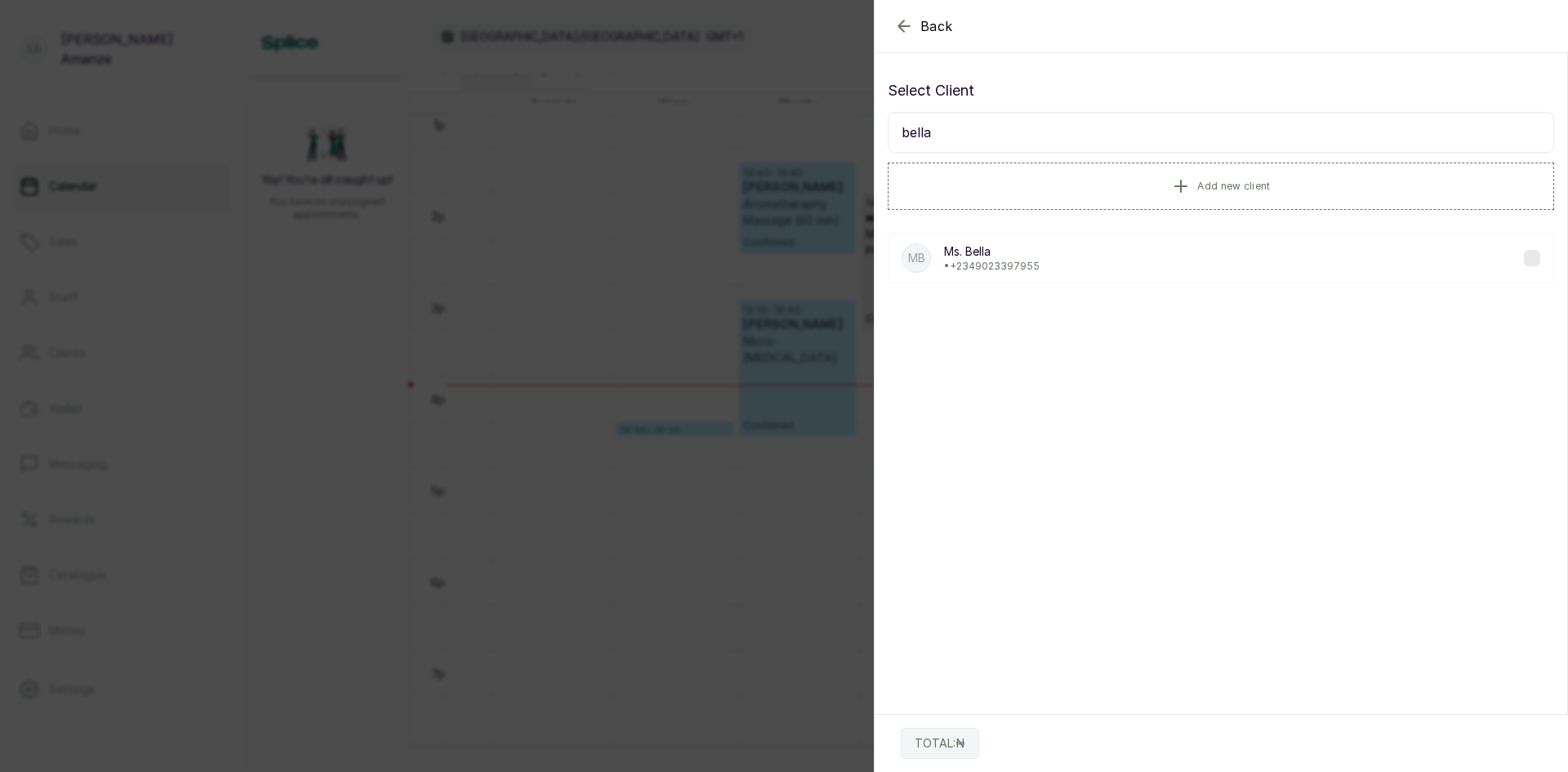
click at [1037, 129] on input "bella" at bounding box center [1221, 132] width 666 height 41
type input "bella"
click at [1020, 249] on p "Ms. Bella" at bounding box center [992, 251] width 95 height 16
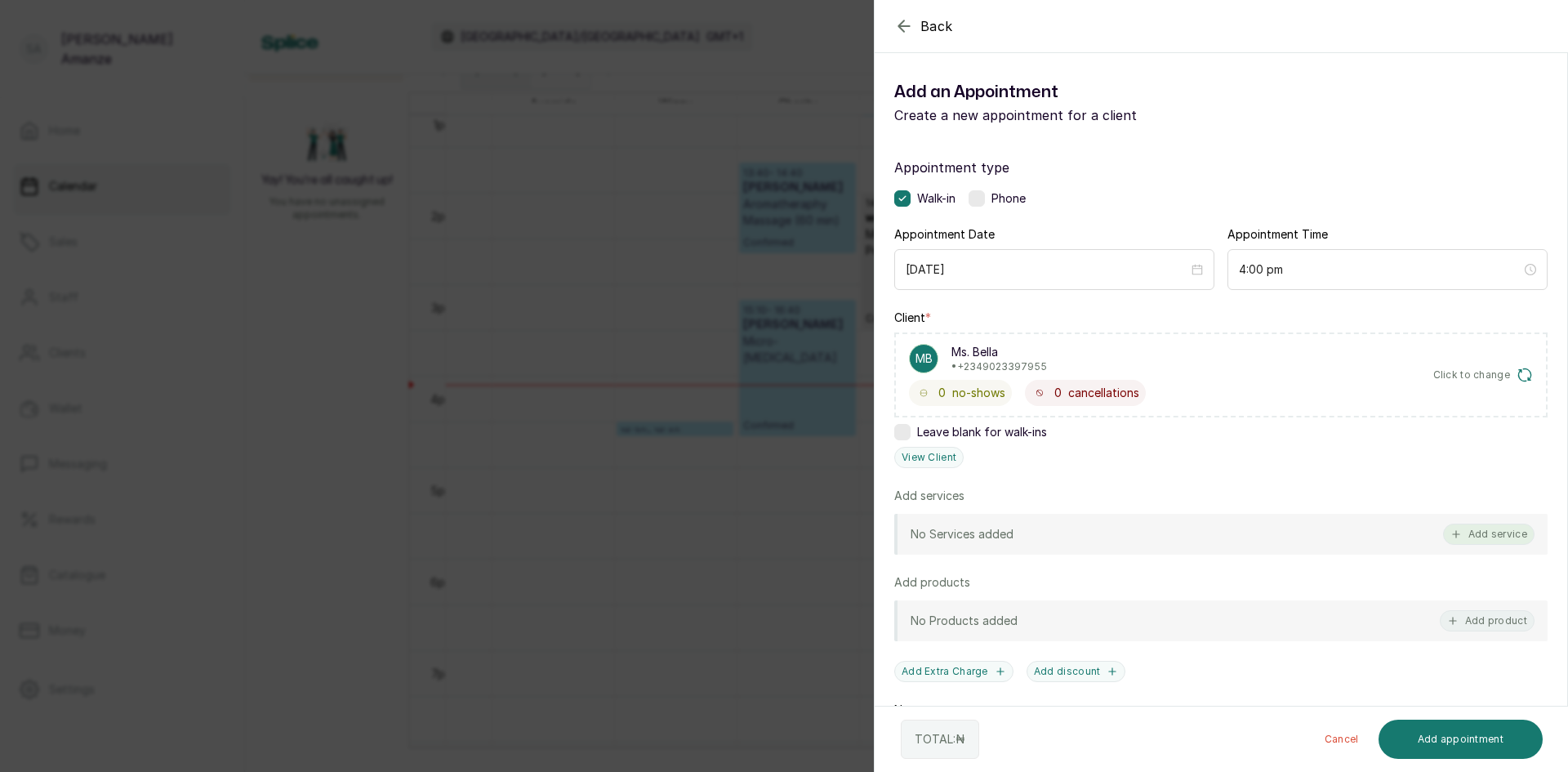
click at [1474, 537] on button "Add service" at bounding box center [1489, 534] width 92 height 21
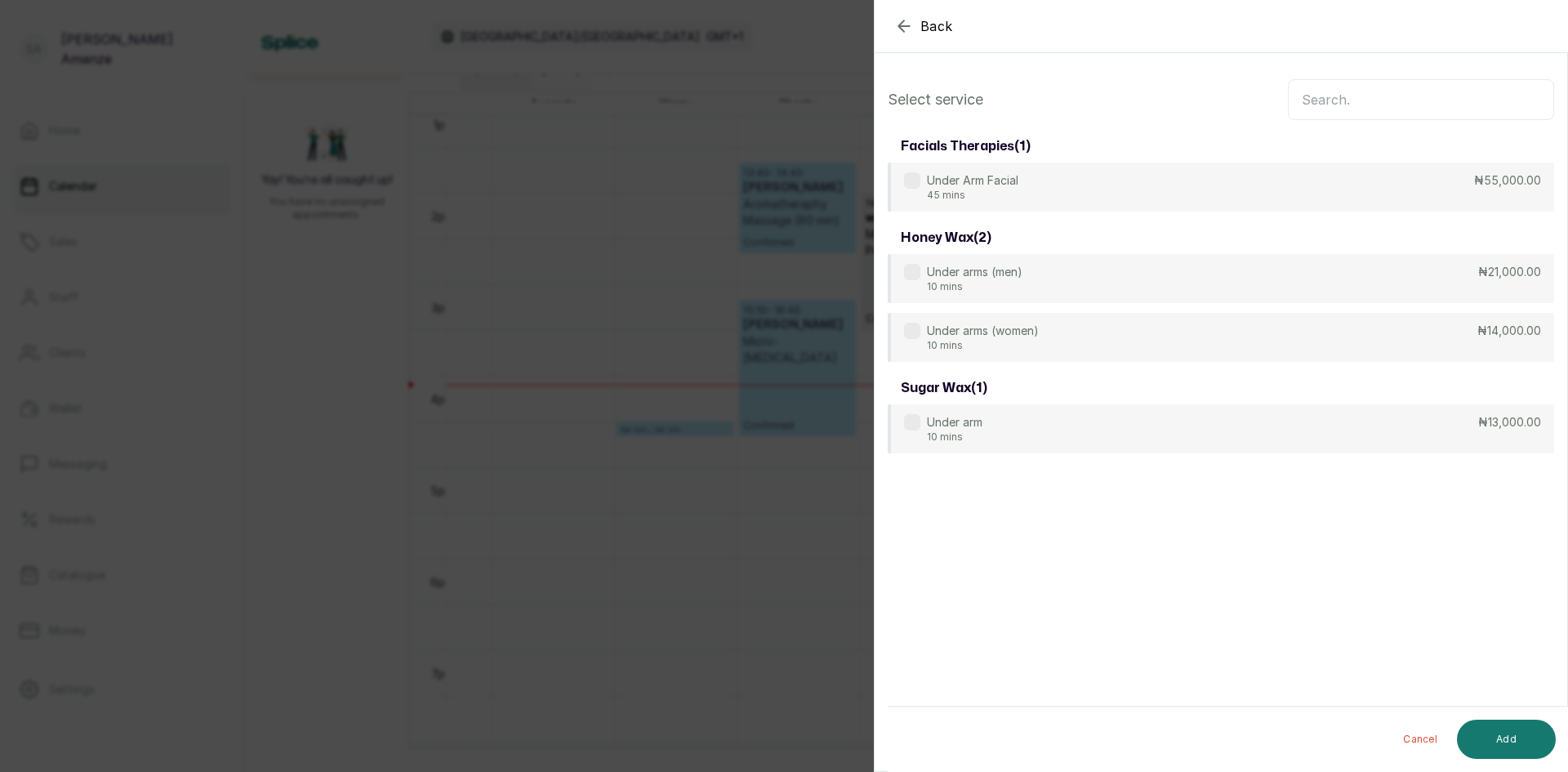
click at [1348, 95] on input "text" at bounding box center [1421, 100] width 266 height 41
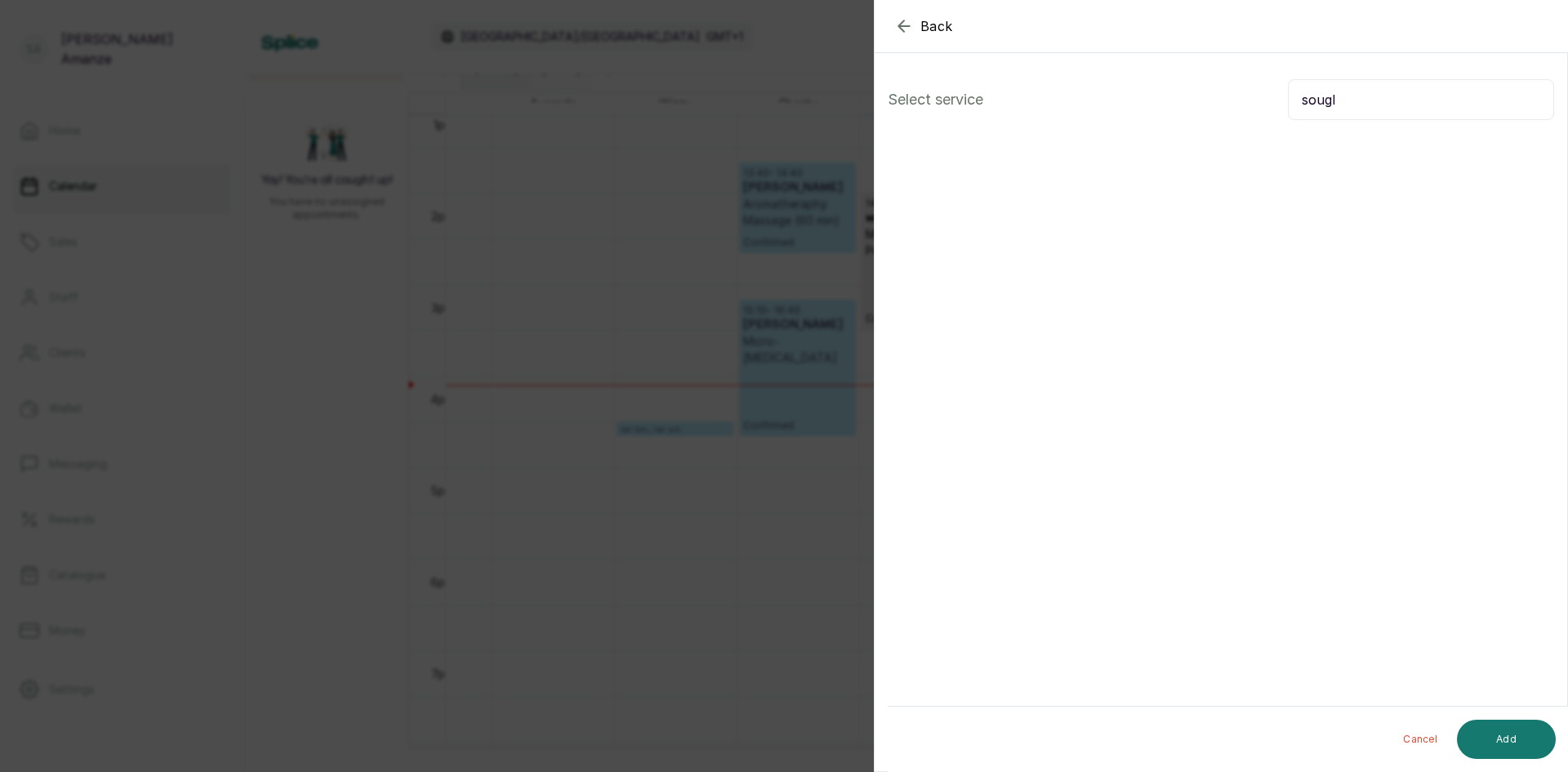
drag, startPoint x: 1486, startPoint y: 86, endPoint x: 1264, endPoint y: 117, distance: 224.2
click at [1264, 117] on div "Select service sougl Cancel Add" at bounding box center [1221, 104] width 693 height 76
click at [1350, 98] on input "sougl" at bounding box center [1421, 100] width 266 height 41
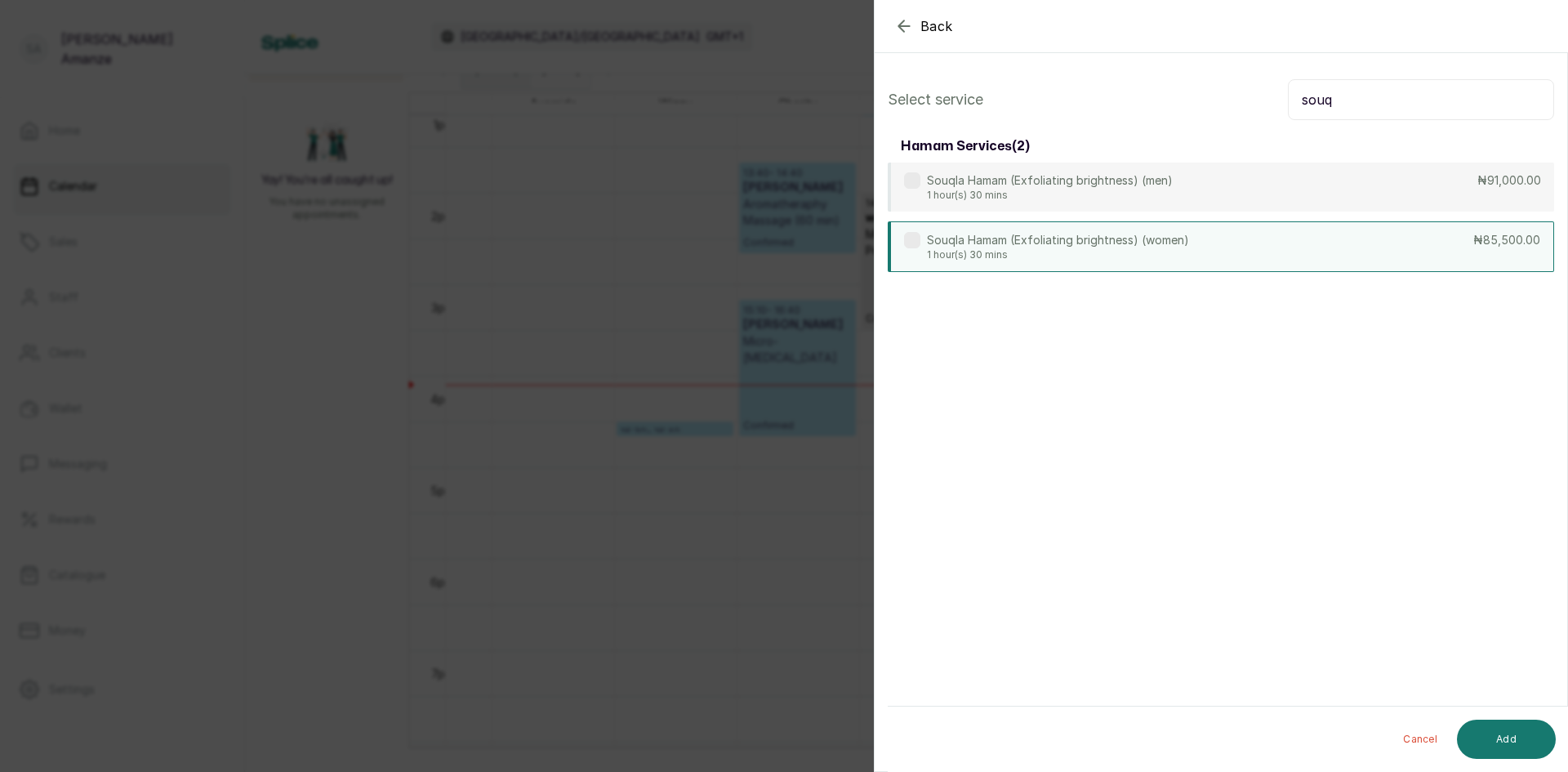
type input "souq"
click at [1082, 239] on p "Souqla Hamam (Exfoliating brightness) (women)" at bounding box center [1058, 240] width 262 height 16
click at [1504, 731] on button "Add" at bounding box center [1506, 739] width 99 height 40
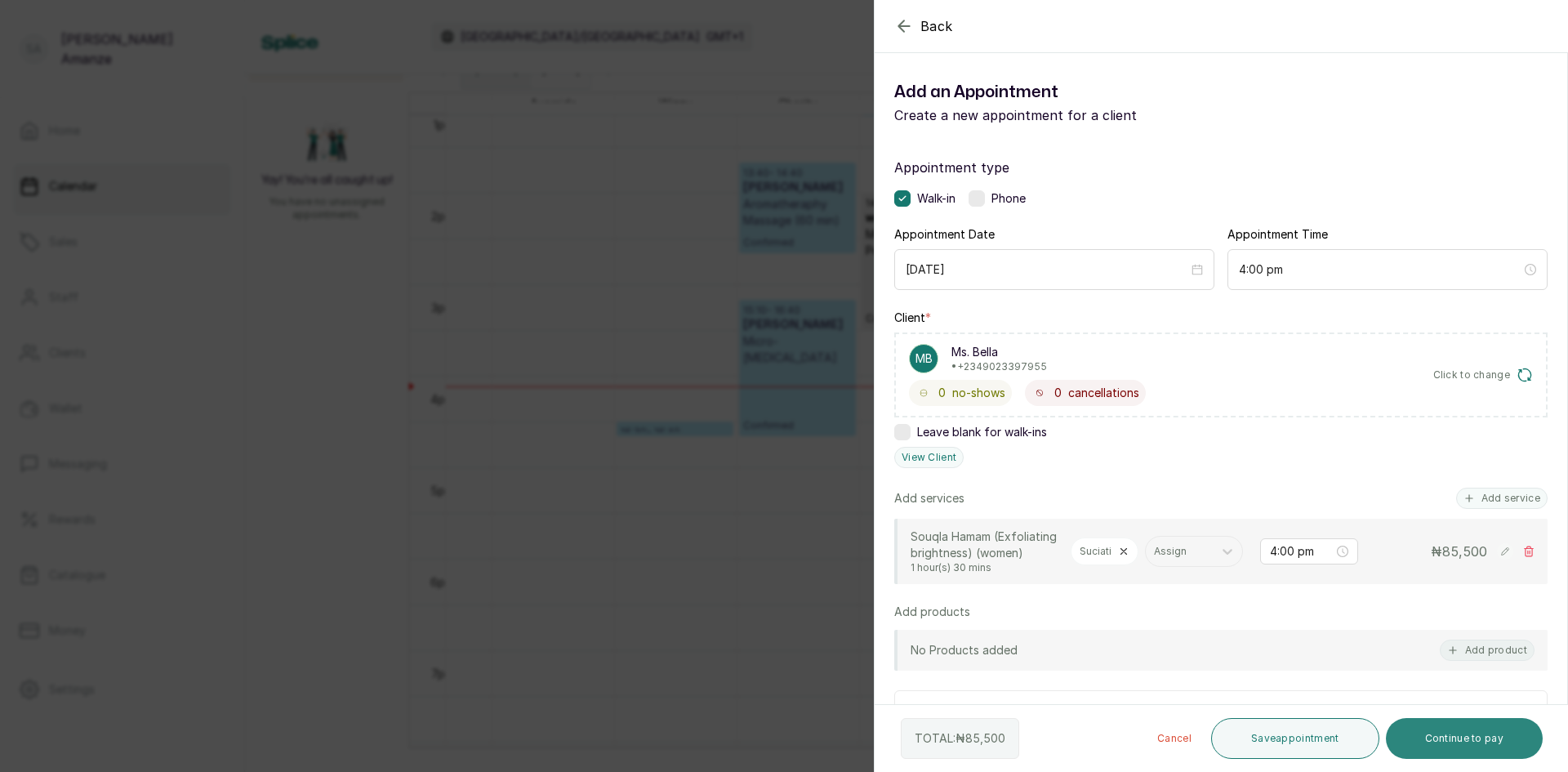
drag, startPoint x: 1448, startPoint y: 745, endPoint x: 1446, endPoint y: 728, distance: 17.1
click at [1448, 741] on button "Continue to pay" at bounding box center [1465, 739] width 158 height 41
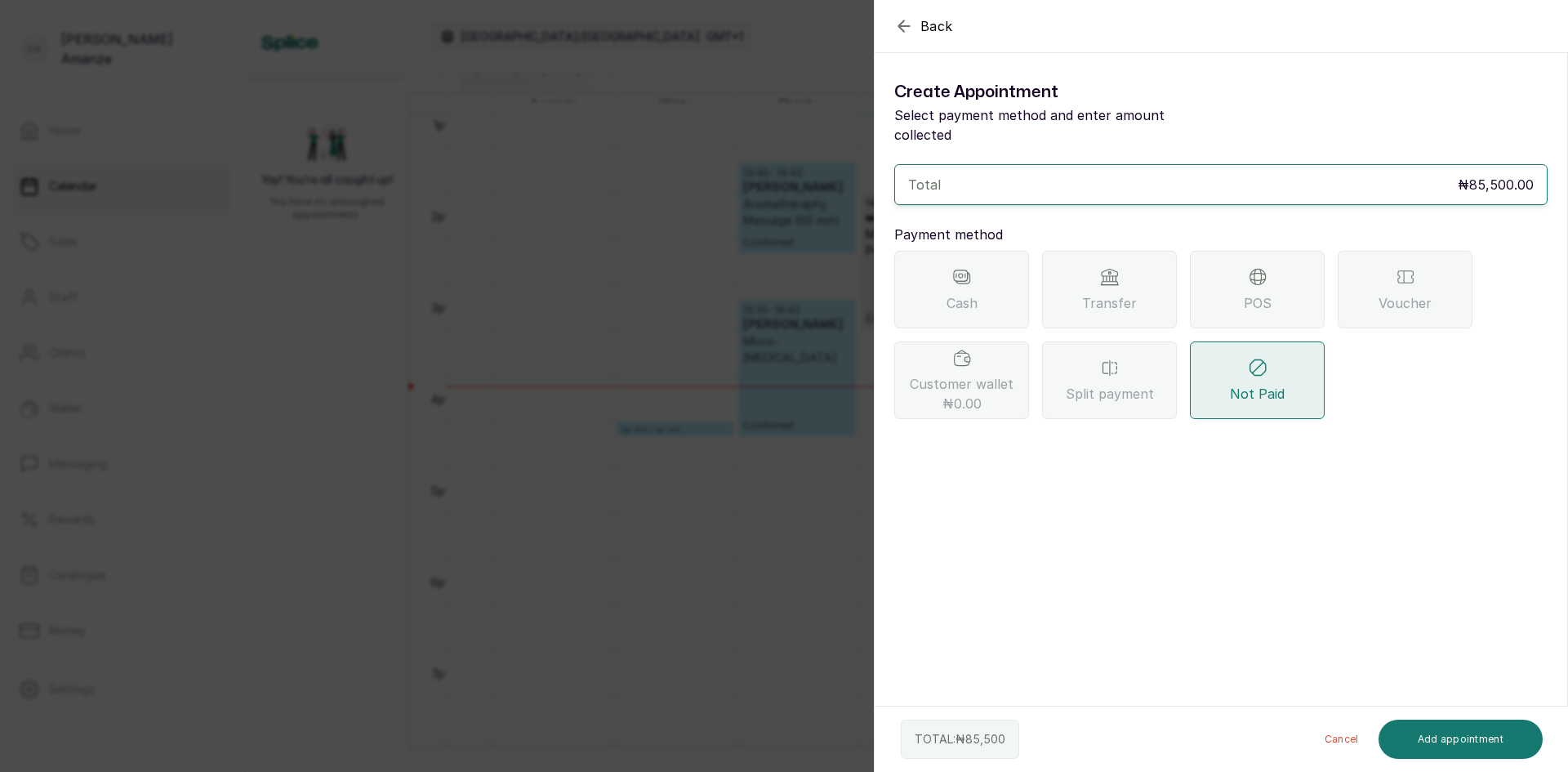
click at [1232, 259] on div "POS" at bounding box center [1257, 289] width 135 height 77
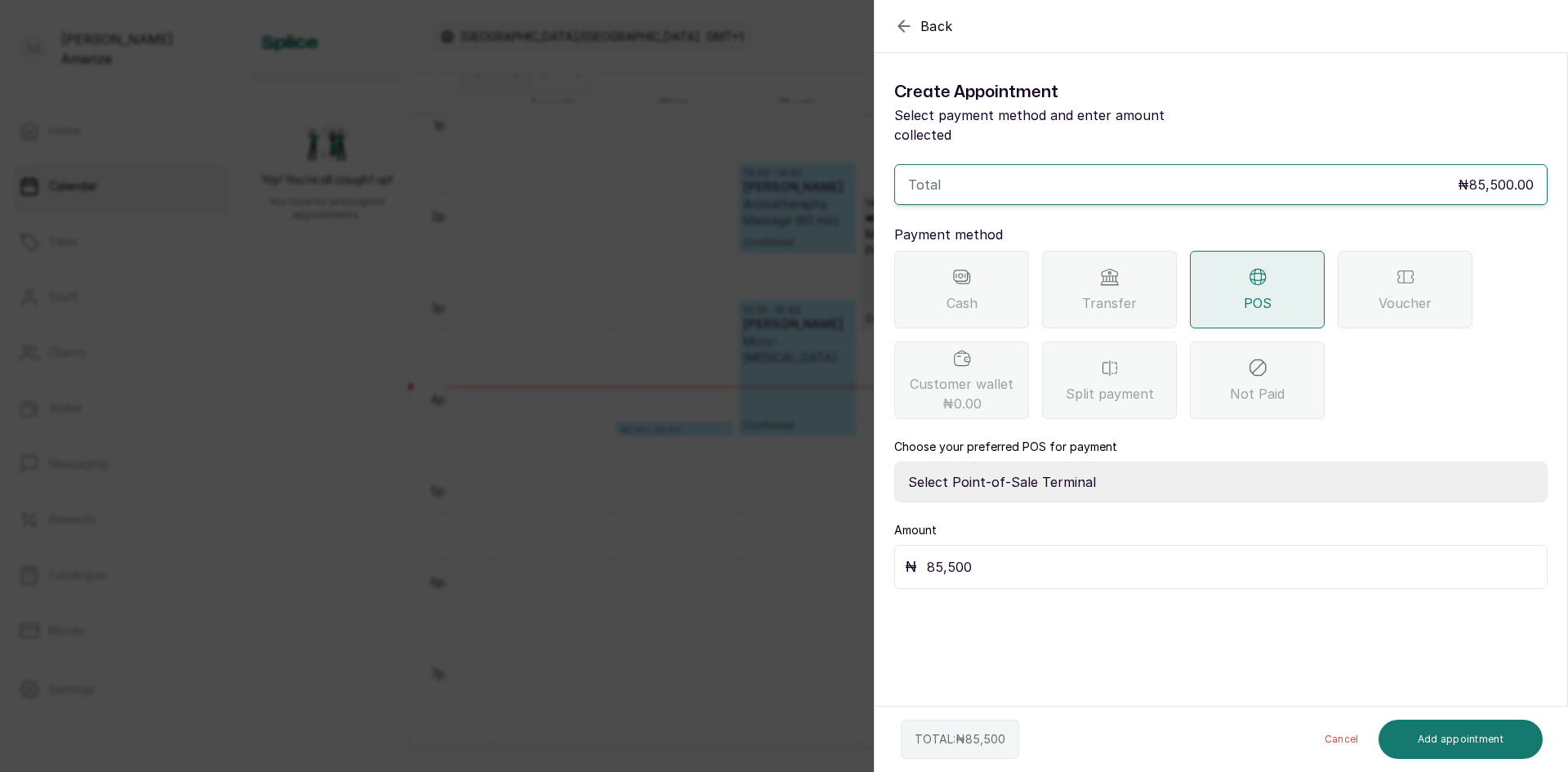
click at [989, 464] on select "Select Point-of-Sale Terminal [GEOGRAPHIC_DATA] POS Paystack-Titan Access POS A…" at bounding box center [1221, 482] width 653 height 41
select select "4d1b21be-96f6-4525-8484-90dd038af117"
click at [895, 461] on select "Select Point-of-Sale Terminal [GEOGRAPHIC_DATA] POS Paystack-Titan Access POS A…" at bounding box center [1221, 482] width 653 height 41
click at [1430, 741] on button "Add appointment" at bounding box center [1462, 739] width 165 height 40
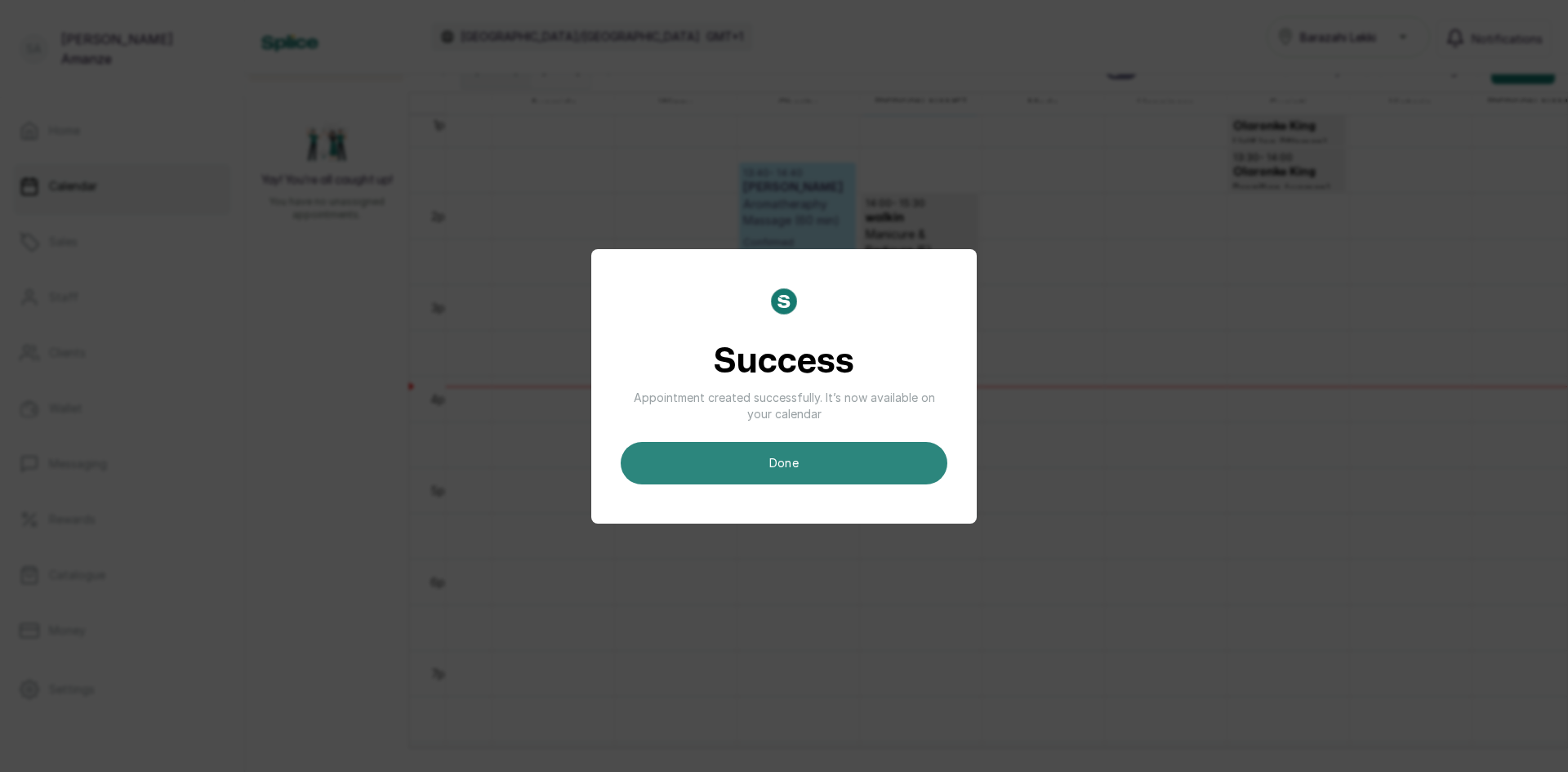
click at [753, 467] on button "done" at bounding box center [784, 463] width 326 height 42
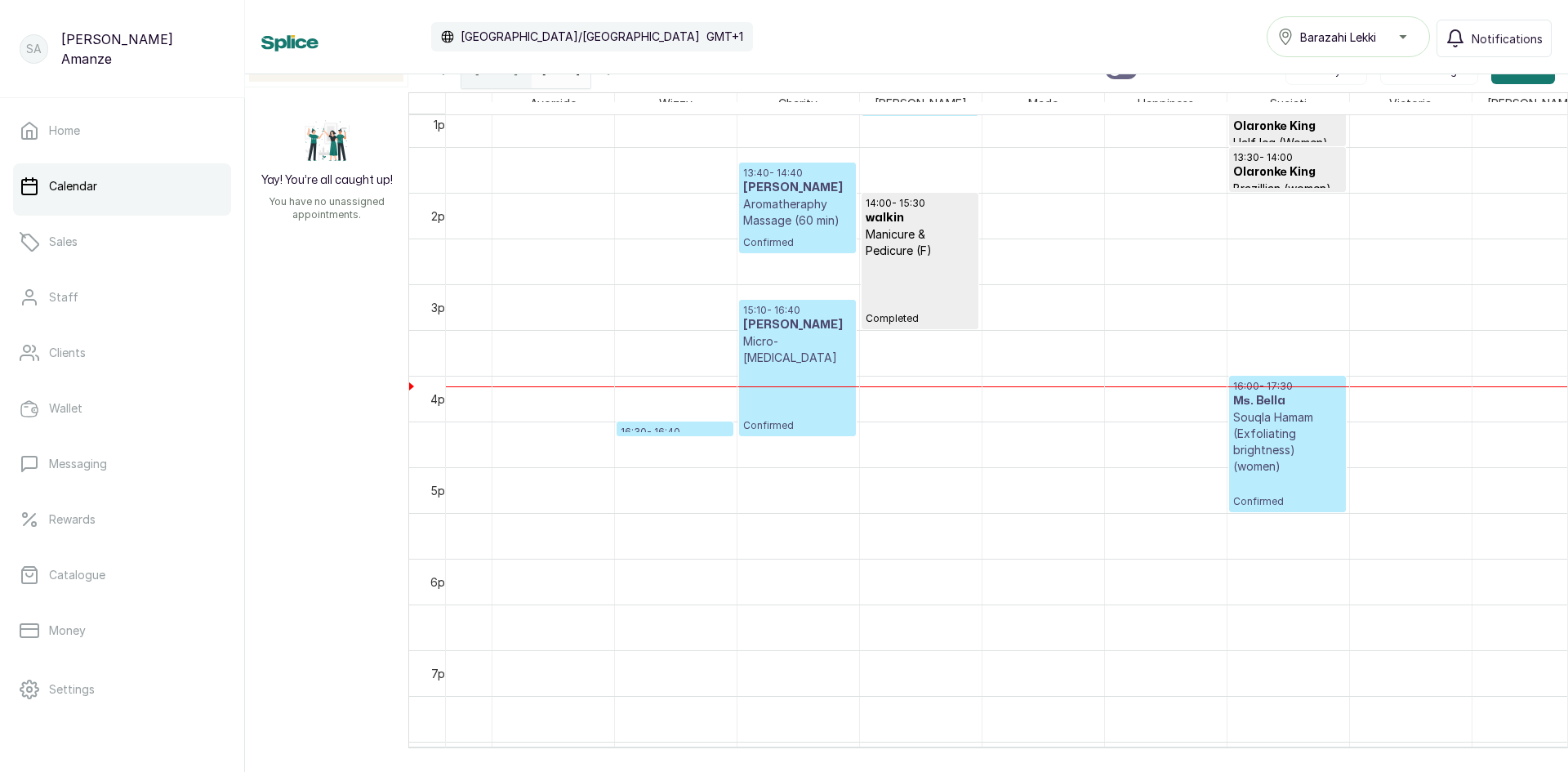
click at [1270, 467] on p "Souqla Hamam (Exfoliating brightness) (women)" at bounding box center [1287, 442] width 109 height 65
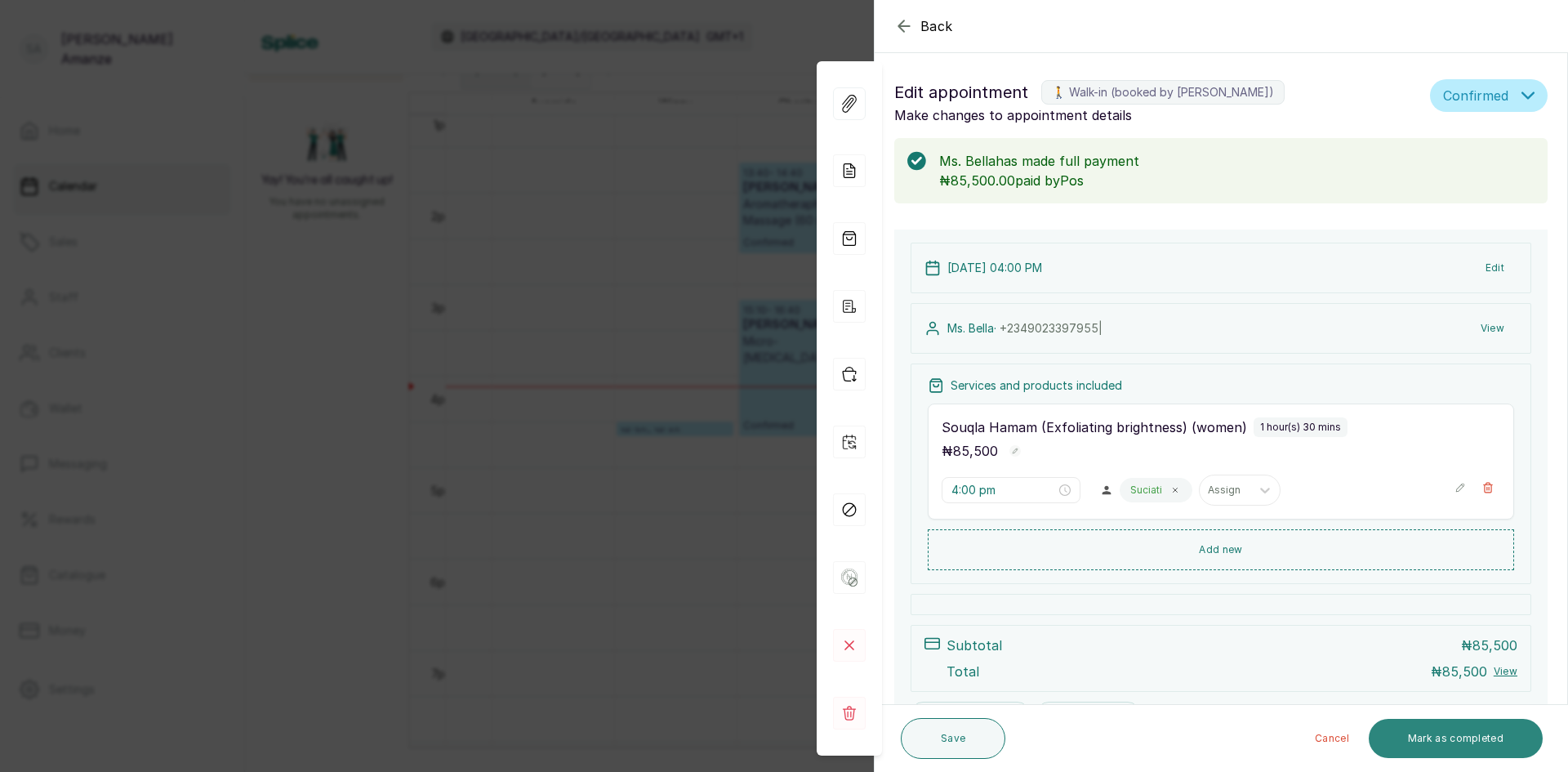
click at [1441, 739] on button "Mark as completed" at bounding box center [1456, 739] width 174 height 40
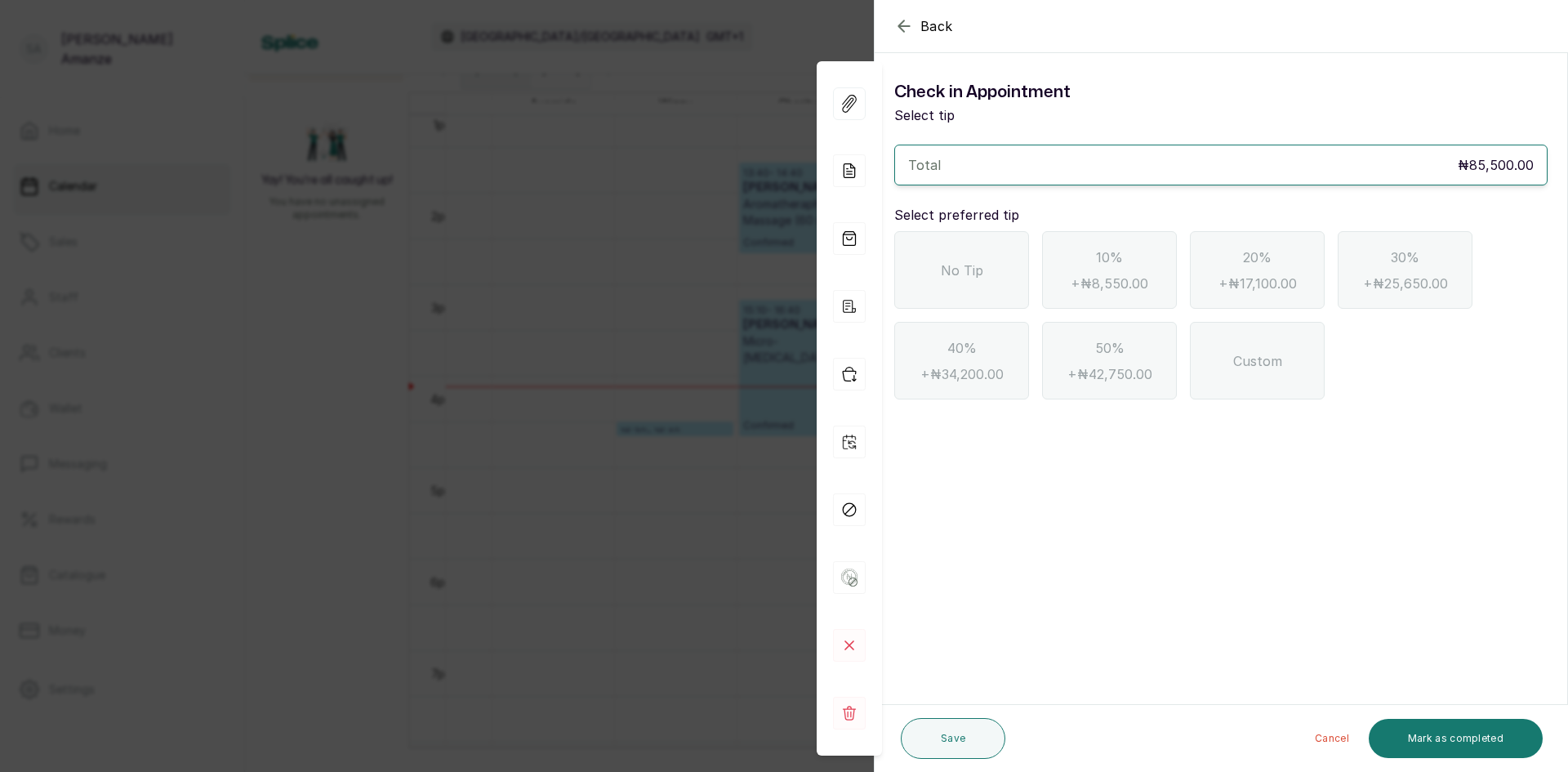
click at [968, 260] on span "No Tip" at bounding box center [962, 270] width 42 height 20
click at [1480, 735] on button "Mark as completed" at bounding box center [1456, 739] width 174 height 40
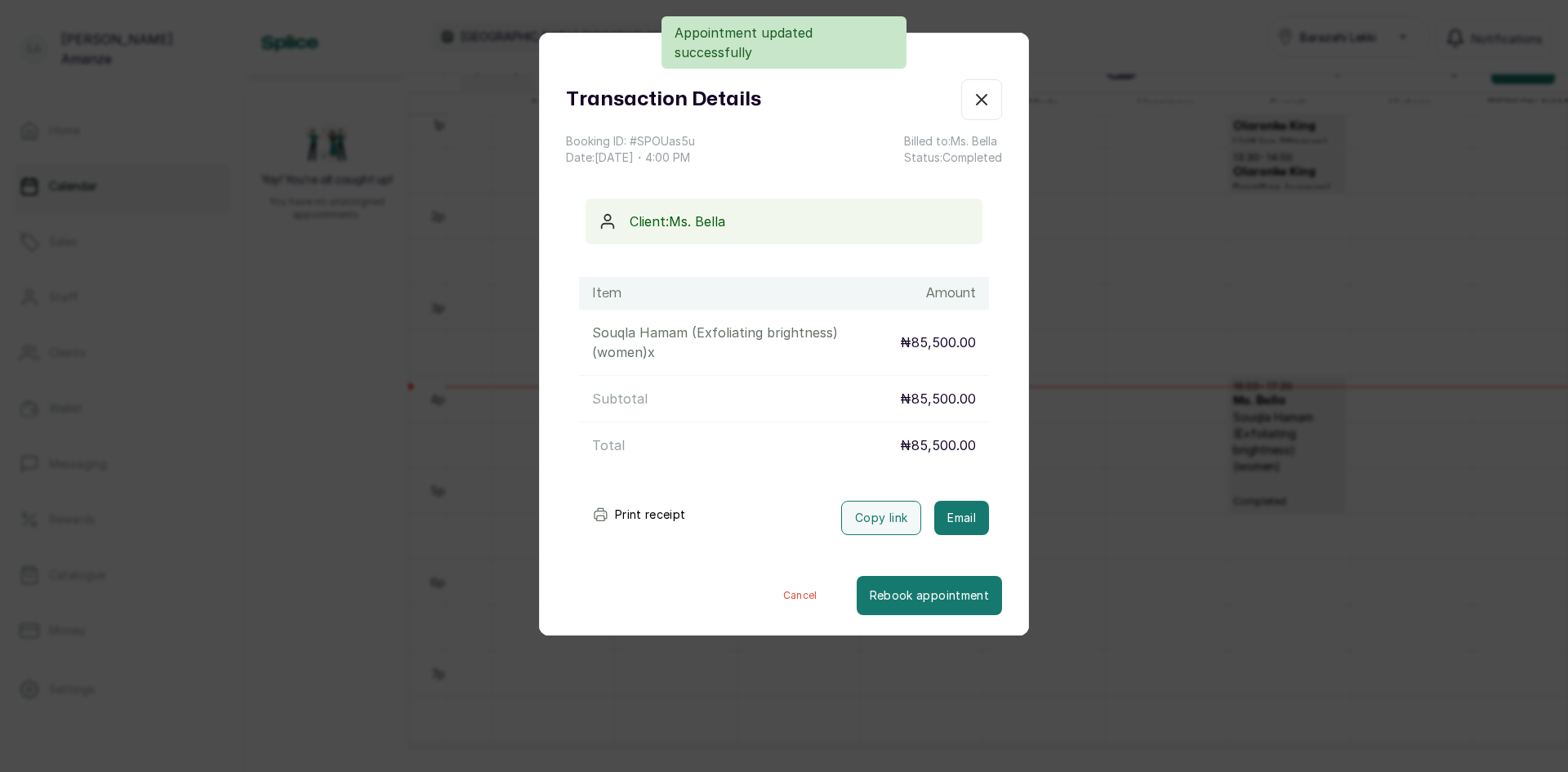
click at [962, 93] on button "Show no-show/cancelled" at bounding box center [982, 100] width 41 height 41
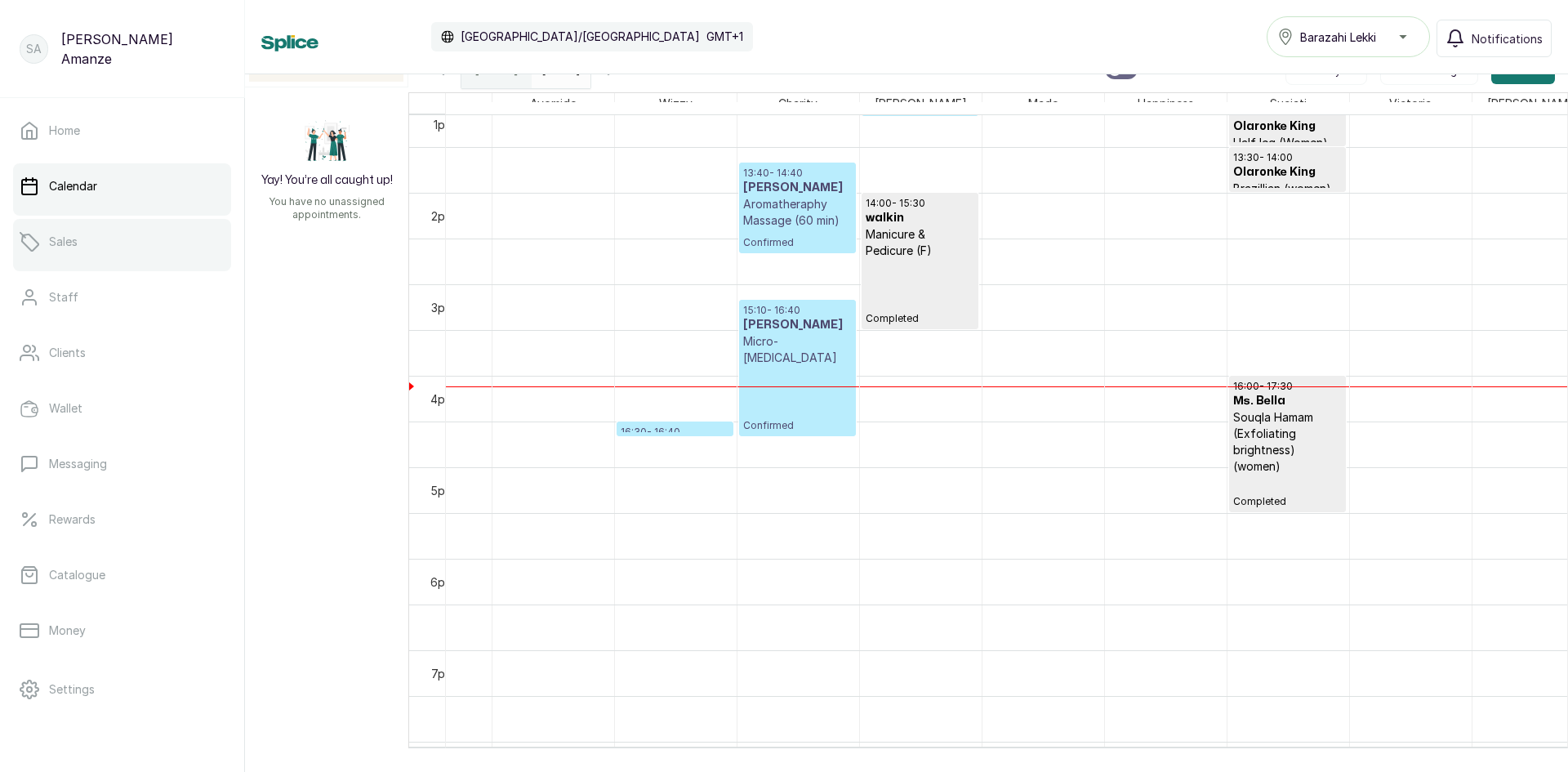
click at [63, 244] on p "Sales" at bounding box center [63, 241] width 28 height 16
